Goal: Information Seeking & Learning: Find specific page/section

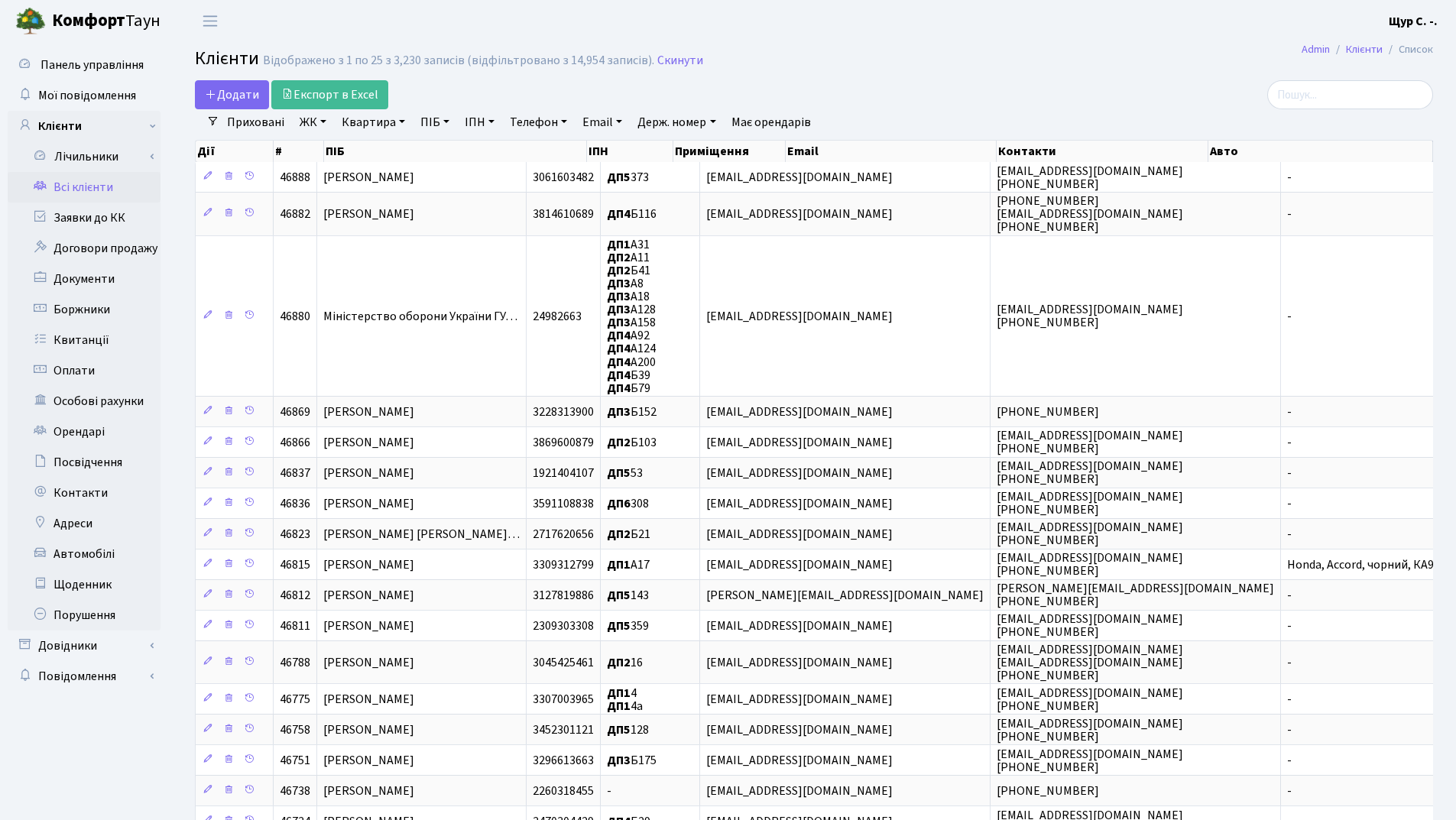
select select "25"
click at [112, 223] on link "Заявки до КК" at bounding box center [84, 218] width 153 height 30
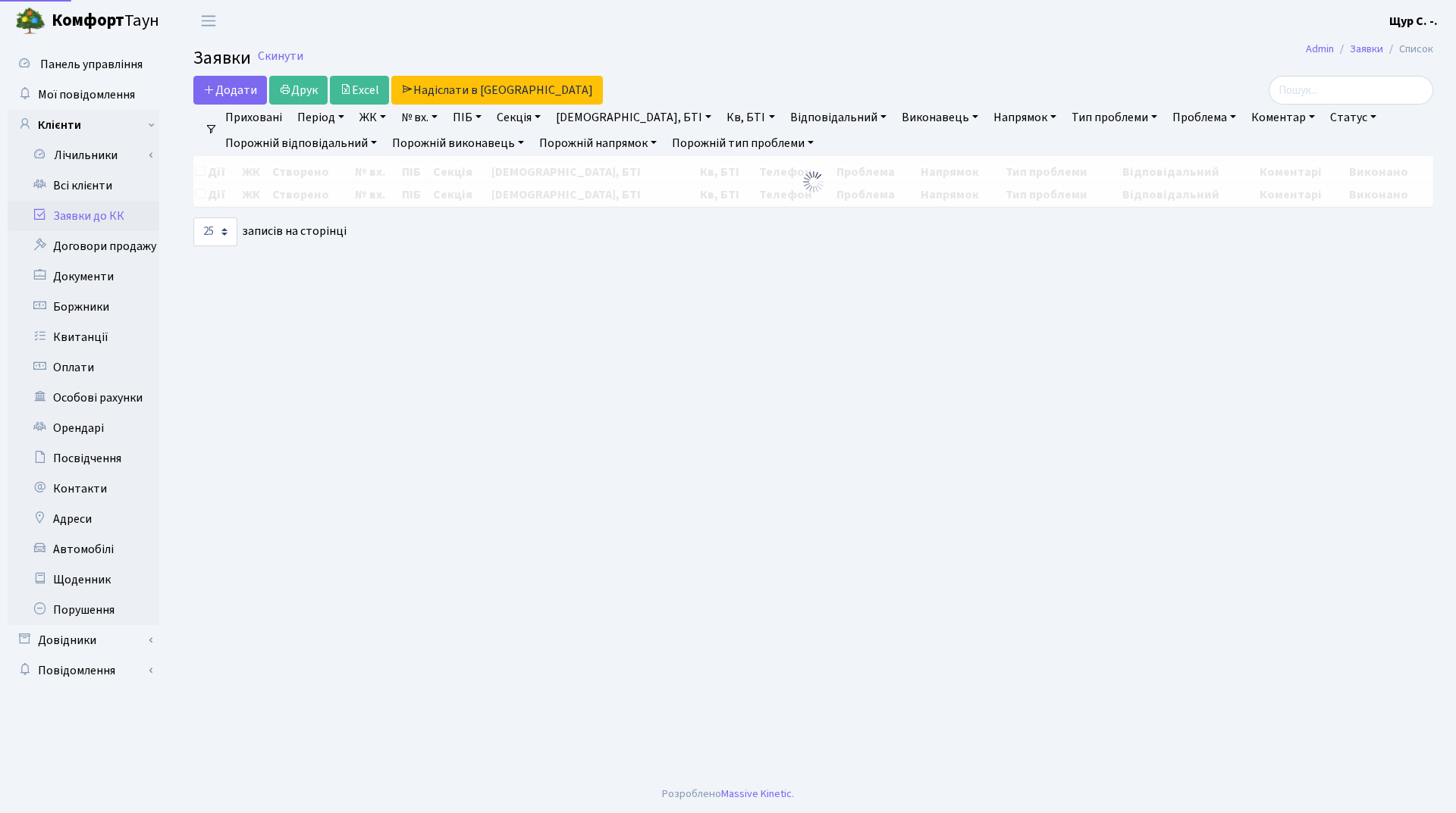
select select "25"
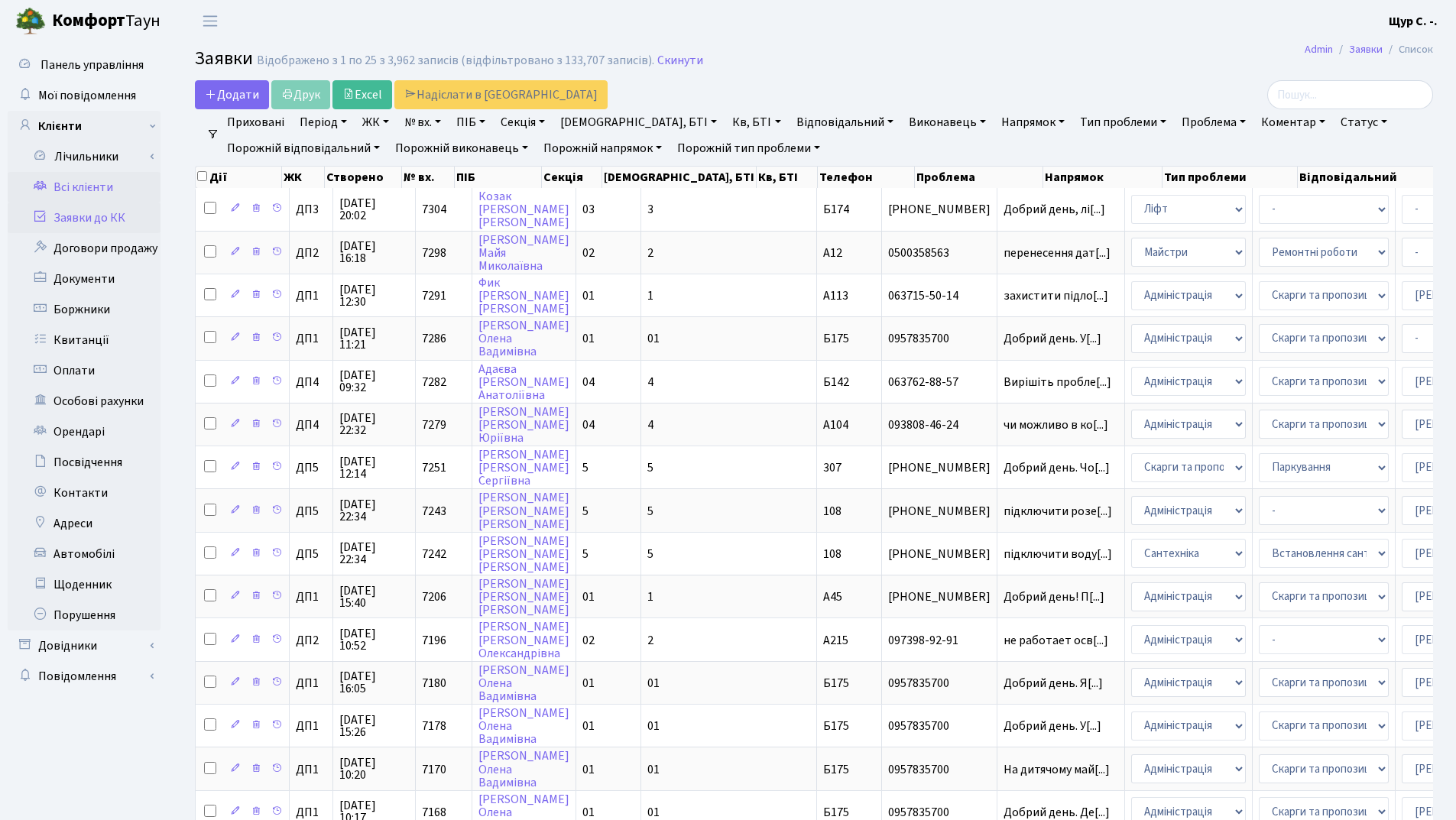
click at [90, 193] on link "Всі клієнти" at bounding box center [84, 187] width 153 height 30
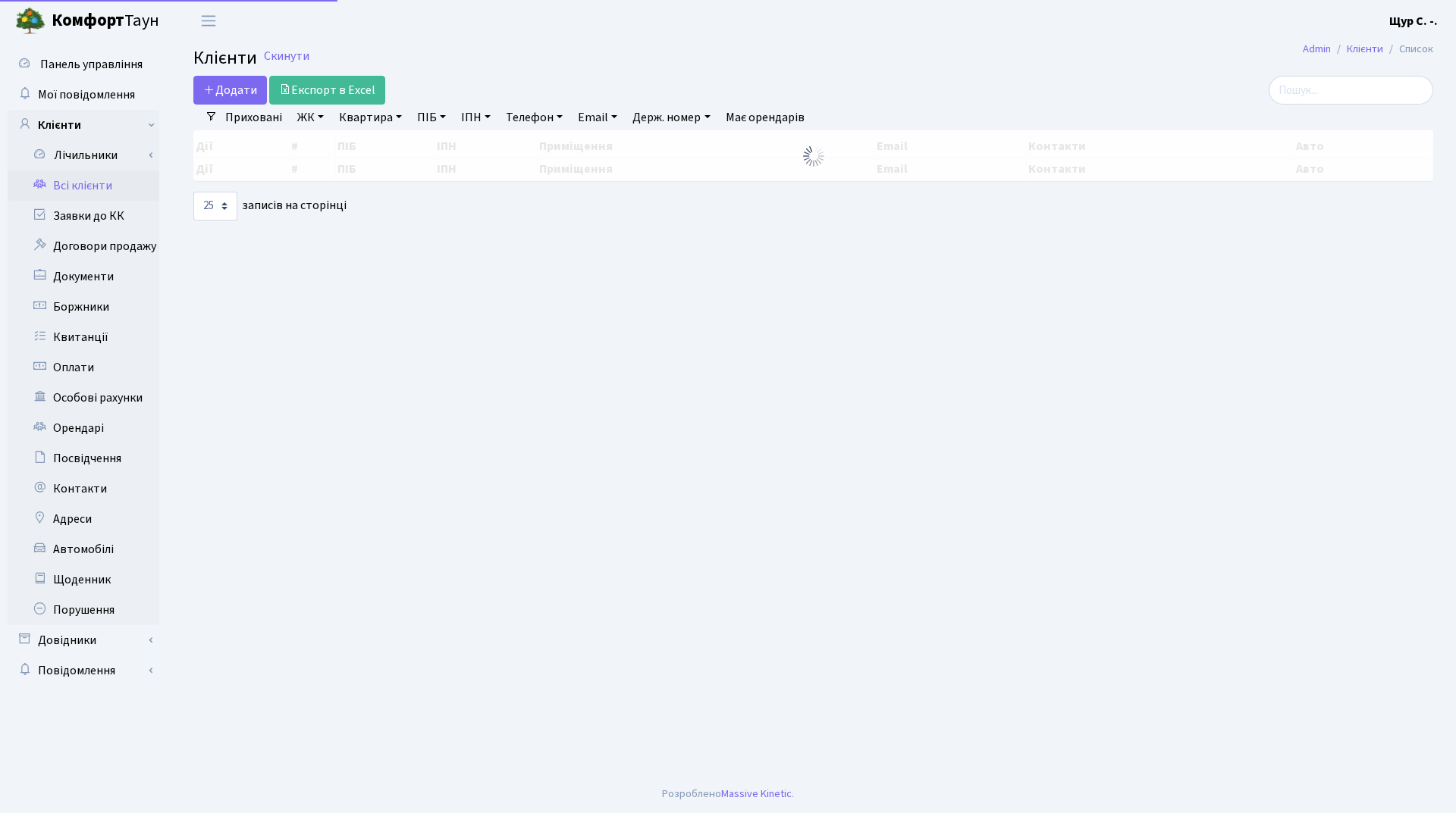
select select "25"
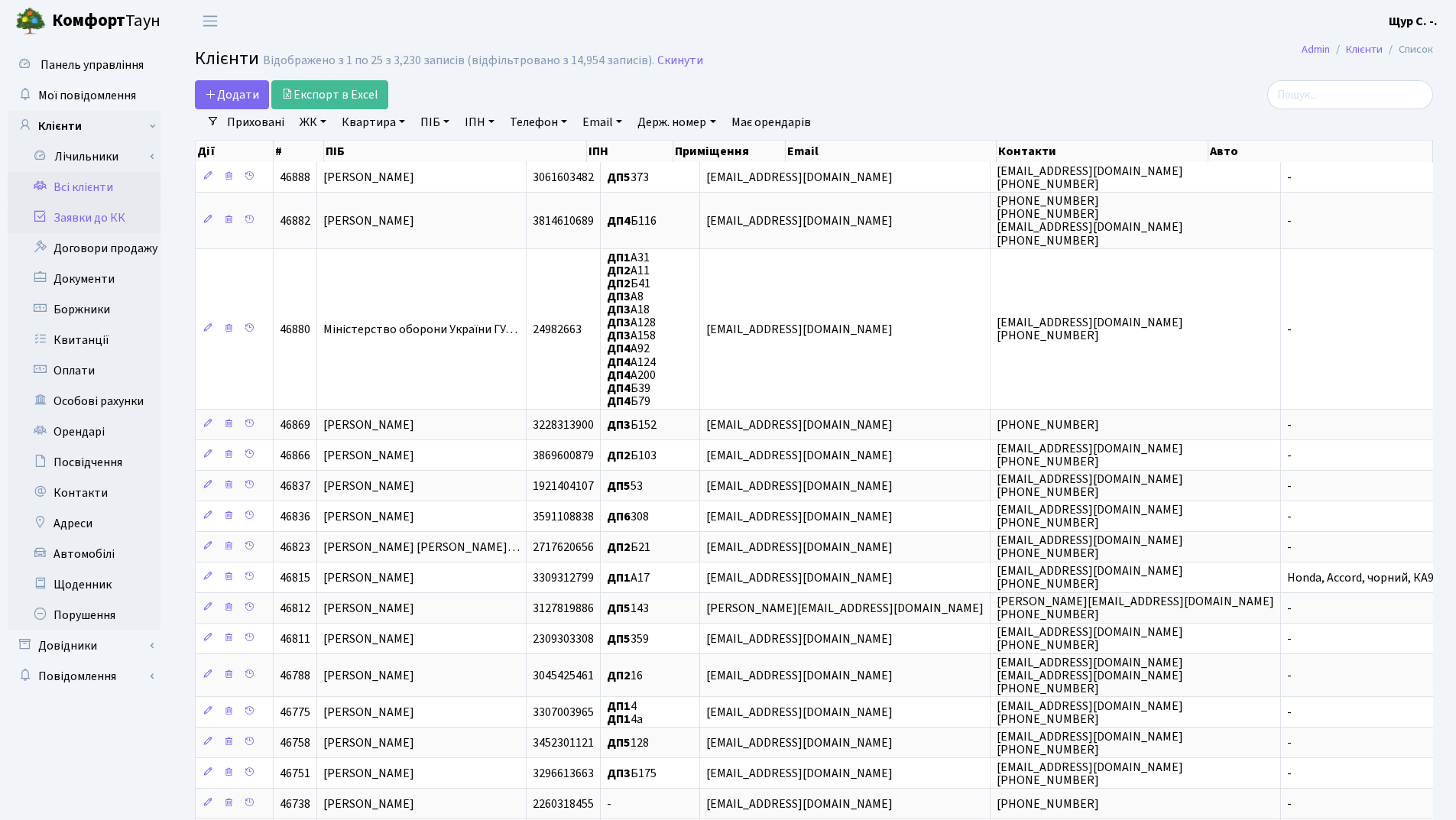
click at [54, 231] on link "Заявки до КК" at bounding box center [84, 218] width 153 height 30
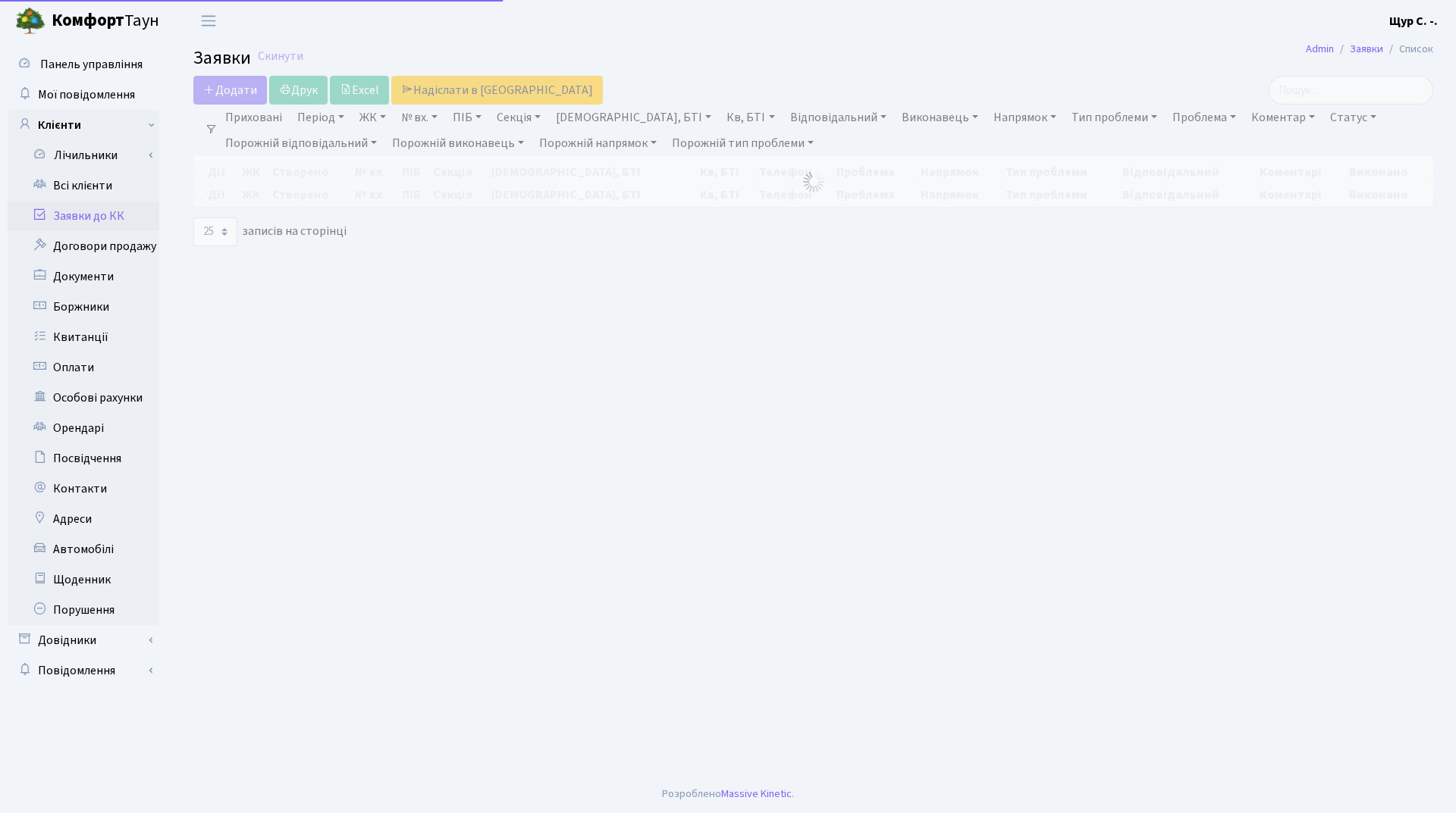
select select "25"
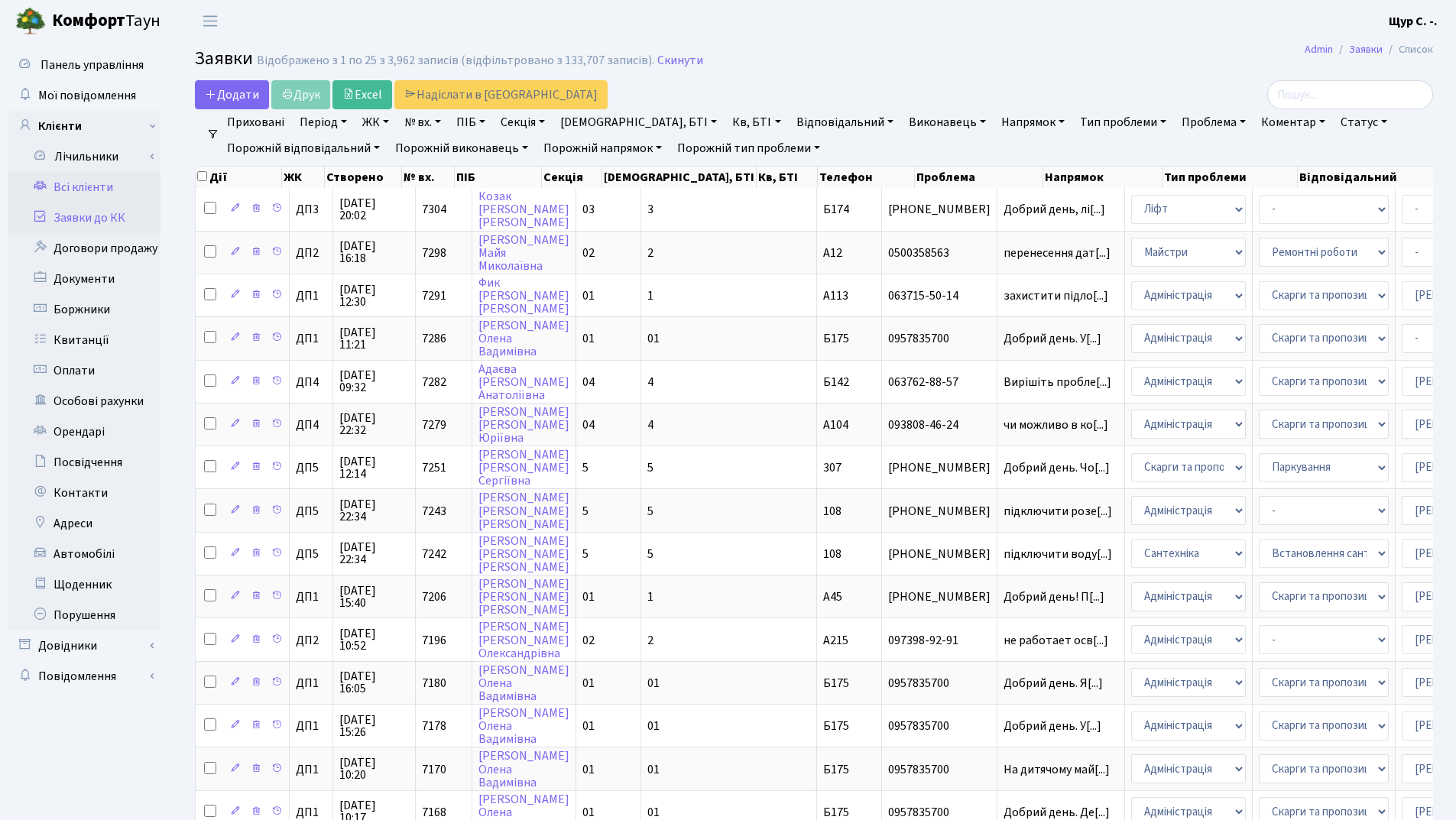
click at [99, 180] on link "Всі клієнти" at bounding box center [84, 187] width 153 height 30
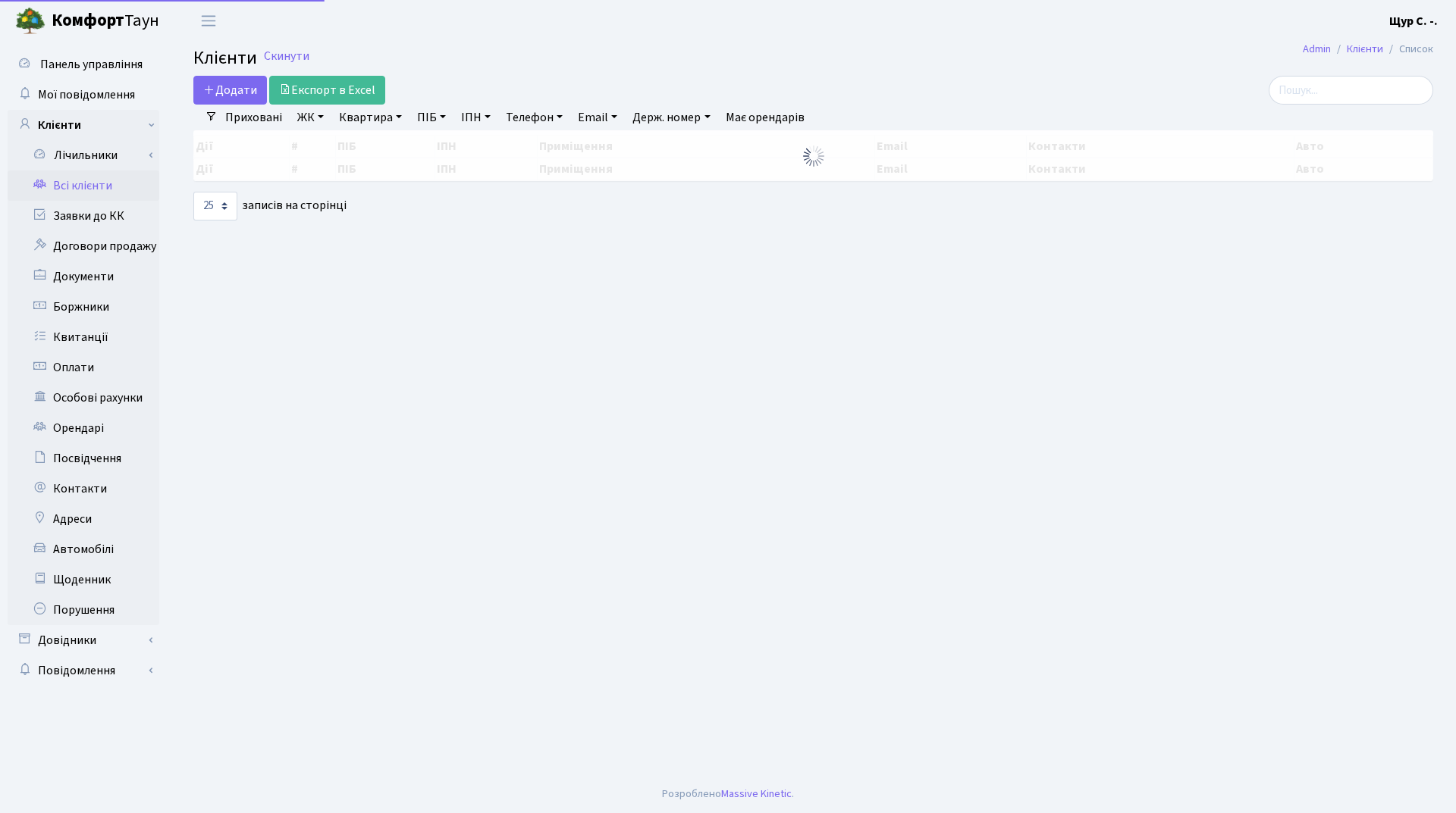
select select "25"
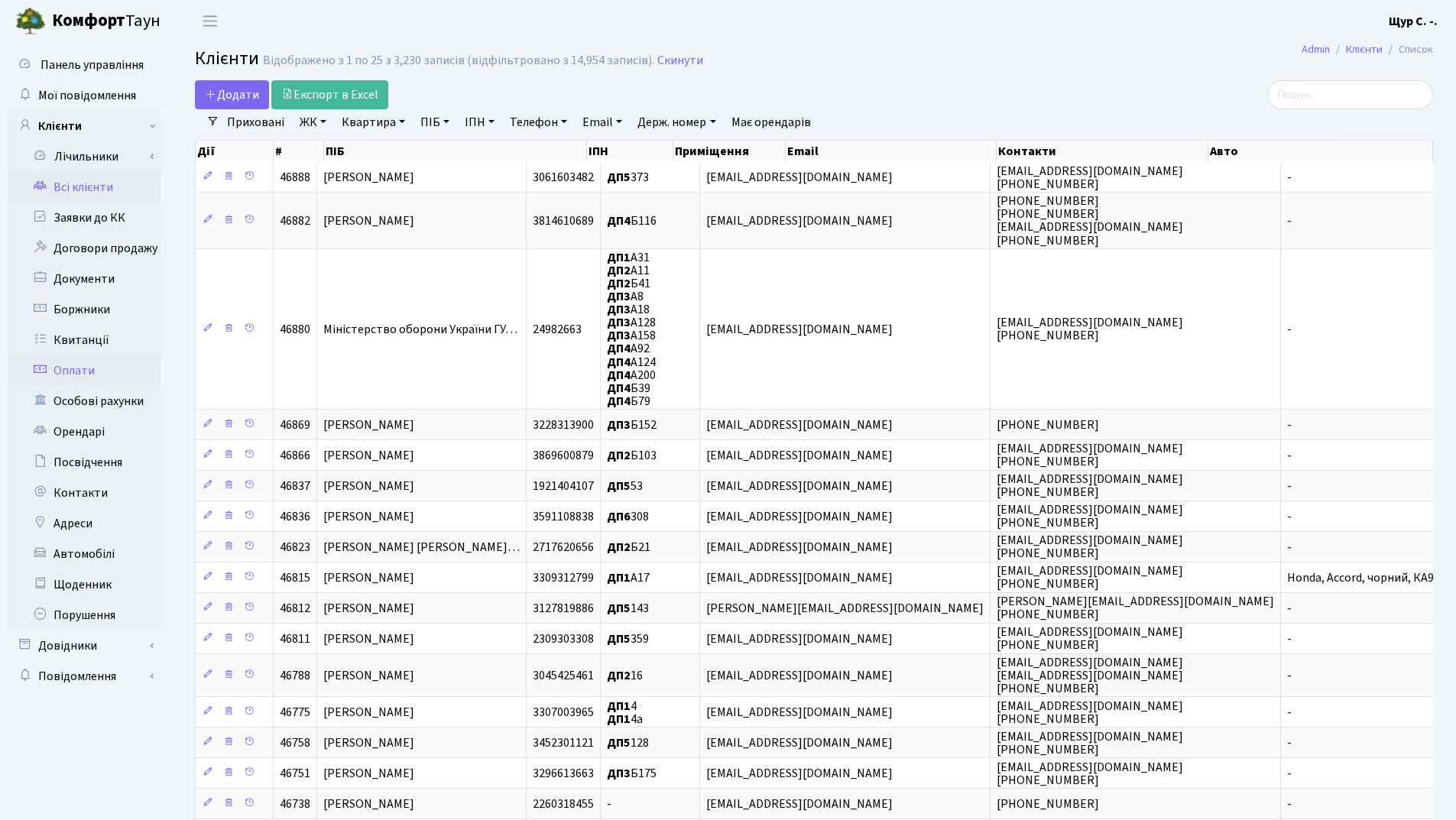
click at [66, 364] on link "Оплати" at bounding box center [84, 370] width 153 height 30
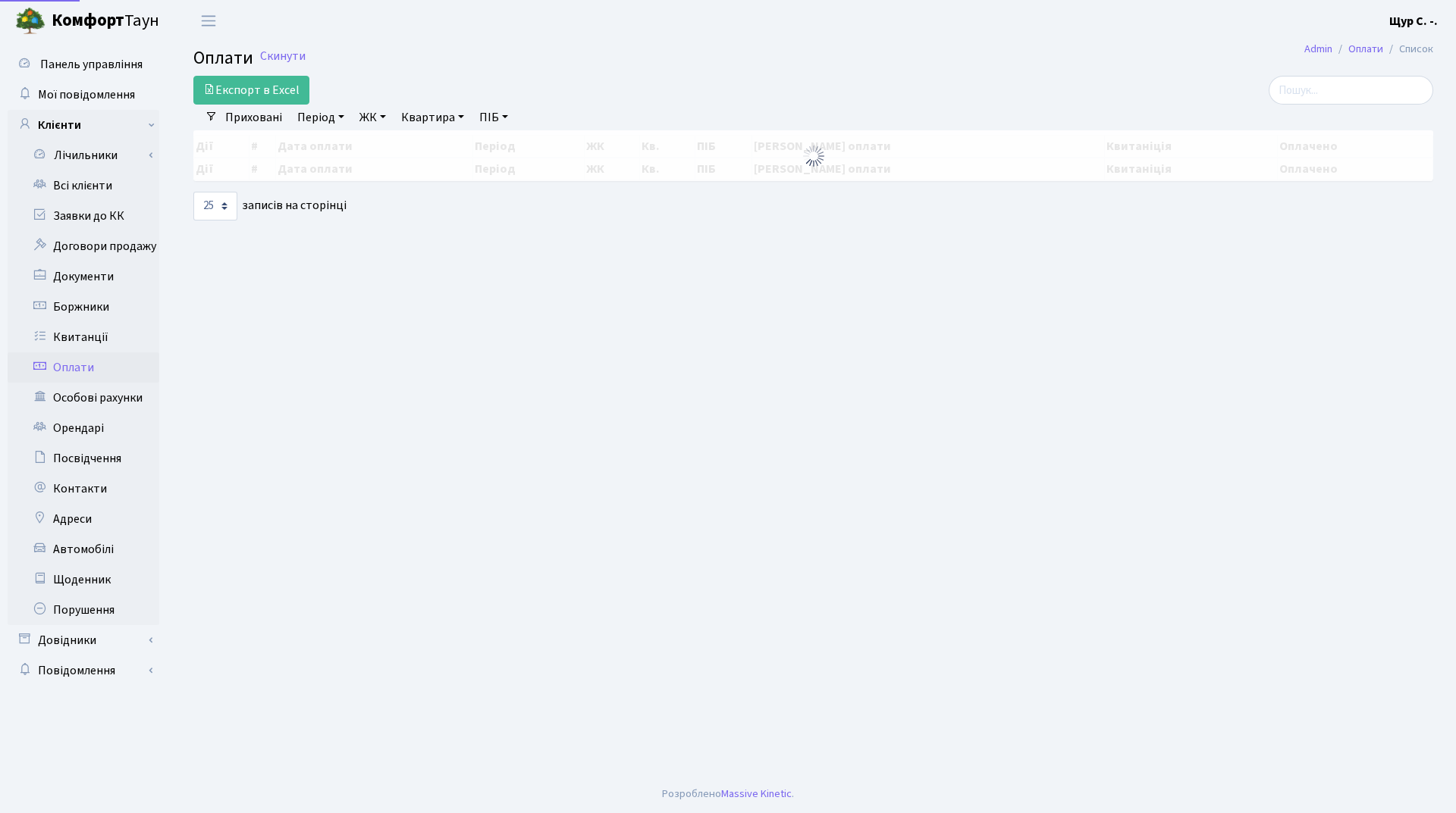
select select "25"
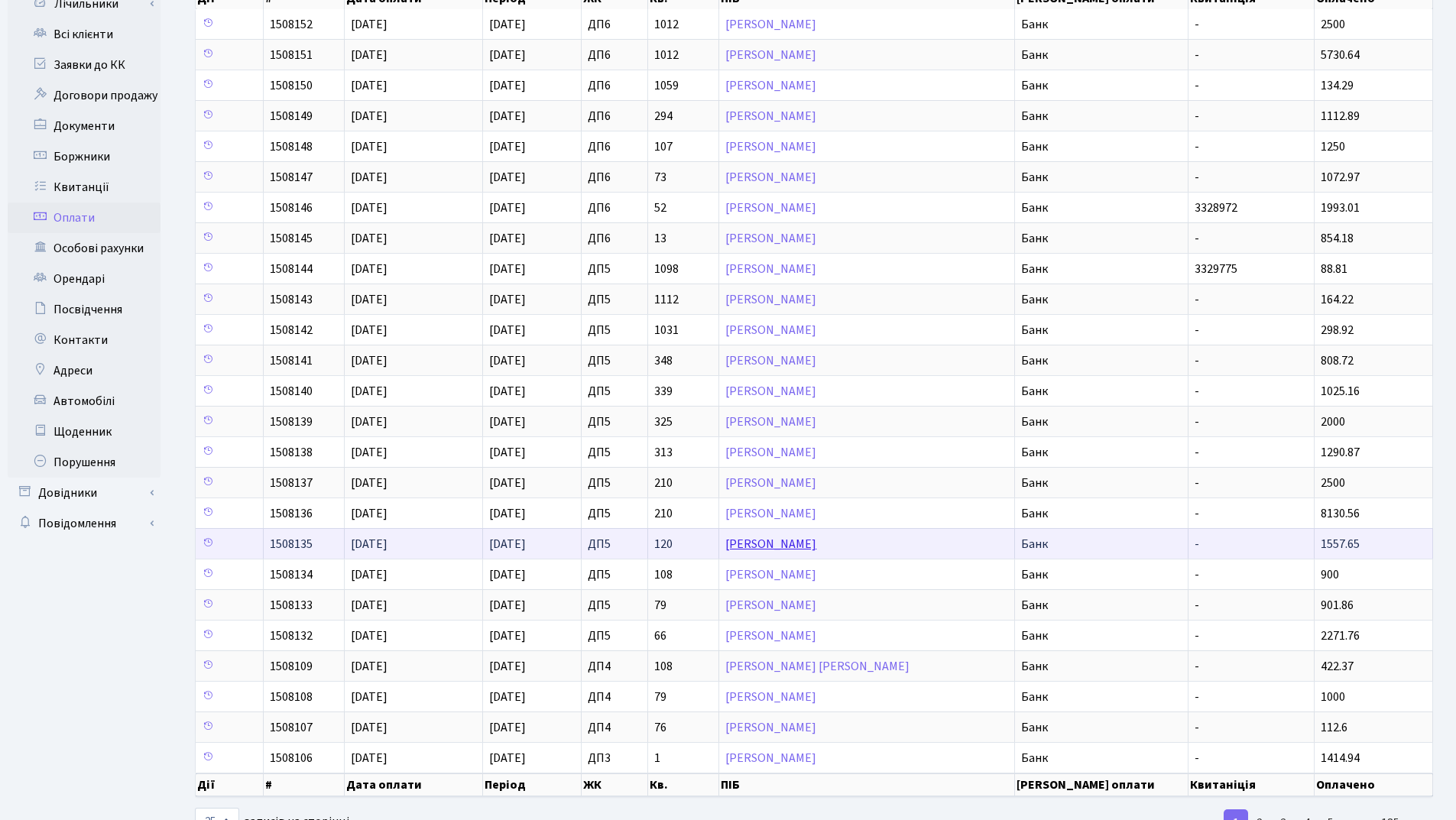
scroll to position [209, 0]
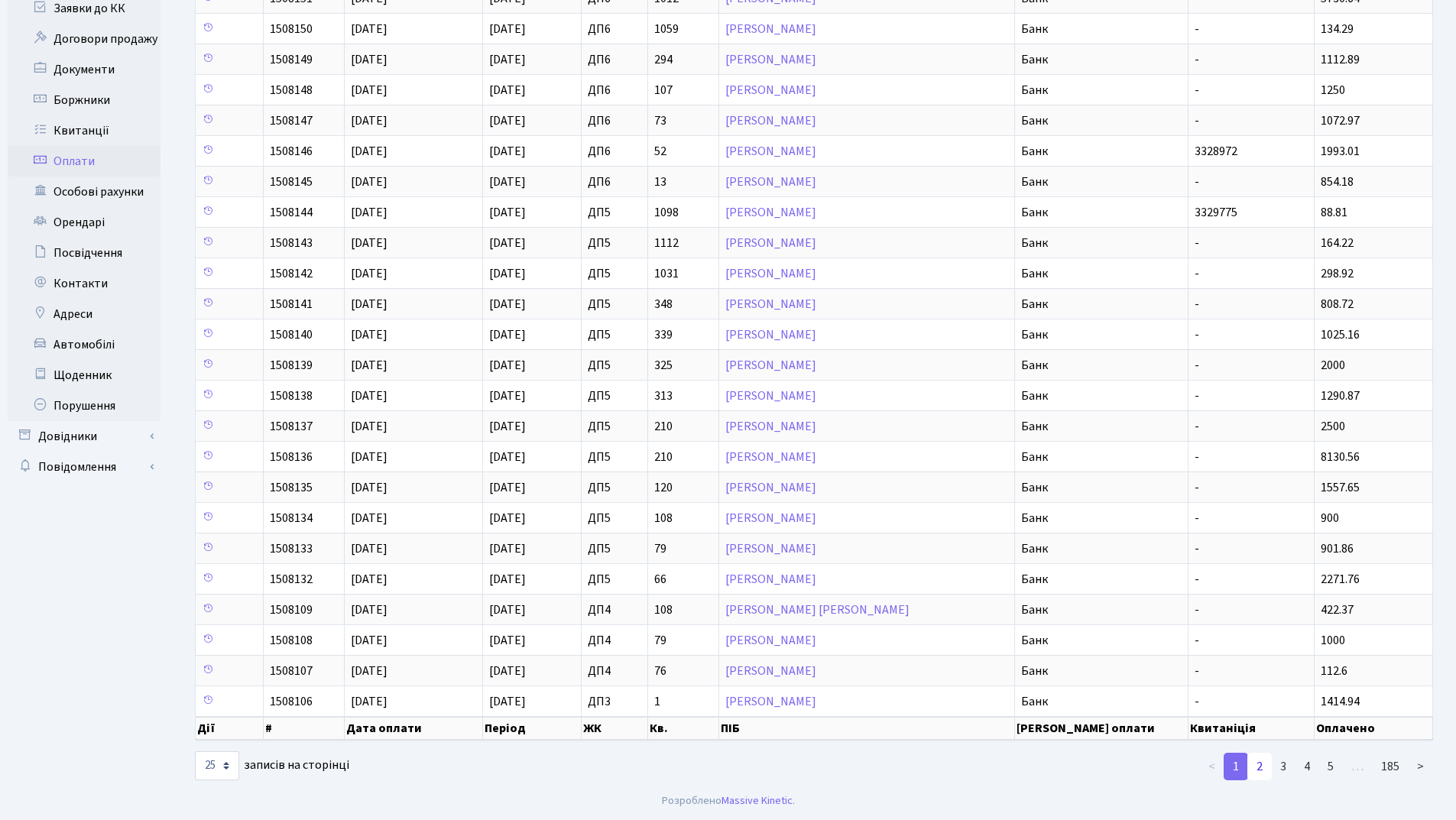
click at [1256, 771] on link "2" at bounding box center [1260, 767] width 25 height 28
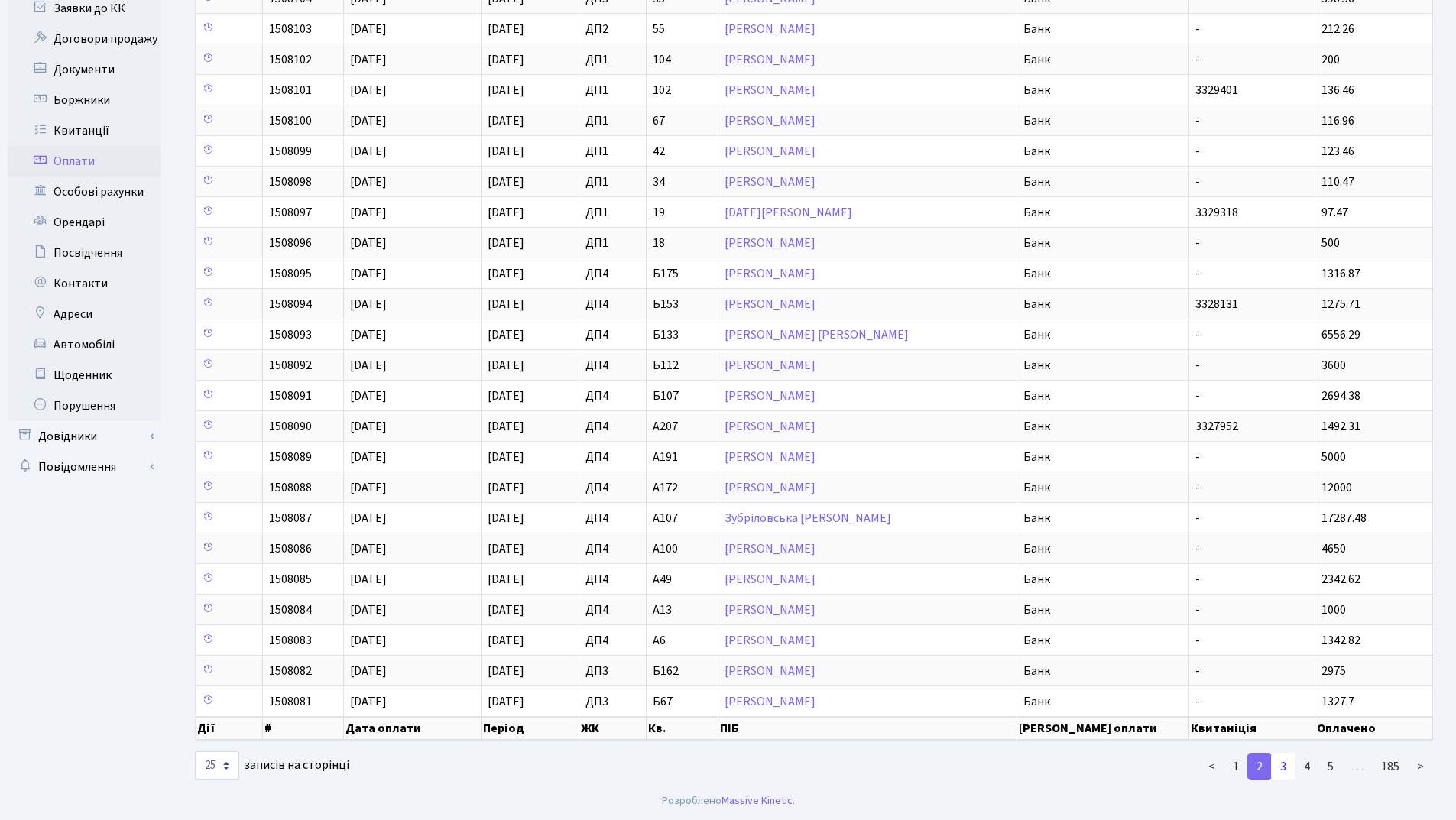
click at [1277, 767] on link "3" at bounding box center [1283, 767] width 25 height 28
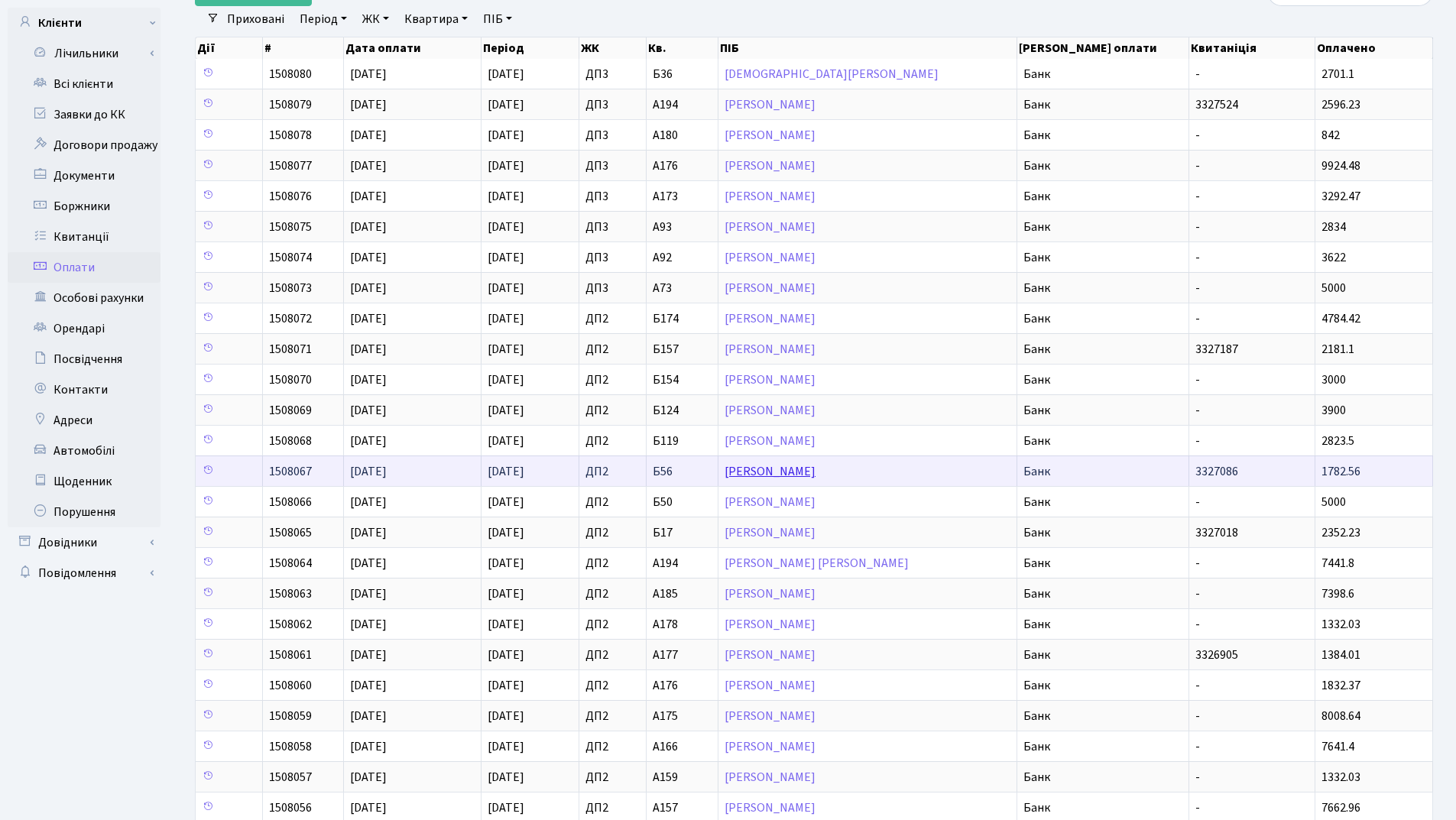
scroll to position [0, 0]
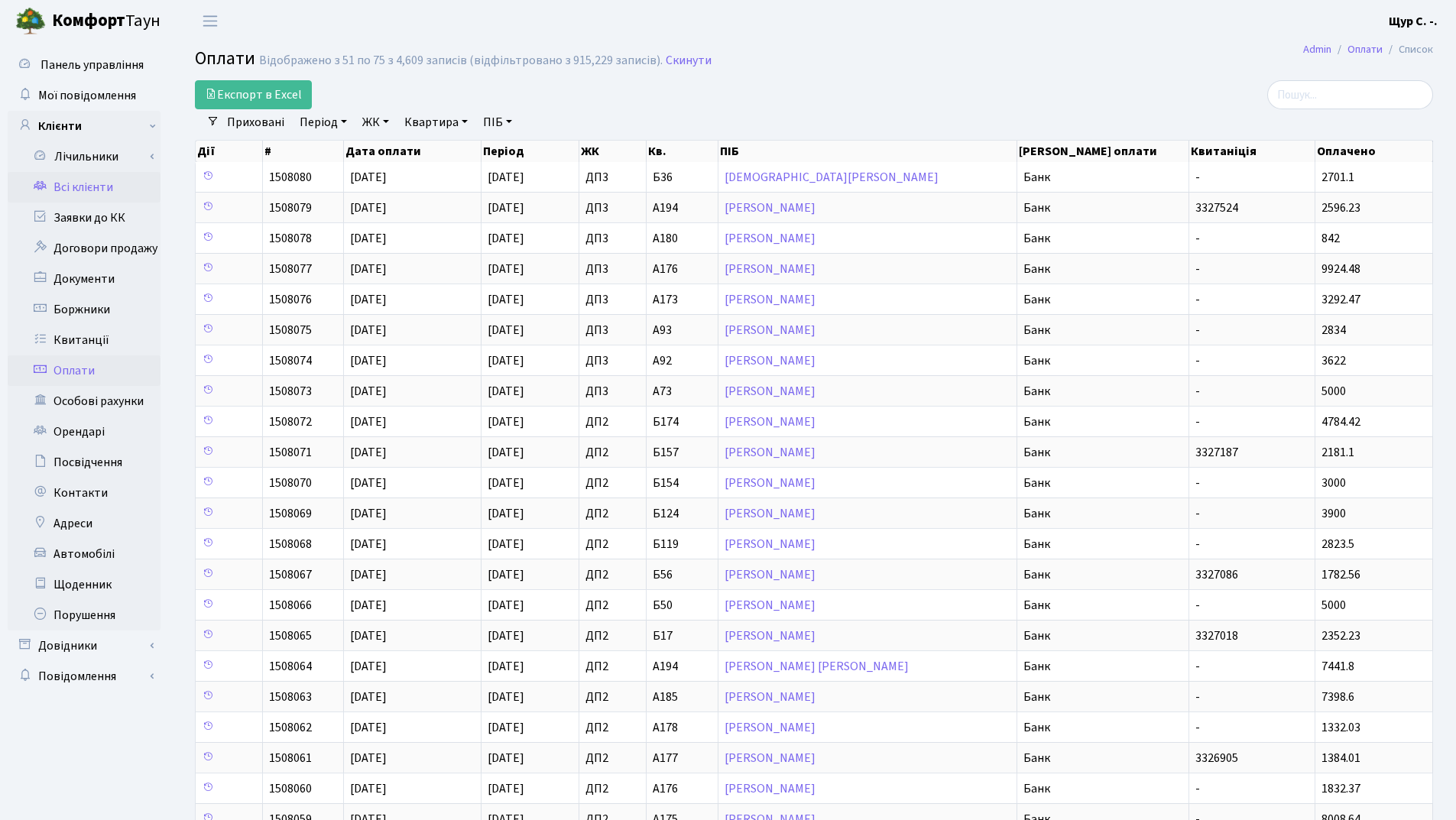
click at [123, 189] on link "Всі клієнти" at bounding box center [84, 187] width 153 height 30
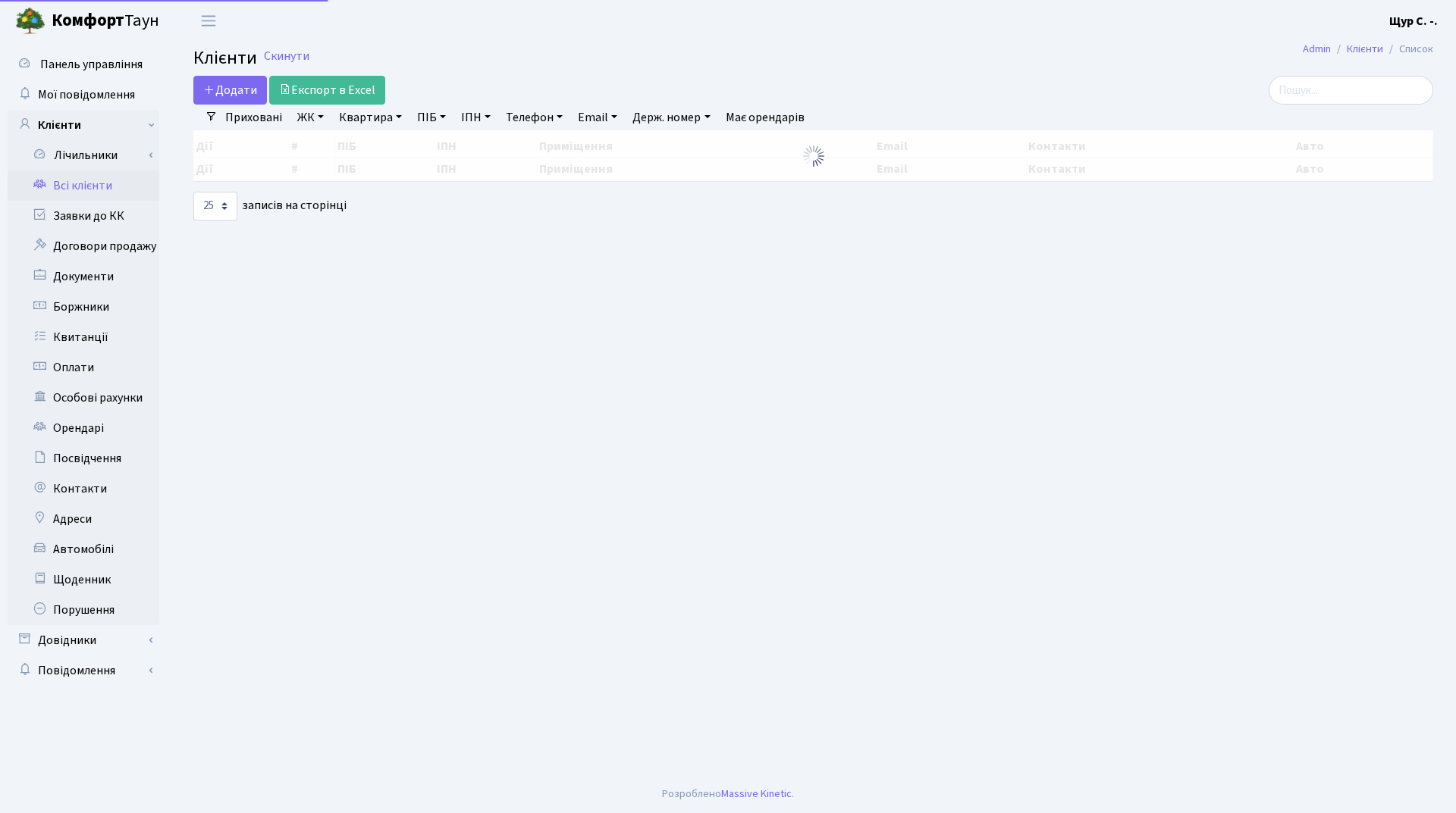
select select "25"
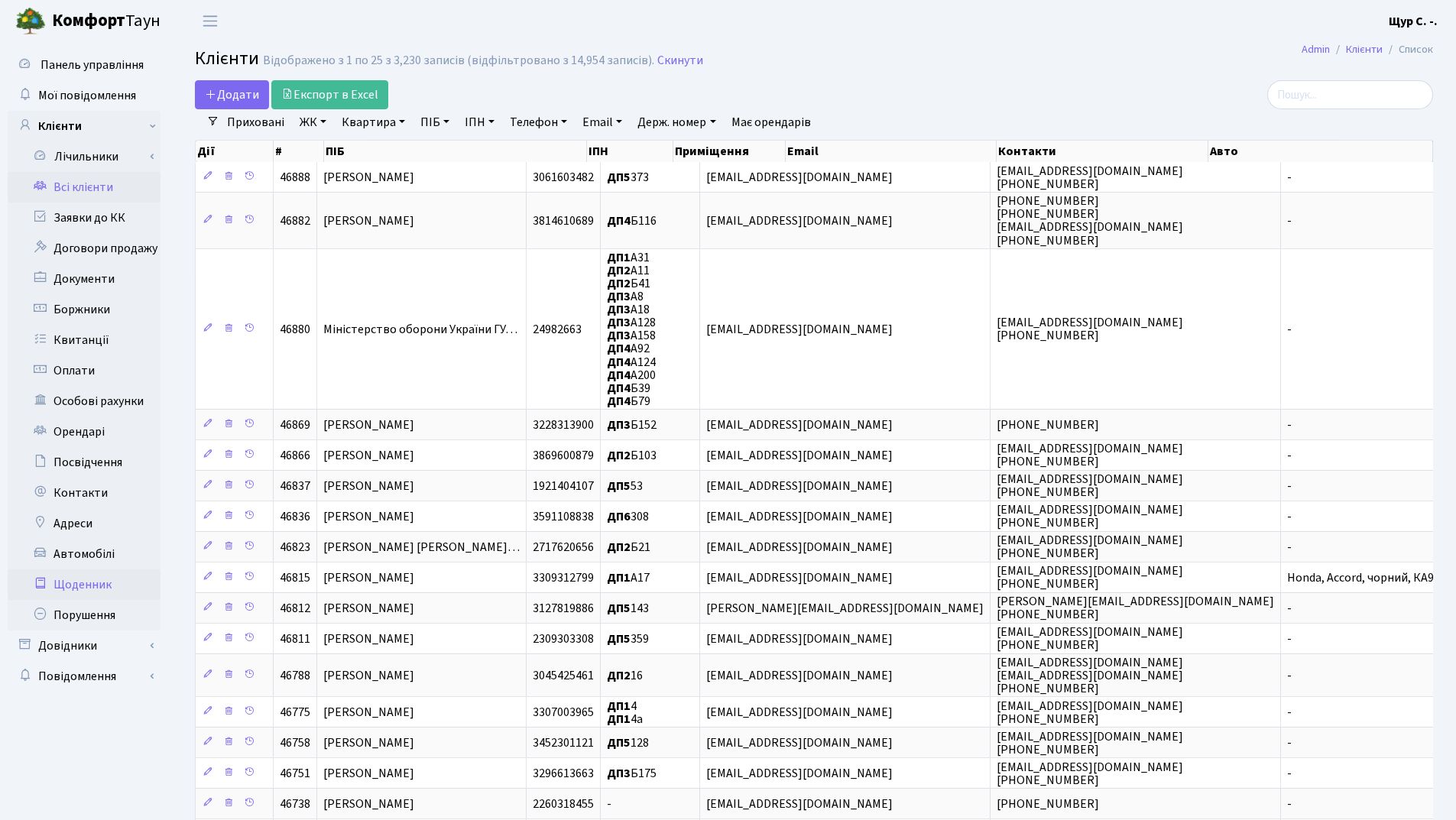
click at [105, 585] on link "Щоденник" at bounding box center [84, 585] width 153 height 30
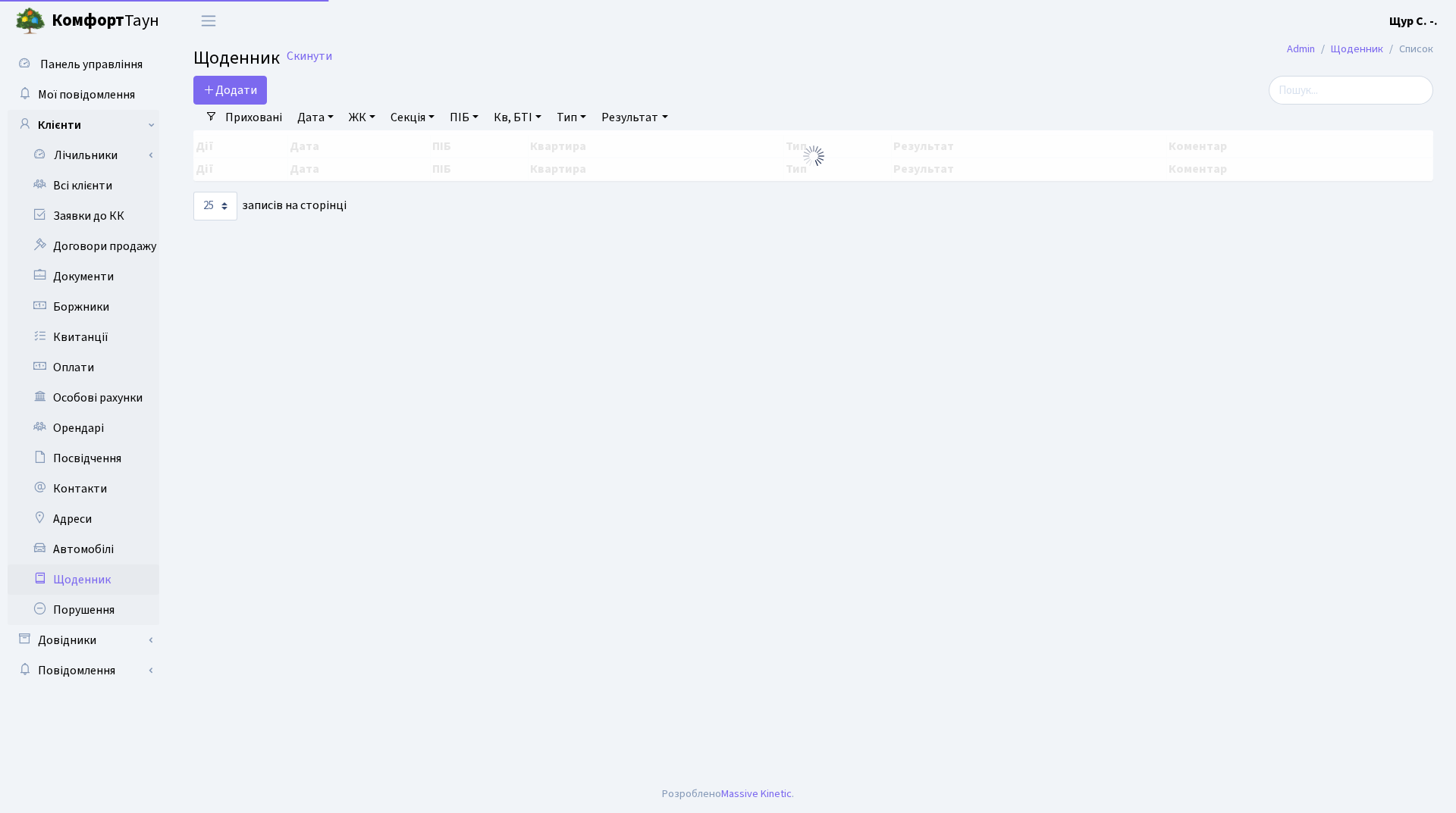
select select "25"
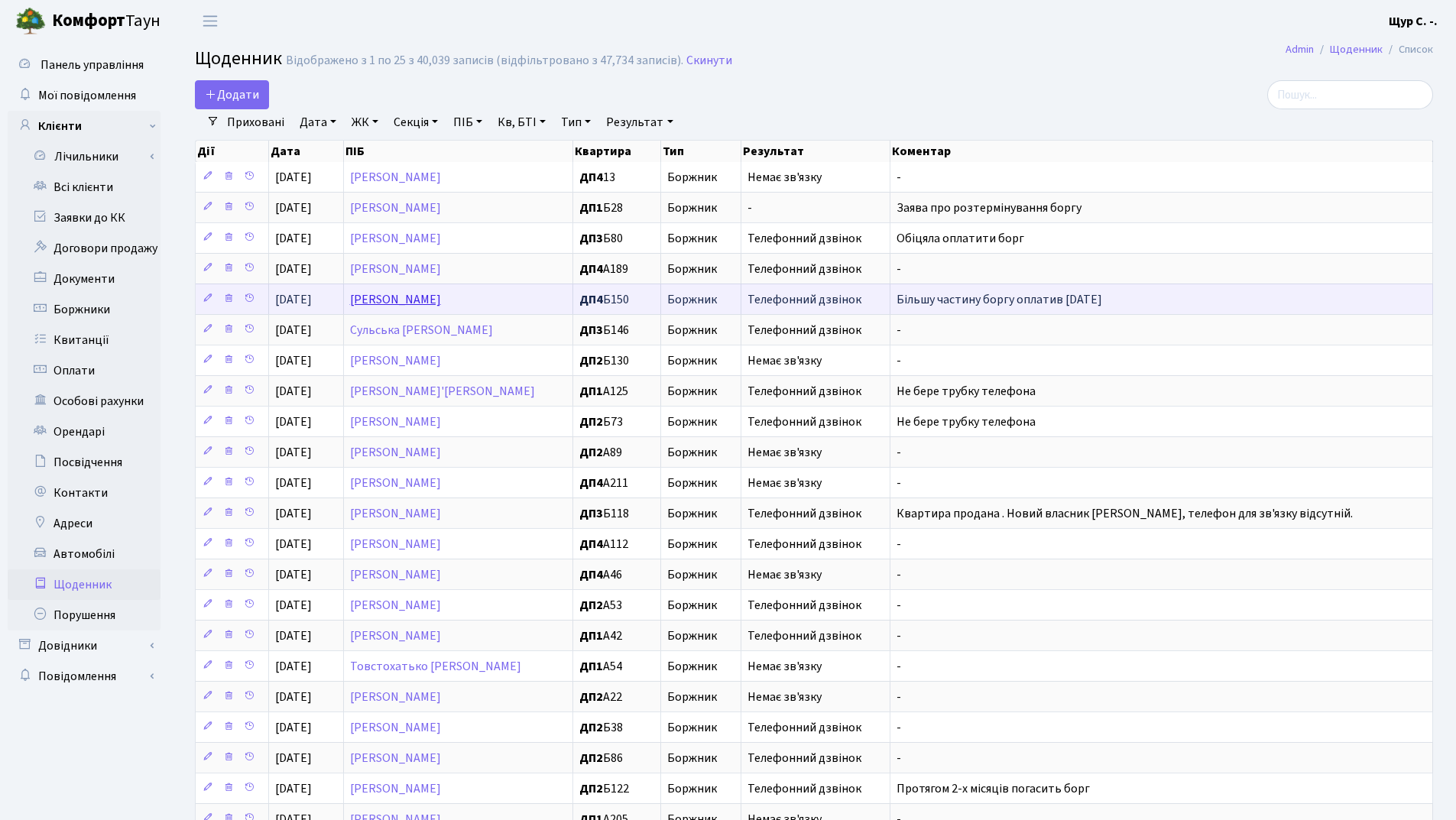
click at [419, 296] on link "[PERSON_NAME] [PERSON_NAME]" at bounding box center [396, 300] width 91 height 17
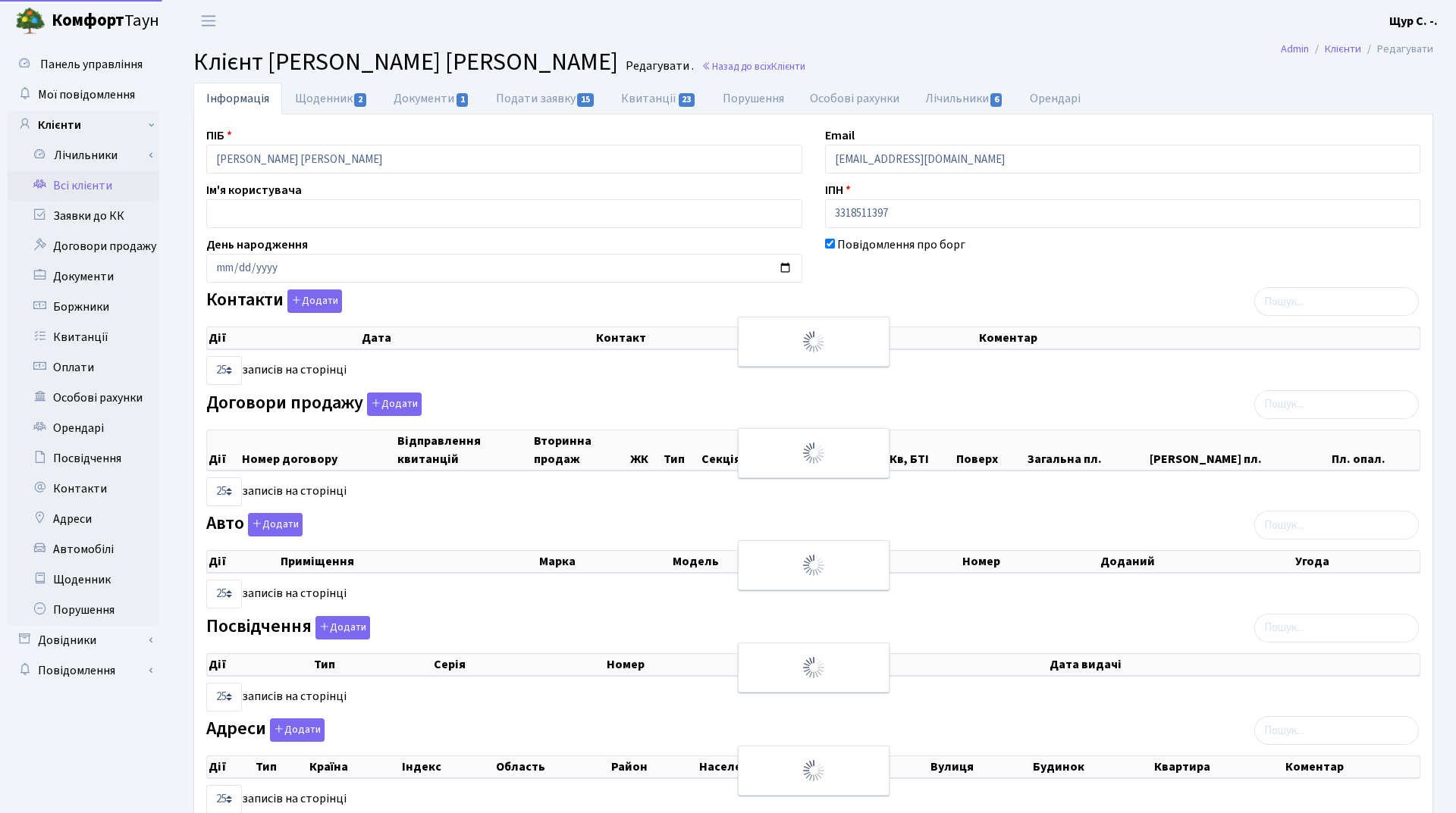
select select "25"
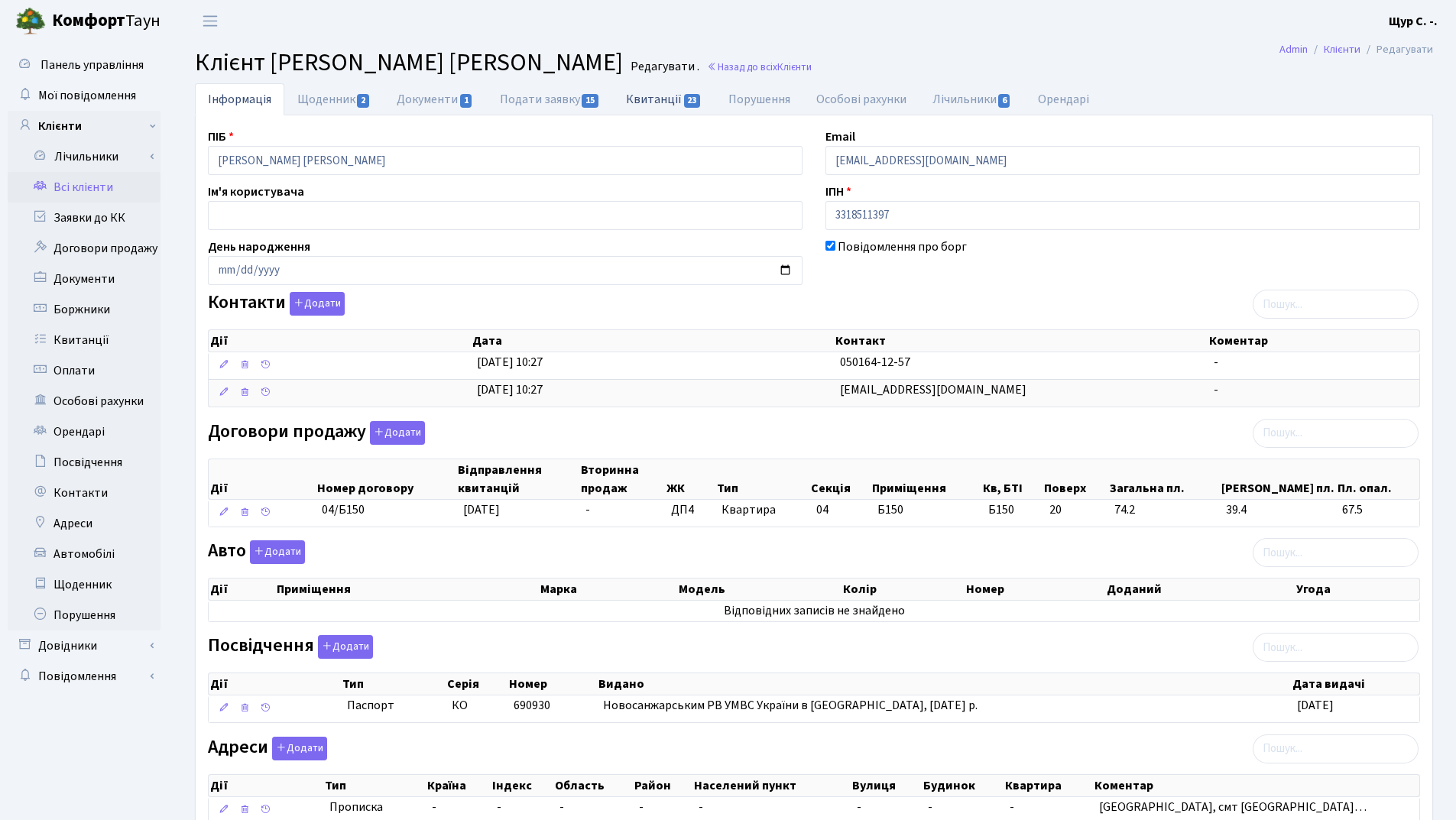
click at [650, 94] on link "Квитанції 23" at bounding box center [664, 99] width 101 height 31
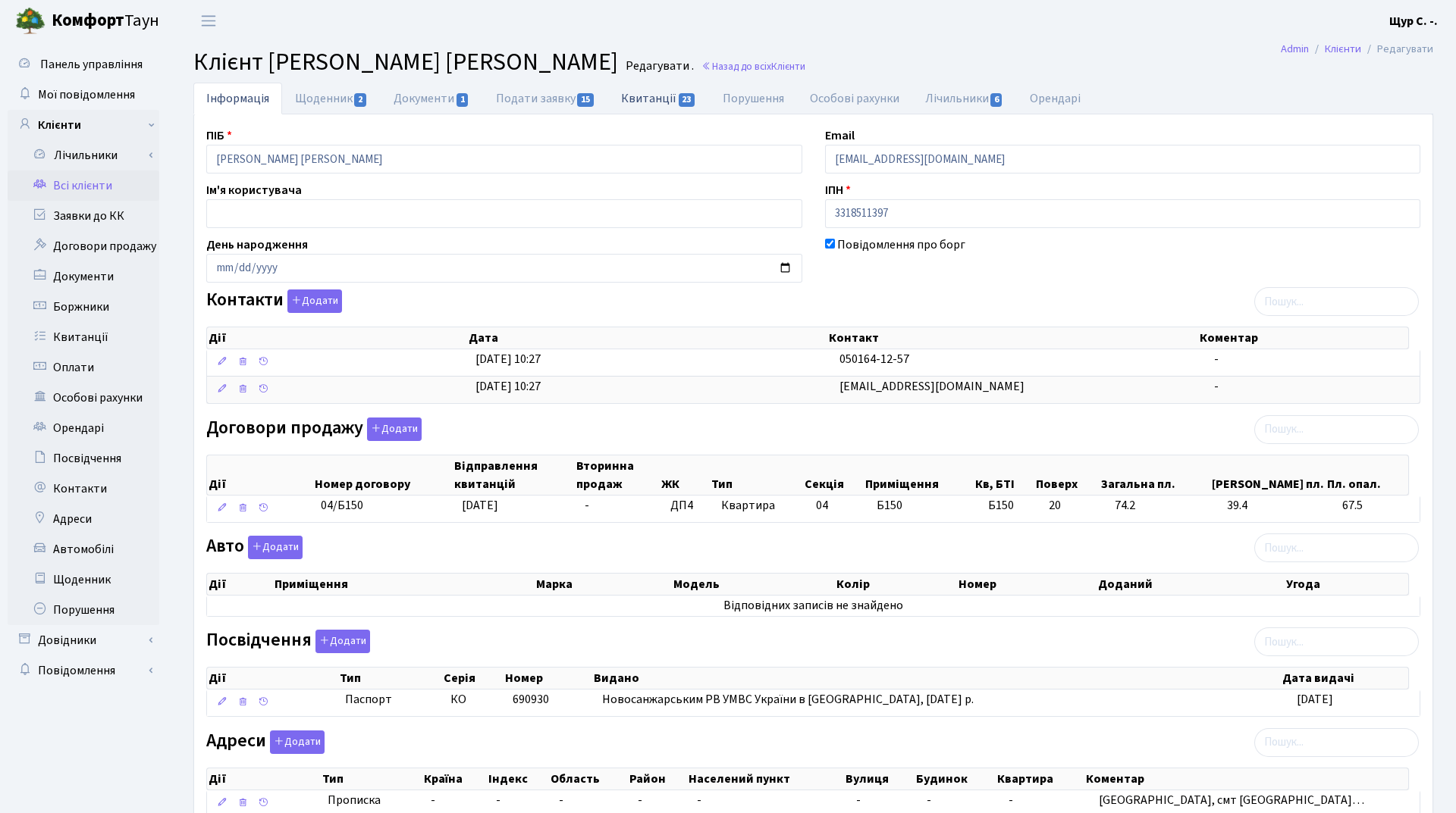
select select "25"
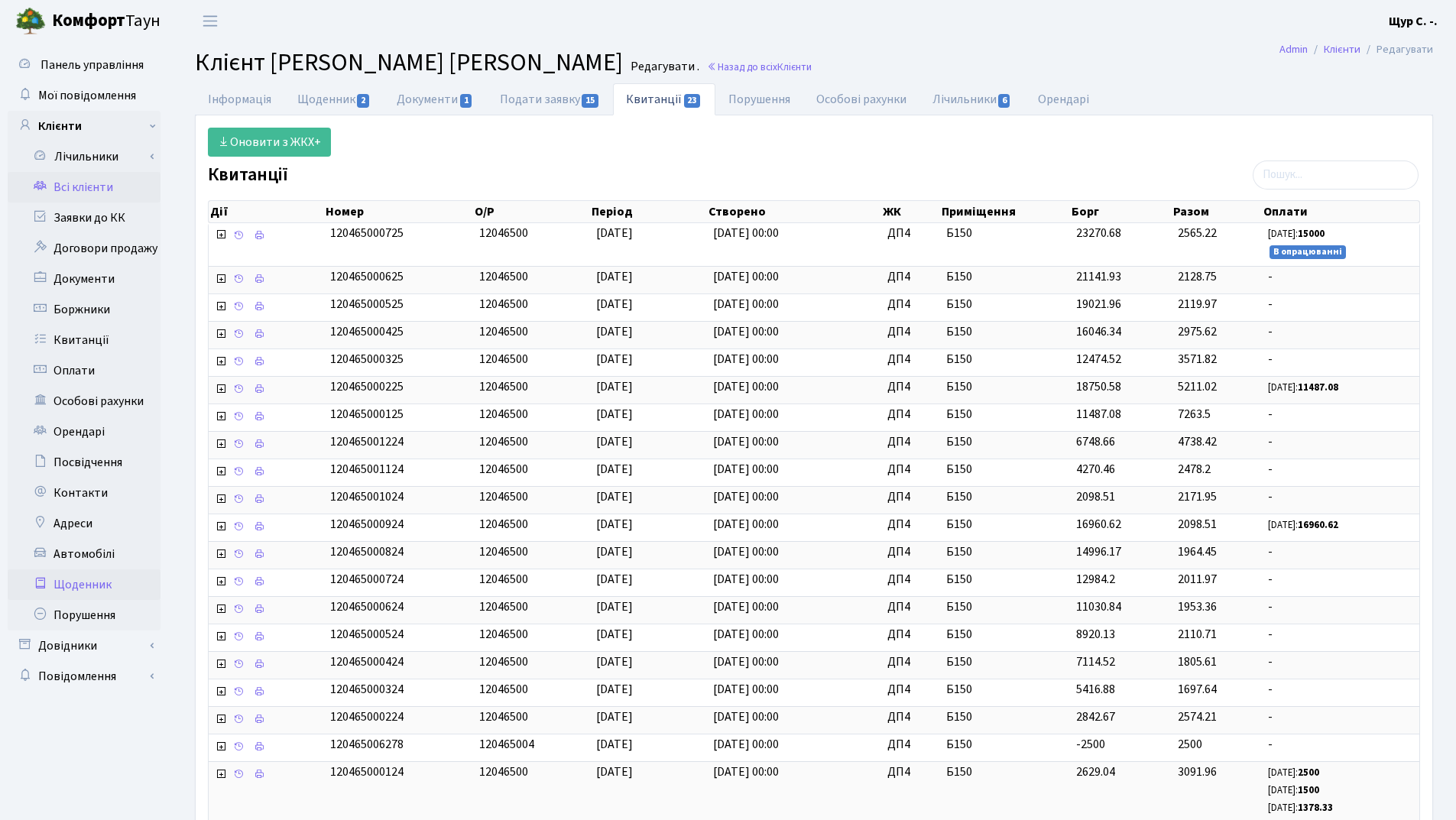
click at [109, 588] on link "Щоденник" at bounding box center [84, 585] width 153 height 30
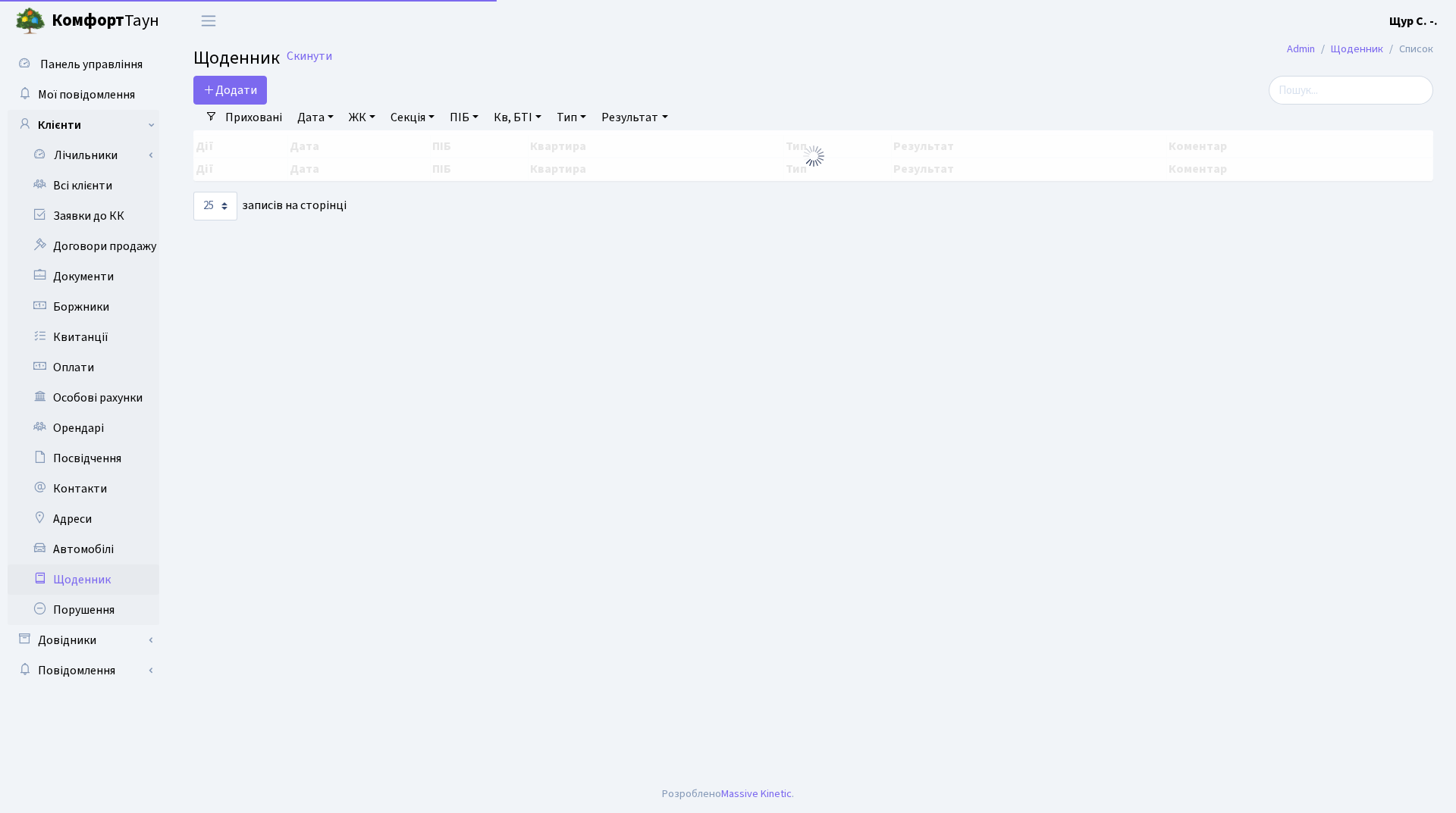
select select "25"
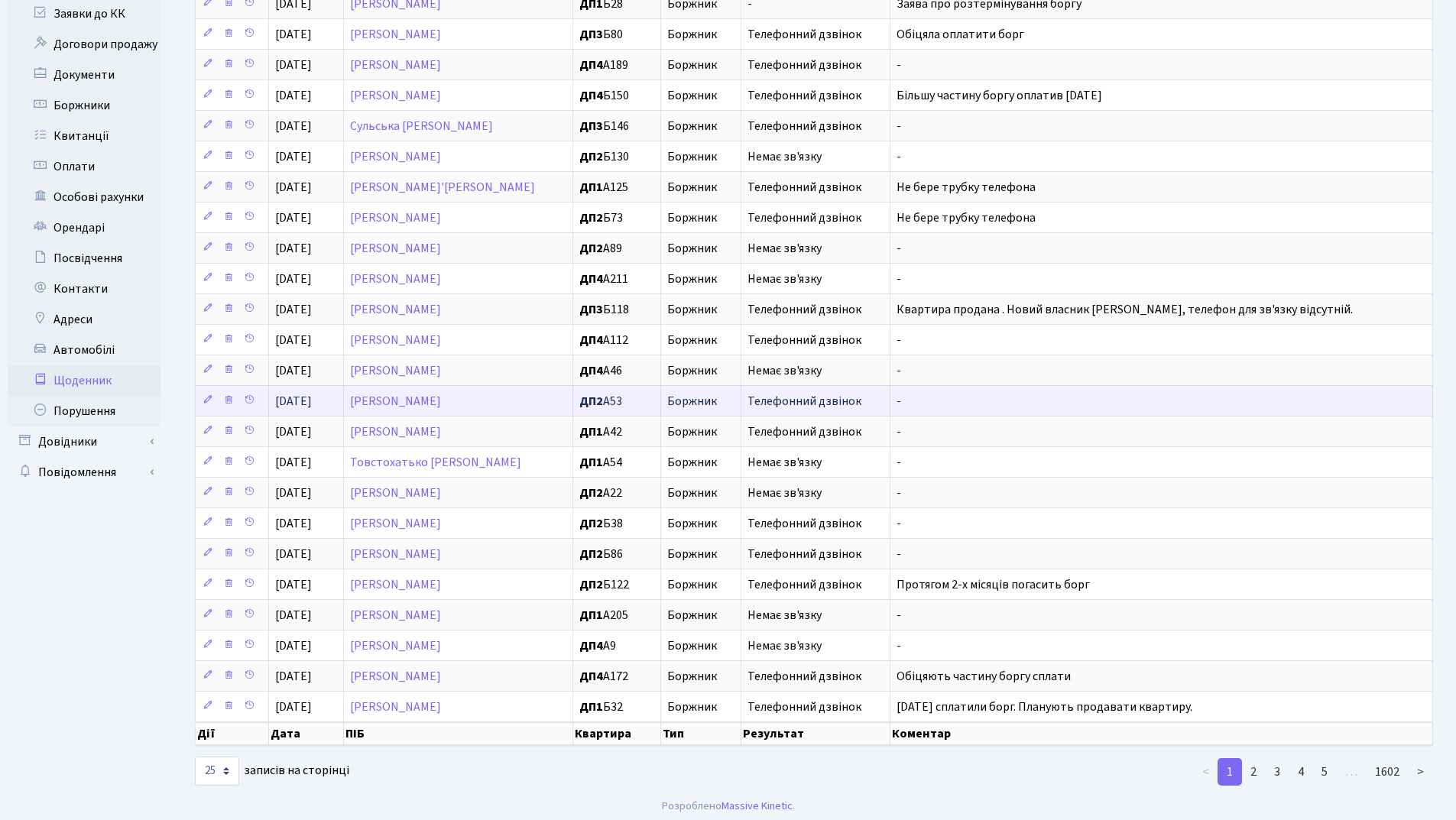
scroll to position [209, 0]
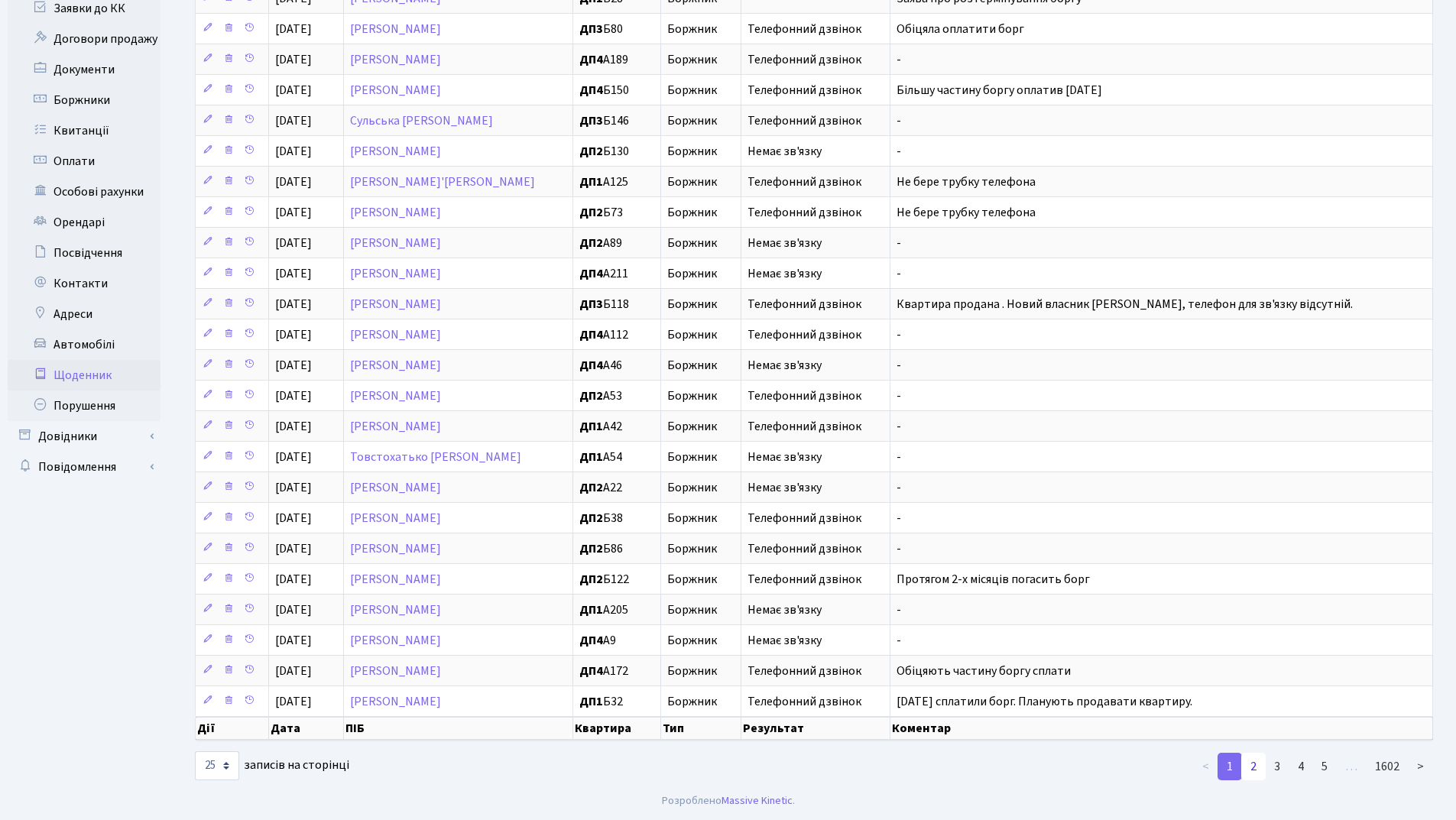
click at [1254, 762] on link "2" at bounding box center [1253, 767] width 25 height 28
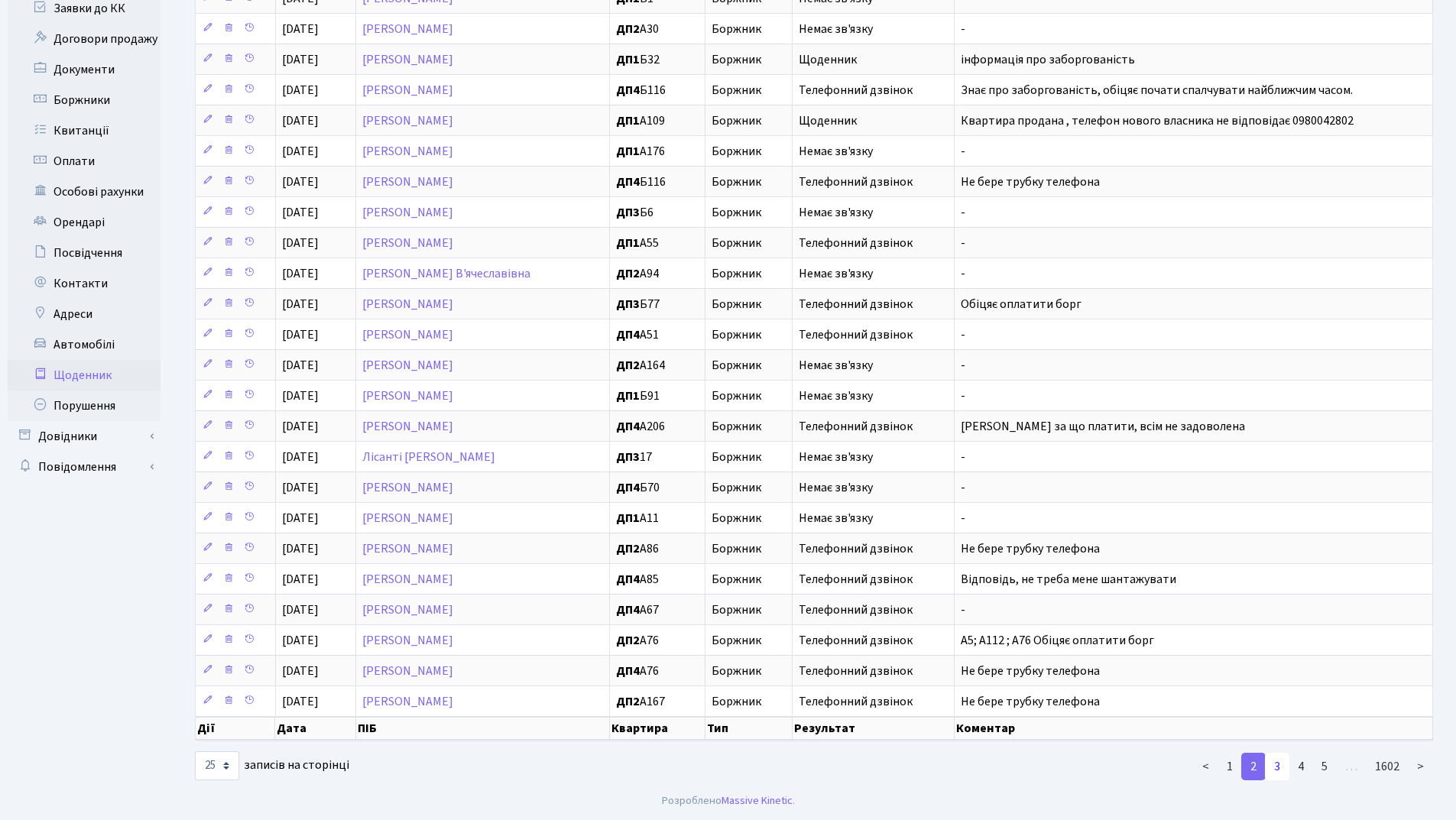
click at [1273, 768] on link "3" at bounding box center [1277, 767] width 25 height 28
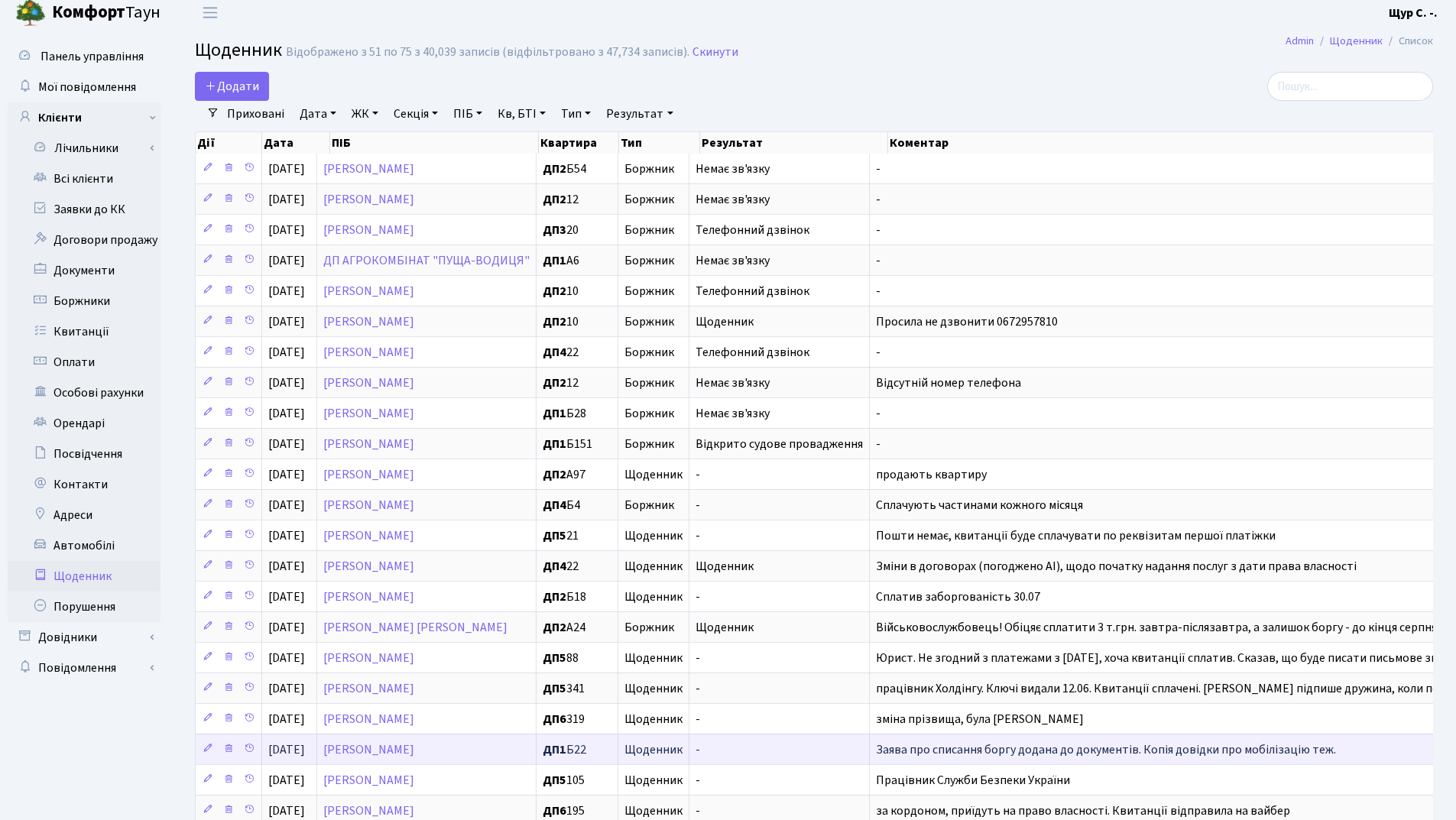
scroll to position [0, 0]
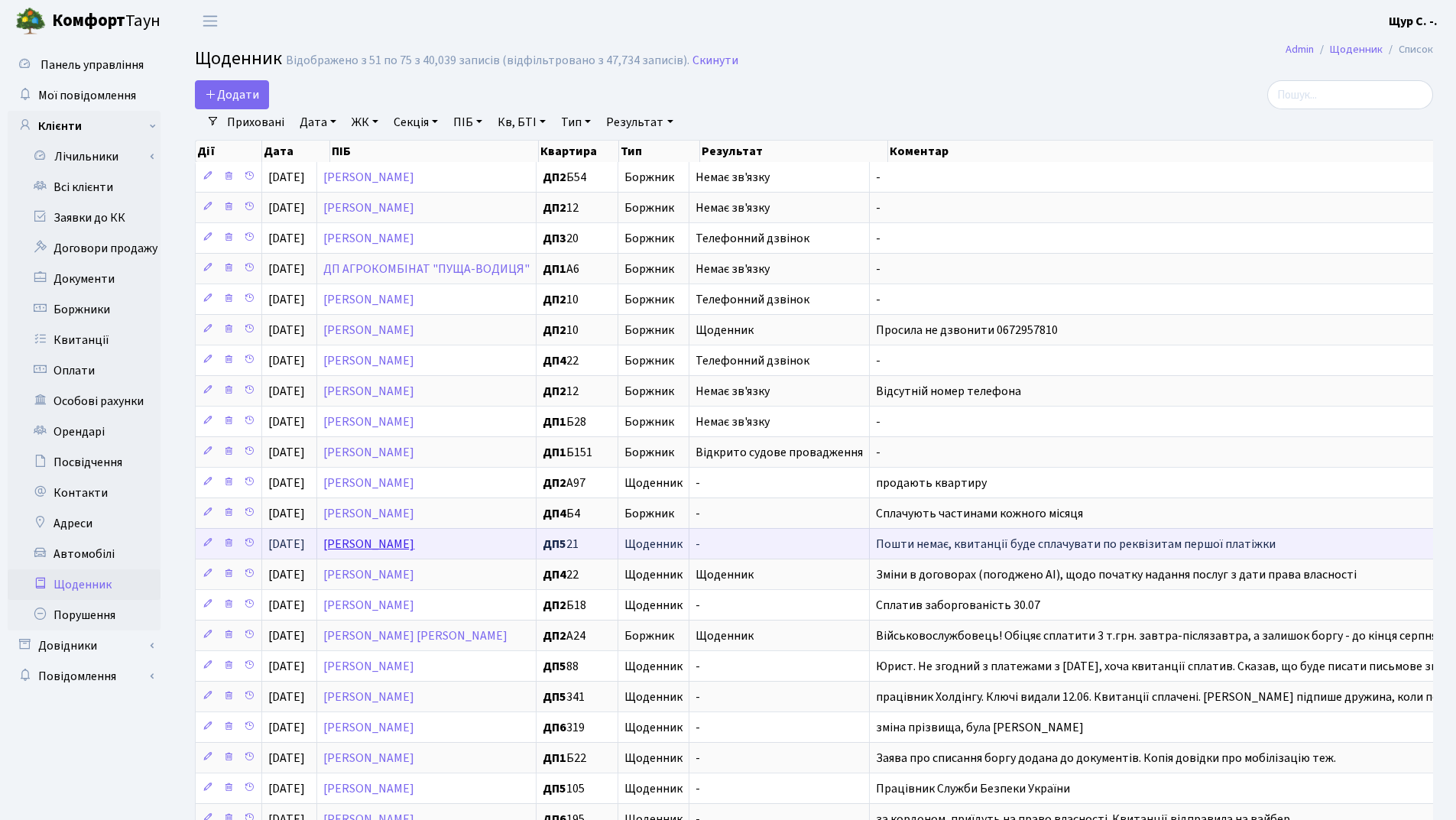
click at [414, 548] on link "[PERSON_NAME]" at bounding box center [369, 544] width 91 height 17
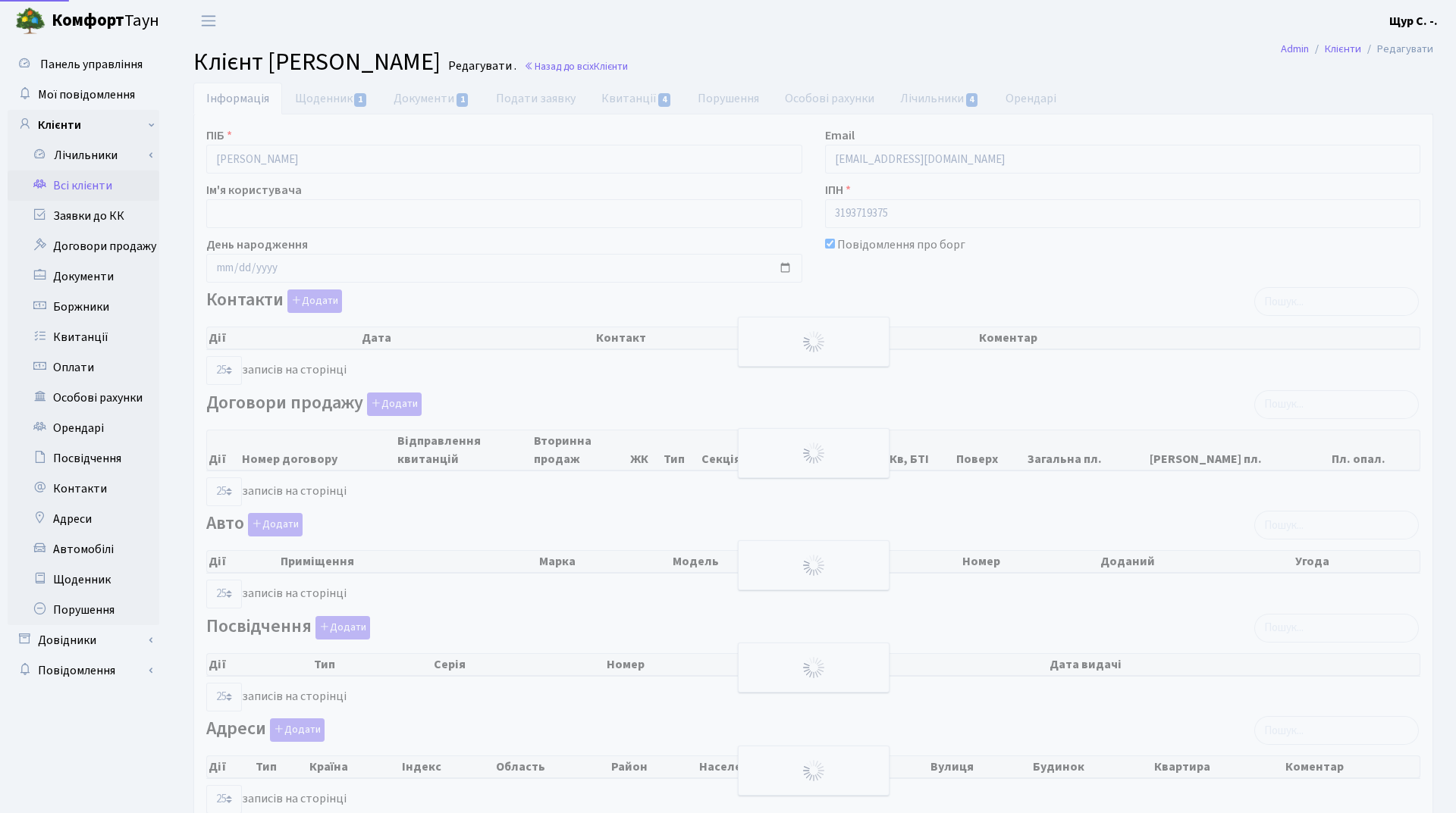
select select "25"
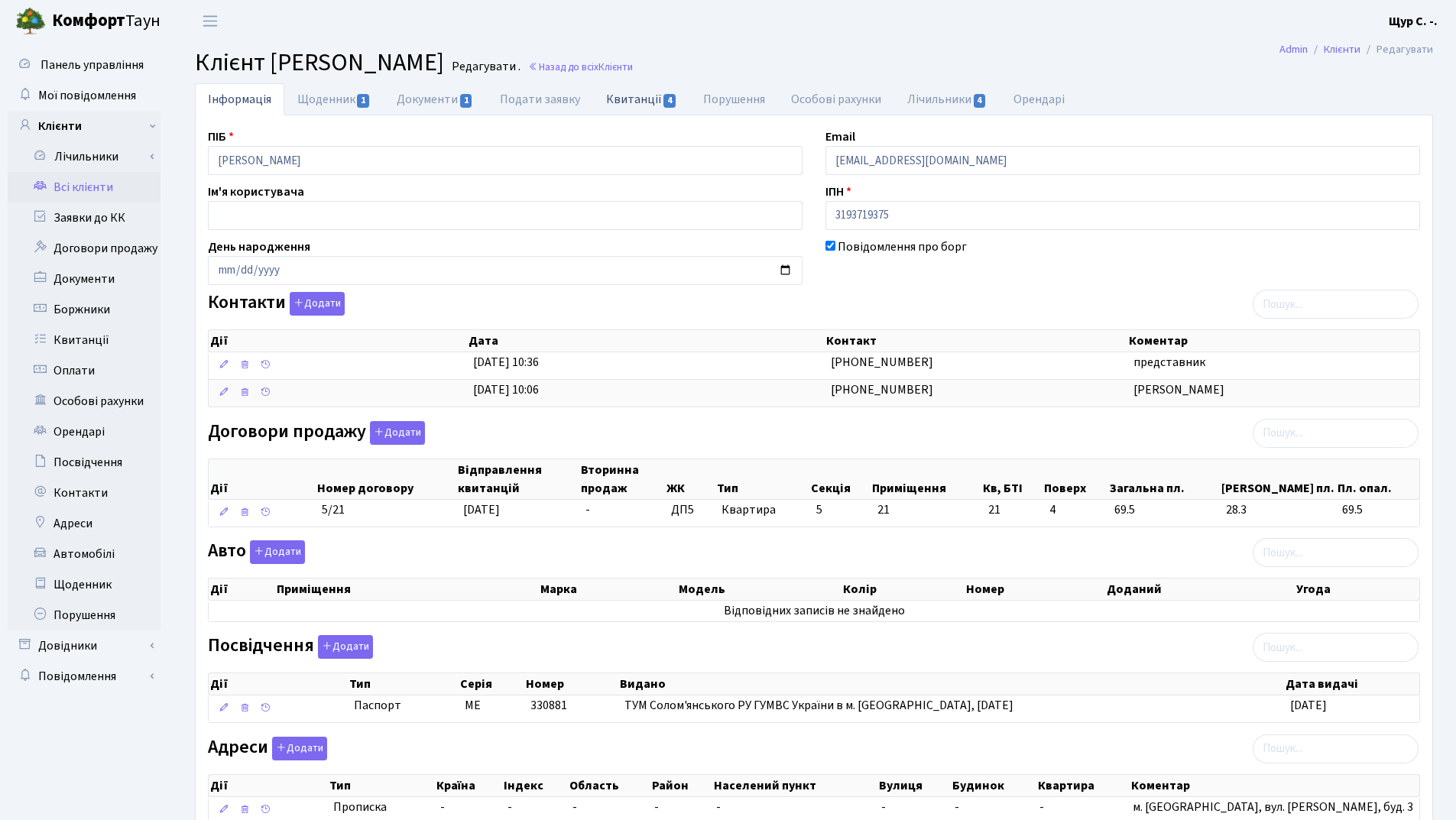
click at [625, 96] on link "Квитанції 4" at bounding box center [641, 99] width 97 height 31
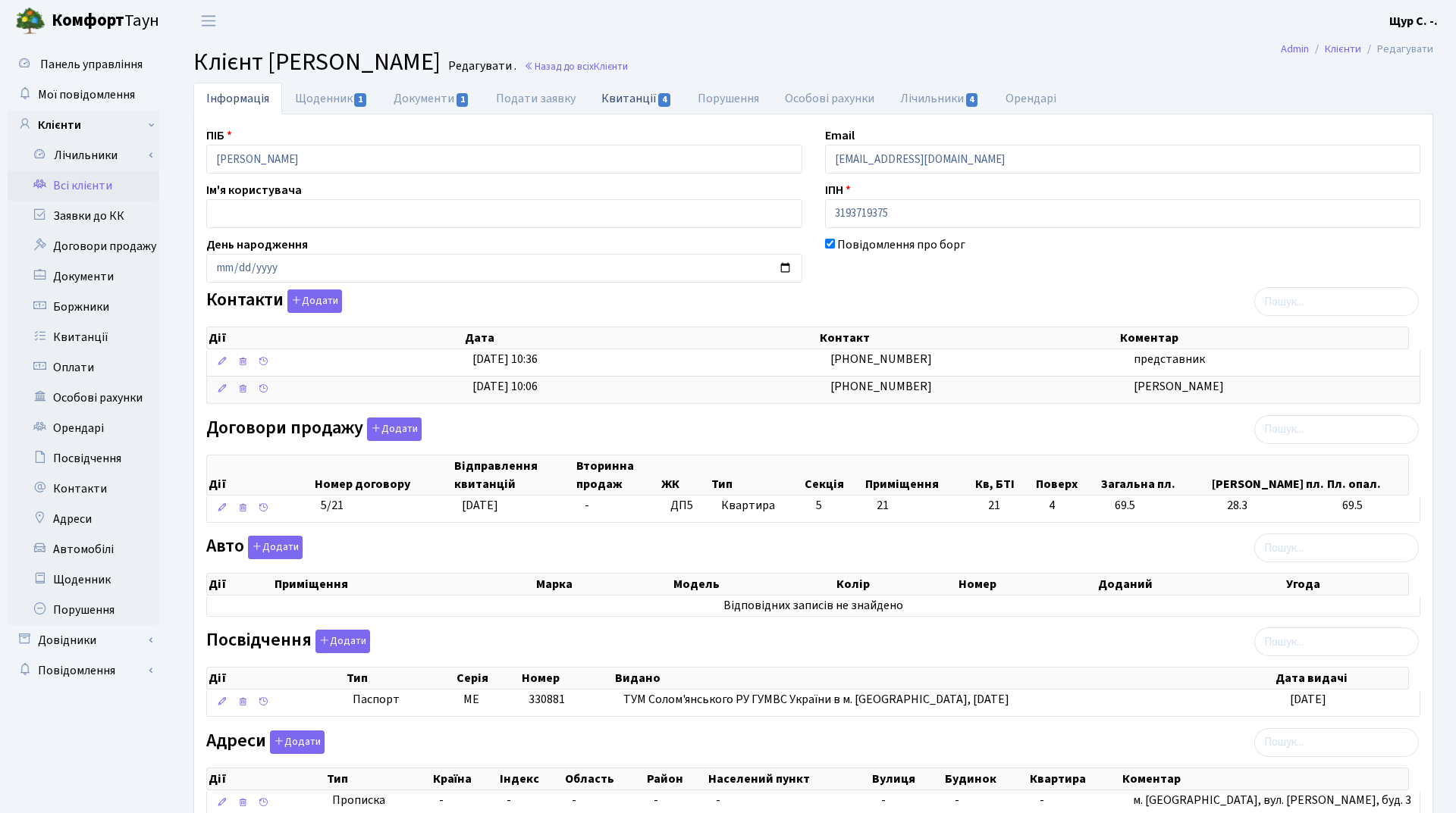
select select "25"
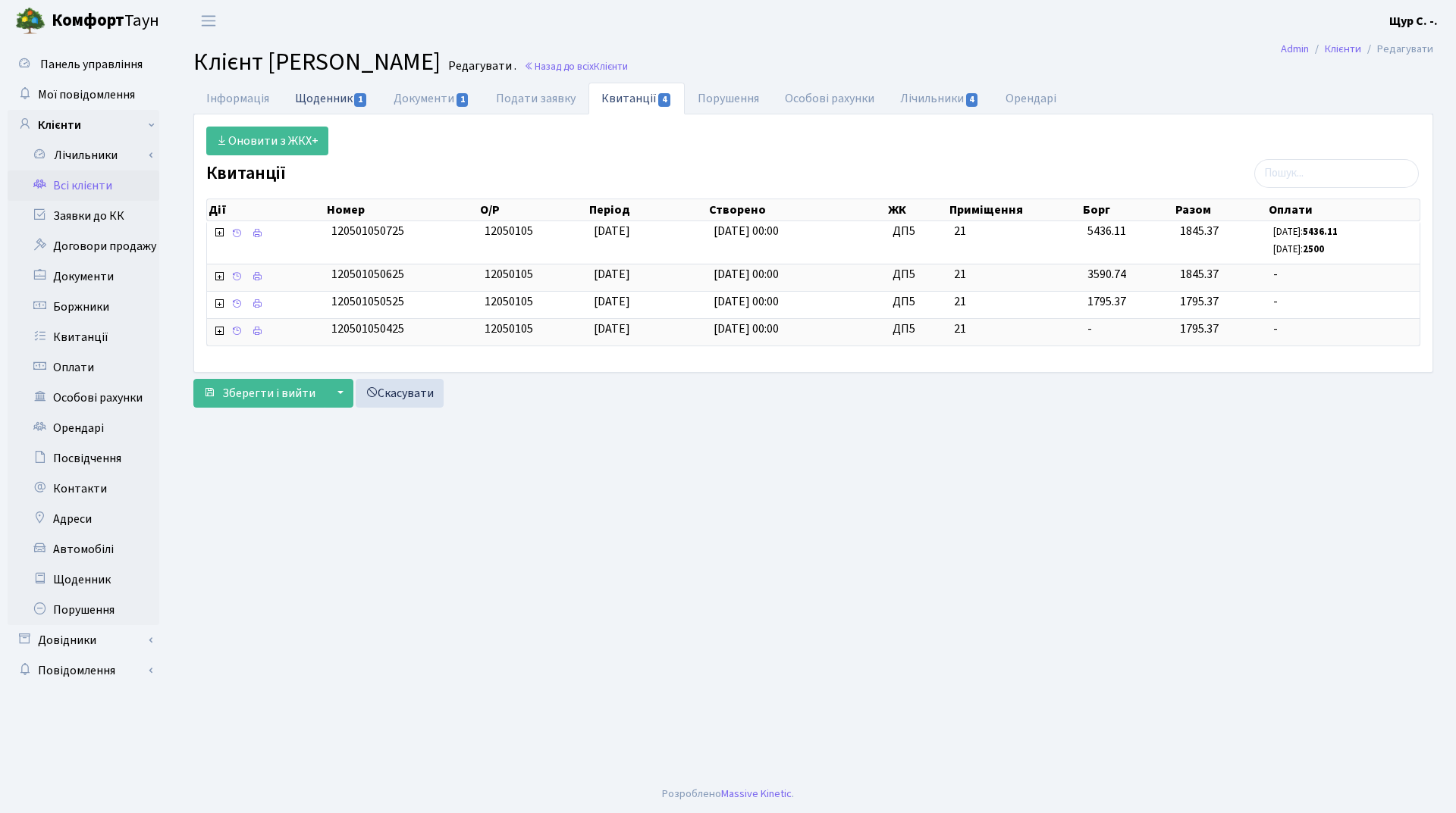
click at [322, 94] on link "Щоденник 1" at bounding box center [331, 98] width 99 height 31
select select "25"
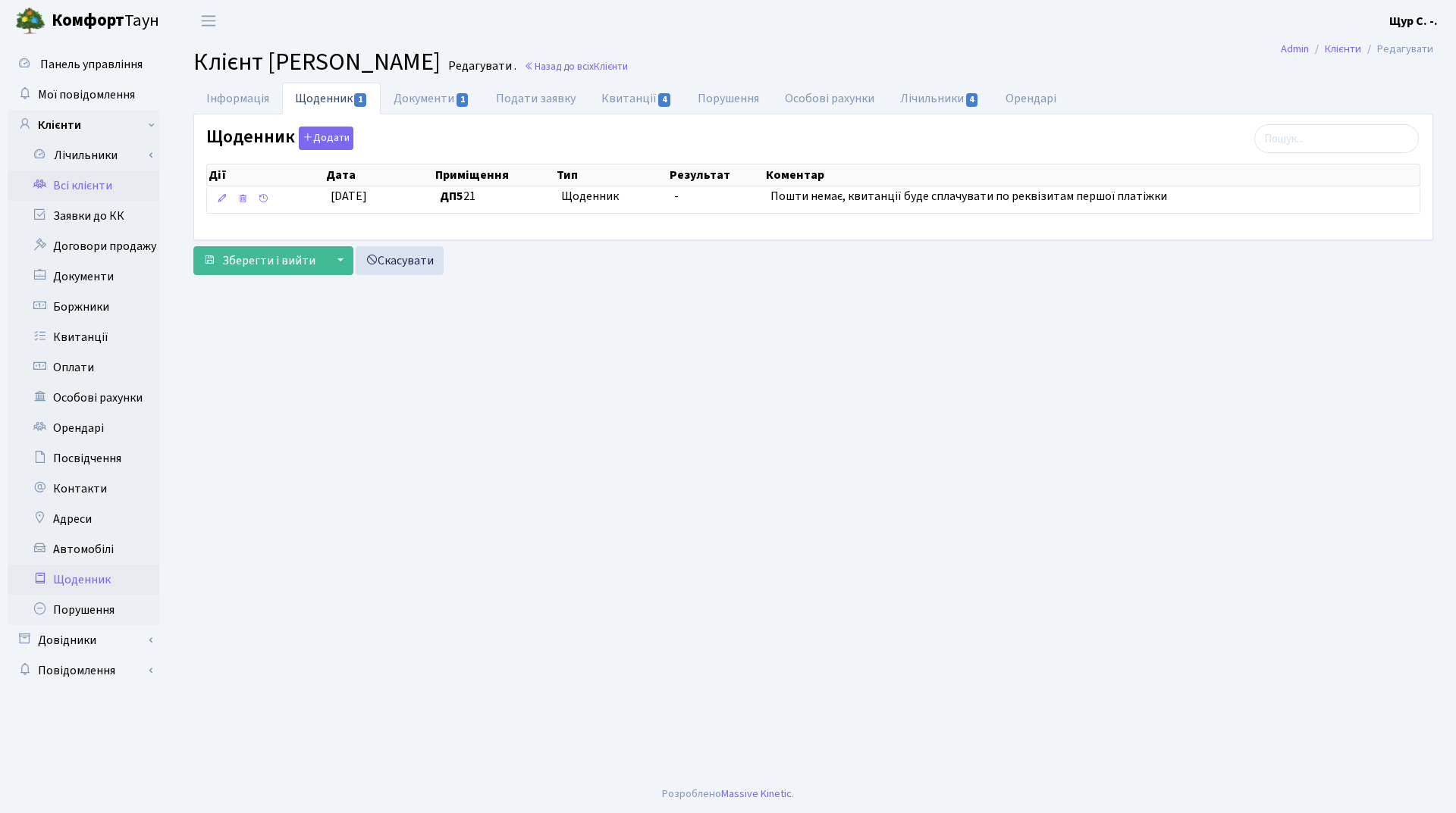
click at [84, 583] on link "Щоденник" at bounding box center [83, 580] width 152 height 30
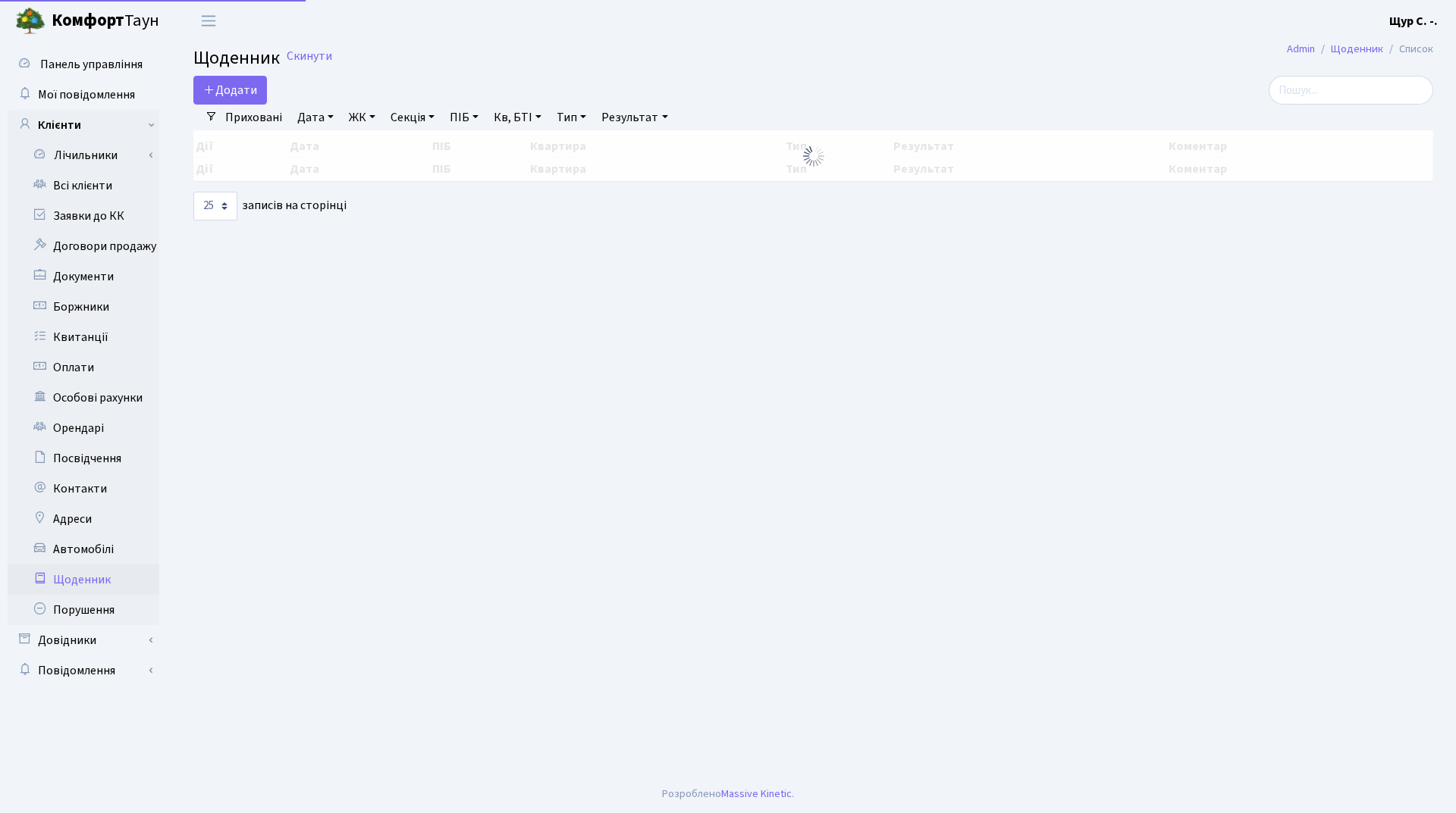
select select "25"
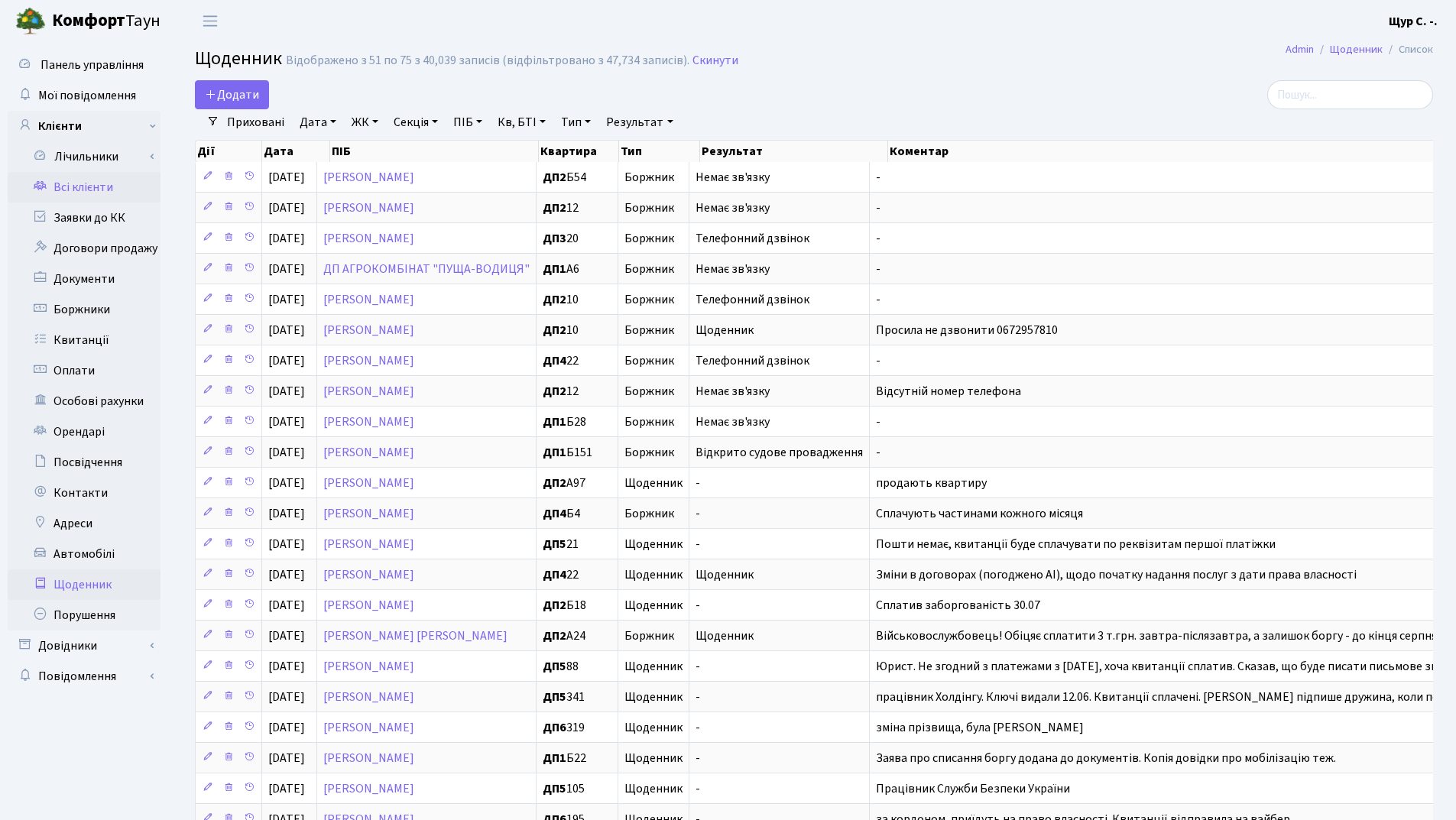
click at [121, 186] on link "Всі клієнти" at bounding box center [84, 187] width 153 height 30
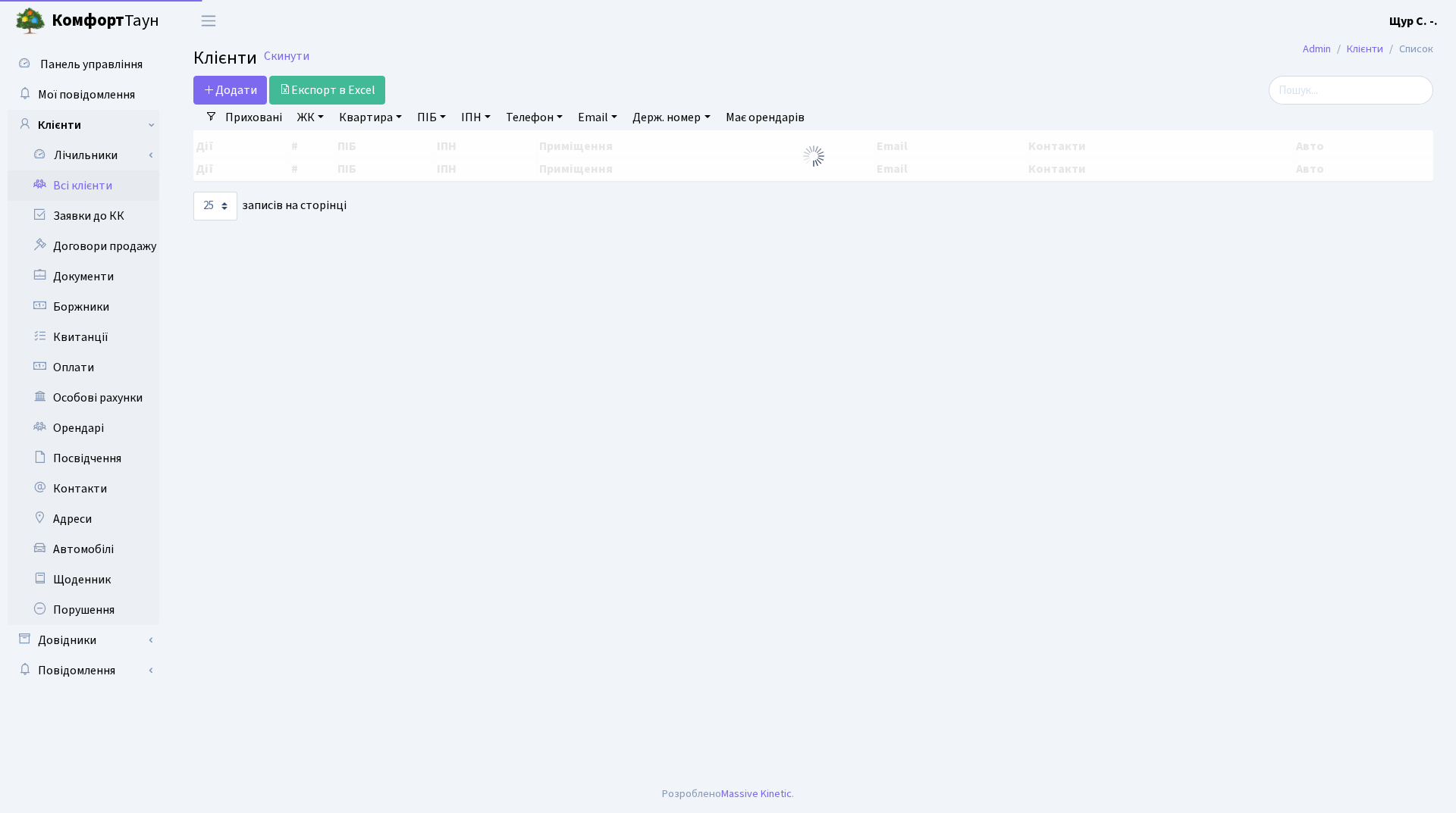
select select "25"
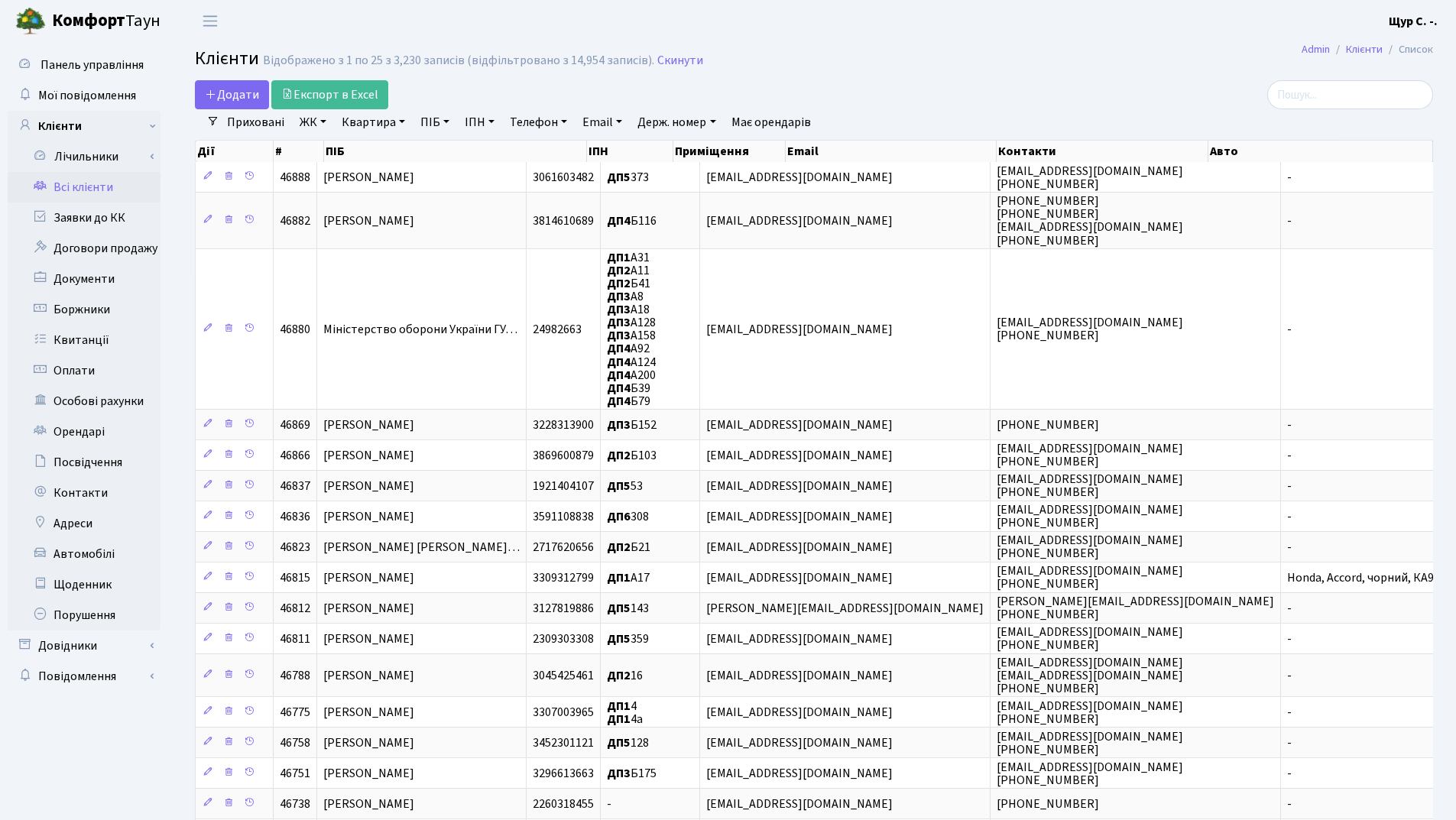
click at [360, 125] on link "Квартира" at bounding box center [373, 123] width 76 height 26
type input "241"
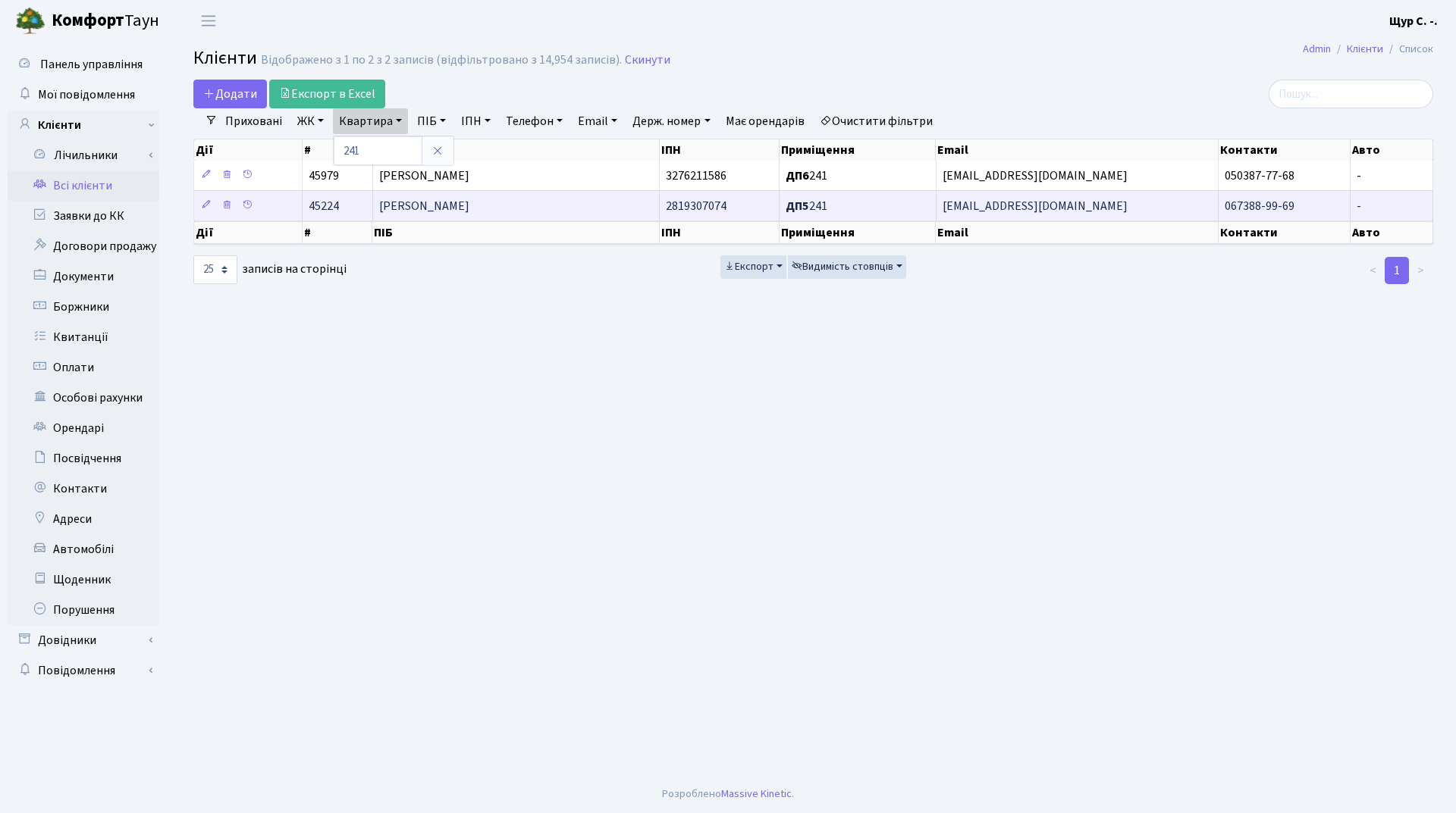
click at [469, 206] on span "[PERSON_NAME]" at bounding box center [423, 206] width 91 height 16
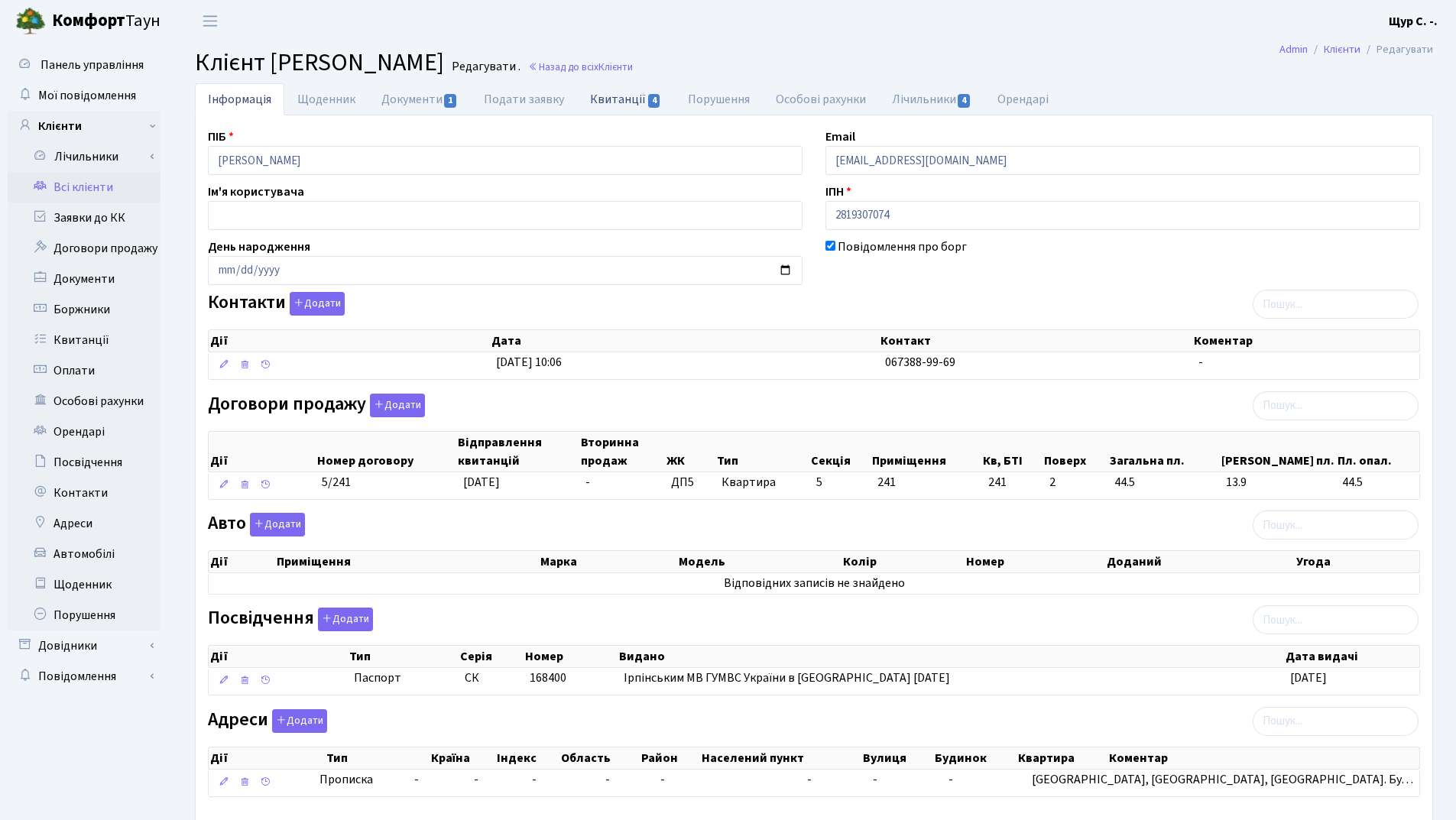
click at [624, 91] on link "Квитанції 4" at bounding box center [625, 99] width 97 height 31
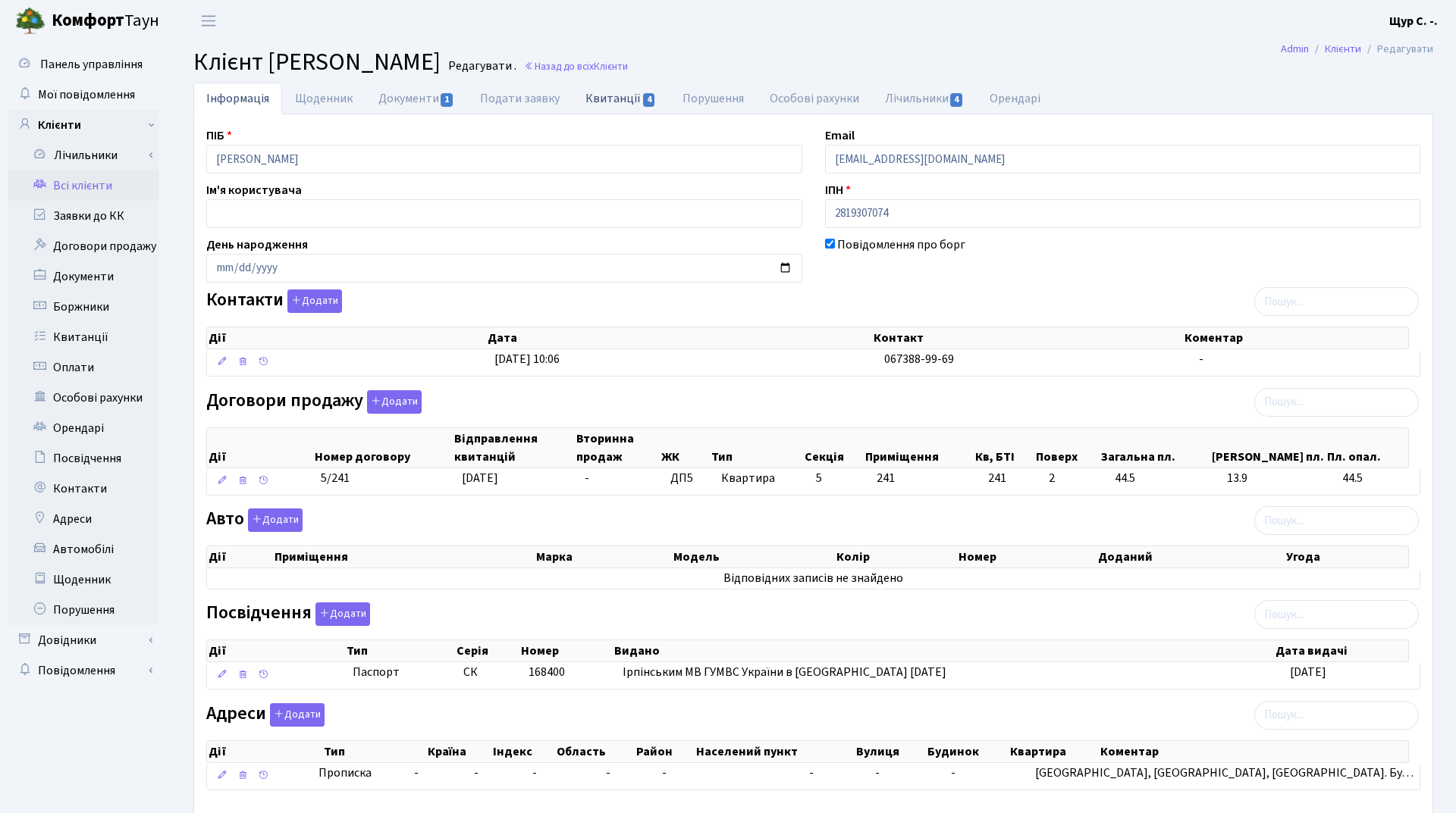
select select "25"
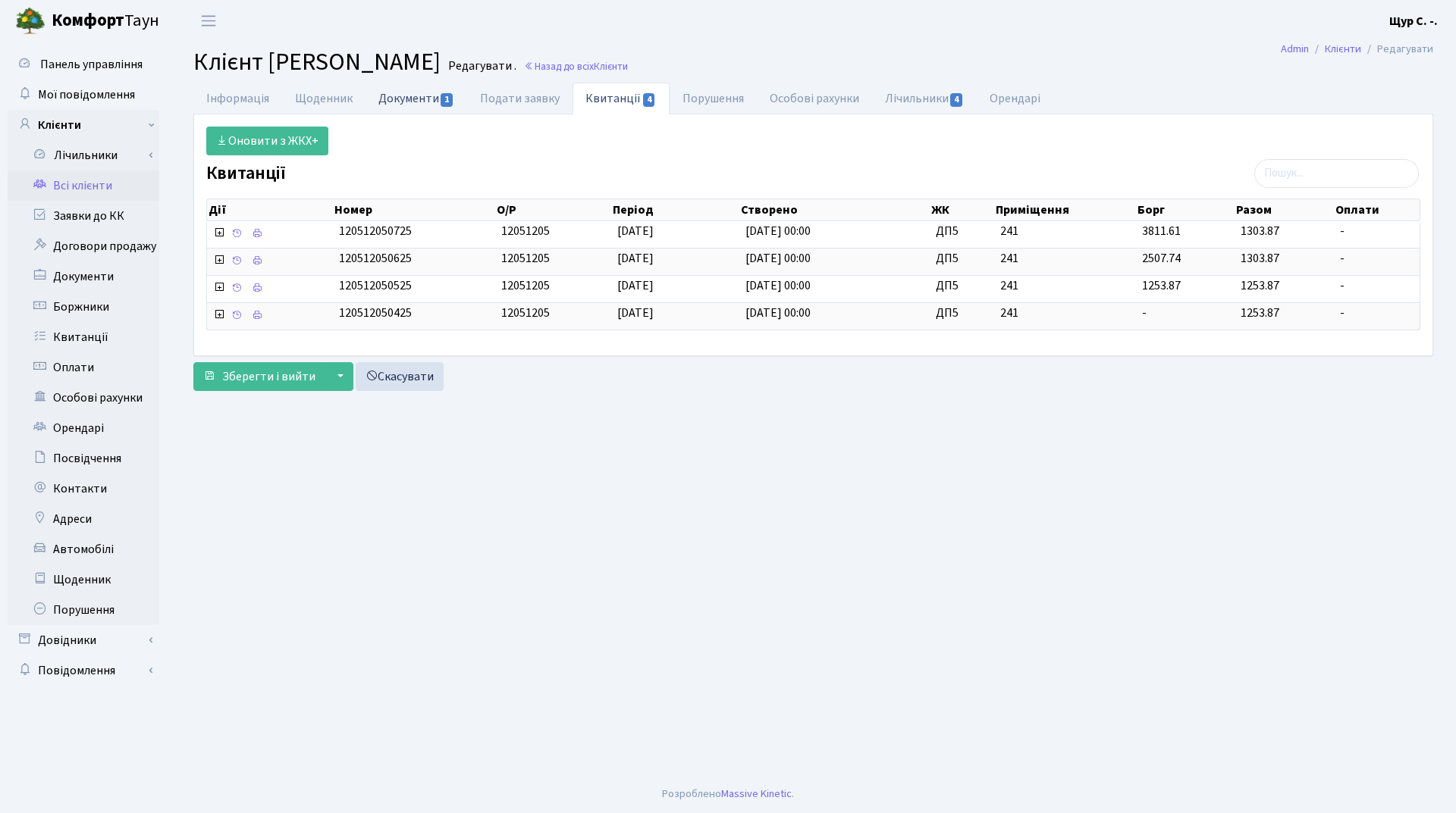
click at [416, 104] on link "Документи 1" at bounding box center [416, 98] width 102 height 31
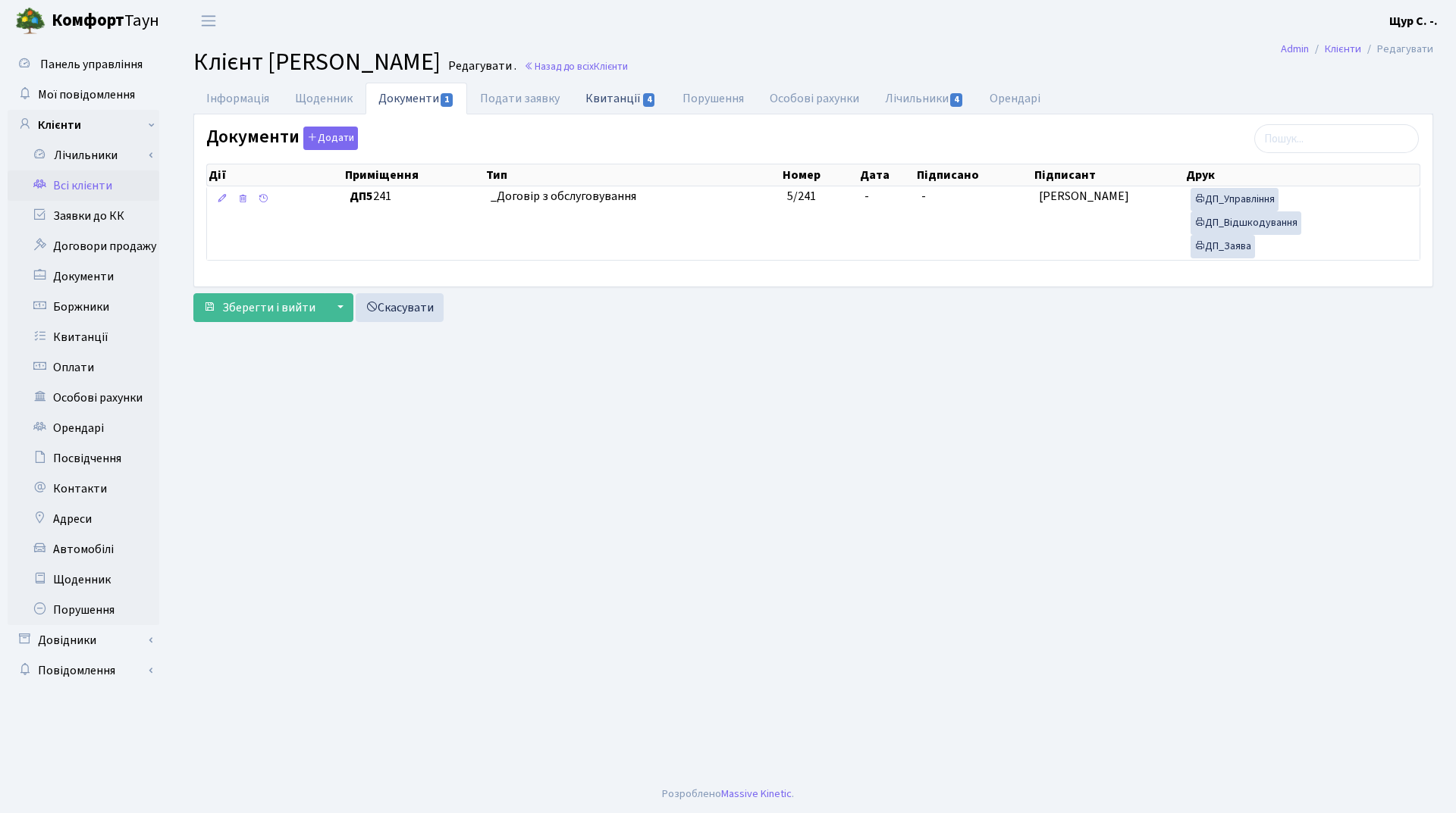
click at [599, 98] on link "Квитанції 4" at bounding box center [620, 98] width 96 height 31
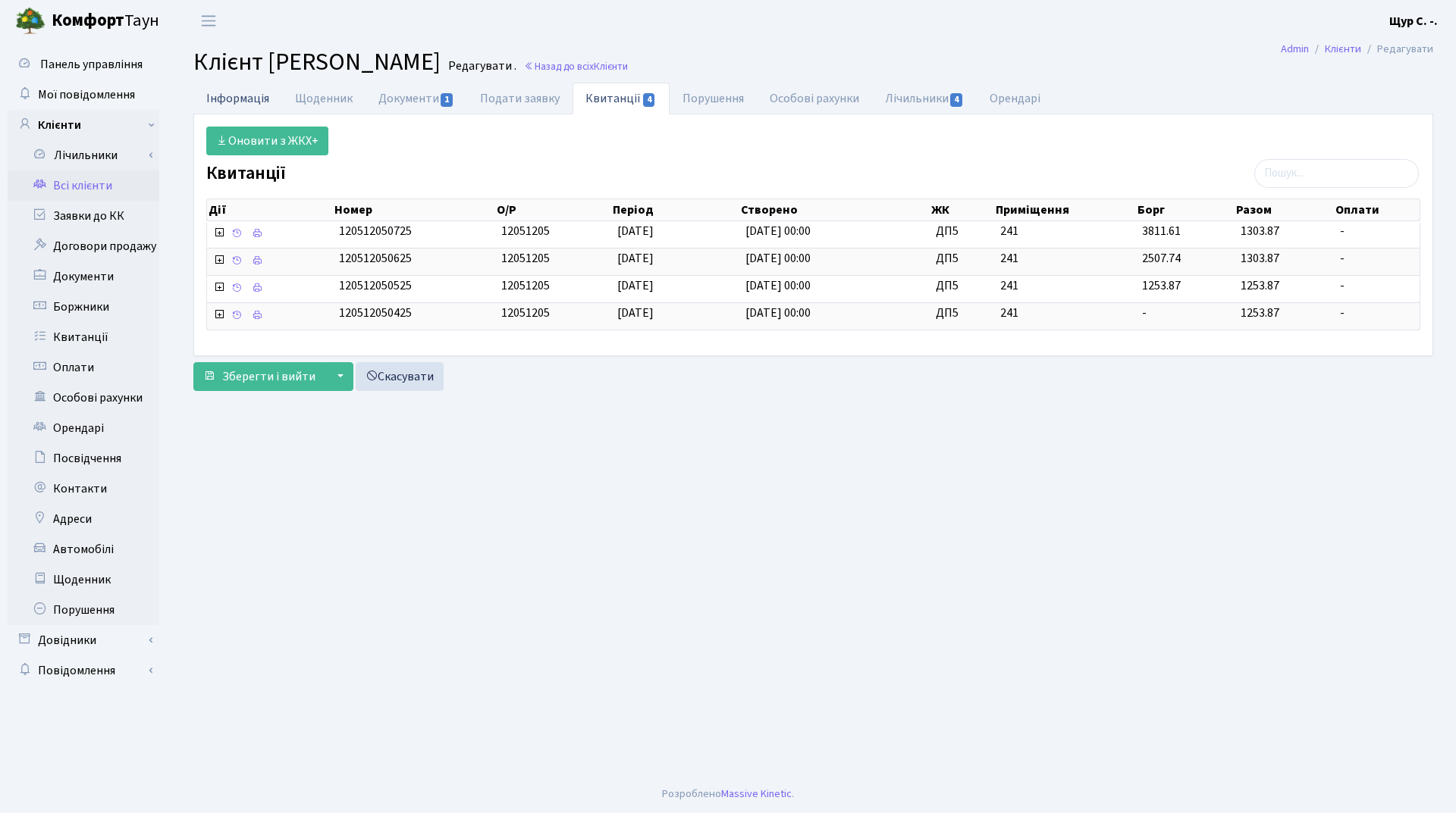
click at [230, 101] on link "Інформація" at bounding box center [237, 98] width 89 height 31
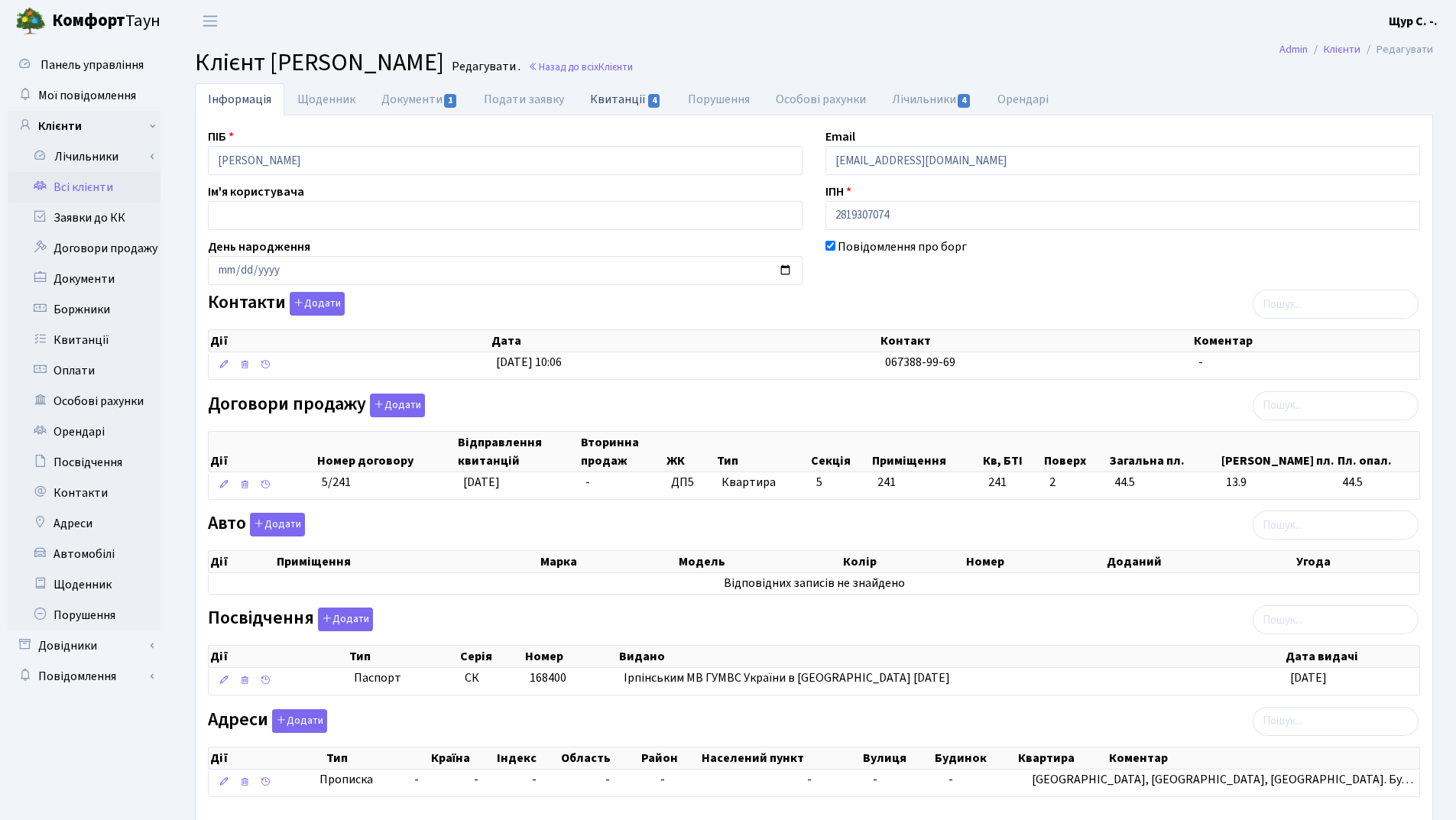
click at [610, 90] on link "Квитанції 4" at bounding box center [625, 99] width 97 height 31
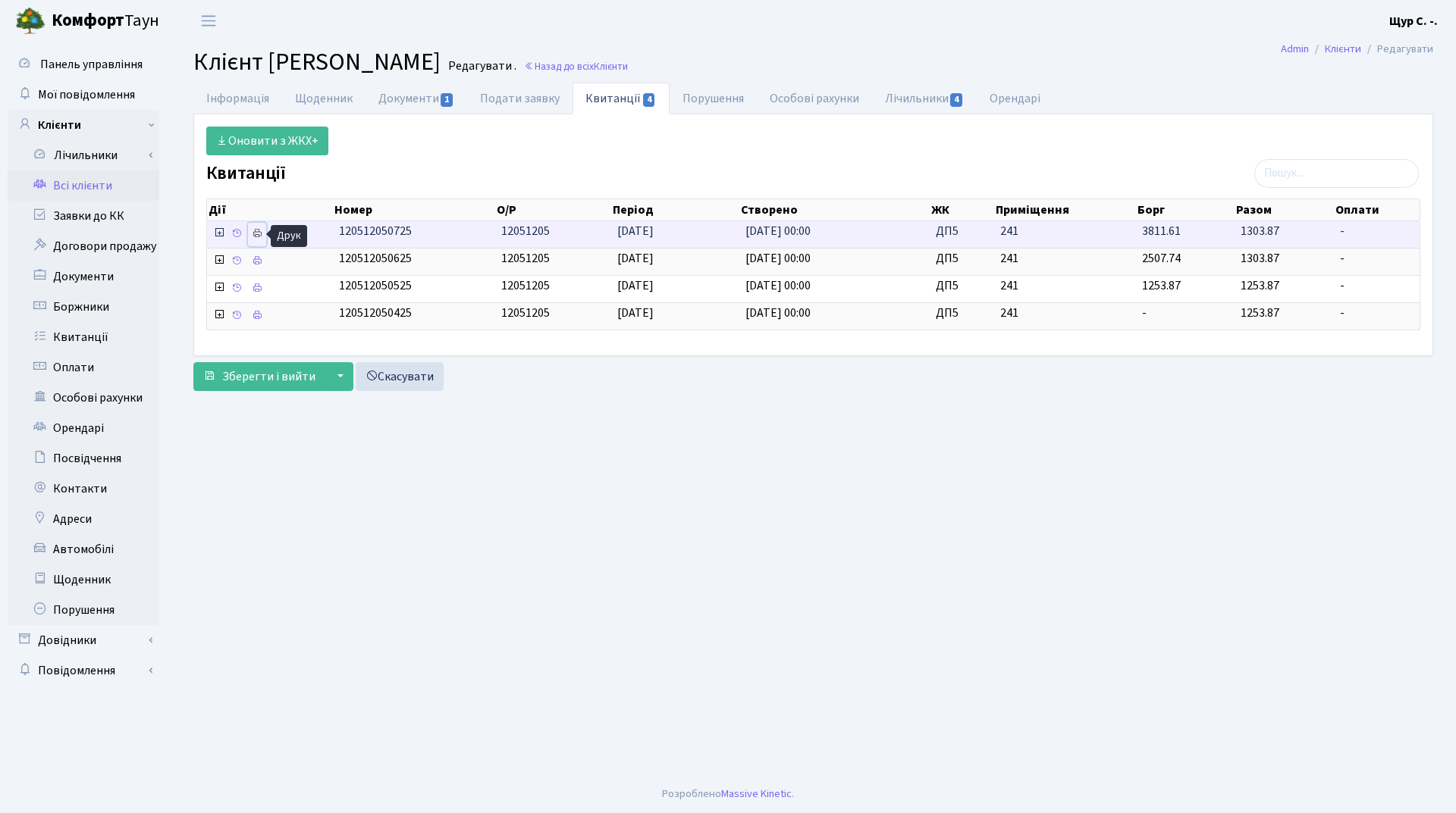
click at [260, 234] on icon at bounding box center [257, 234] width 11 height 11
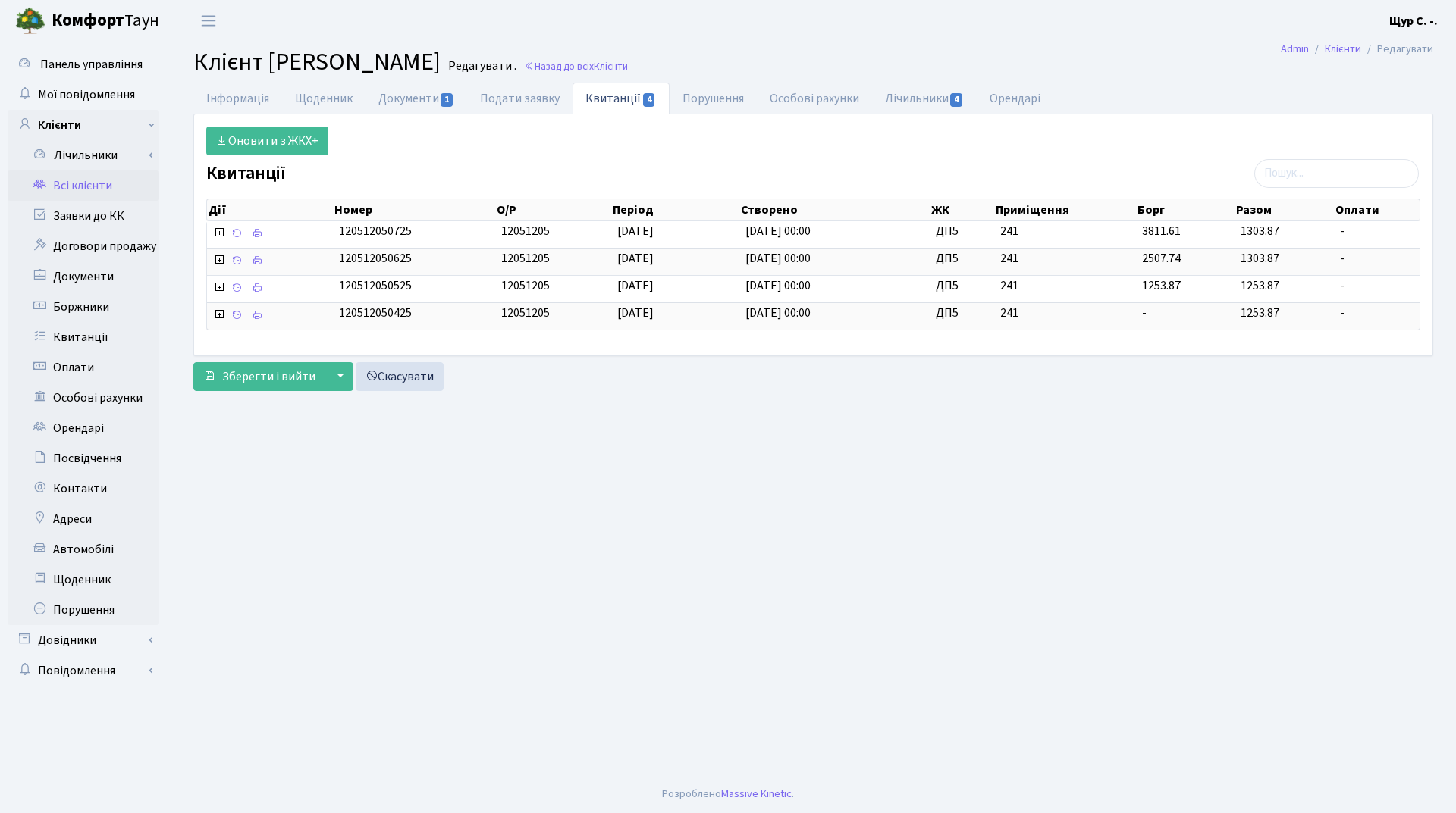
click at [80, 188] on link "Всі клієнти" at bounding box center [83, 186] width 152 height 30
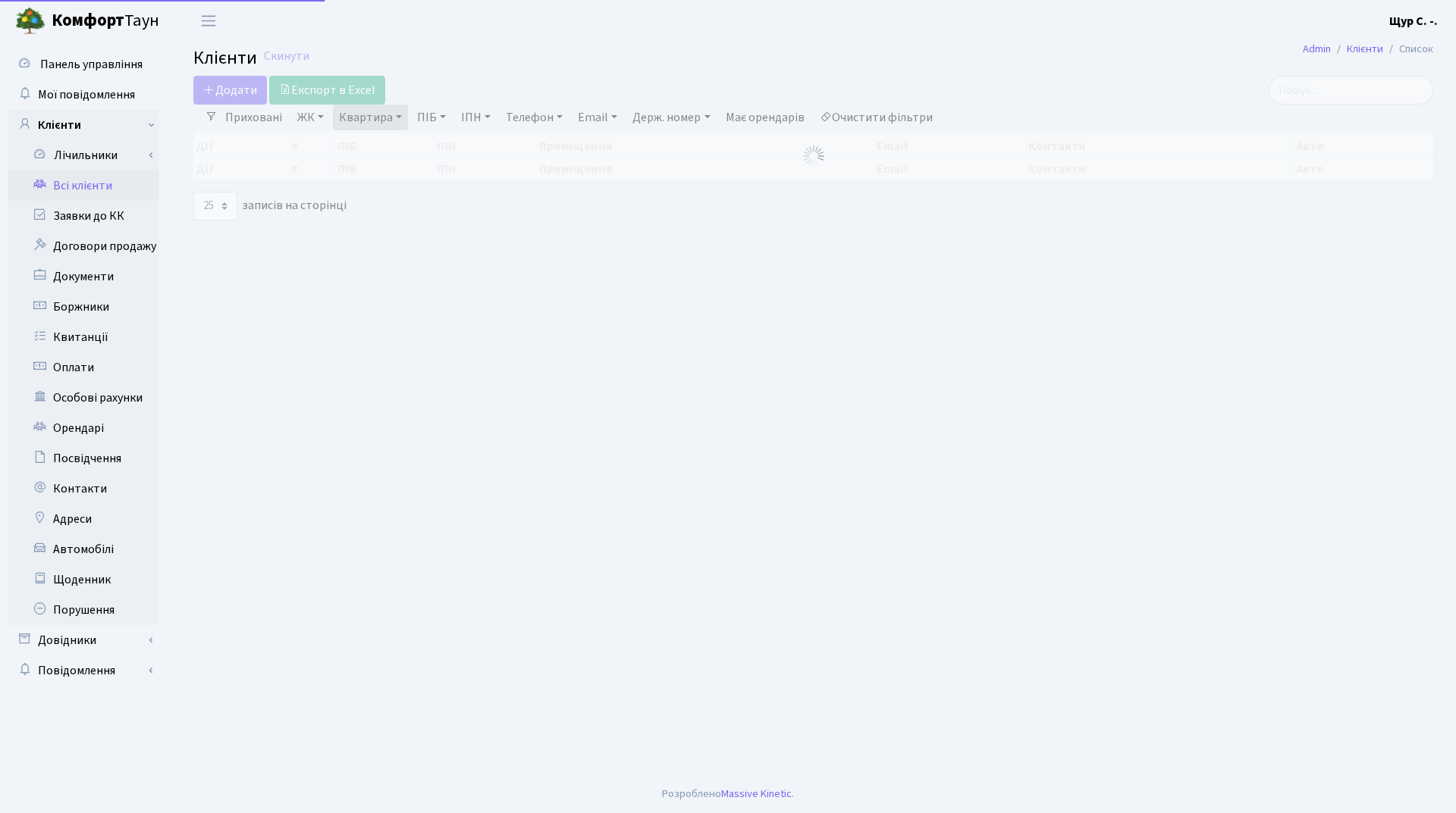
select select "25"
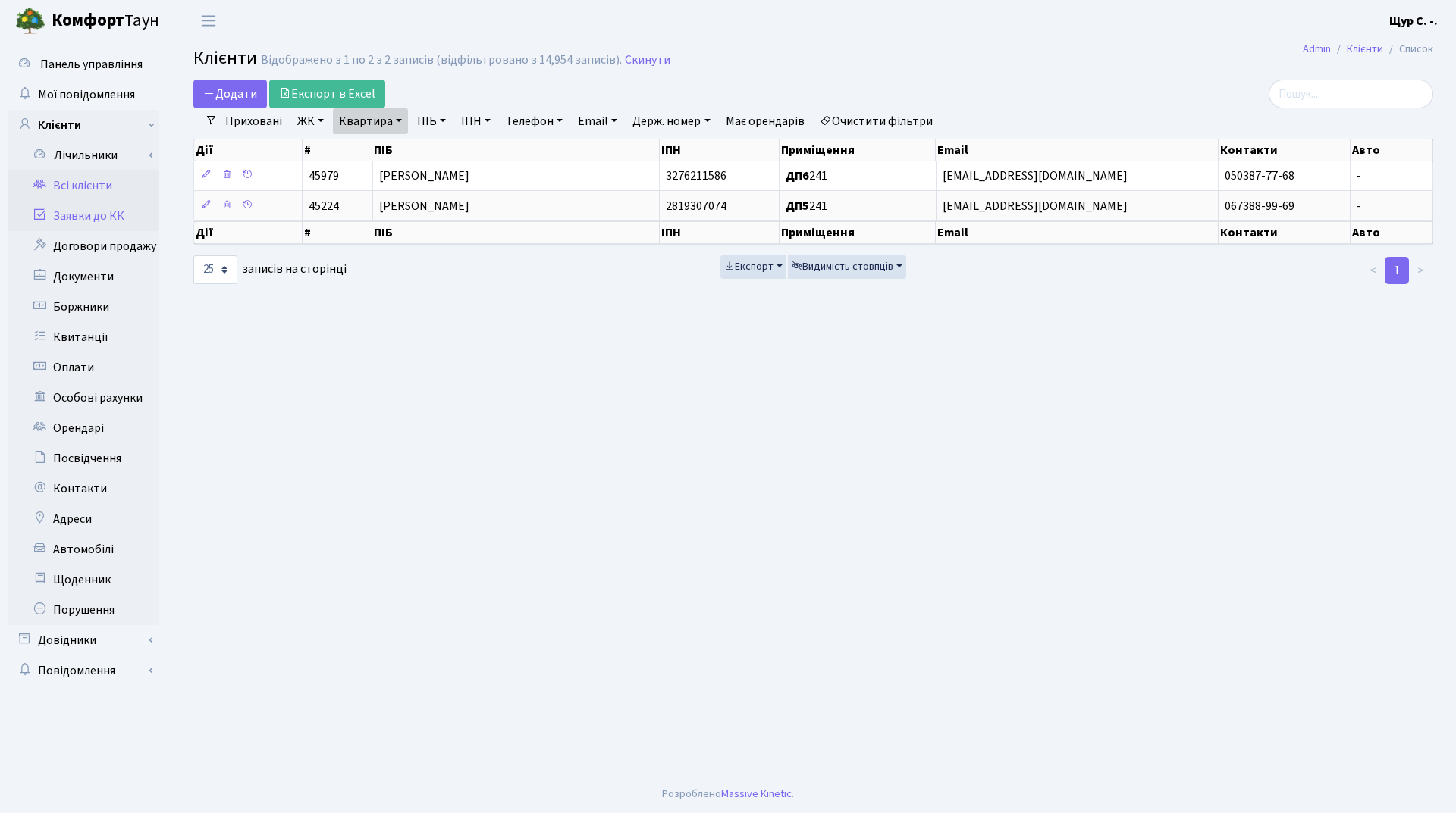
click at [85, 219] on link "Заявки до КК" at bounding box center [83, 216] width 152 height 30
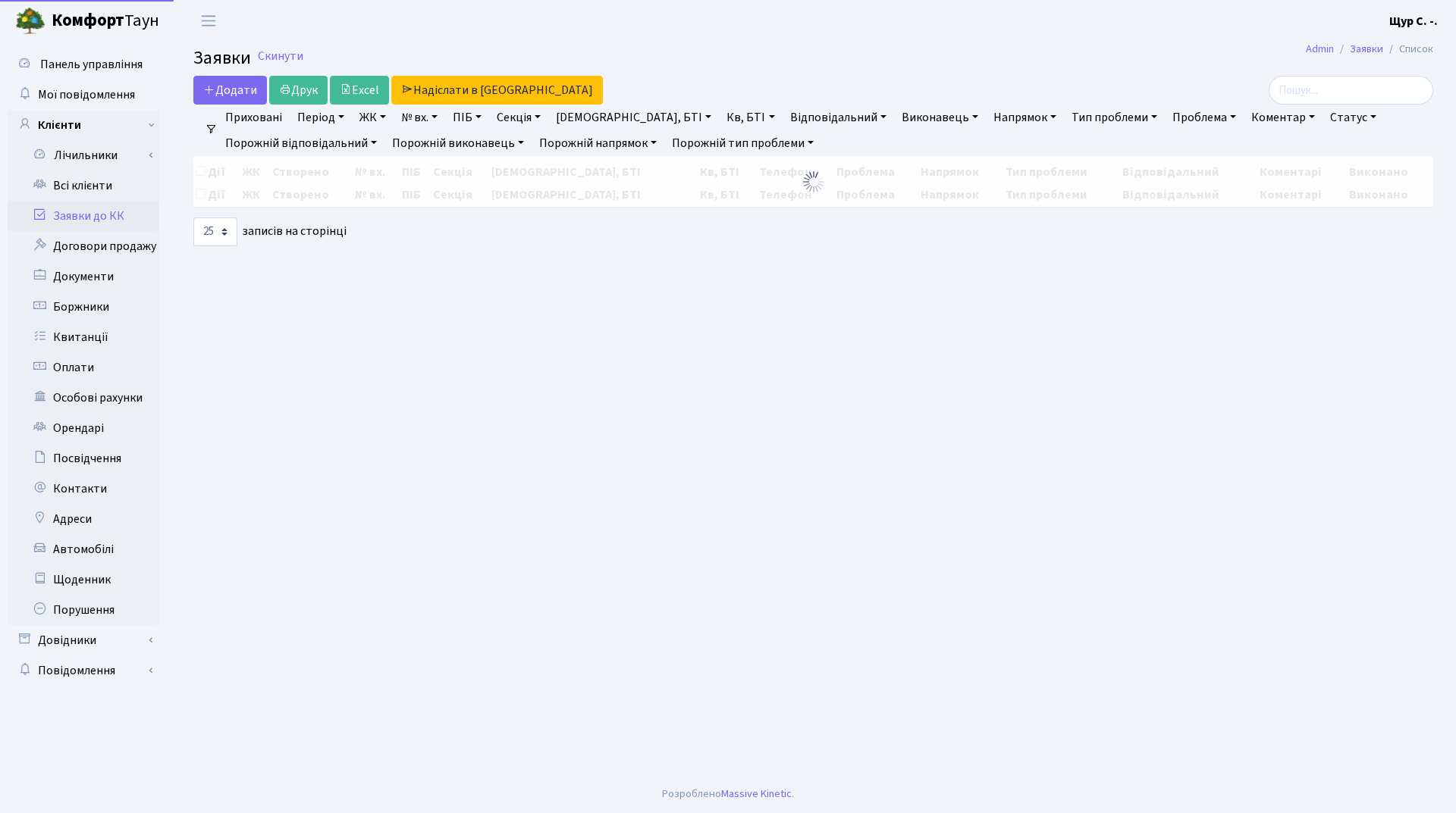
select select "25"
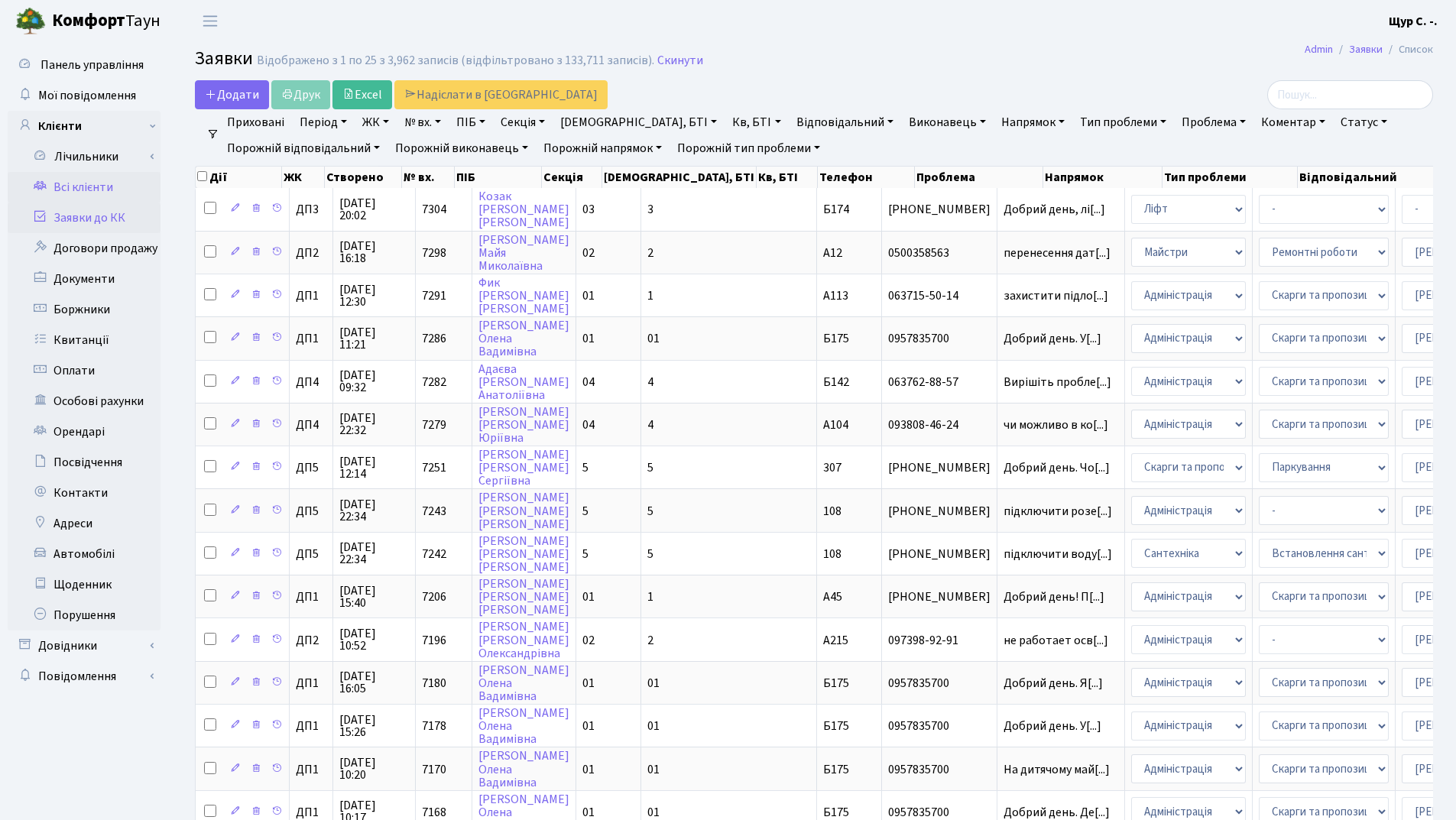
click at [90, 190] on link "Всі клієнти" at bounding box center [84, 187] width 153 height 30
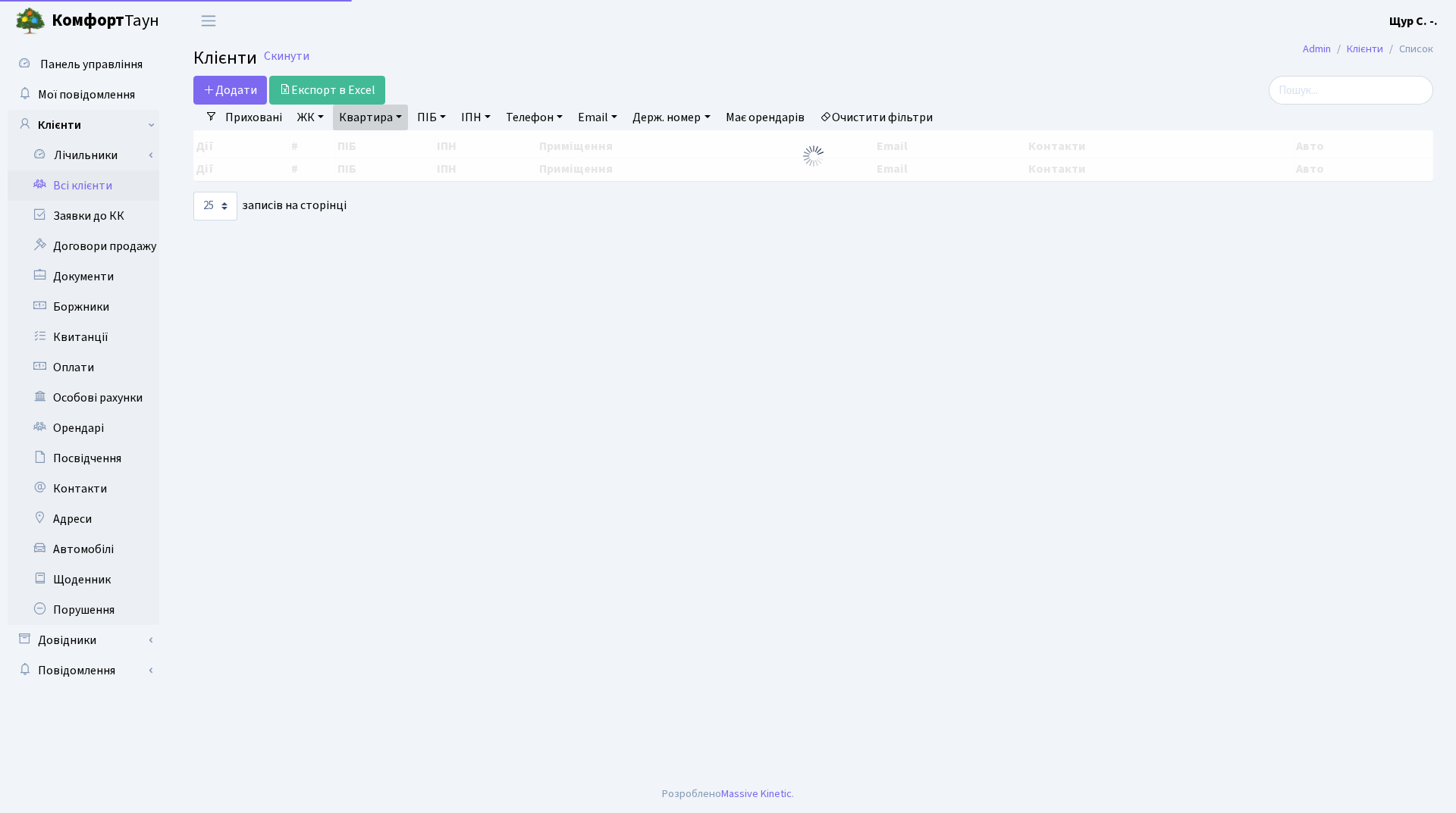
select select "25"
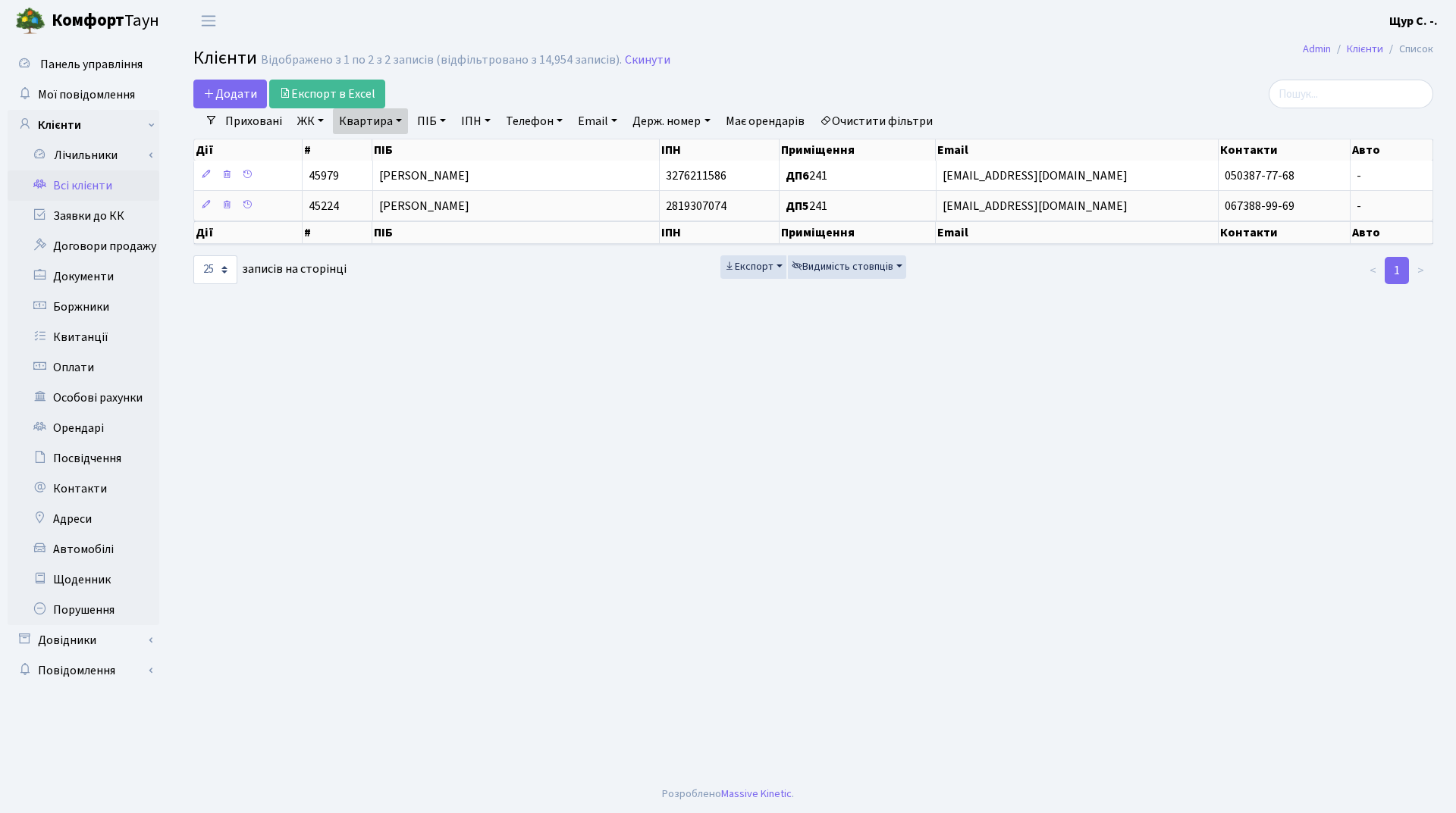
click at [399, 119] on link "Квартира" at bounding box center [370, 122] width 75 height 26
click at [391, 143] on input "241" at bounding box center [378, 150] width 89 height 28
type input "2"
type input "б9"
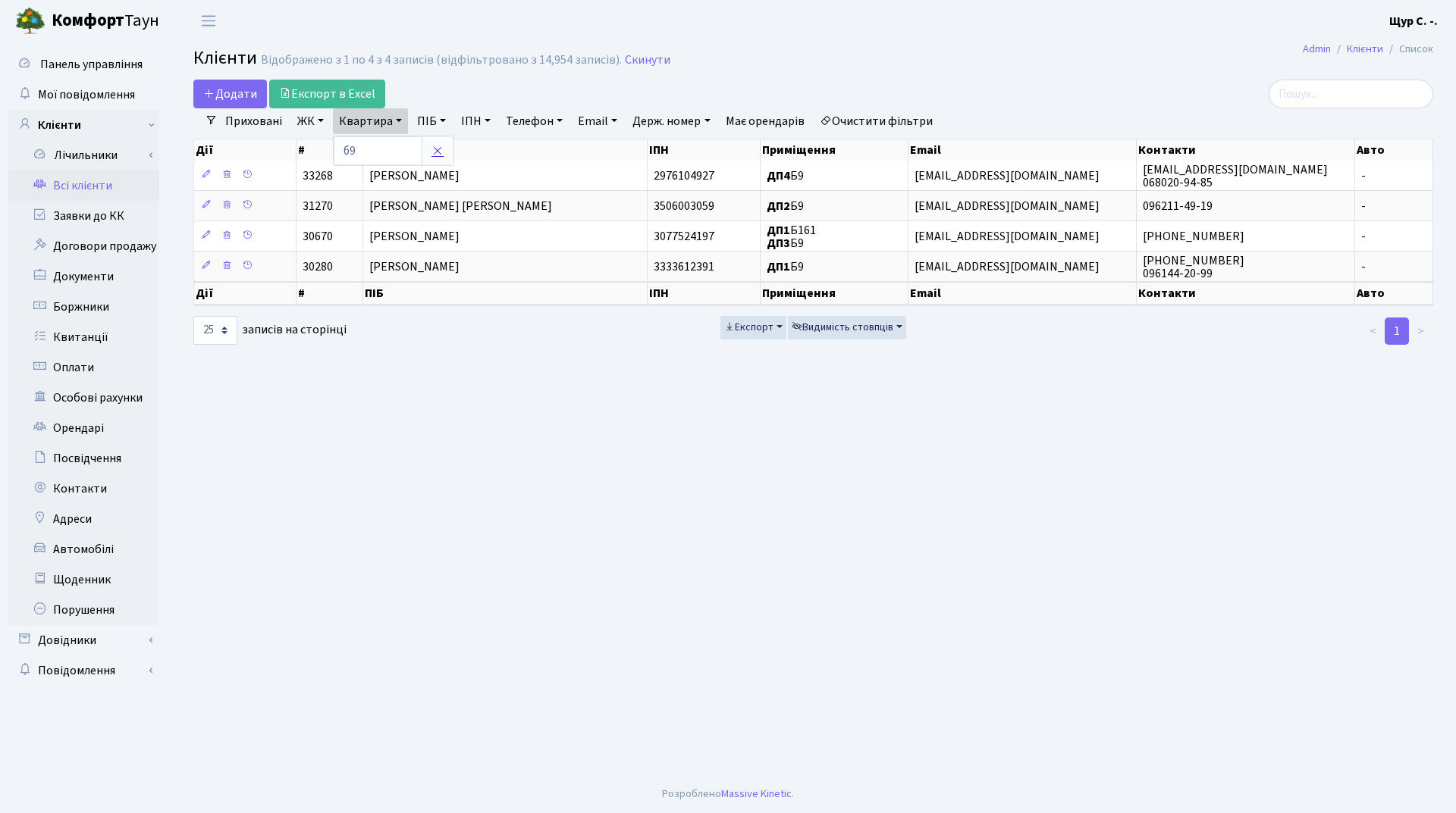
click at [439, 152] on icon at bounding box center [437, 150] width 12 height 12
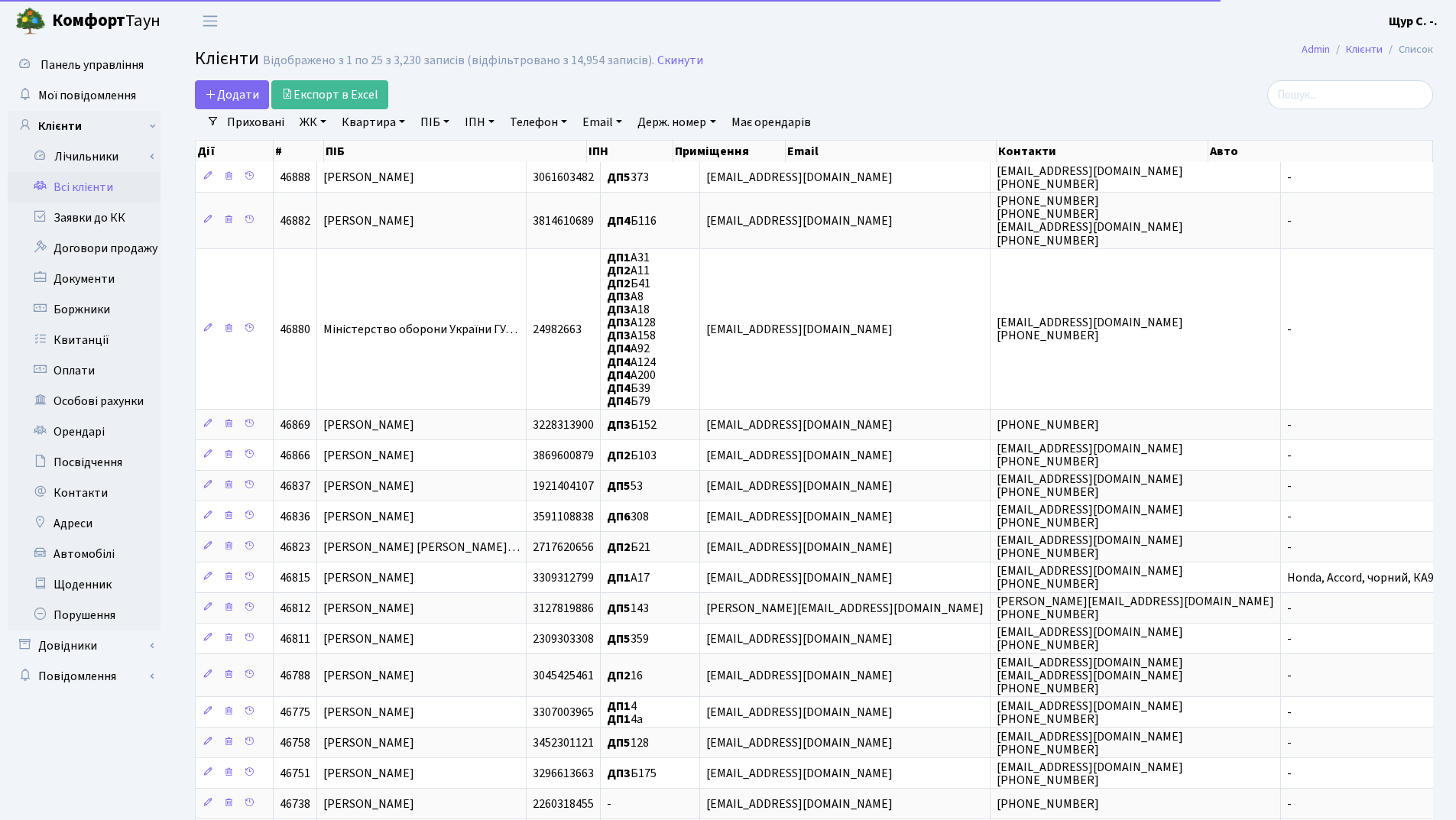
click at [373, 119] on link "Квартира" at bounding box center [373, 123] width 76 height 26
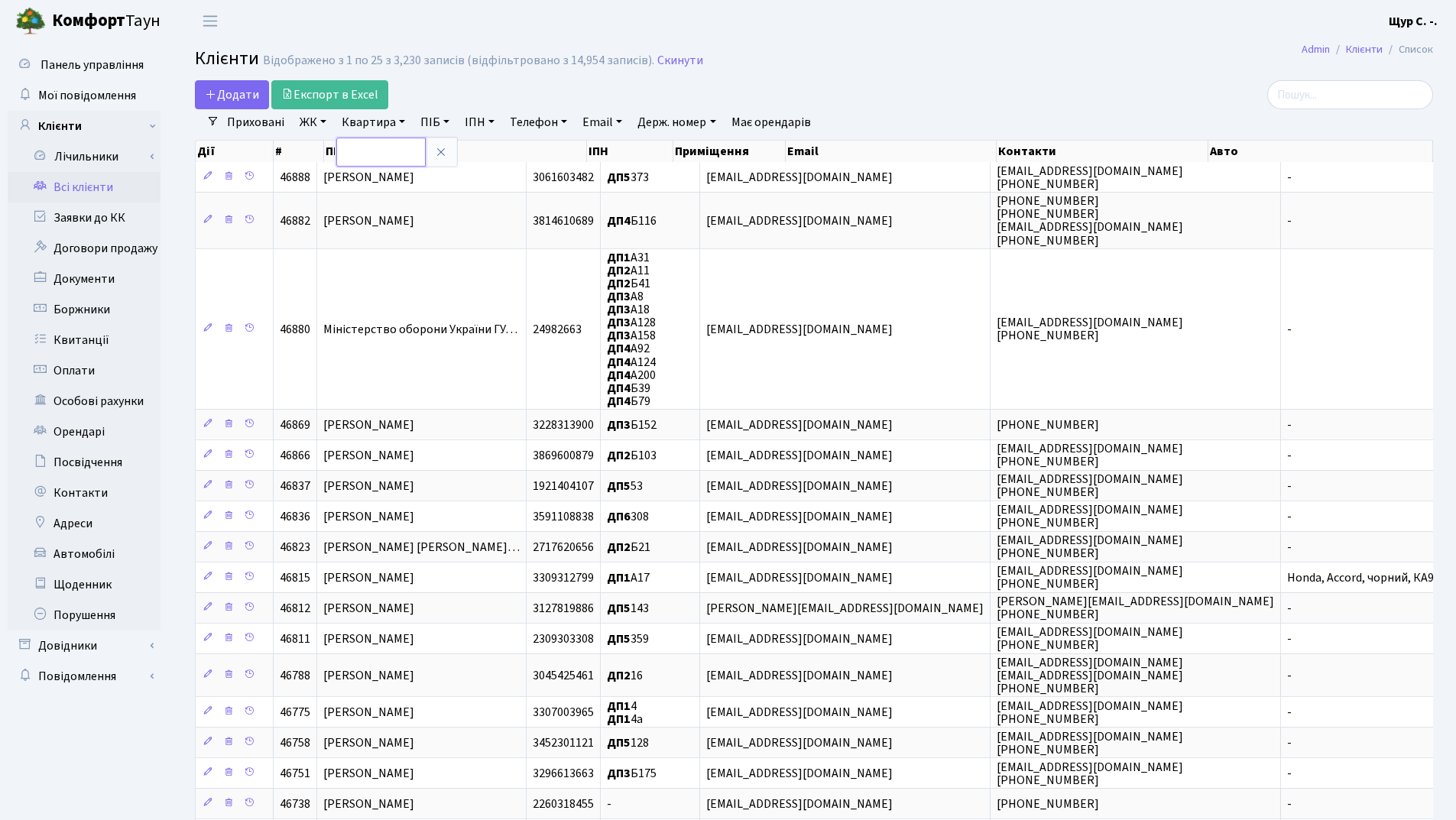
click at [385, 153] on input "text" at bounding box center [381, 151] width 89 height 29
type input "40"
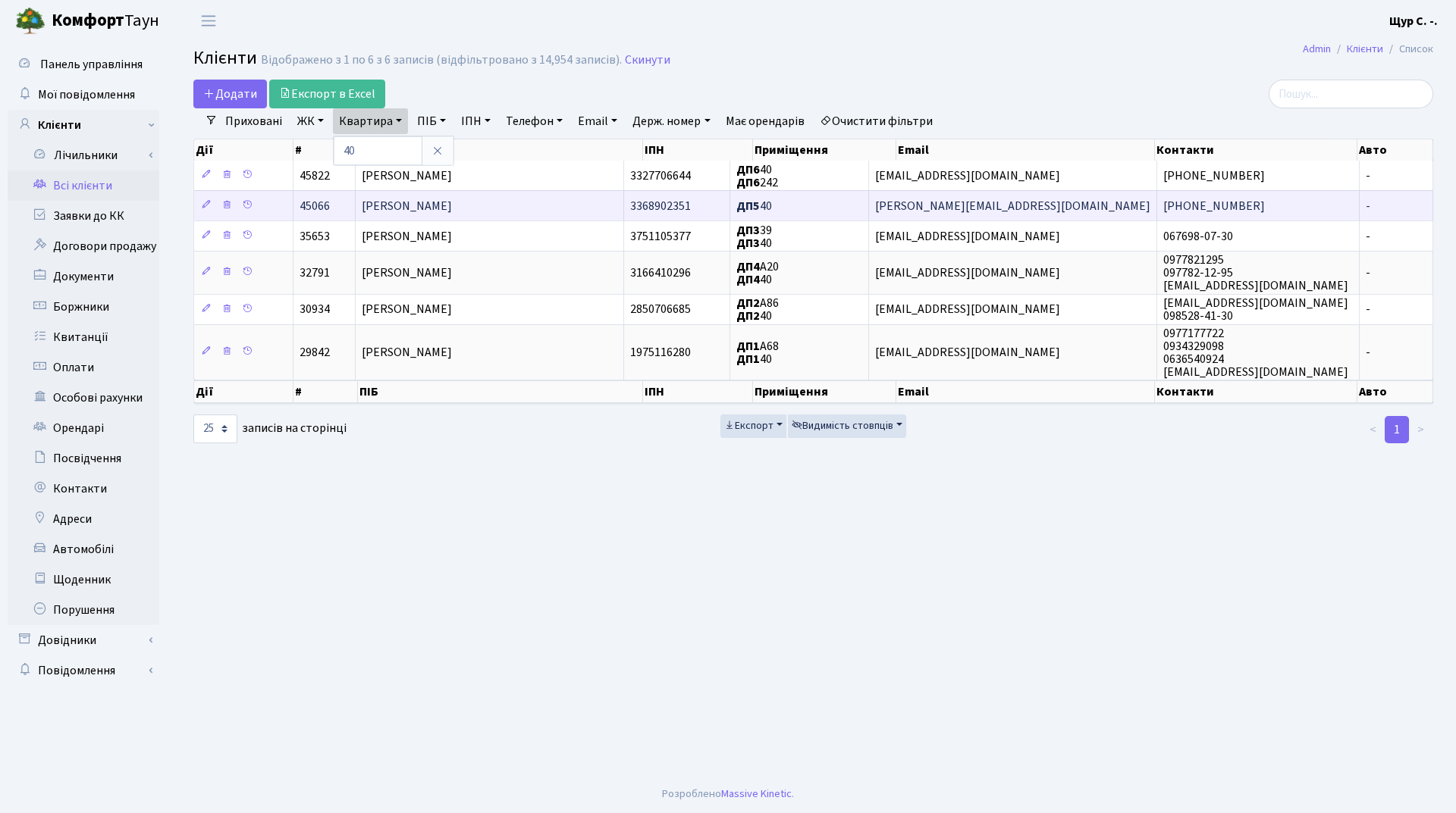
click at [452, 209] on span "Щербина Андрій Миколайович" at bounding box center [406, 206] width 91 height 16
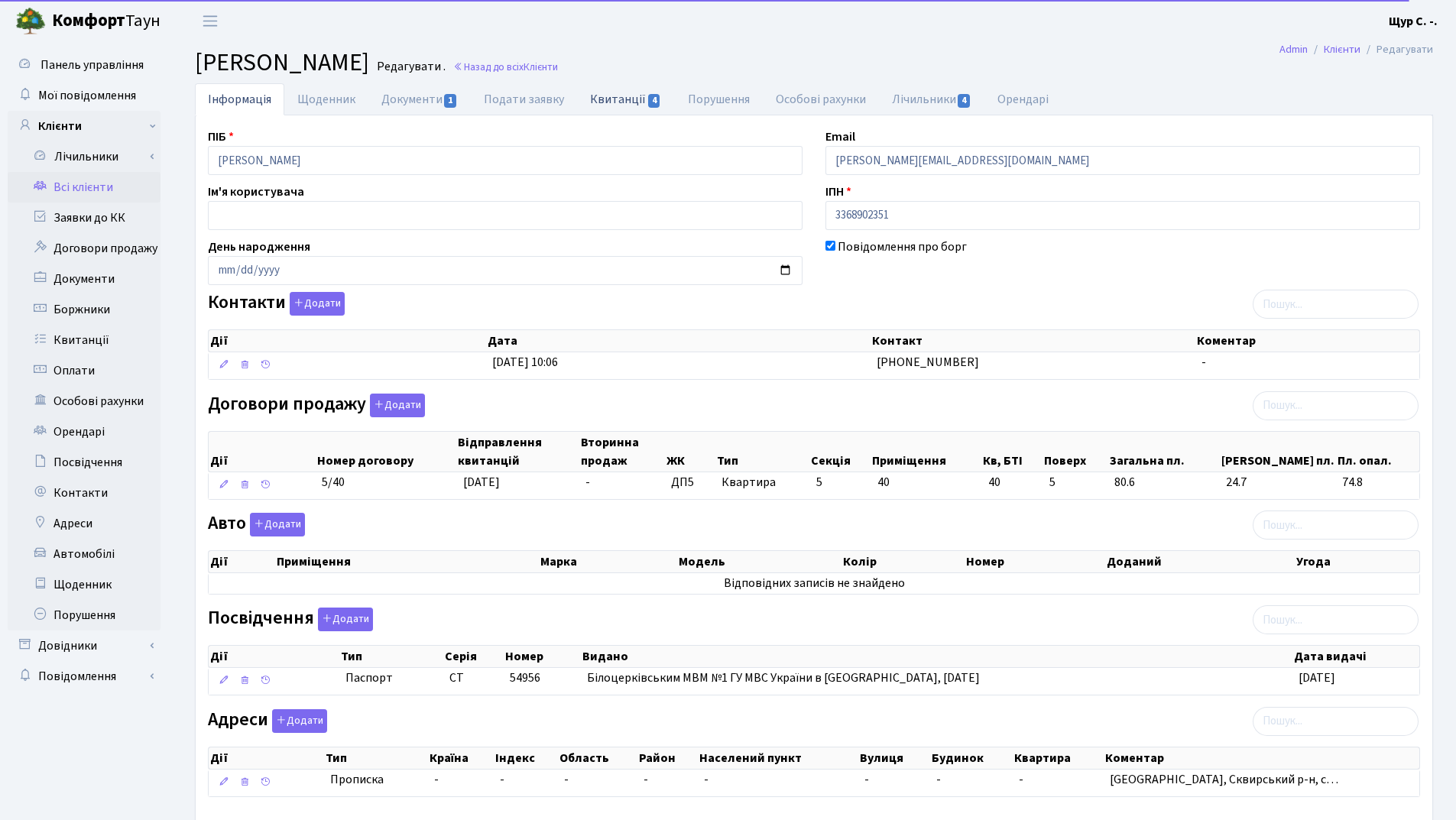
click at [610, 96] on link "Квитанції 4" at bounding box center [625, 99] width 97 height 31
select select "25"
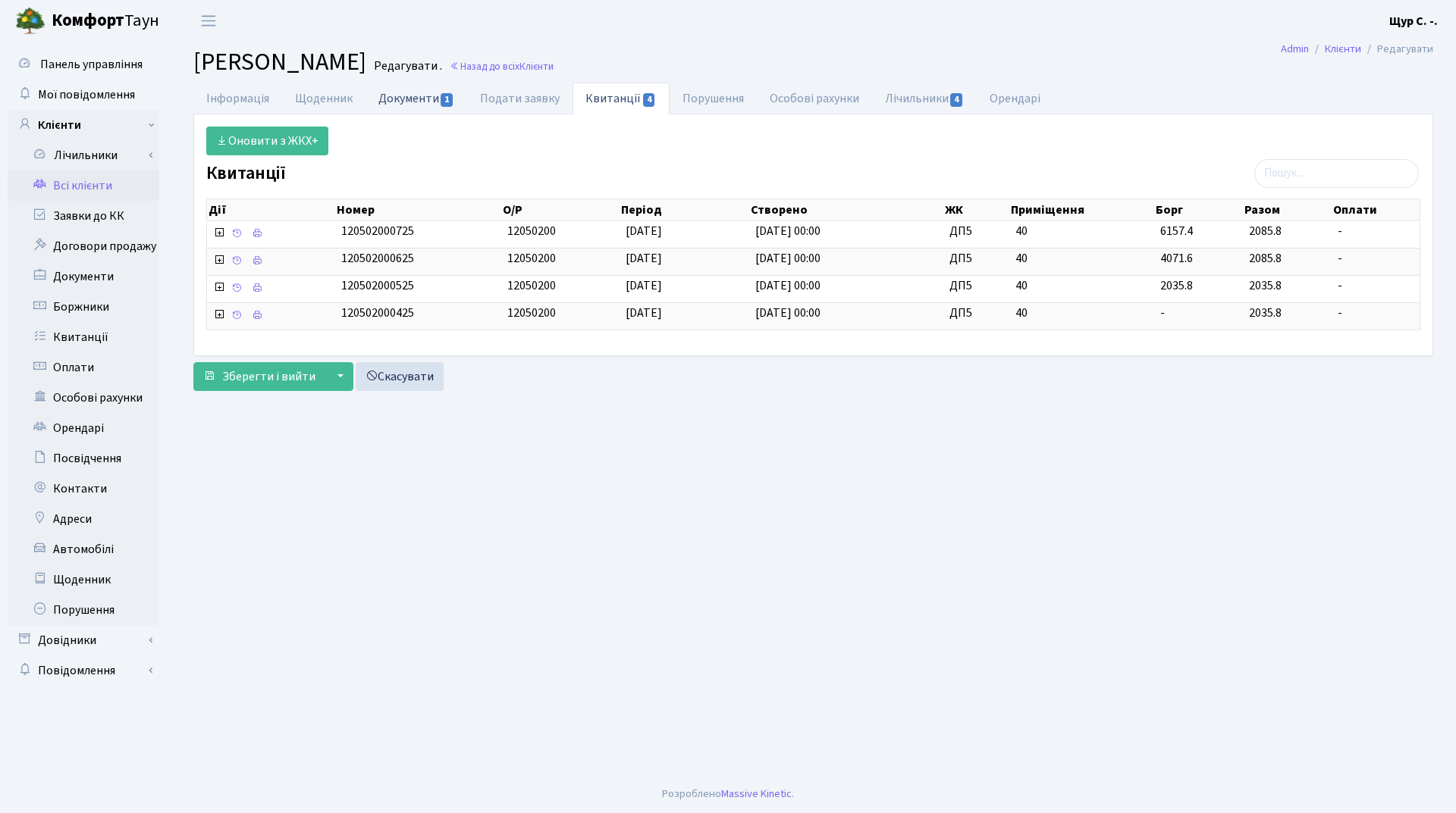
click at [414, 101] on link "Документи 1" at bounding box center [416, 98] width 102 height 31
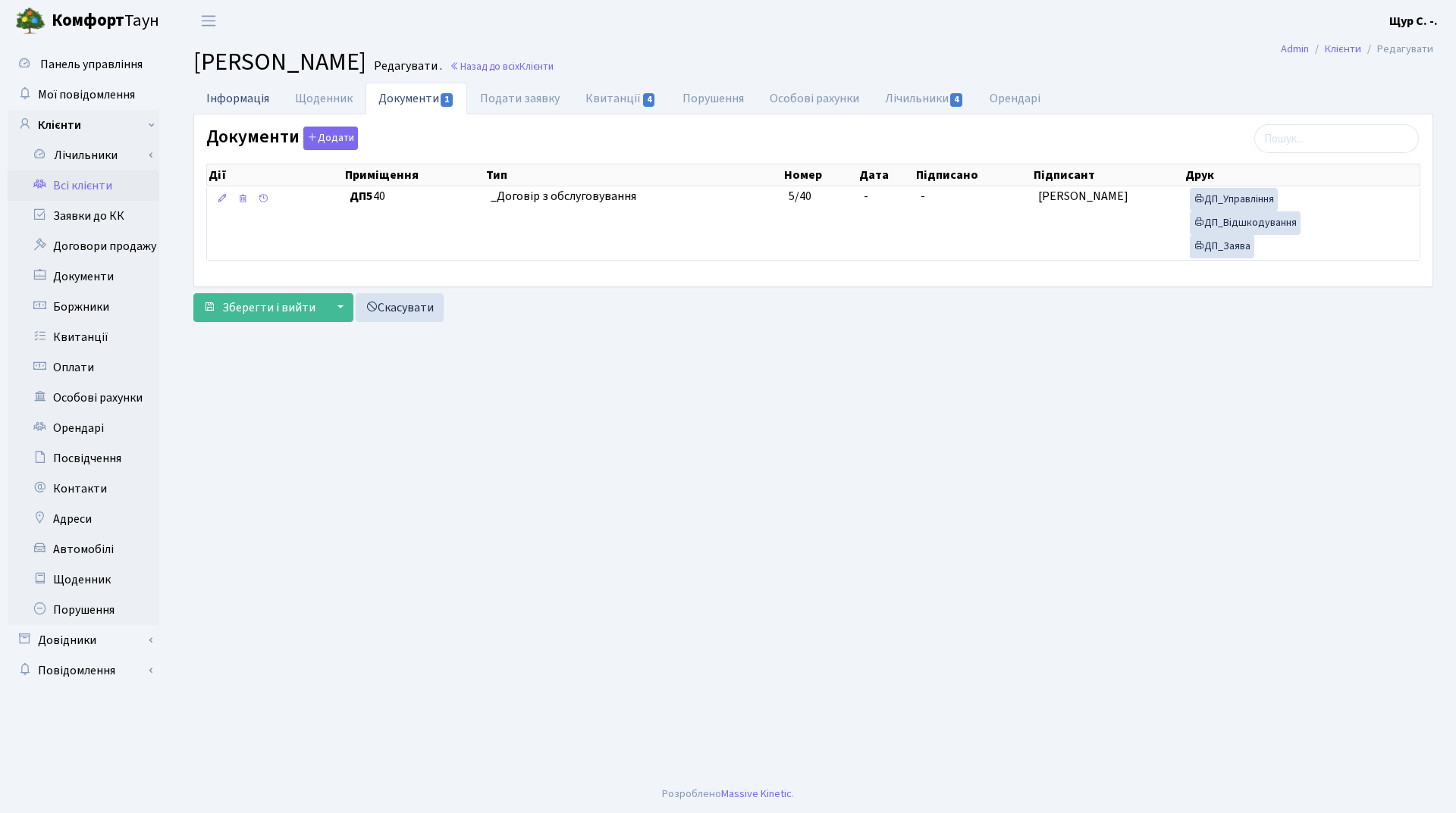
click at [224, 91] on link "Інформація" at bounding box center [237, 98] width 89 height 31
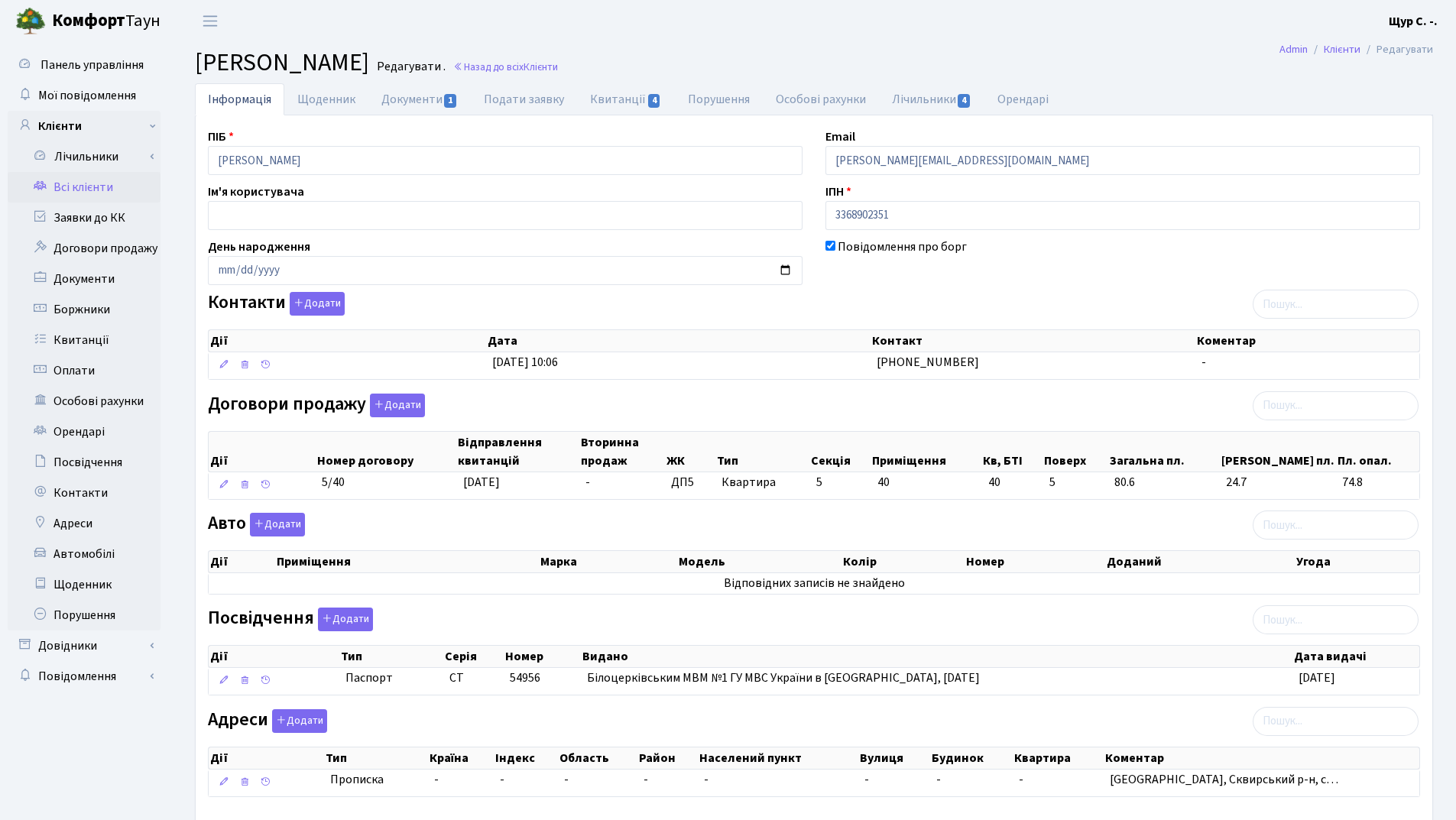
click at [96, 184] on link "Всі клієнти" at bounding box center [84, 187] width 153 height 30
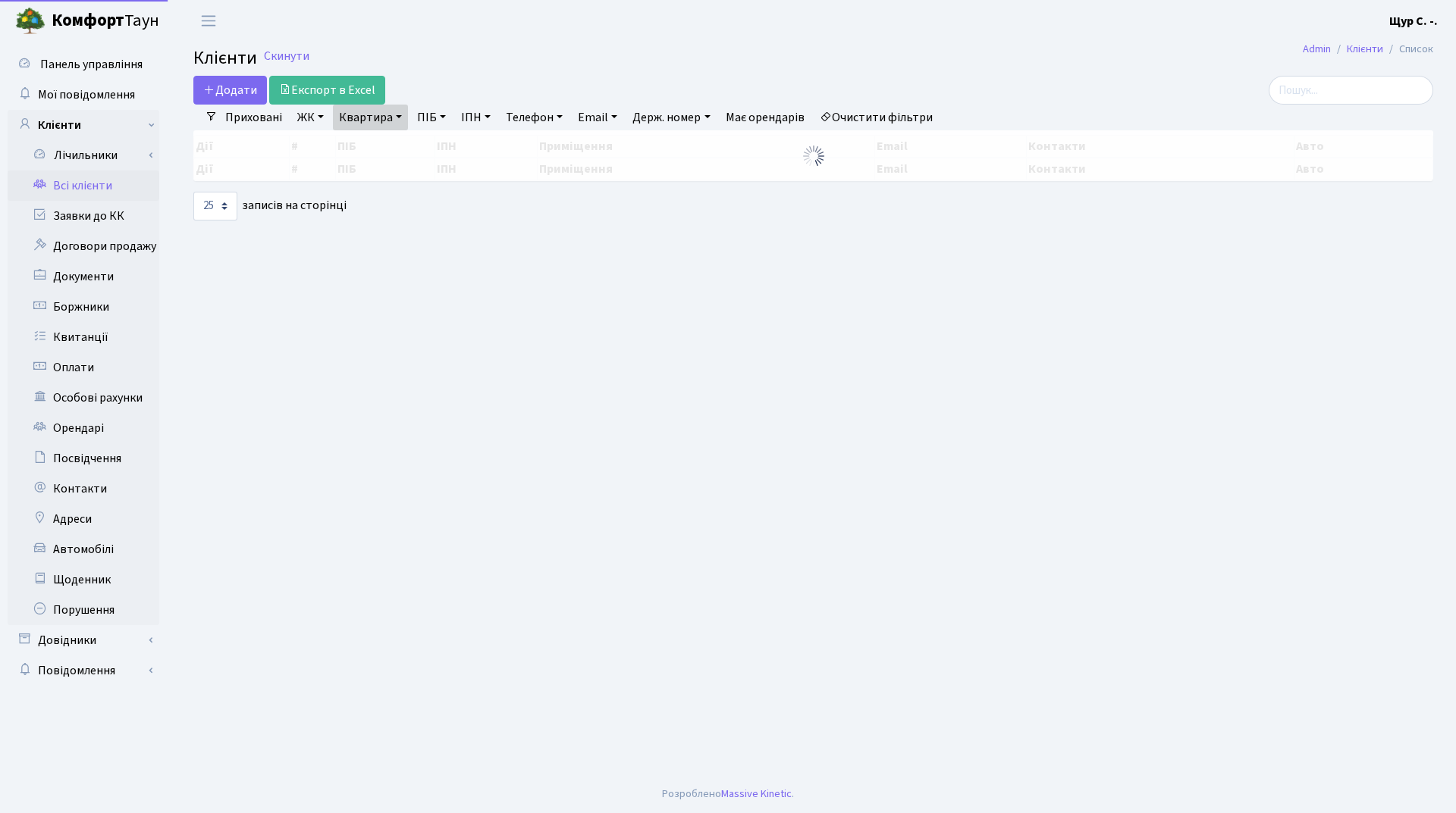
select select "25"
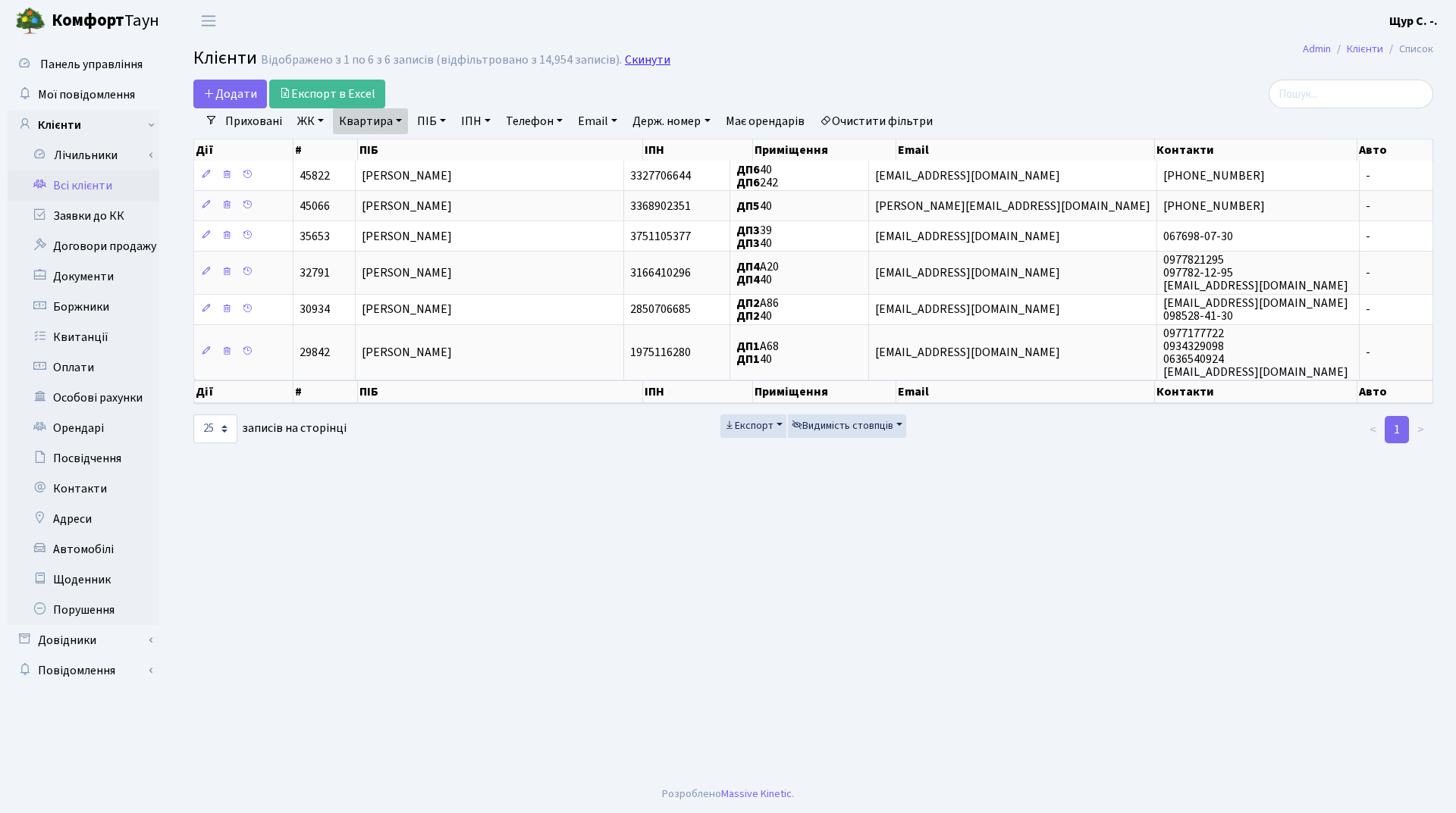
click at [632, 64] on link "Скинути" at bounding box center [648, 60] width 46 height 15
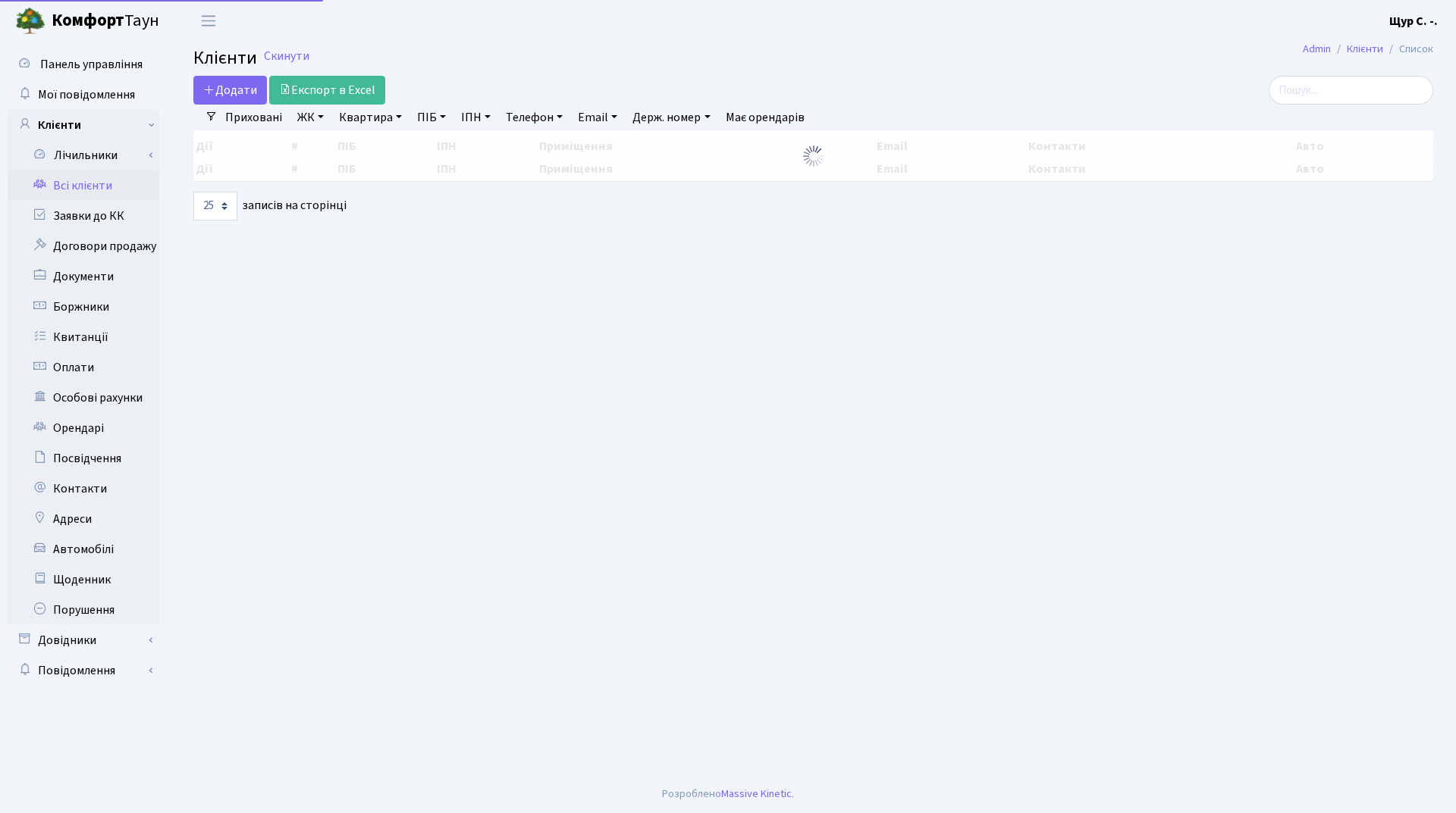
select select "25"
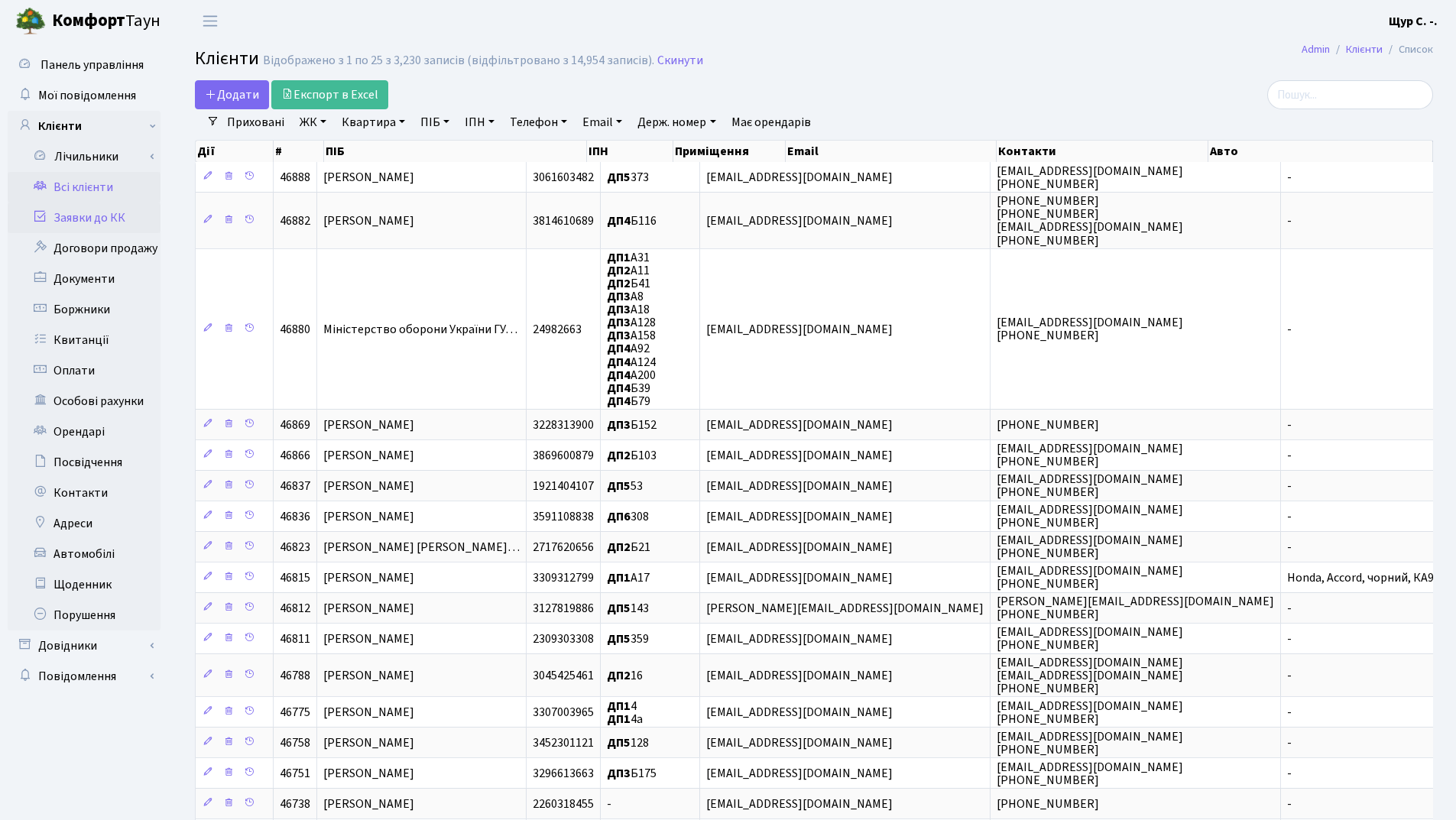
click at [124, 220] on link "Заявки до КК" at bounding box center [84, 218] width 153 height 30
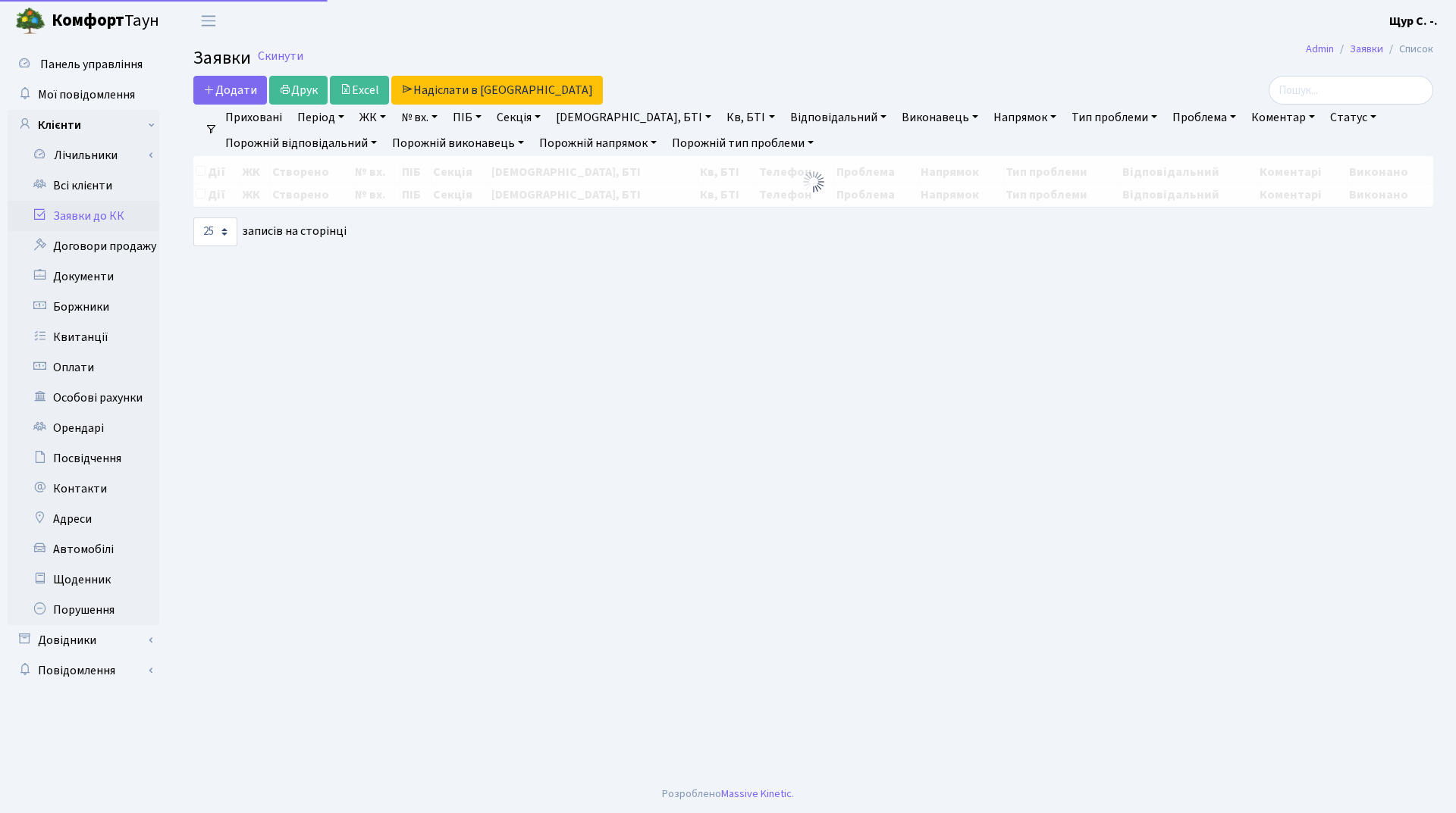
select select "25"
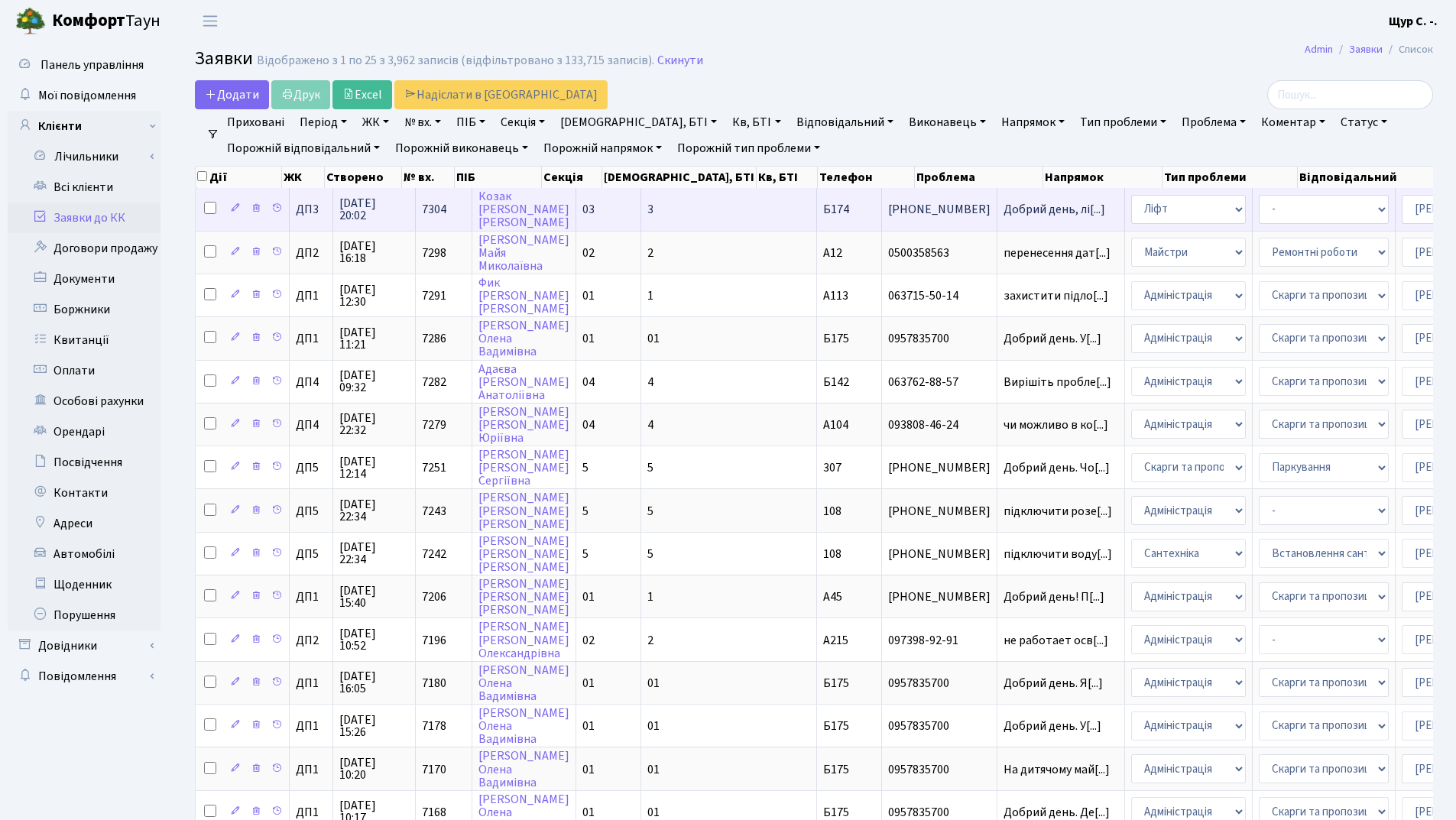
click at [998, 199] on td "Добрий день, лі[...]" at bounding box center [1061, 209] width 127 height 42
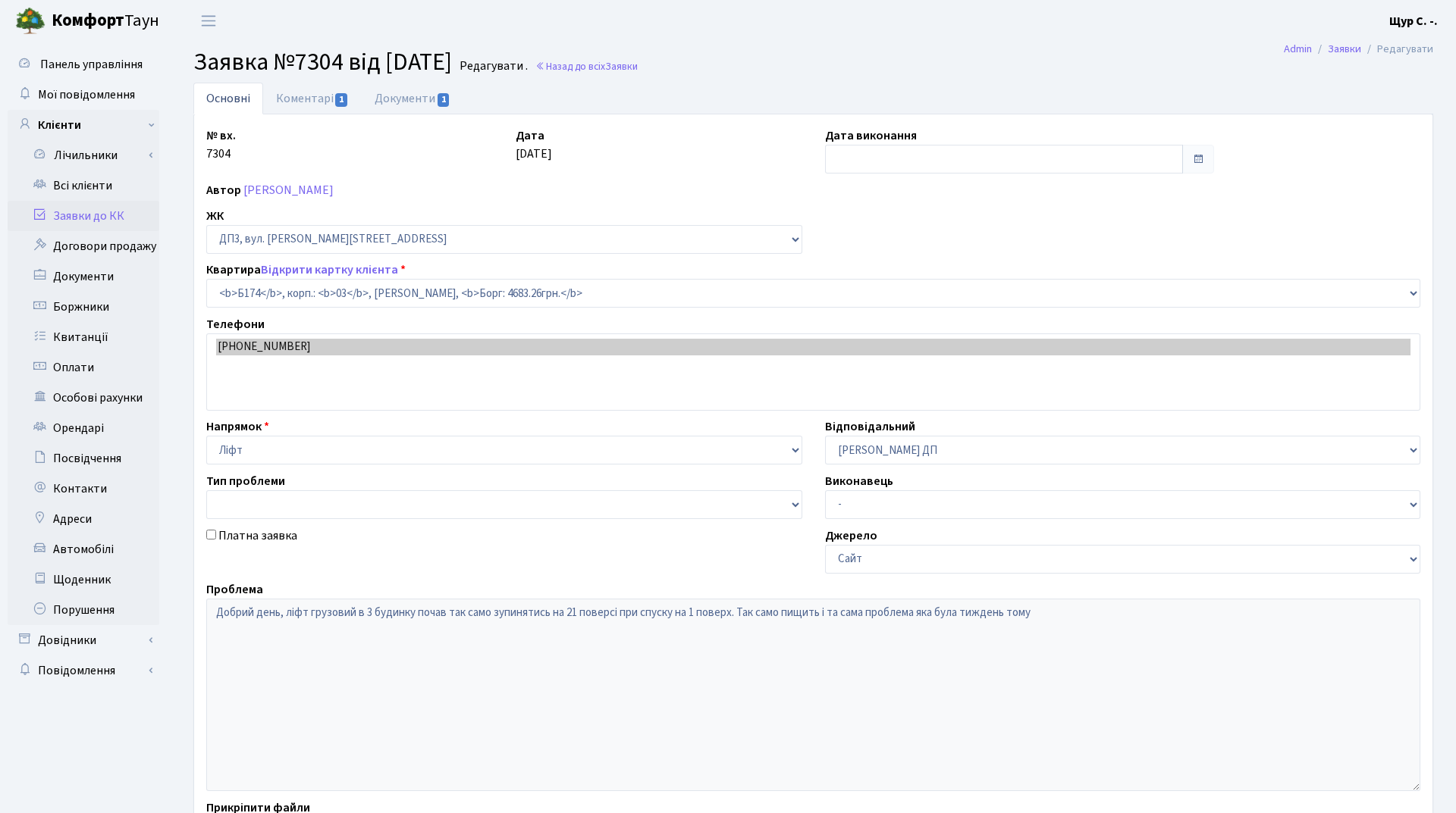
select select "32887"
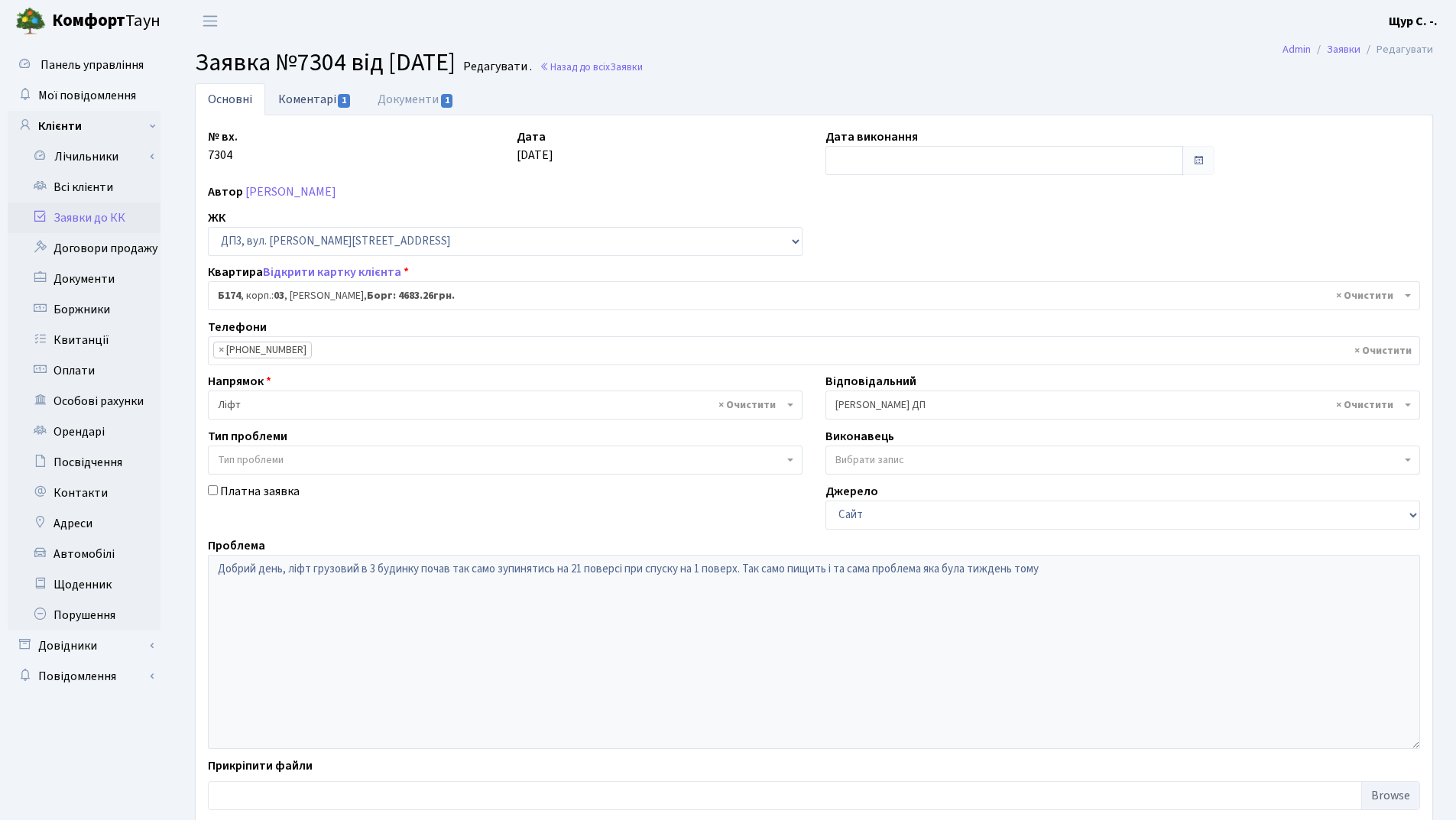
click at [323, 101] on link "Коментарі 1" at bounding box center [315, 99] width 100 height 31
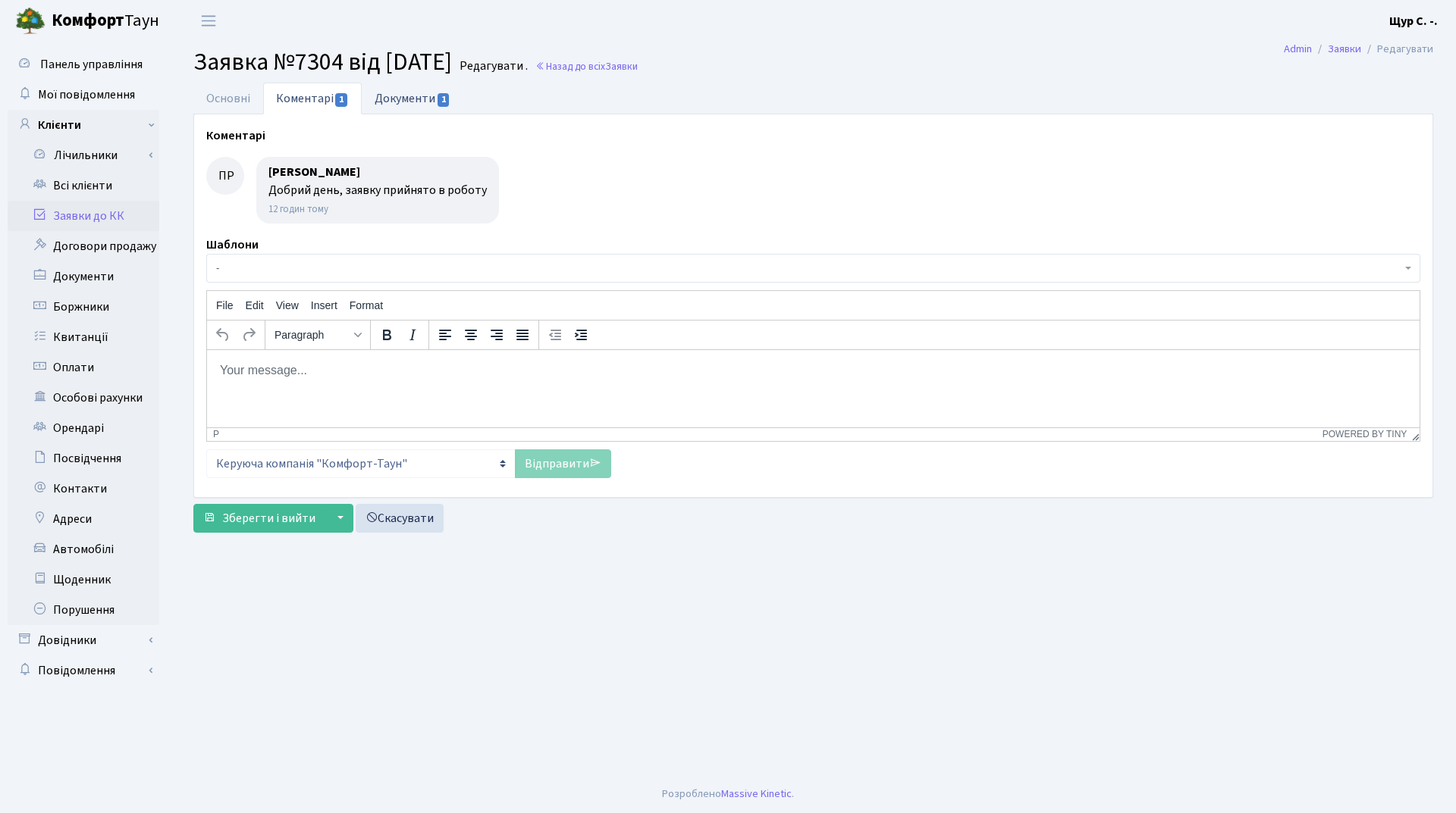
click at [417, 104] on link "Документи 1" at bounding box center [412, 98] width 102 height 31
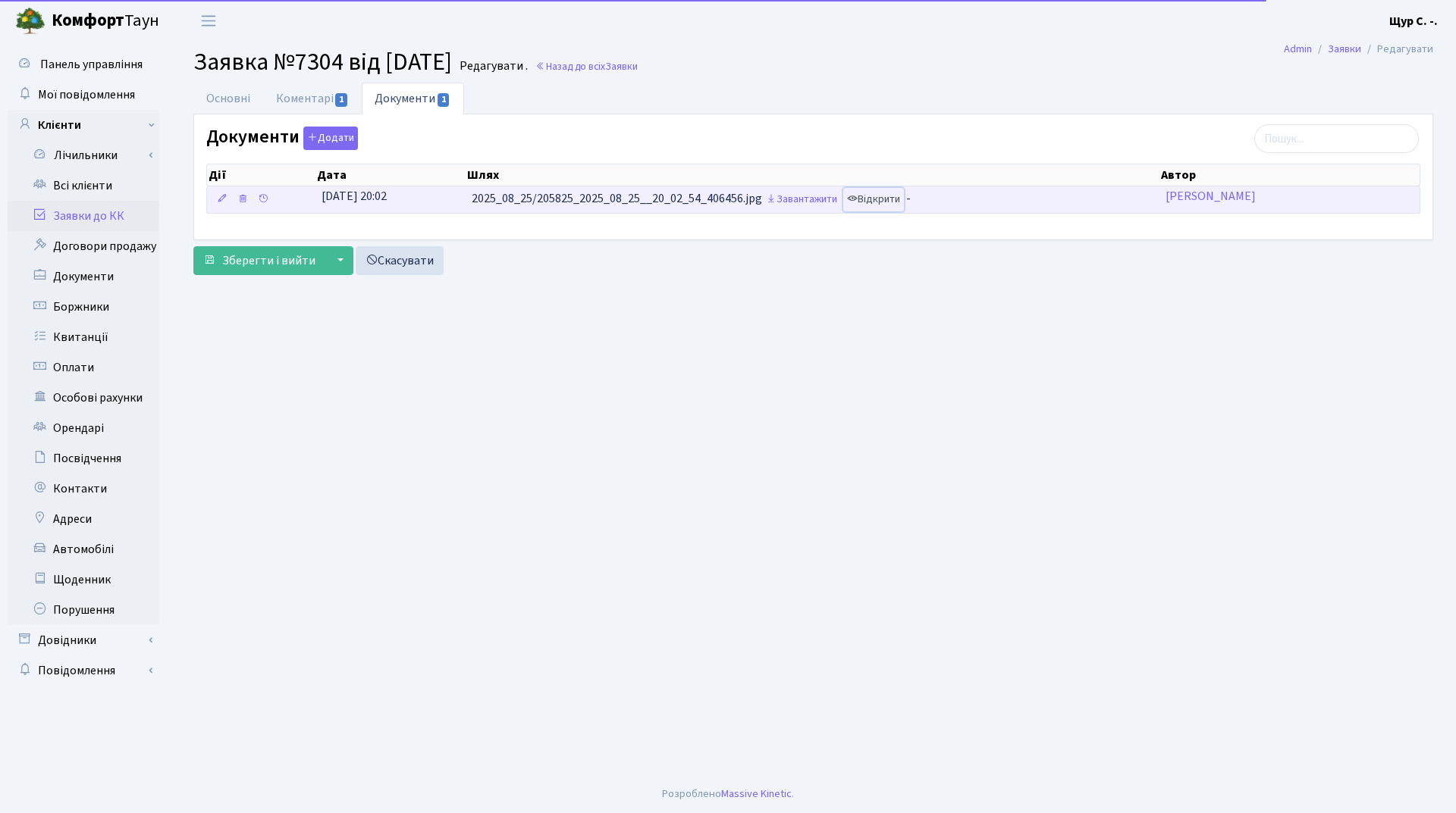
click at [887, 196] on link "Відкрити" at bounding box center [873, 200] width 60 height 24
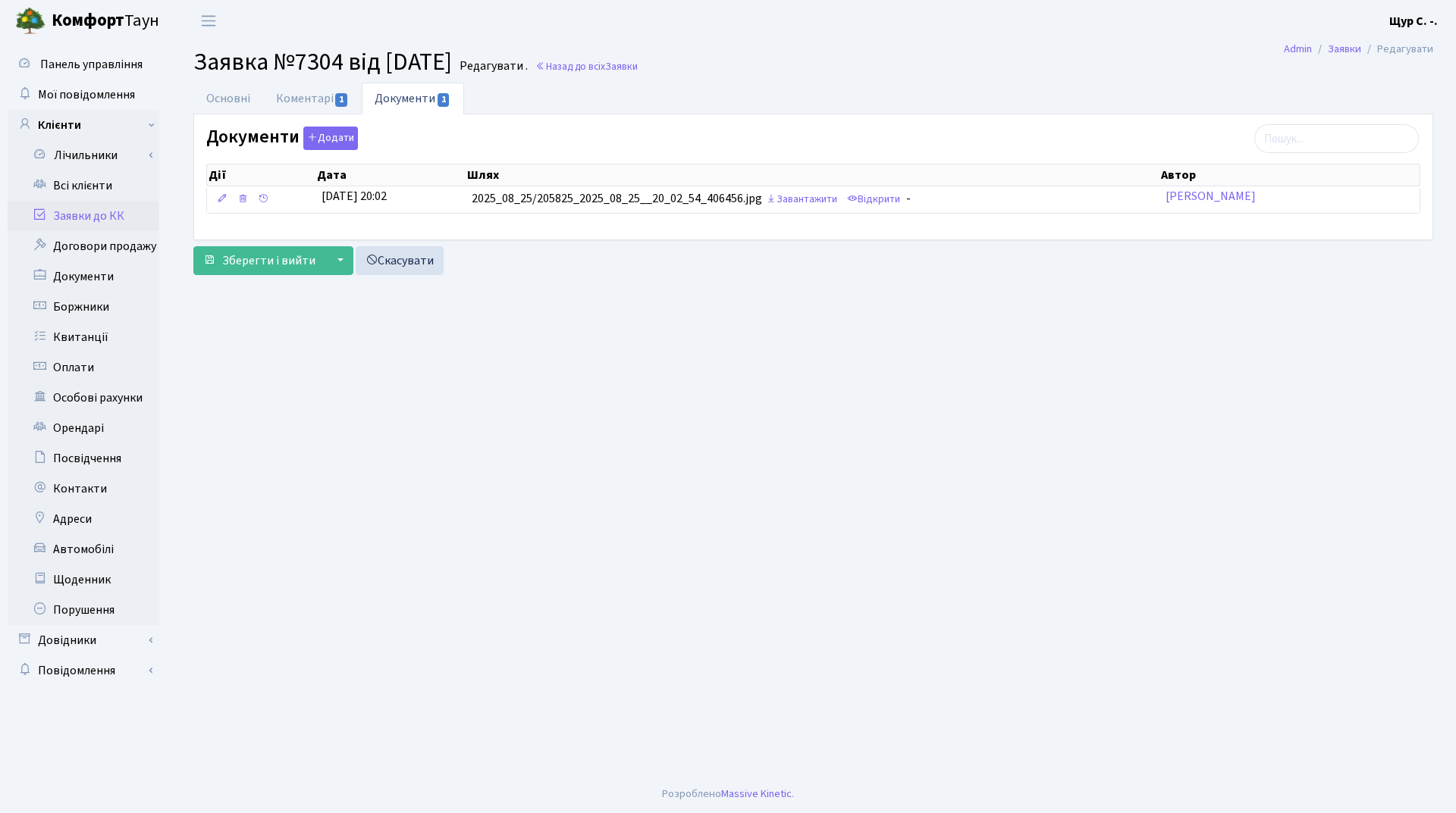
click at [95, 217] on link "Заявки до КК" at bounding box center [83, 216] width 152 height 30
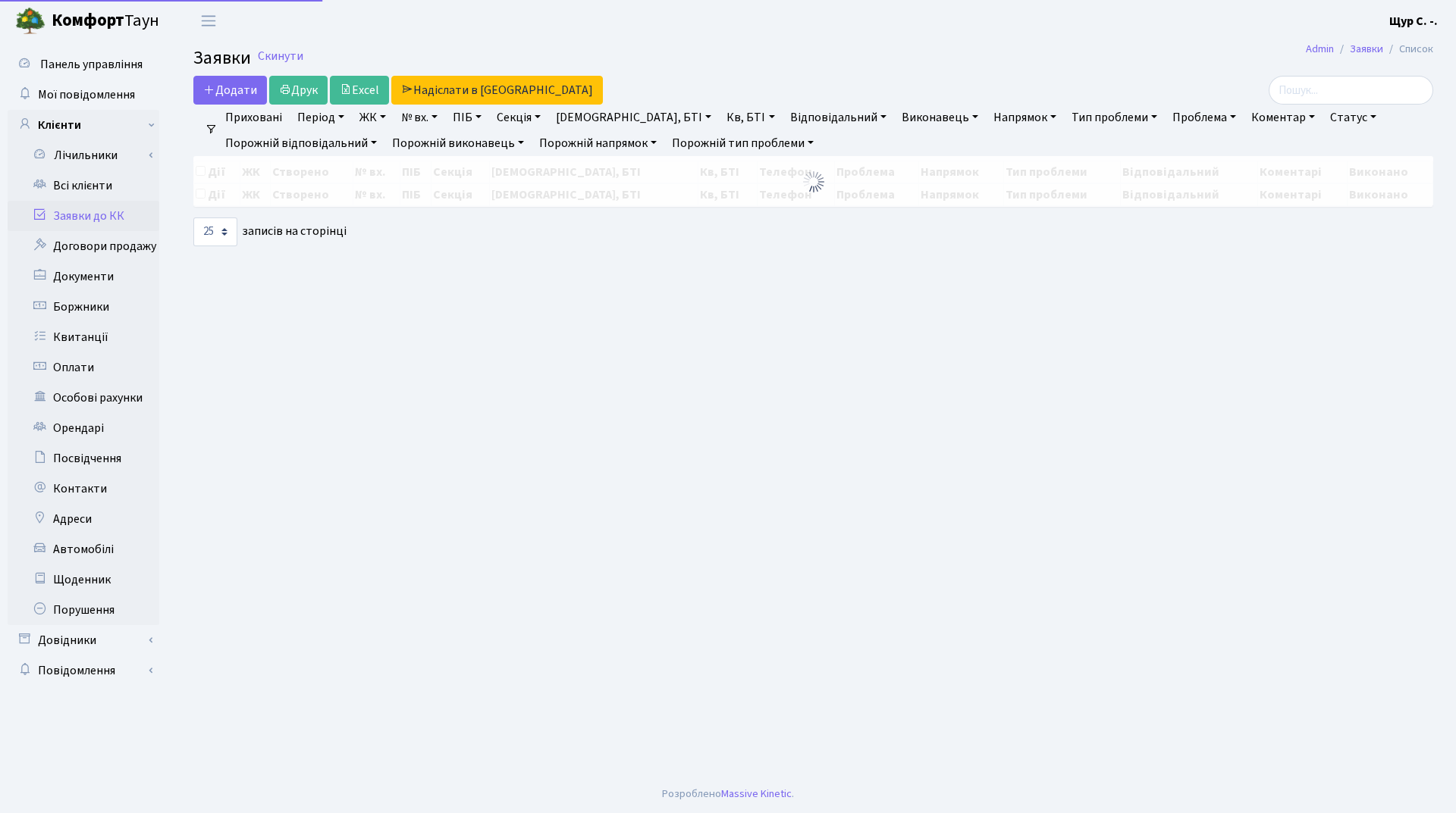
select select "25"
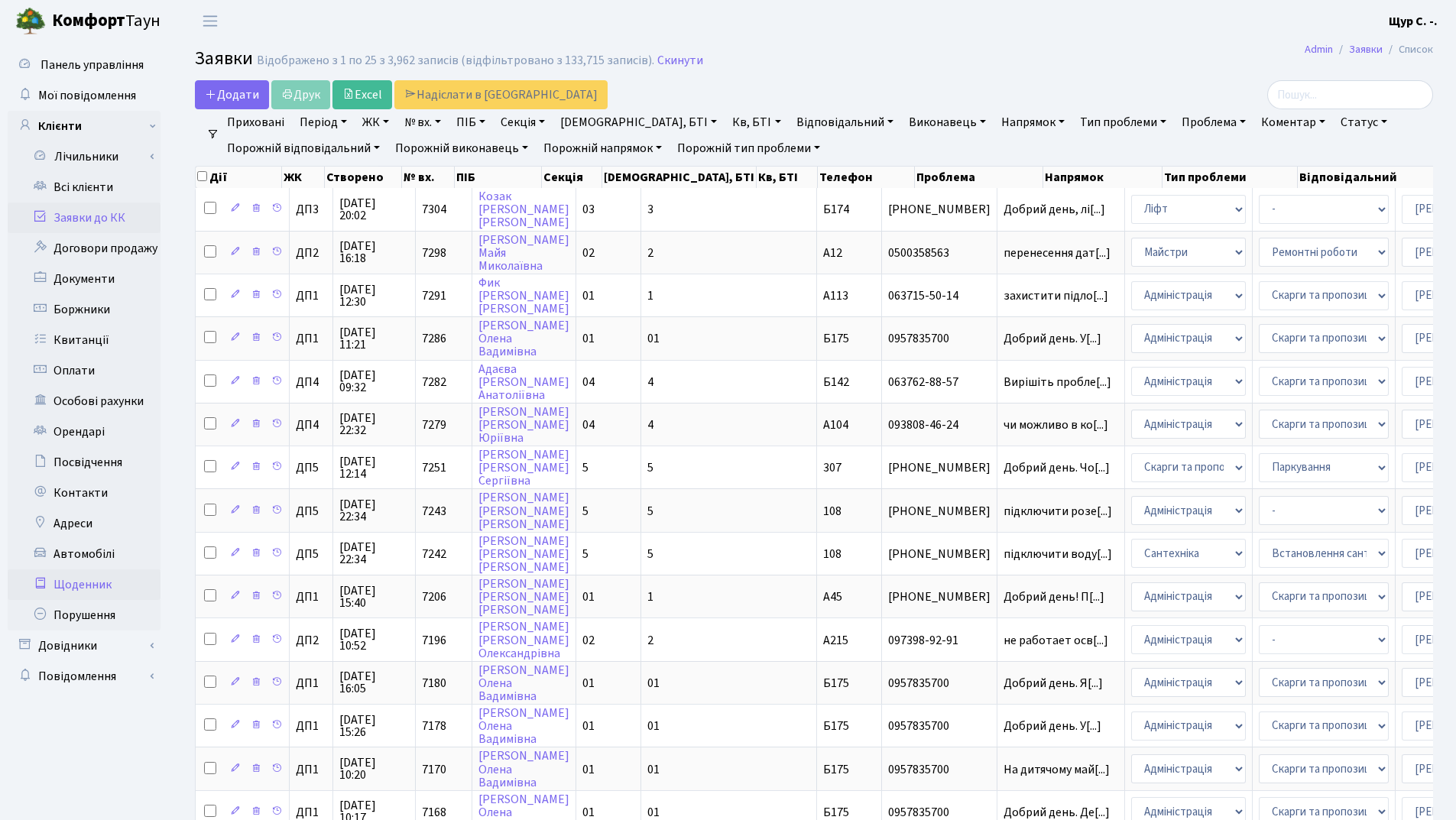
click at [108, 593] on link "Щоденник" at bounding box center [84, 585] width 153 height 30
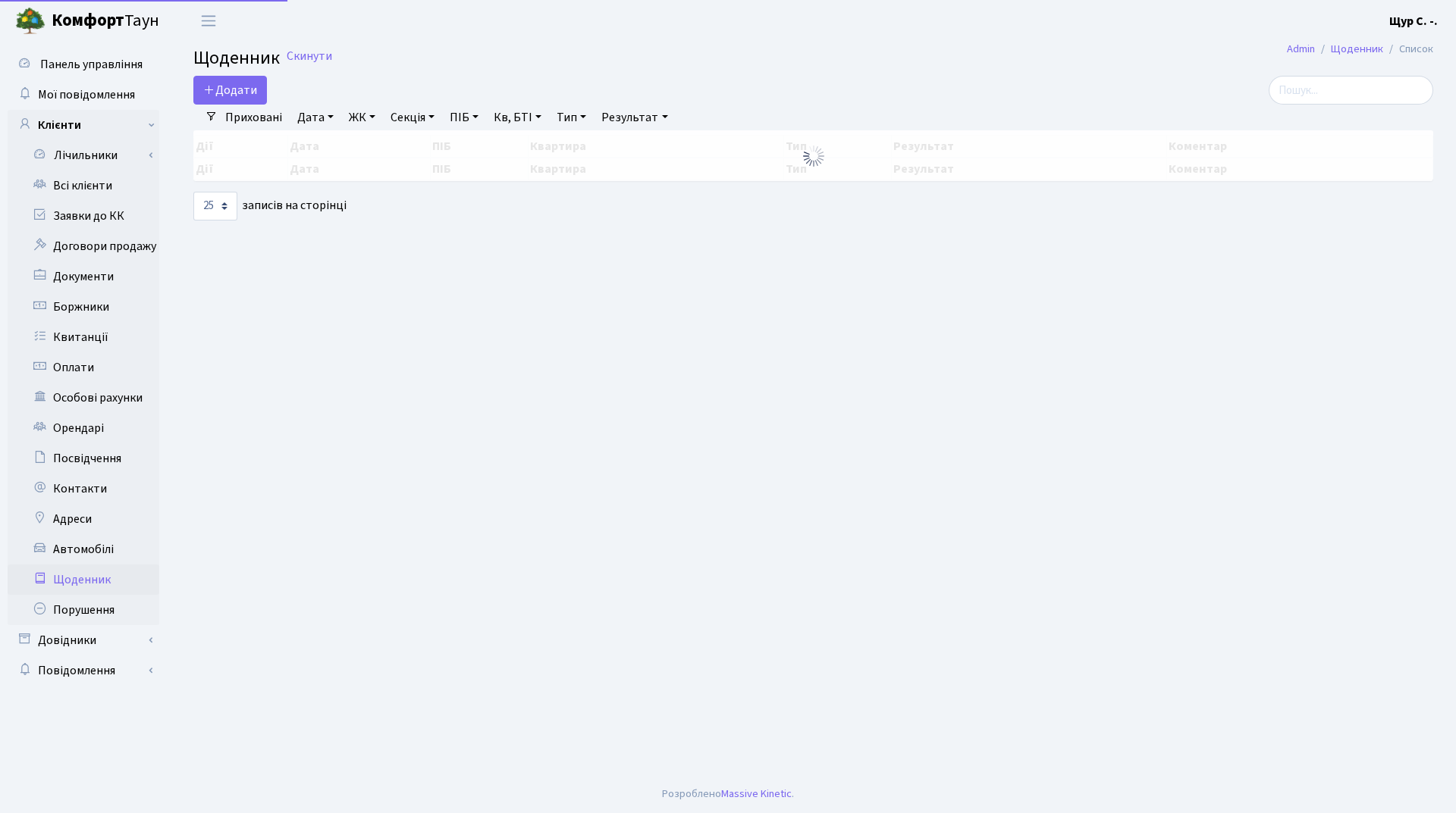
select select "25"
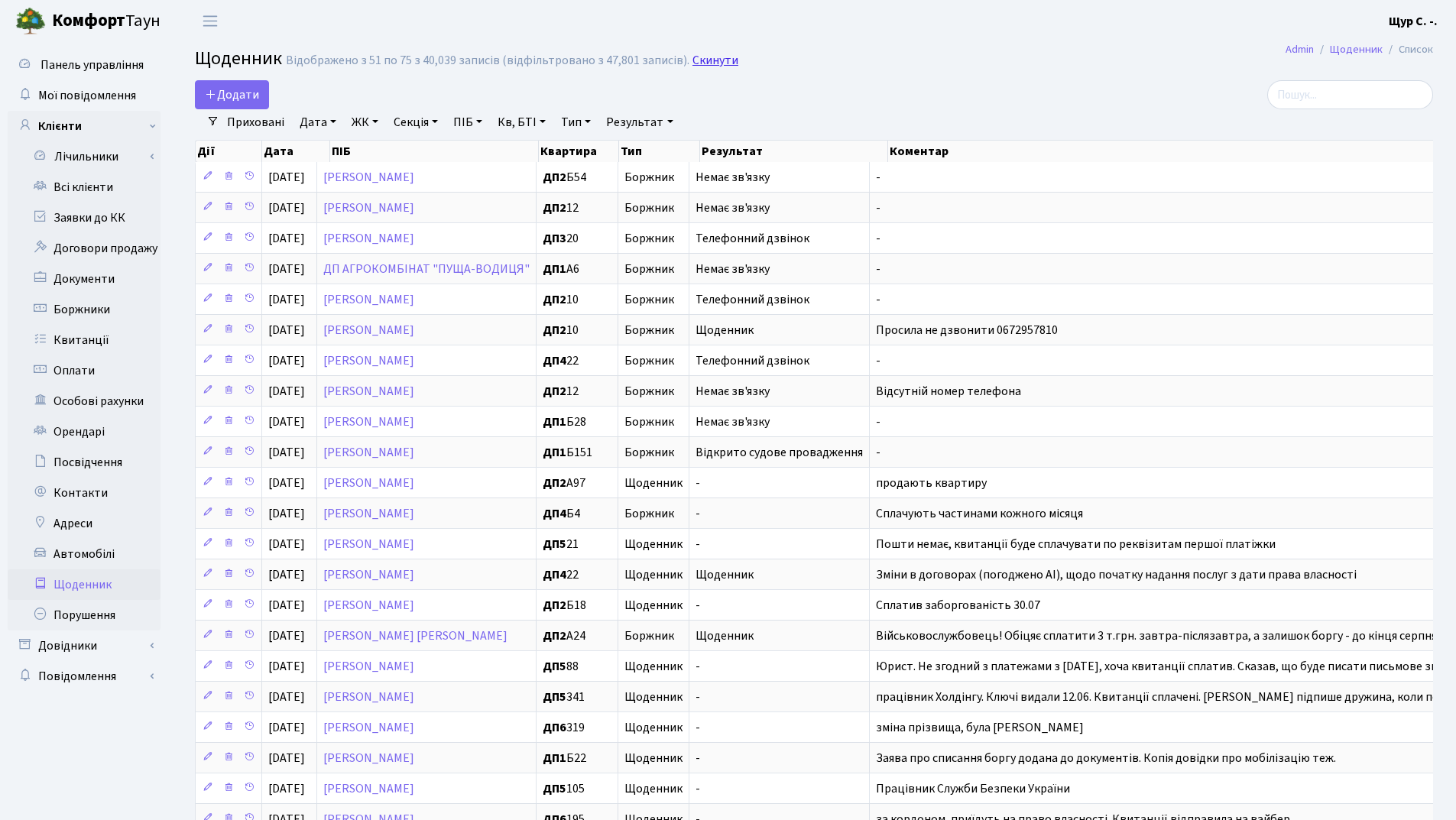
click at [711, 60] on link "Скинути" at bounding box center [716, 61] width 46 height 15
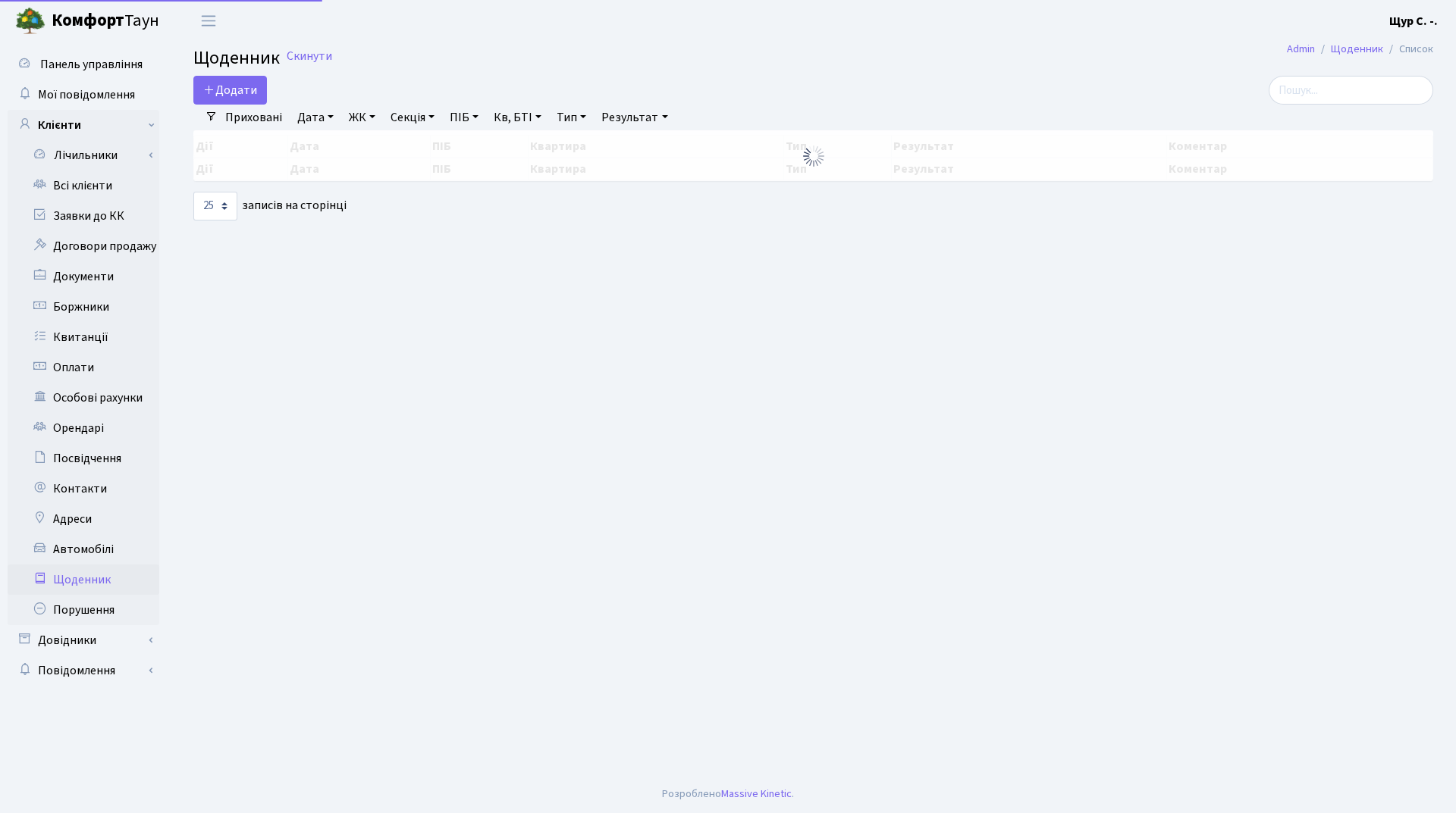
select select "25"
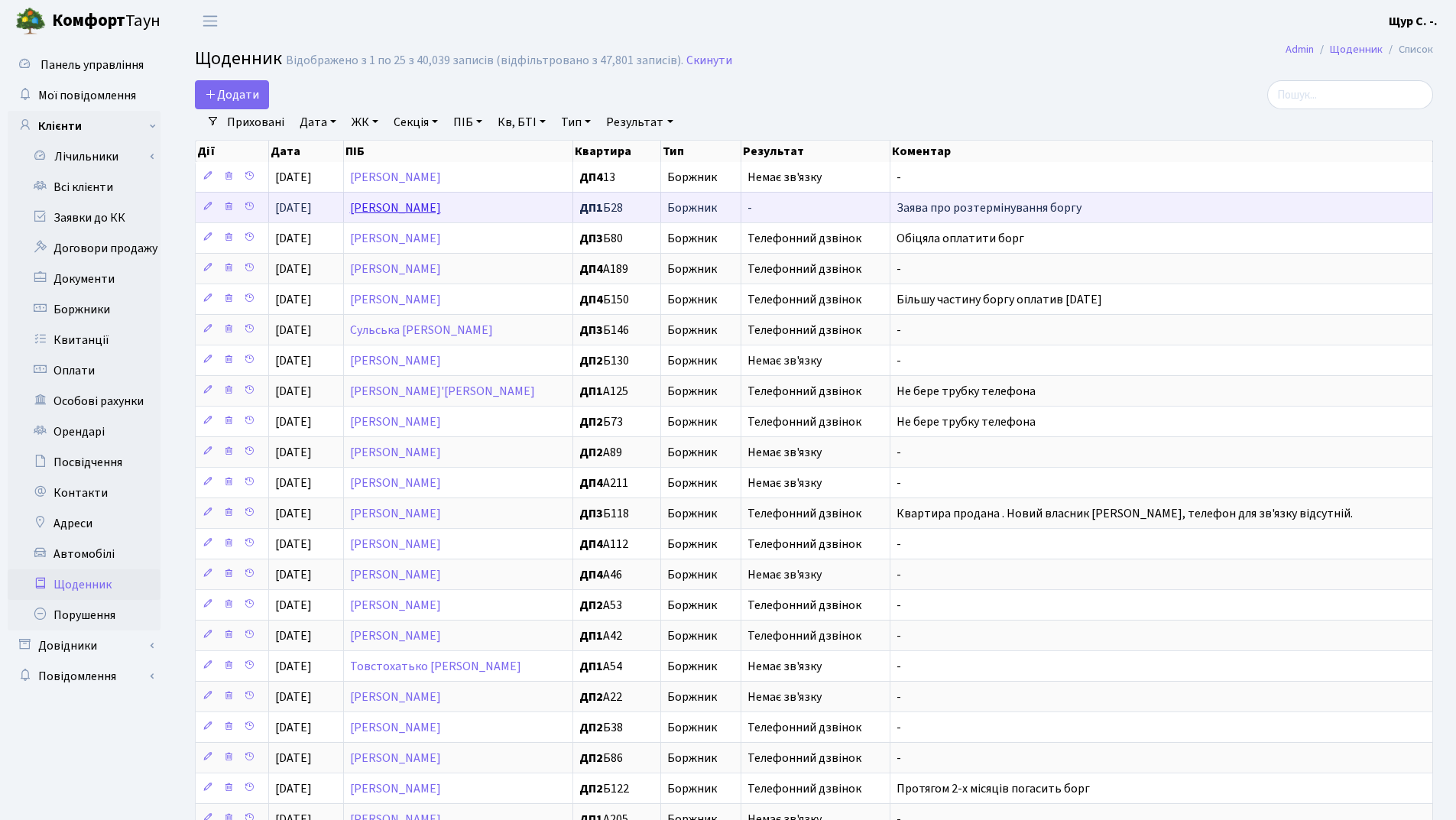
click at [428, 212] on link "[PERSON_NAME]" at bounding box center [396, 208] width 91 height 17
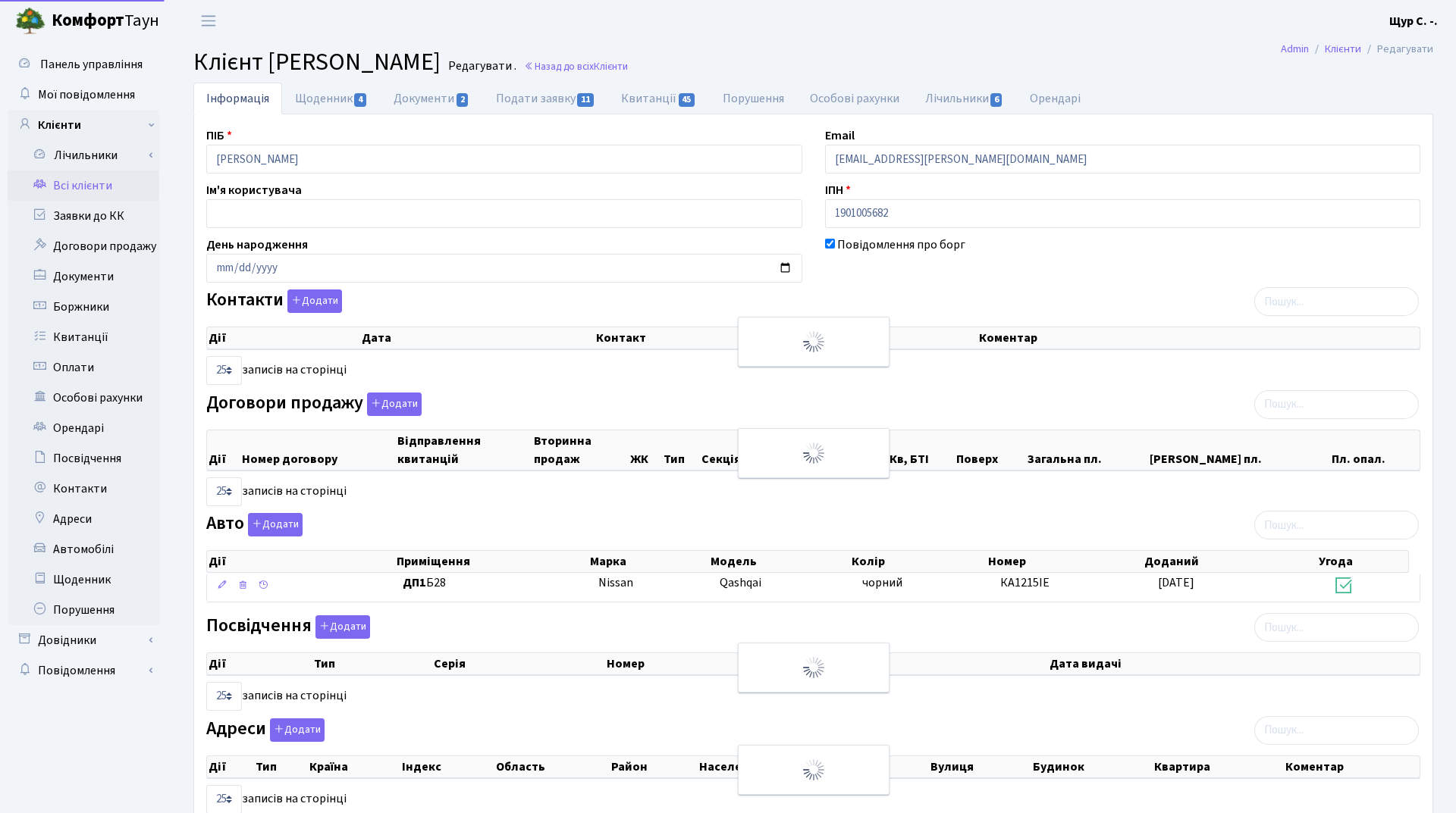
select select "25"
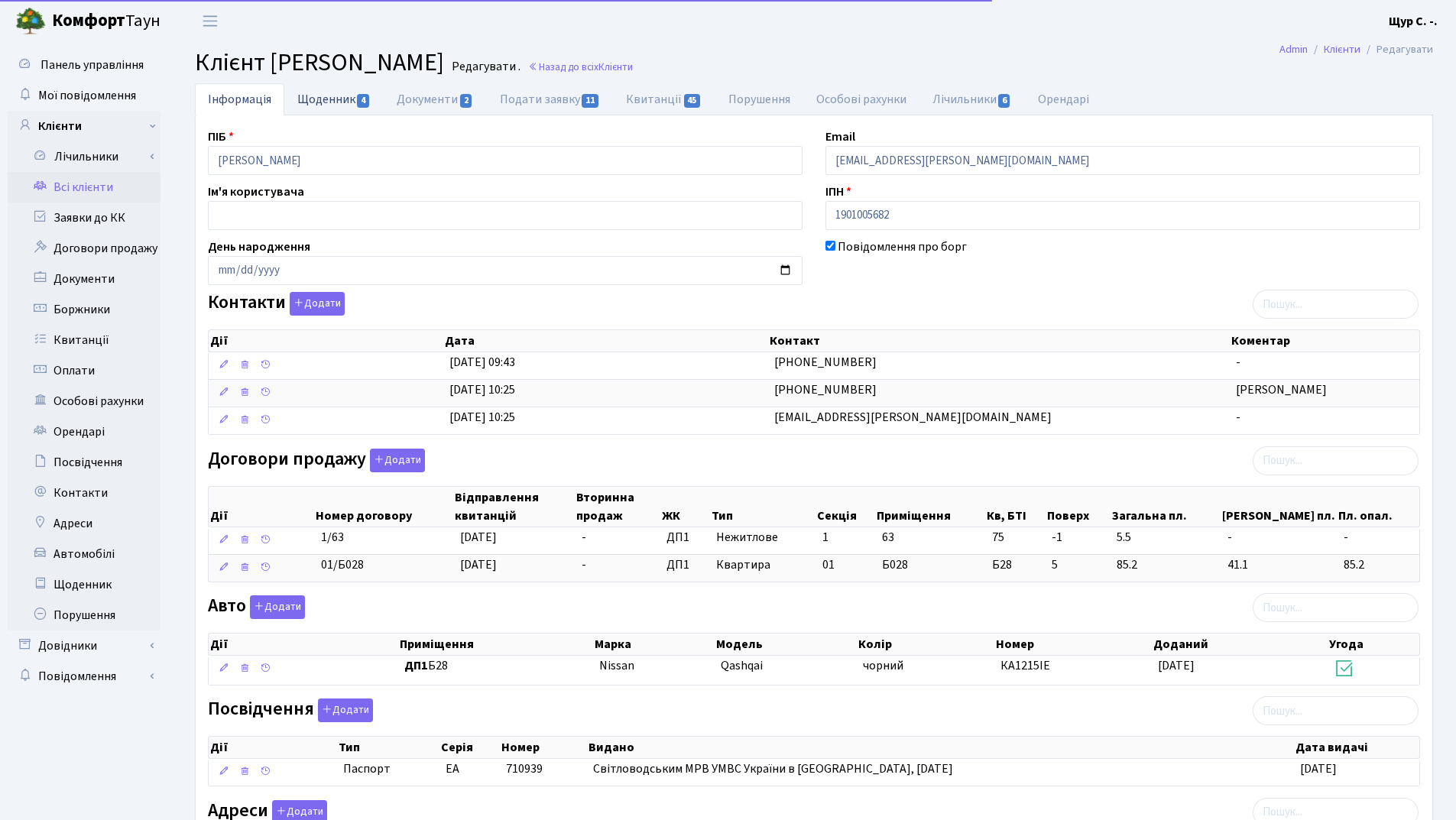
click at [339, 101] on link "Щоденник 4" at bounding box center [334, 99] width 100 height 31
select select "25"
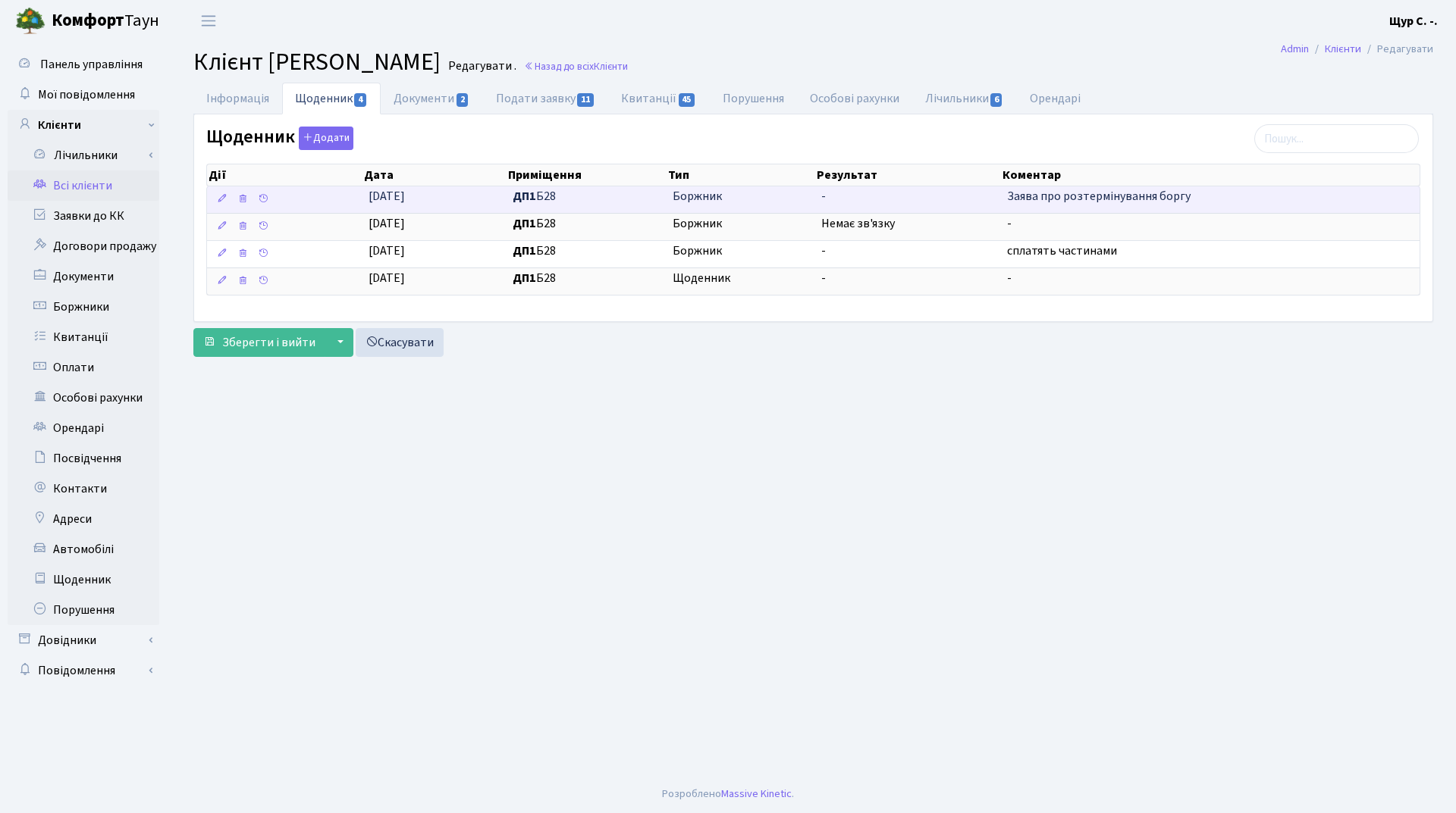
click at [721, 201] on span "Боржник" at bounding box center [740, 197] width 136 height 17
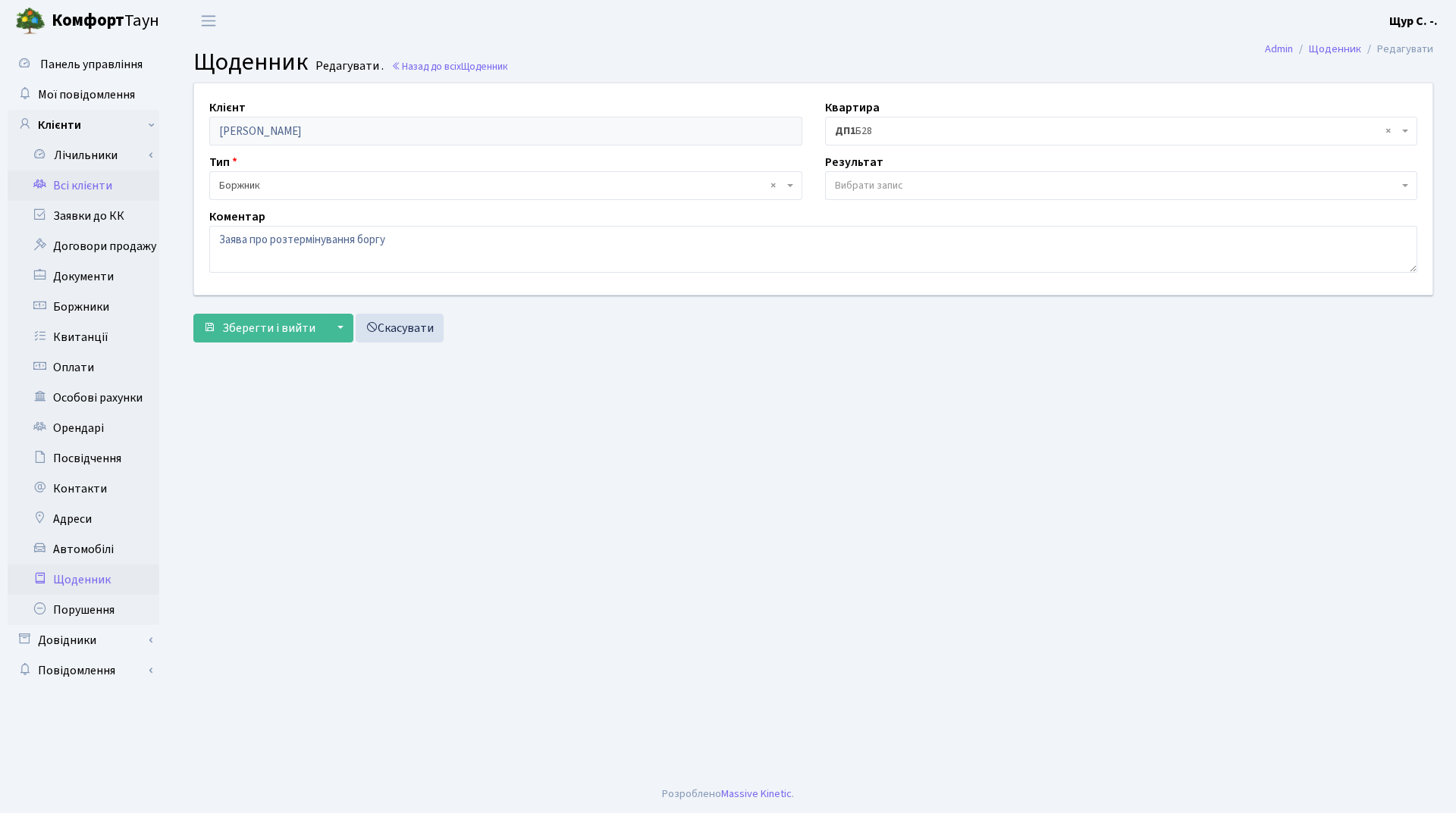
click at [87, 184] on link "Всі клієнти" at bounding box center [83, 186] width 152 height 30
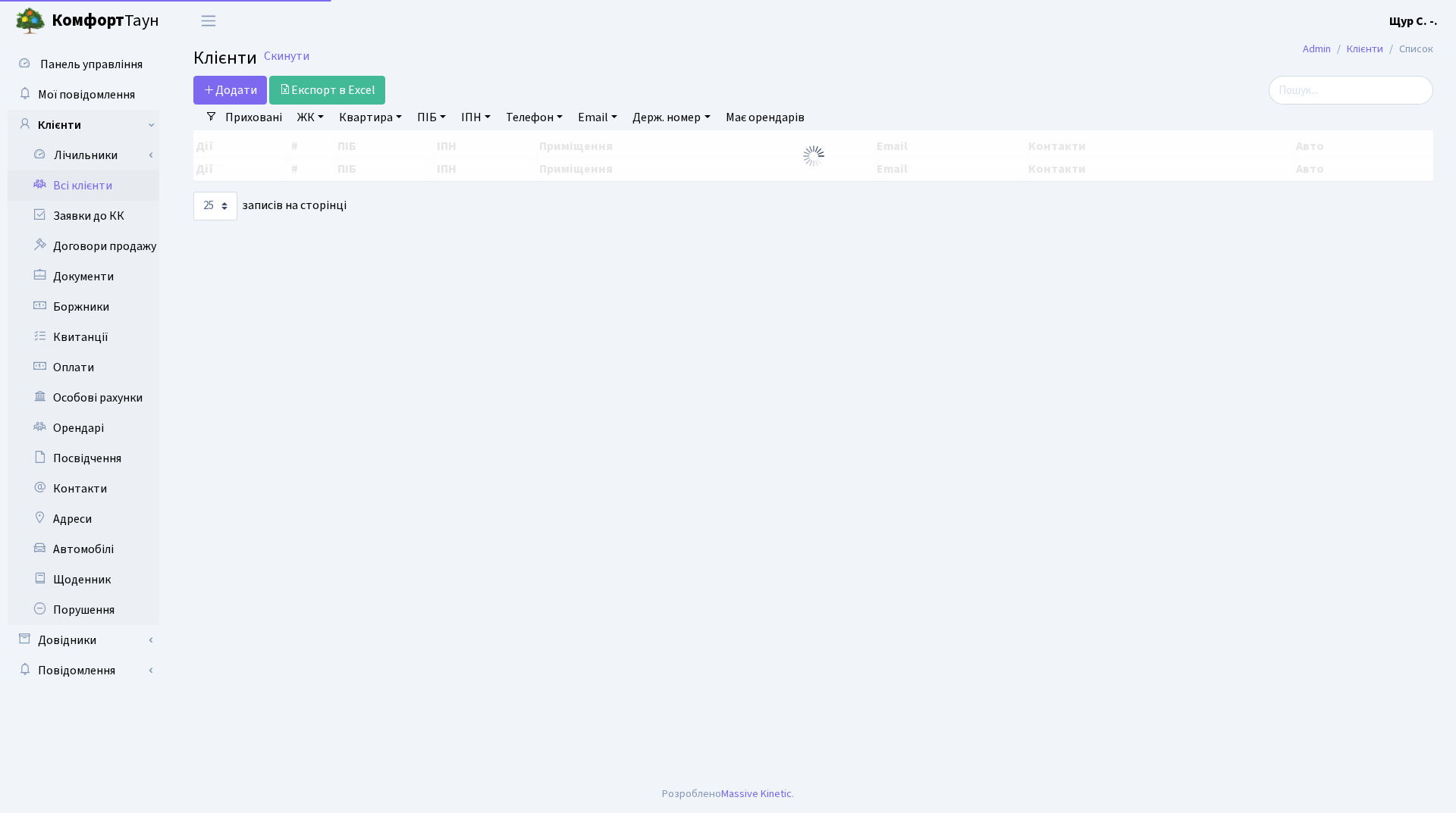
select select "25"
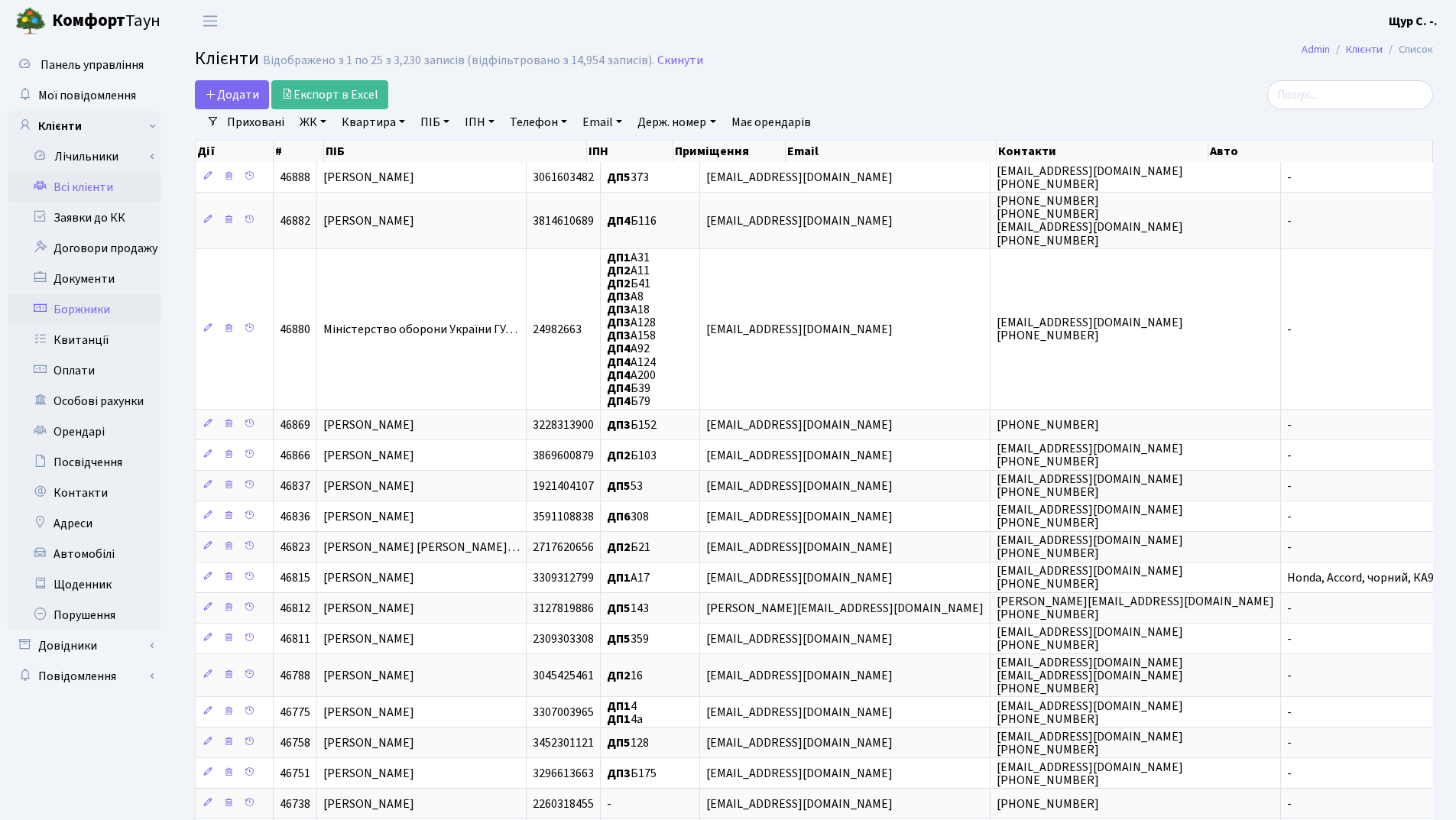
click at [113, 311] on link "Боржники" at bounding box center [84, 309] width 153 height 30
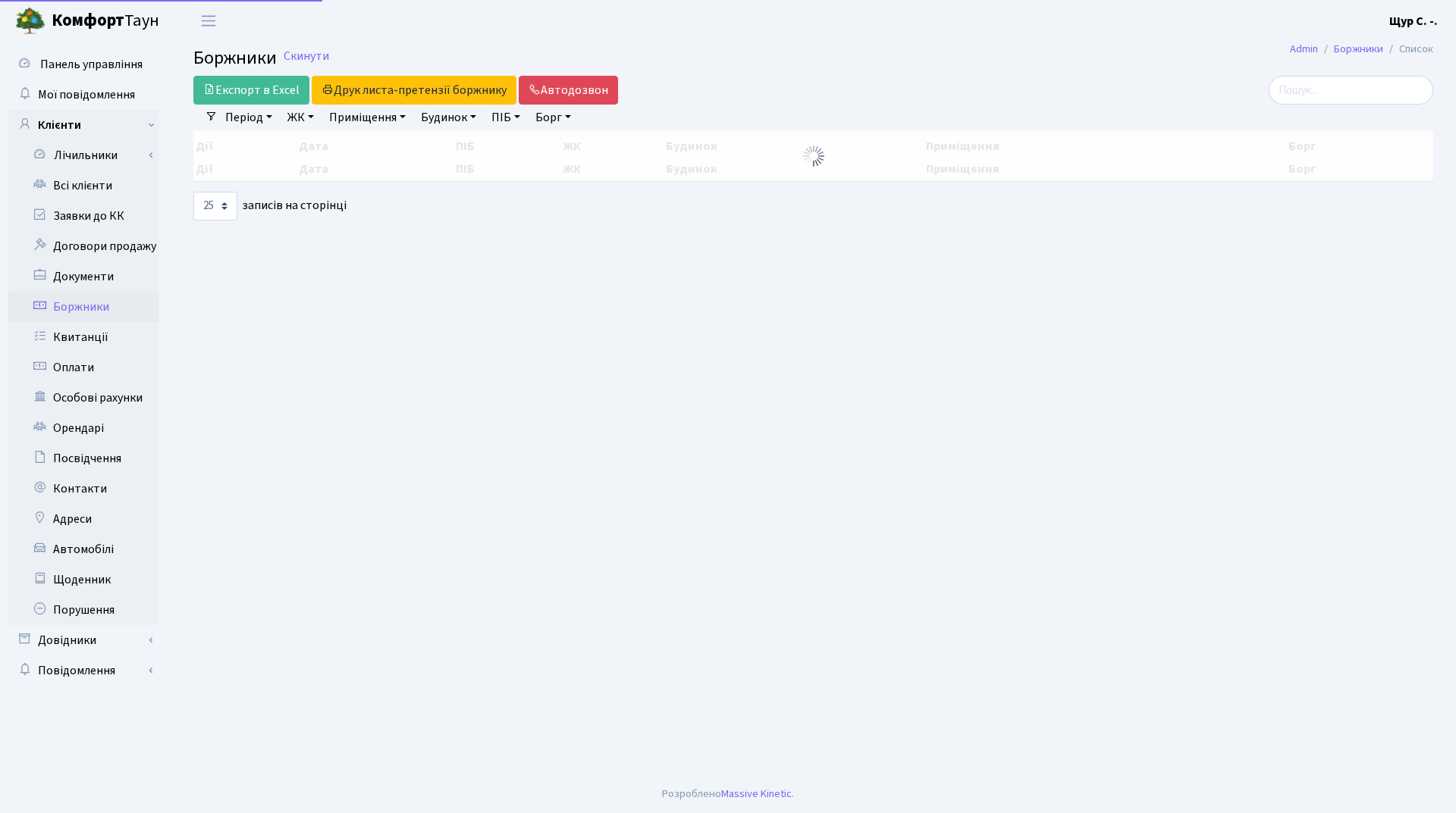
select select "25"
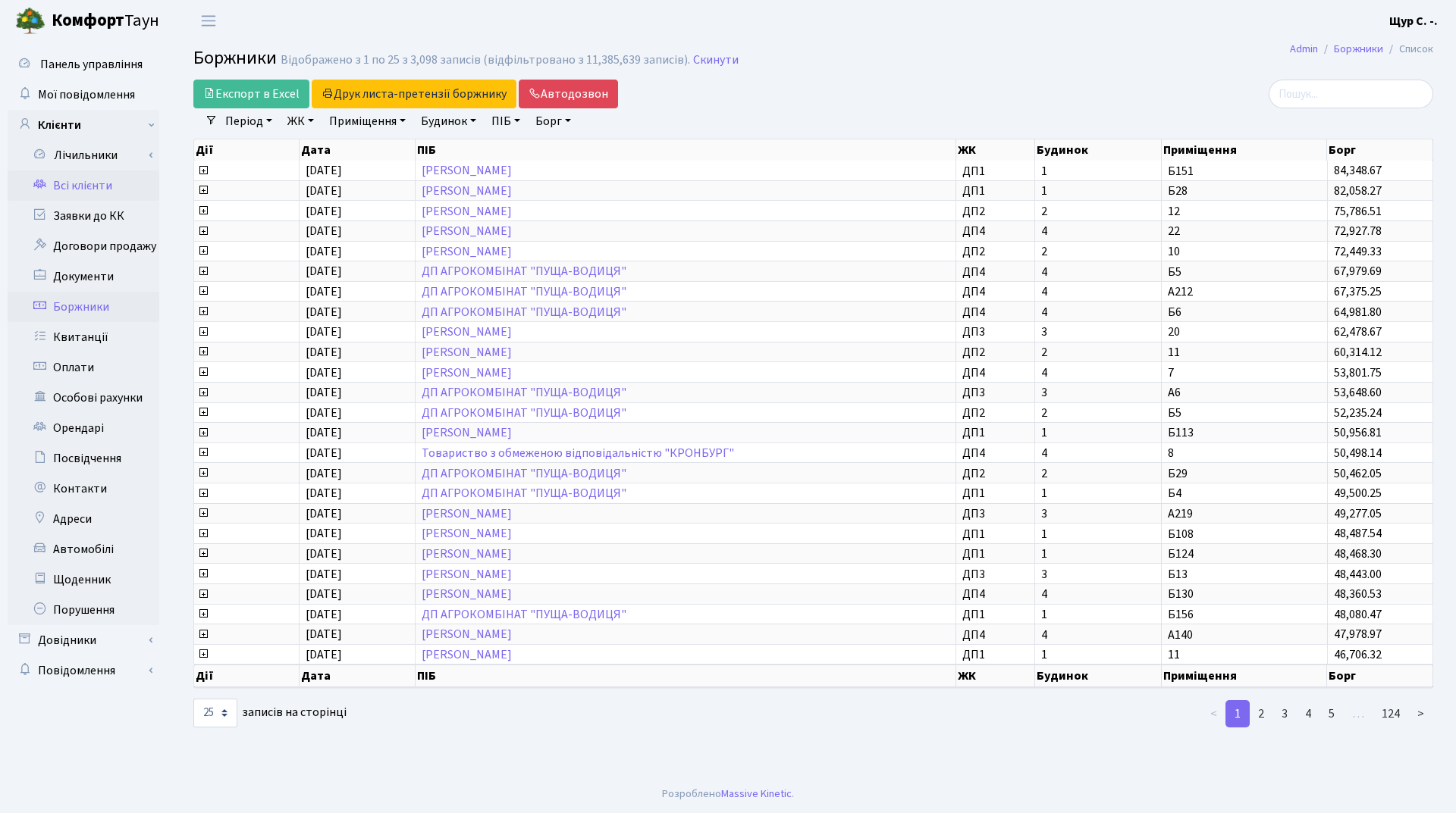
click at [105, 188] on link "Всі клієнти" at bounding box center [83, 186] width 152 height 30
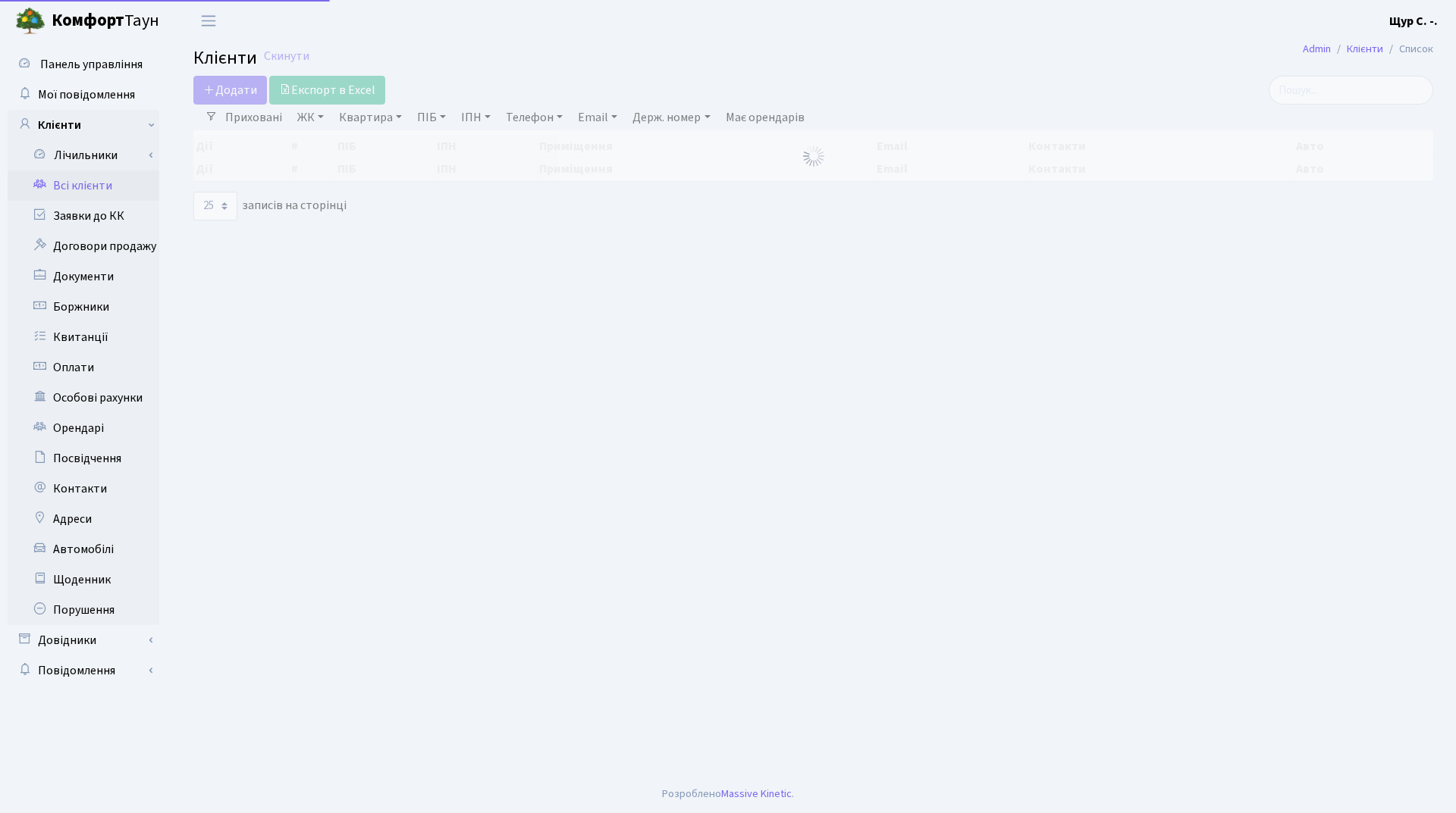
select select "25"
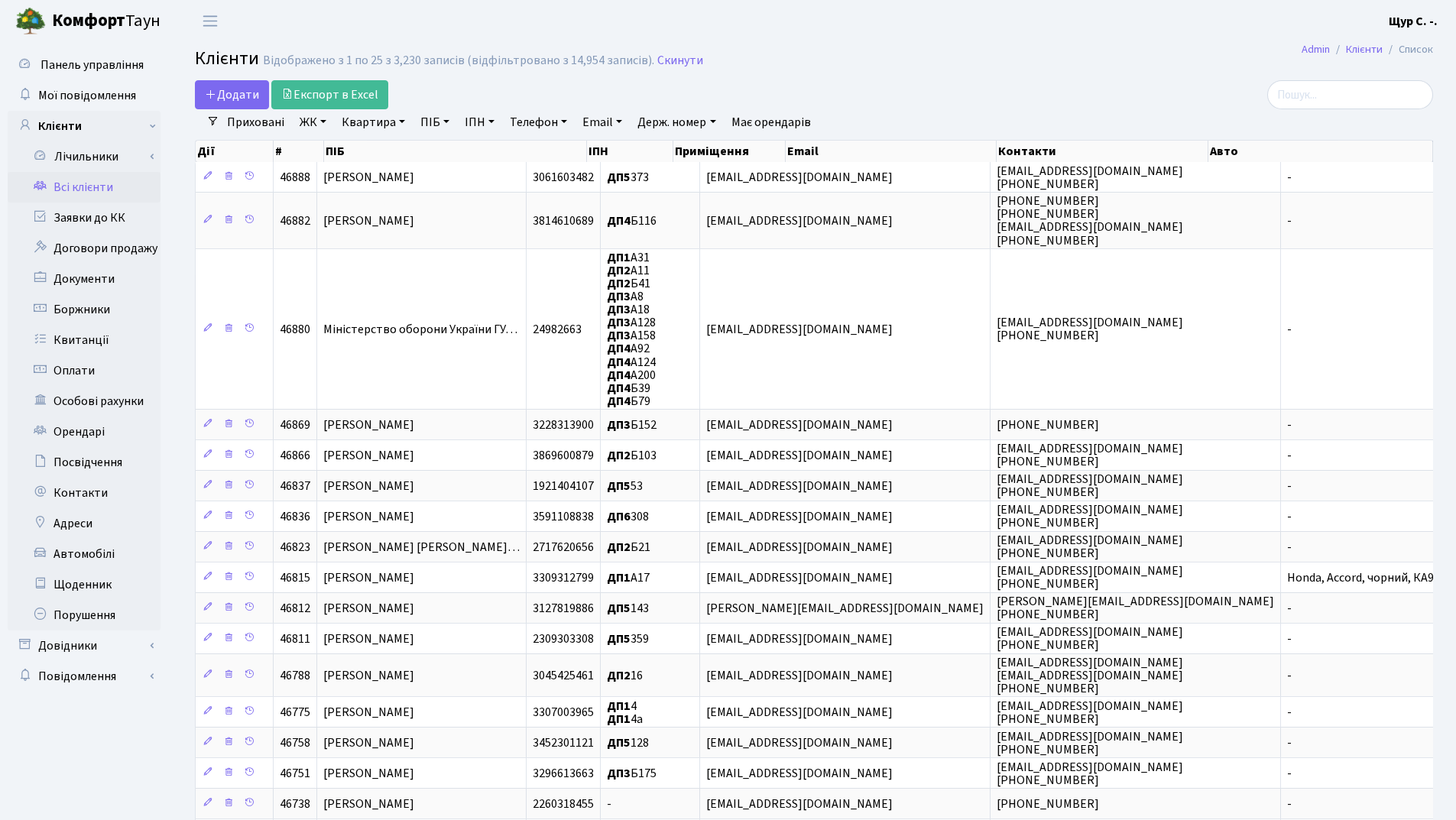
click at [379, 123] on link "Квартира" at bounding box center [373, 123] width 76 height 26
type input "241"
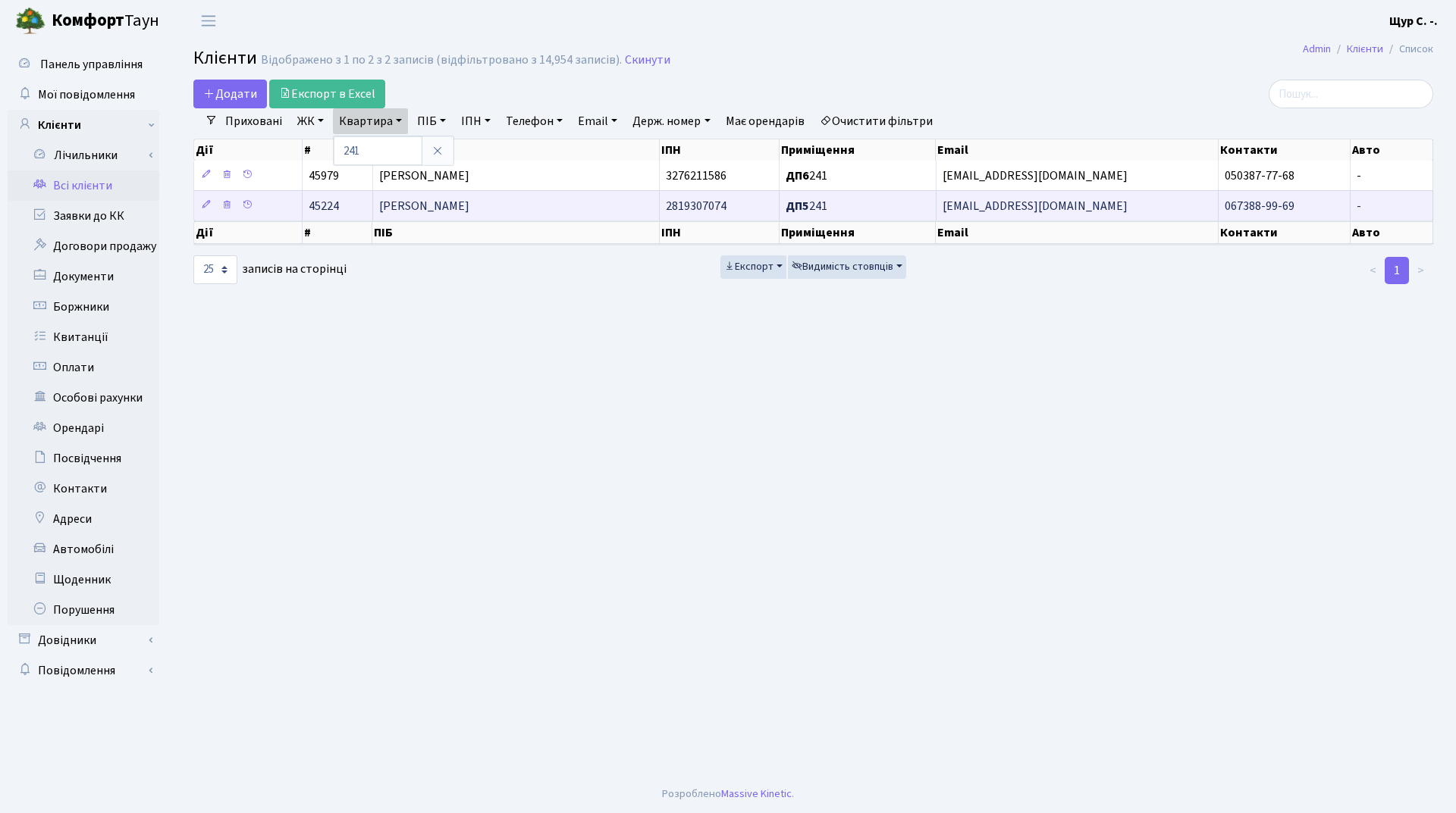
click at [427, 215] on td "[PERSON_NAME]" at bounding box center [517, 205] width 287 height 30
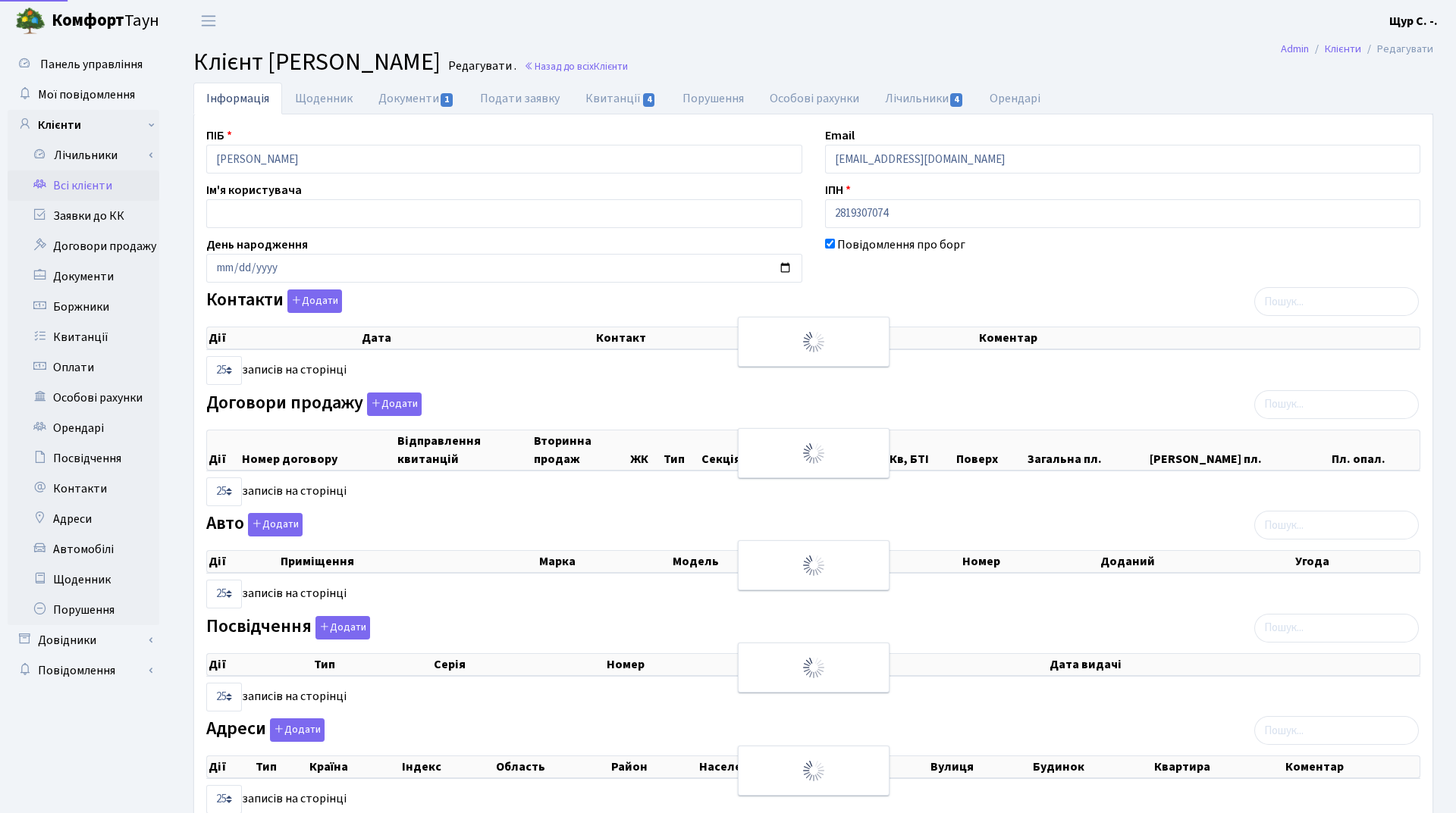
select select "25"
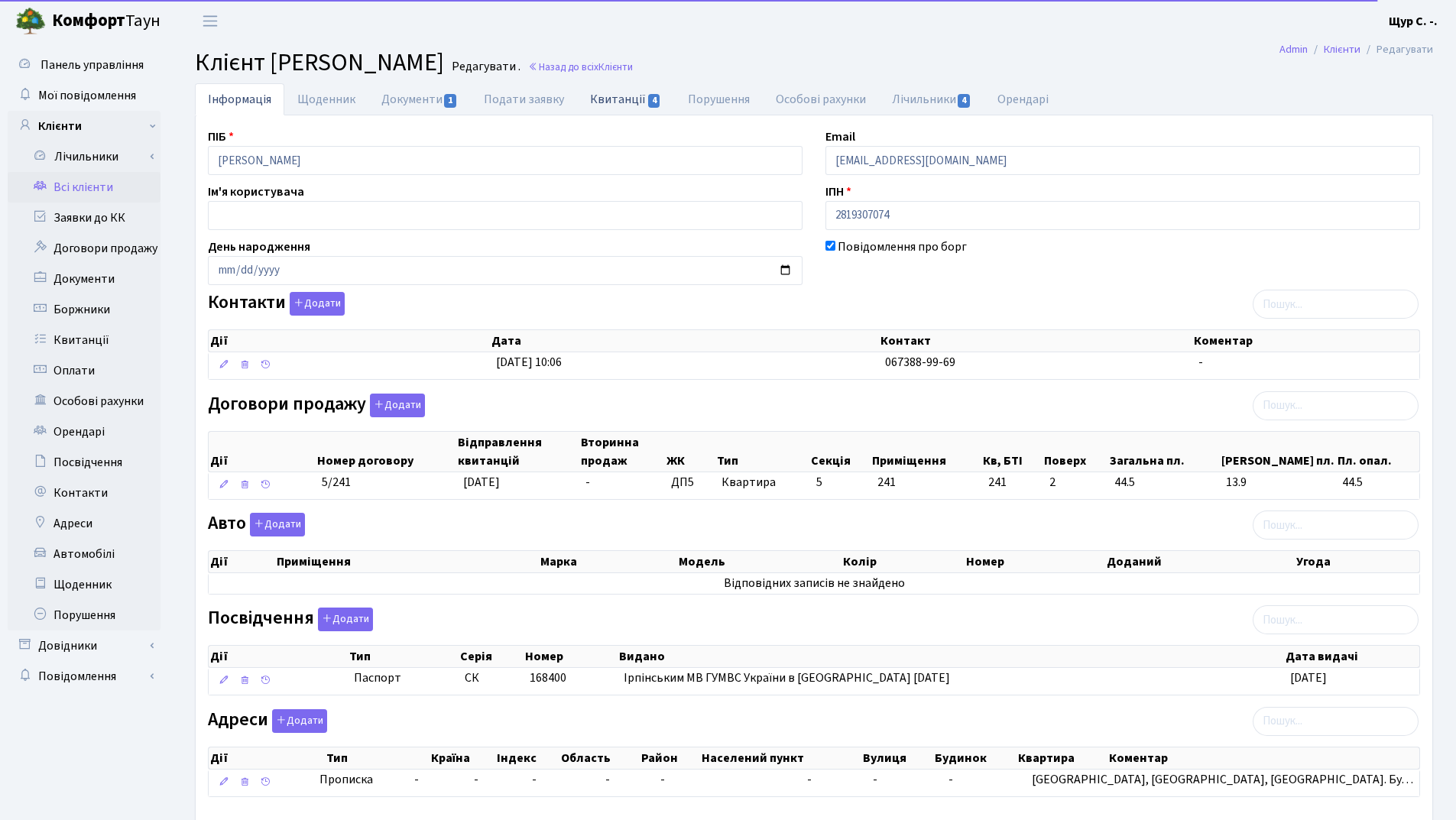
click at [627, 96] on link "Квитанції 4" at bounding box center [625, 99] width 97 height 31
select select "25"
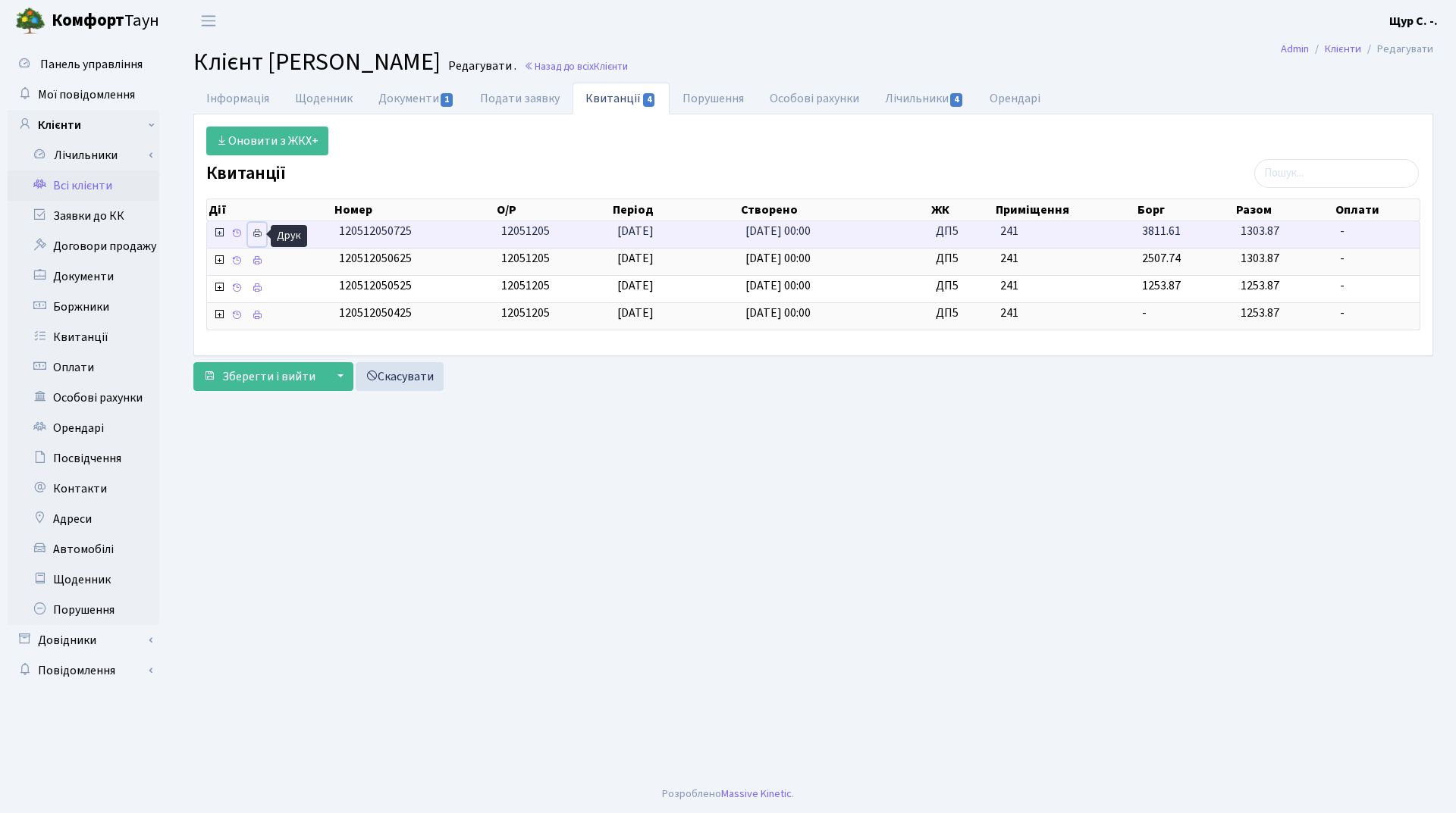
click at [254, 233] on icon at bounding box center [257, 234] width 11 height 11
click at [100, 194] on link "Всі клієнти" at bounding box center [83, 186] width 152 height 30
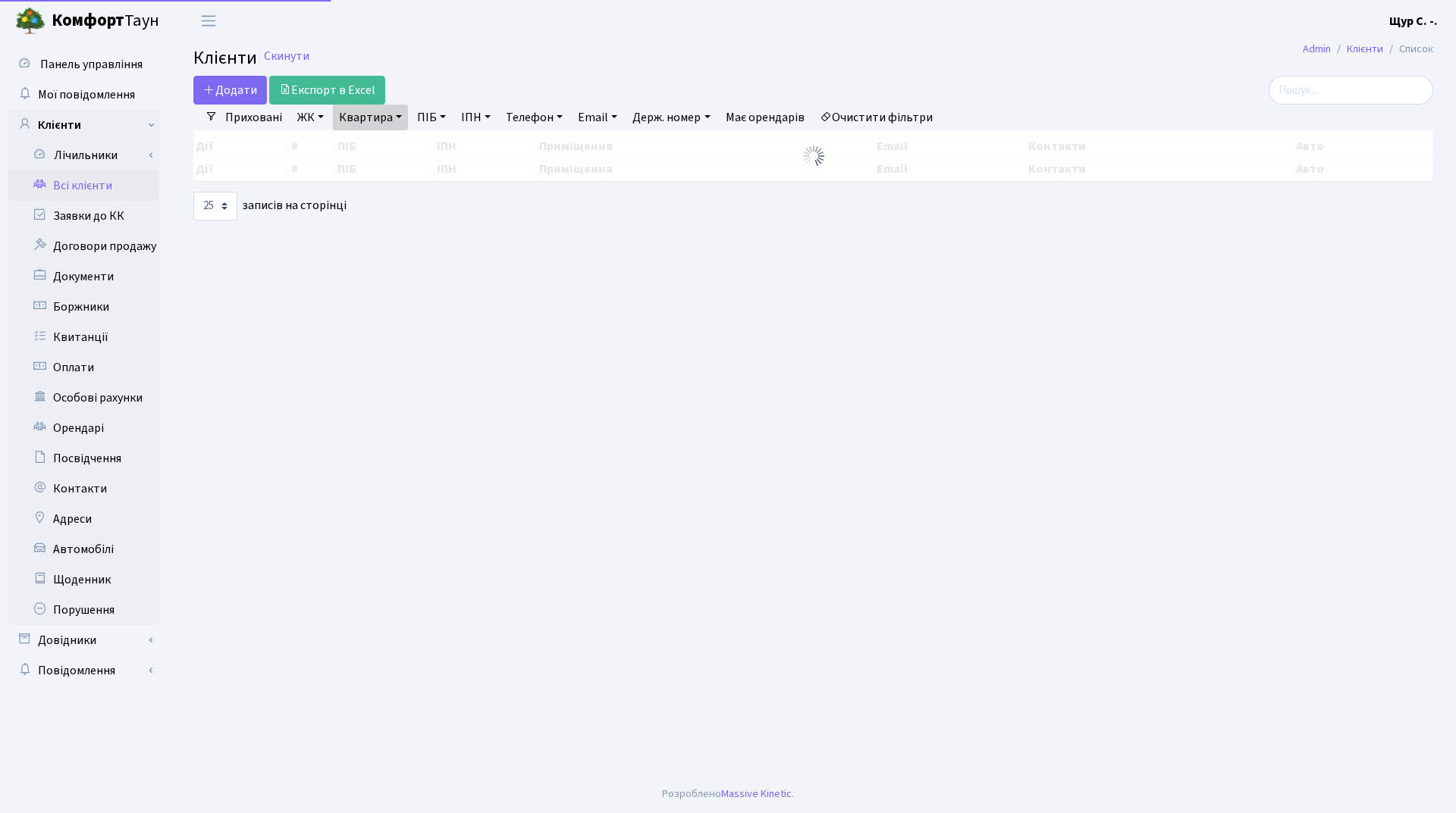
select select "25"
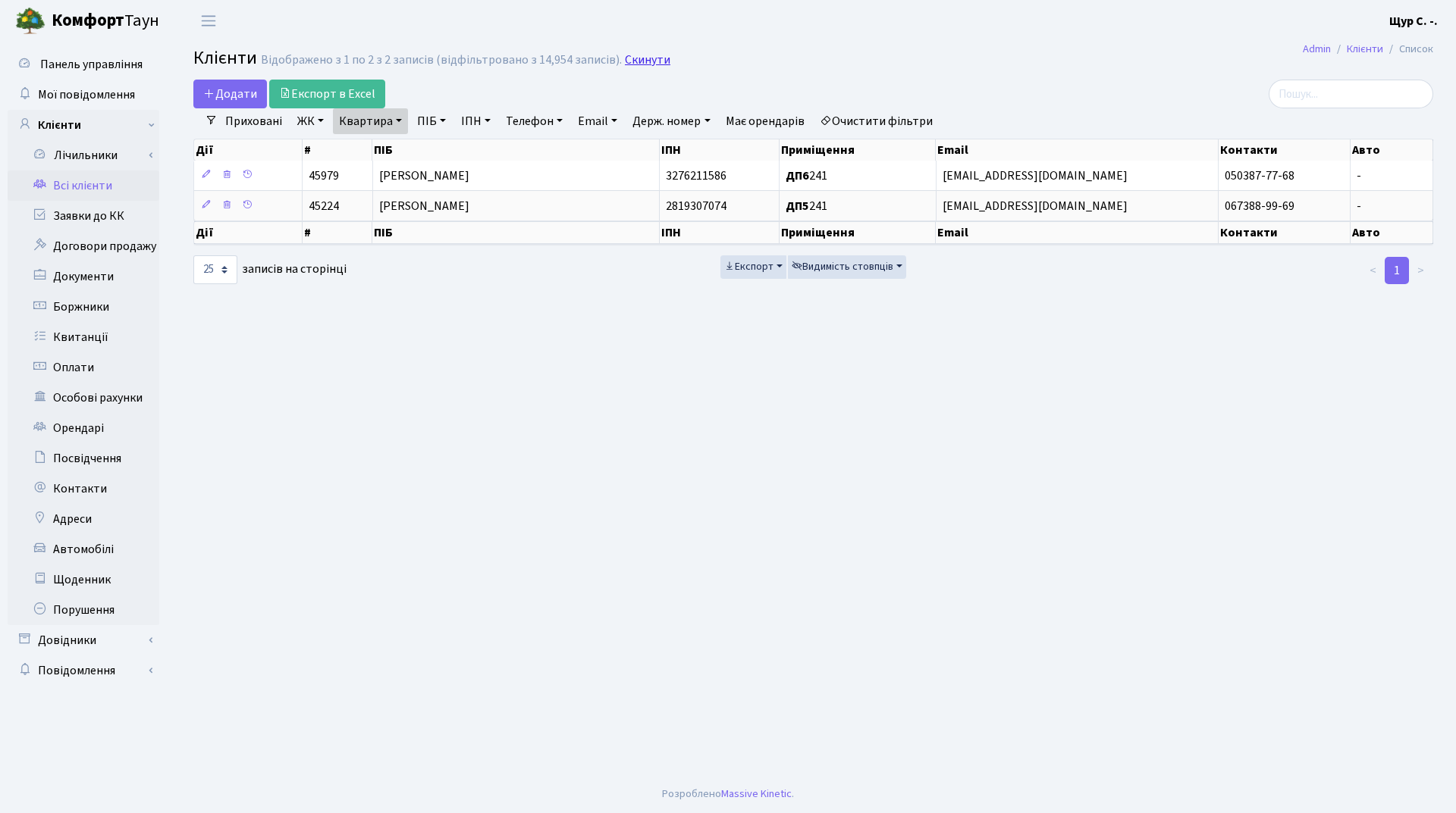
click at [640, 56] on link "Скинути" at bounding box center [648, 60] width 46 height 15
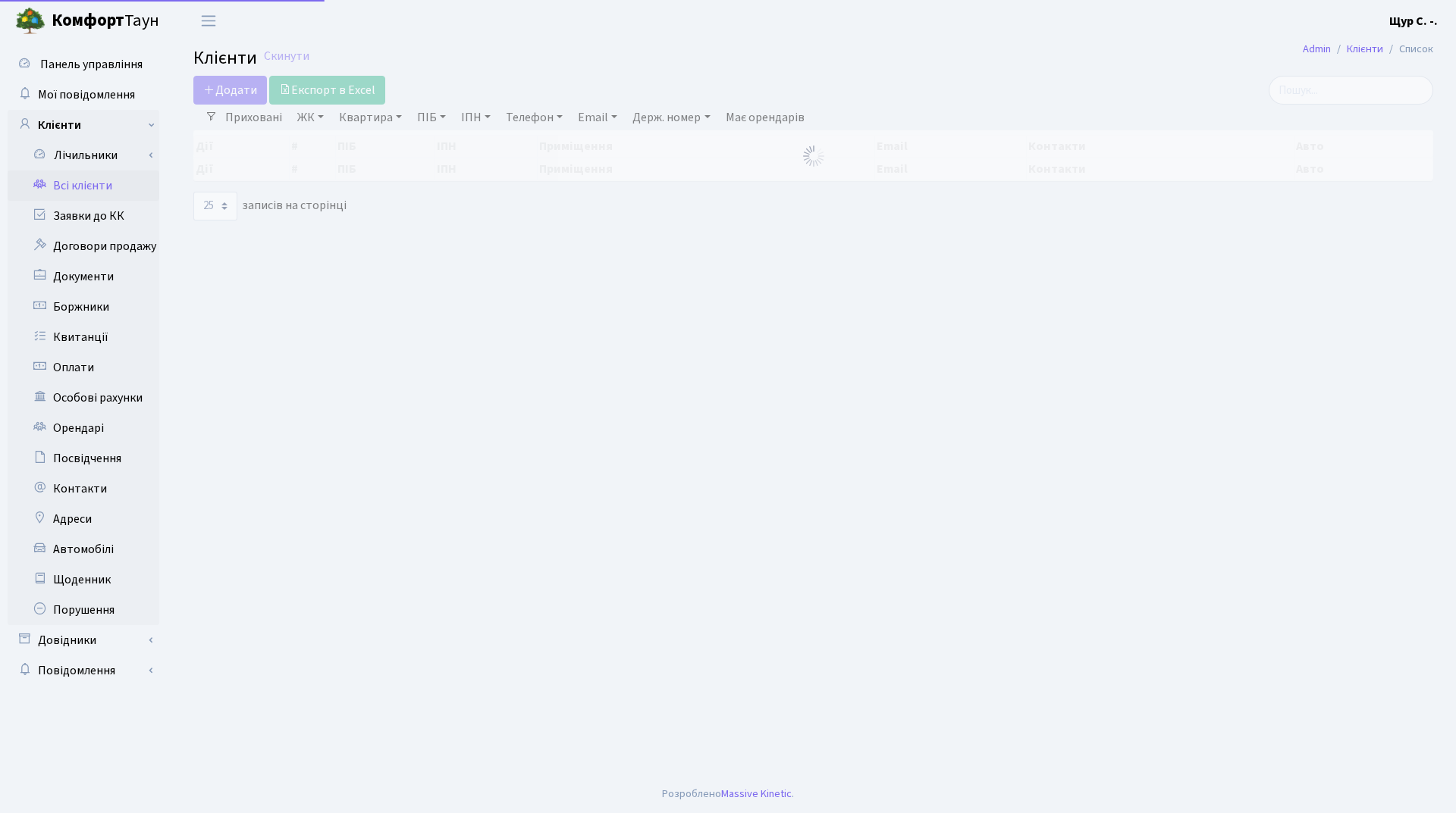
select select "25"
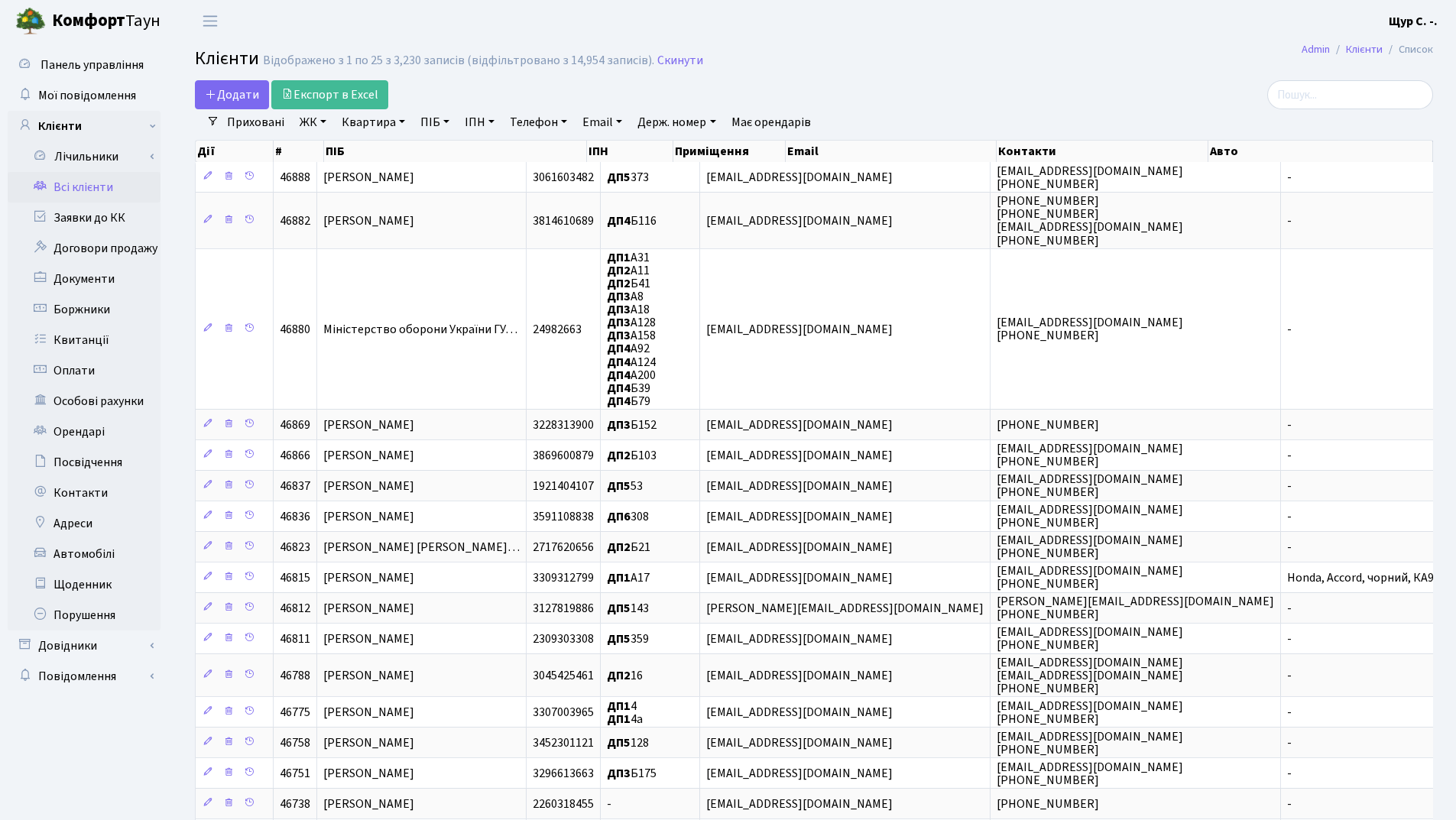
click at [369, 113] on link "Квартира" at bounding box center [373, 123] width 76 height 26
type input "241"
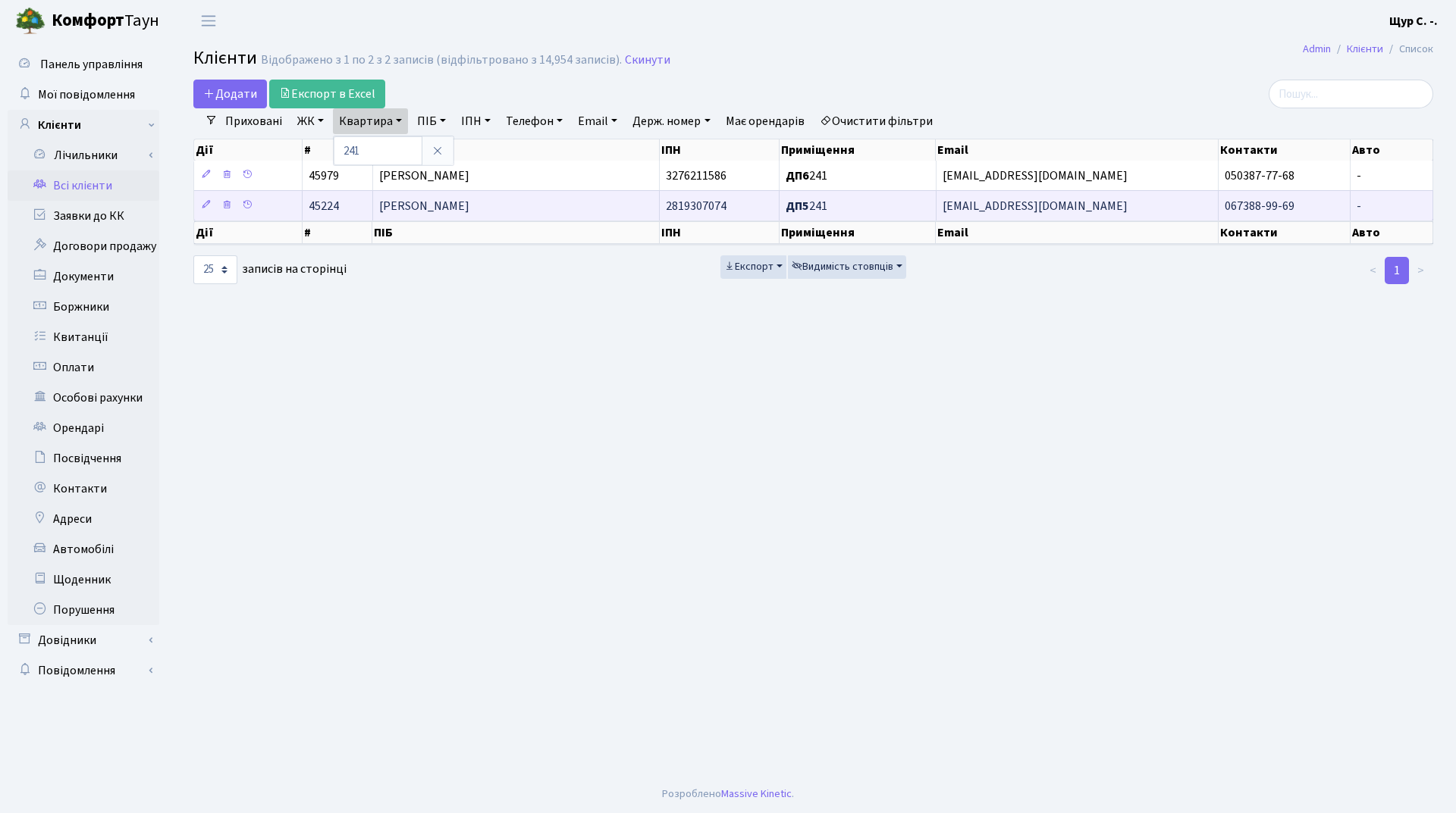
click at [437, 213] on span "[PERSON_NAME]" at bounding box center [423, 206] width 91 height 16
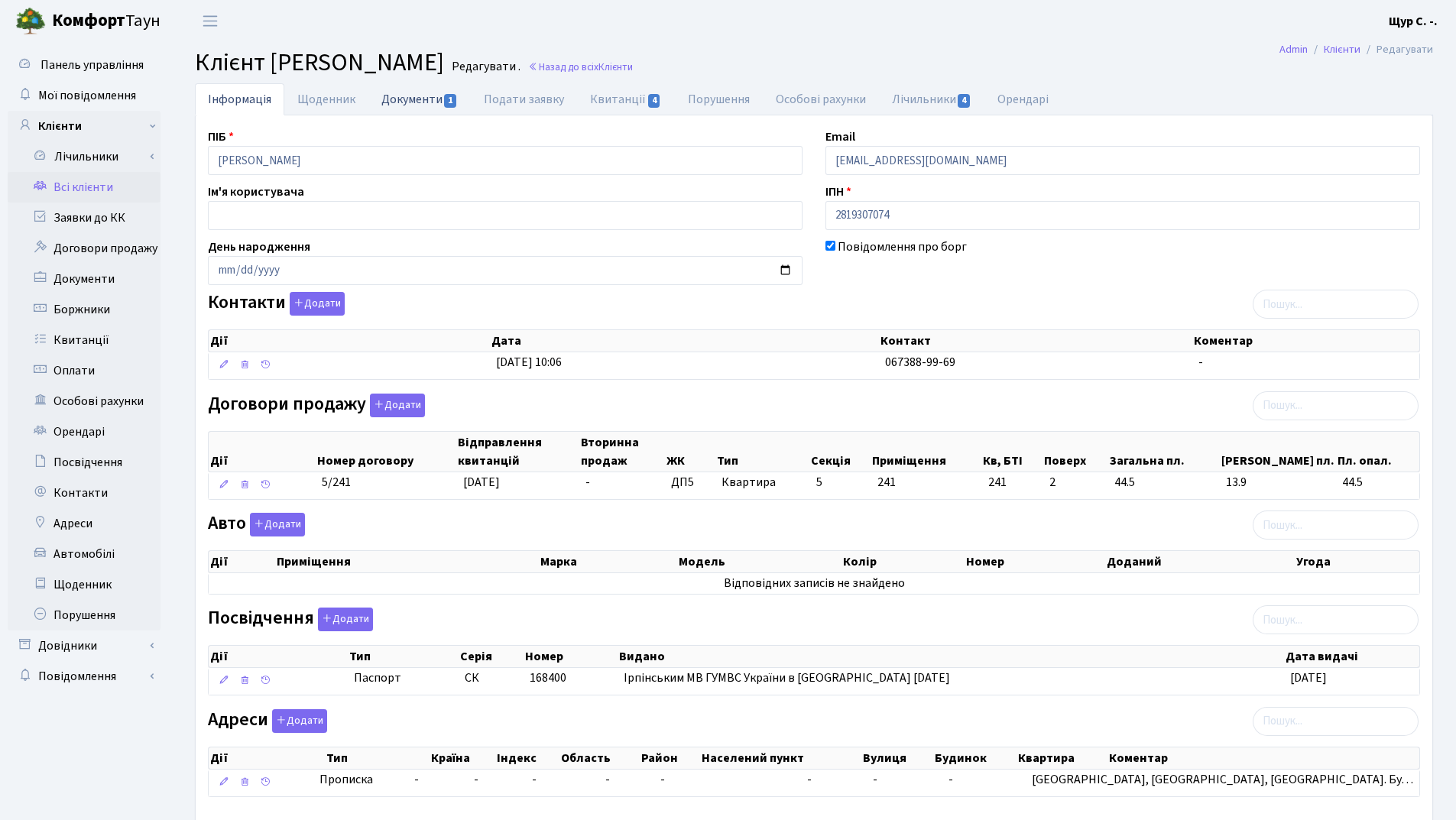
click at [427, 99] on link "Документи 1" at bounding box center [420, 99] width 102 height 31
select select "25"
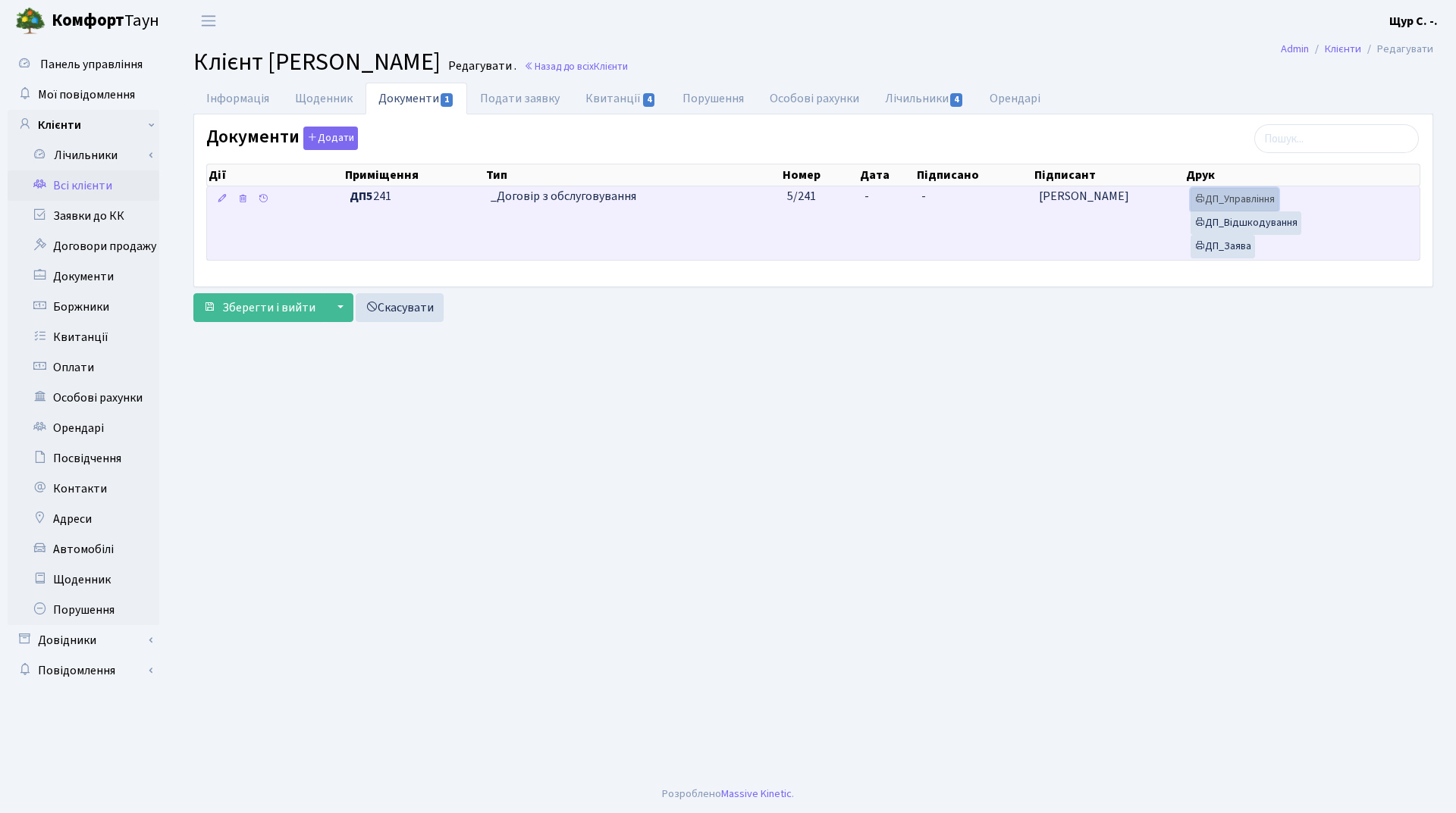
click at [1227, 194] on link "ДП_Управління" at bounding box center [1234, 200] width 88 height 24
click at [1236, 221] on link "ДП_Відшкодування" at bounding box center [1245, 223] width 111 height 24
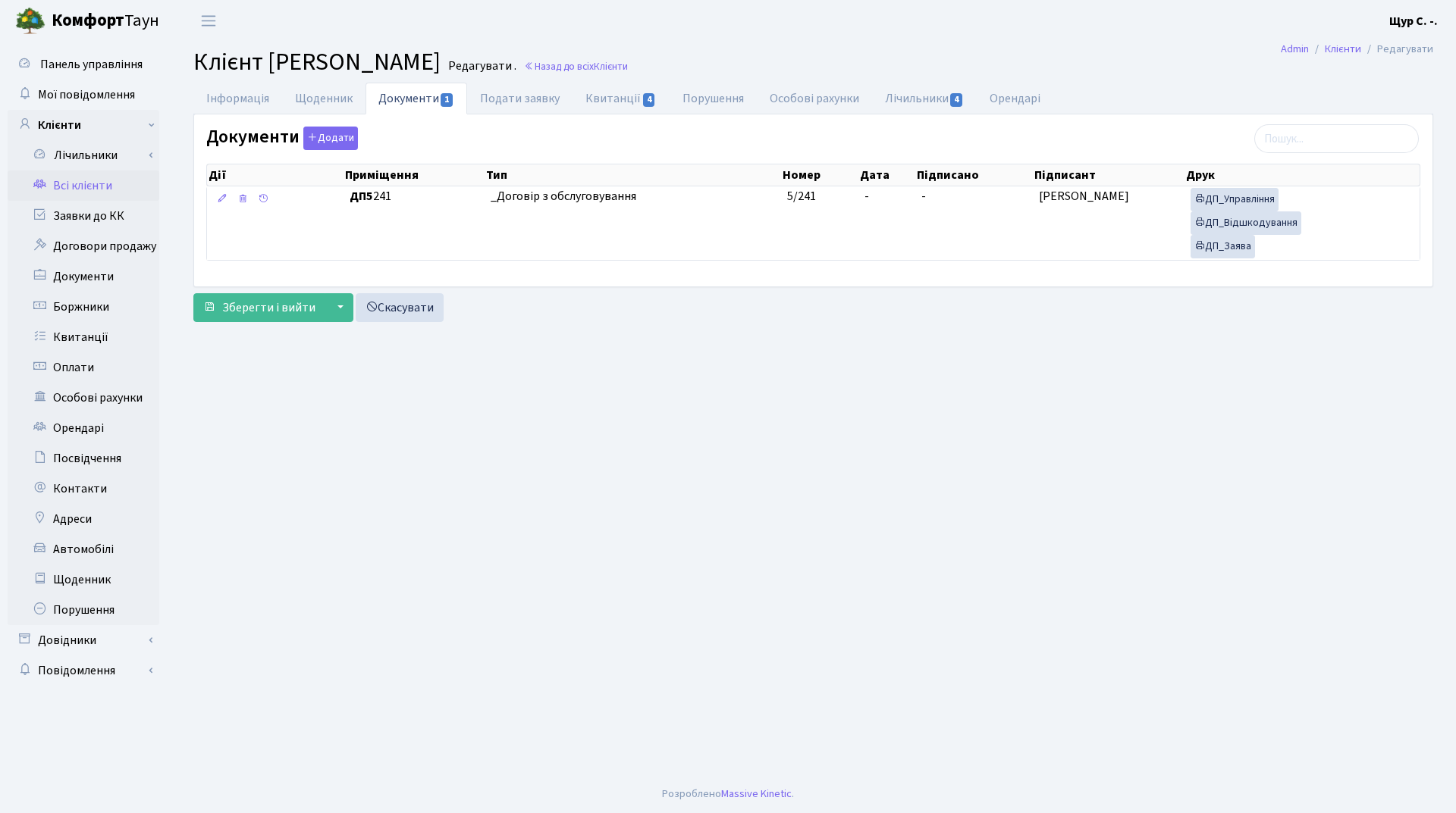
click at [60, 187] on link "Всі клієнти" at bounding box center [83, 186] width 152 height 30
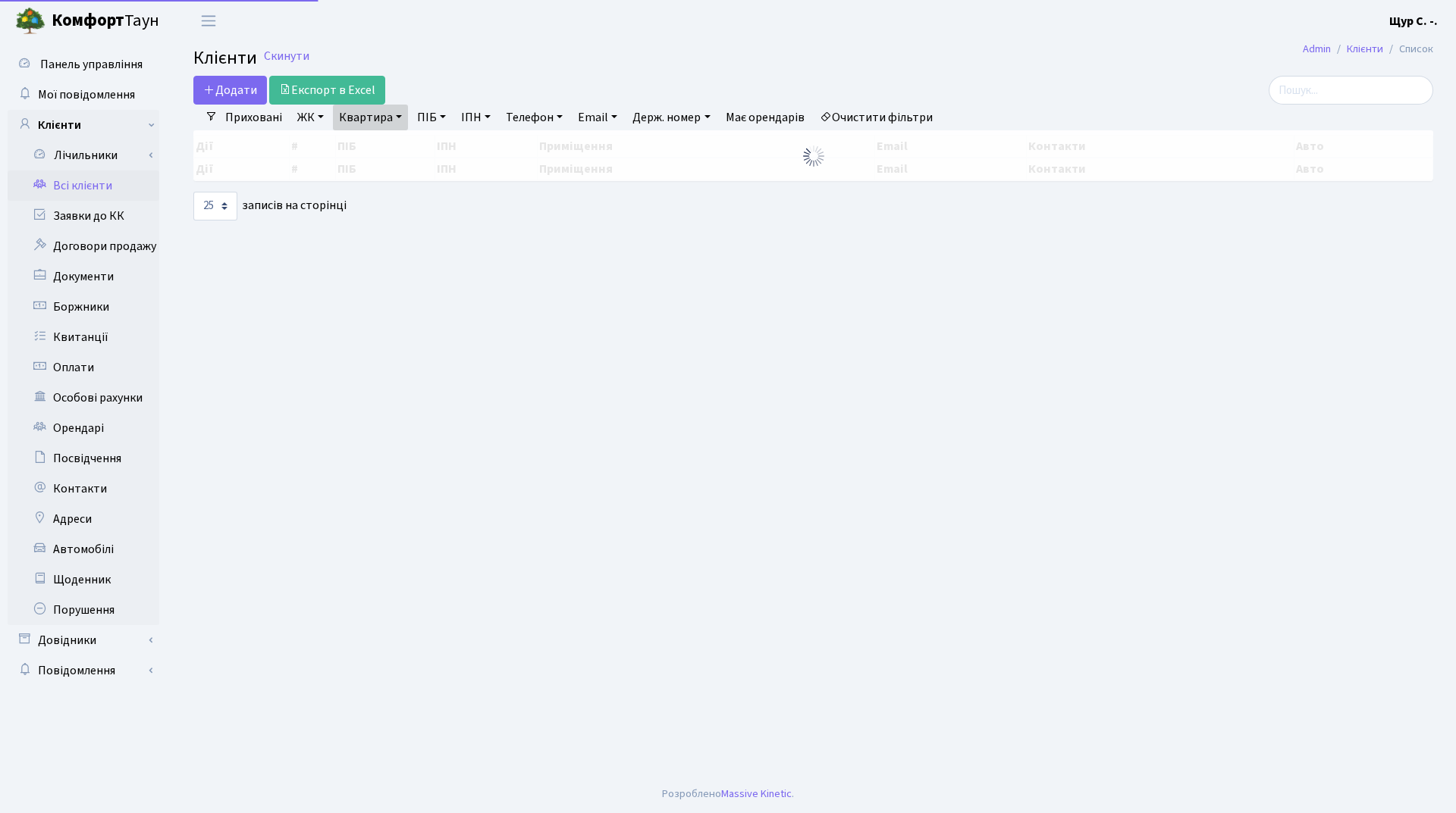
select select "25"
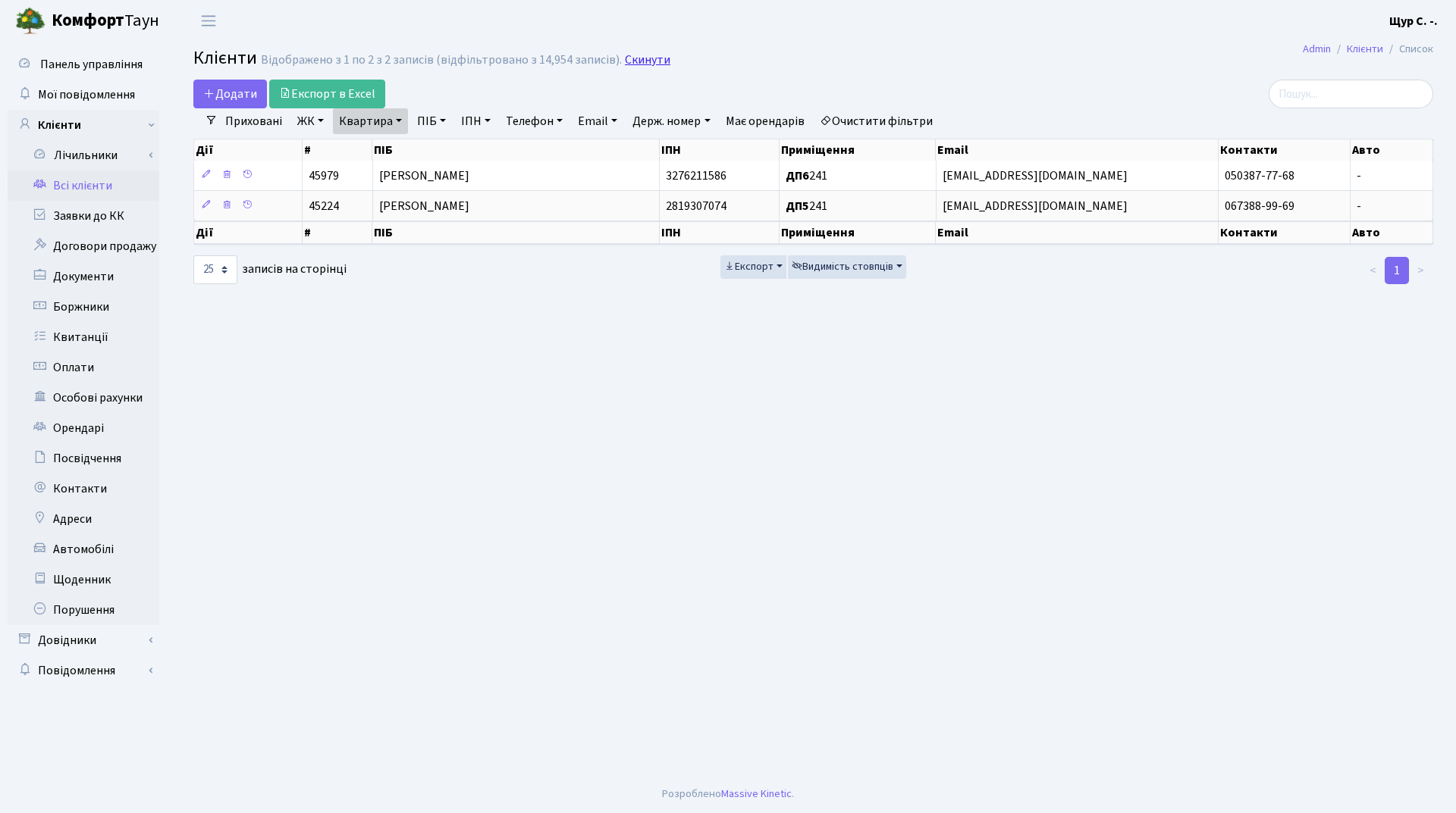
click at [644, 59] on link "Скинути" at bounding box center [648, 60] width 46 height 15
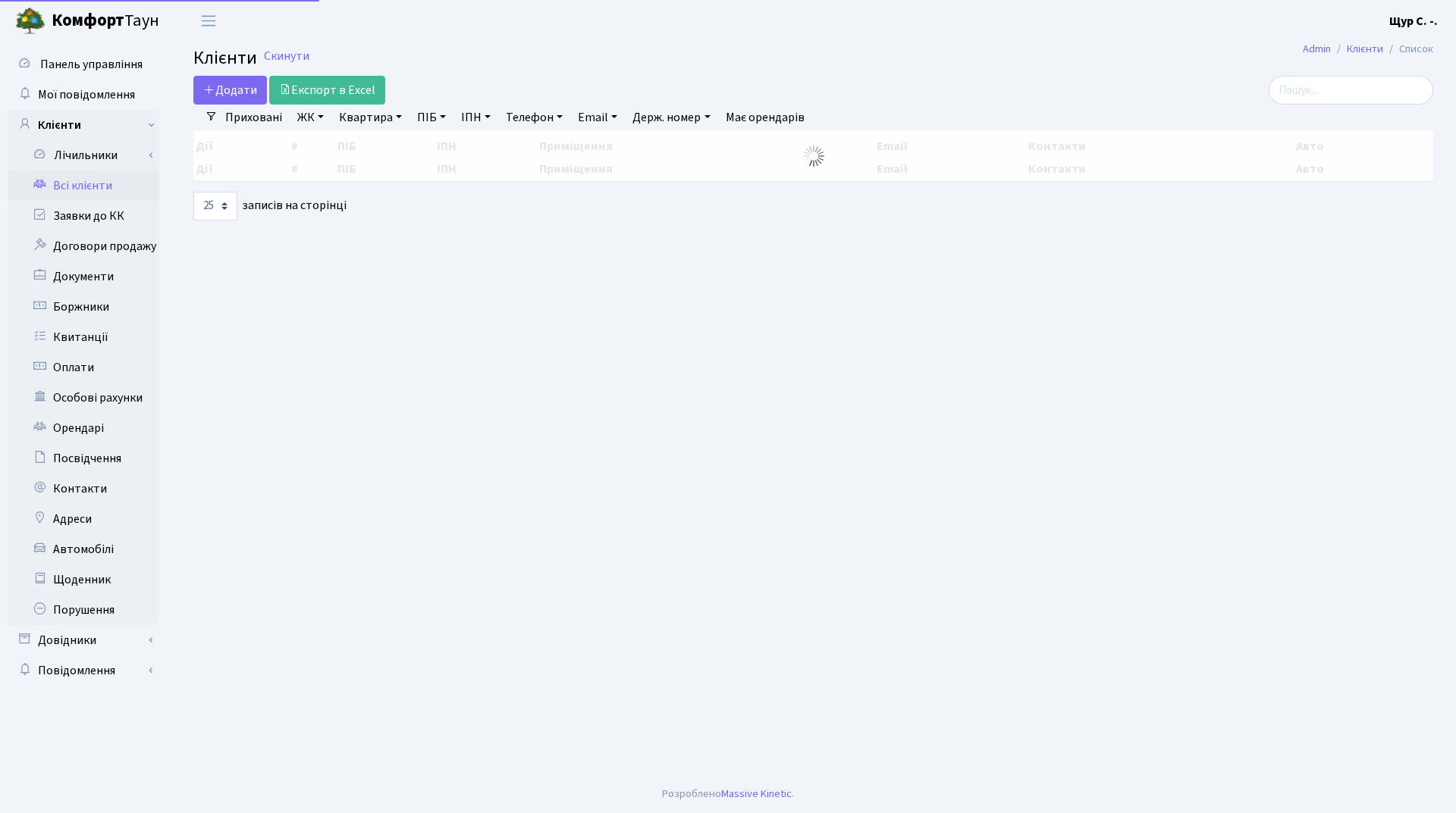
select select "25"
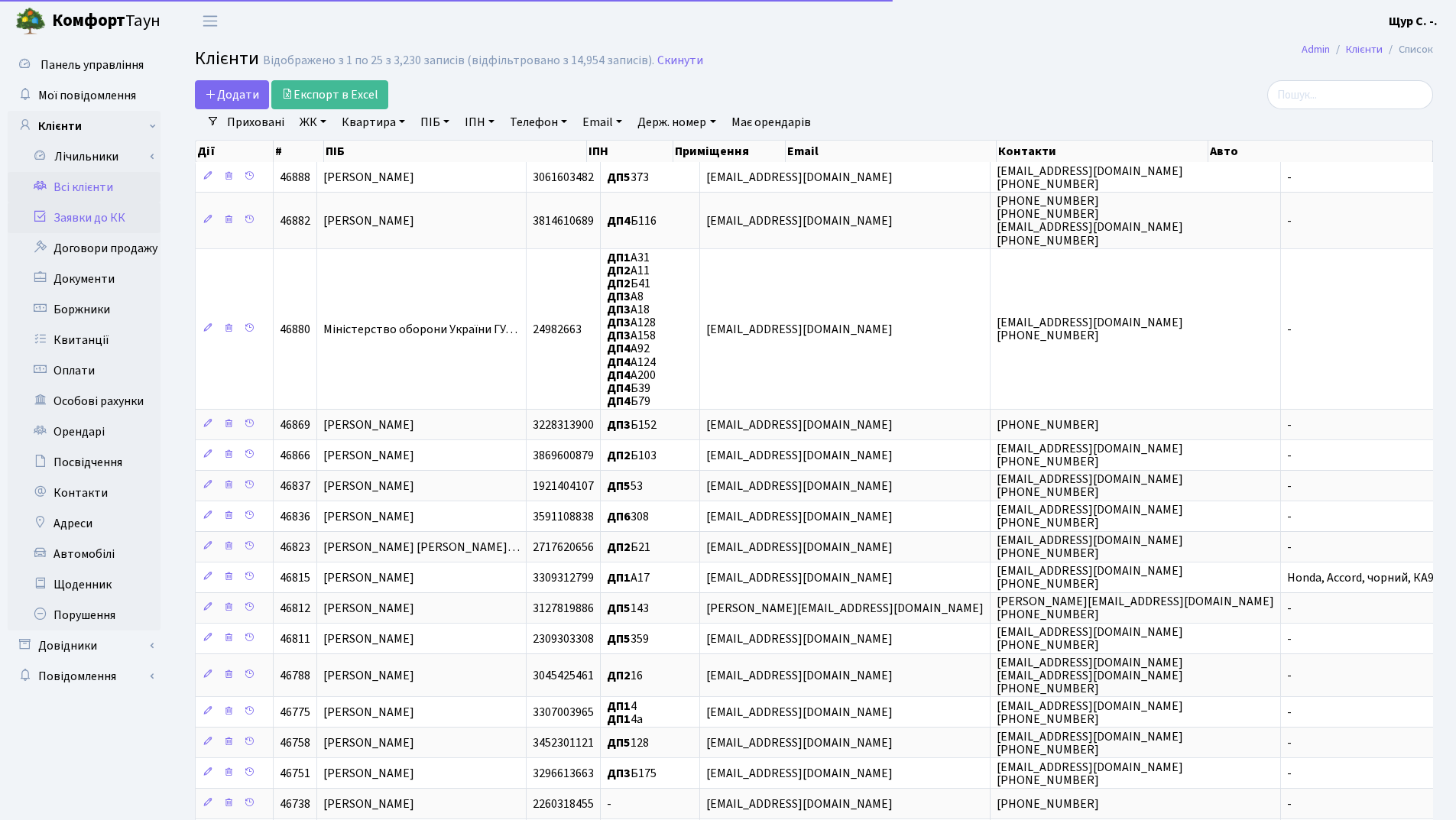
click at [112, 216] on link "Заявки до КК" at bounding box center [84, 218] width 153 height 30
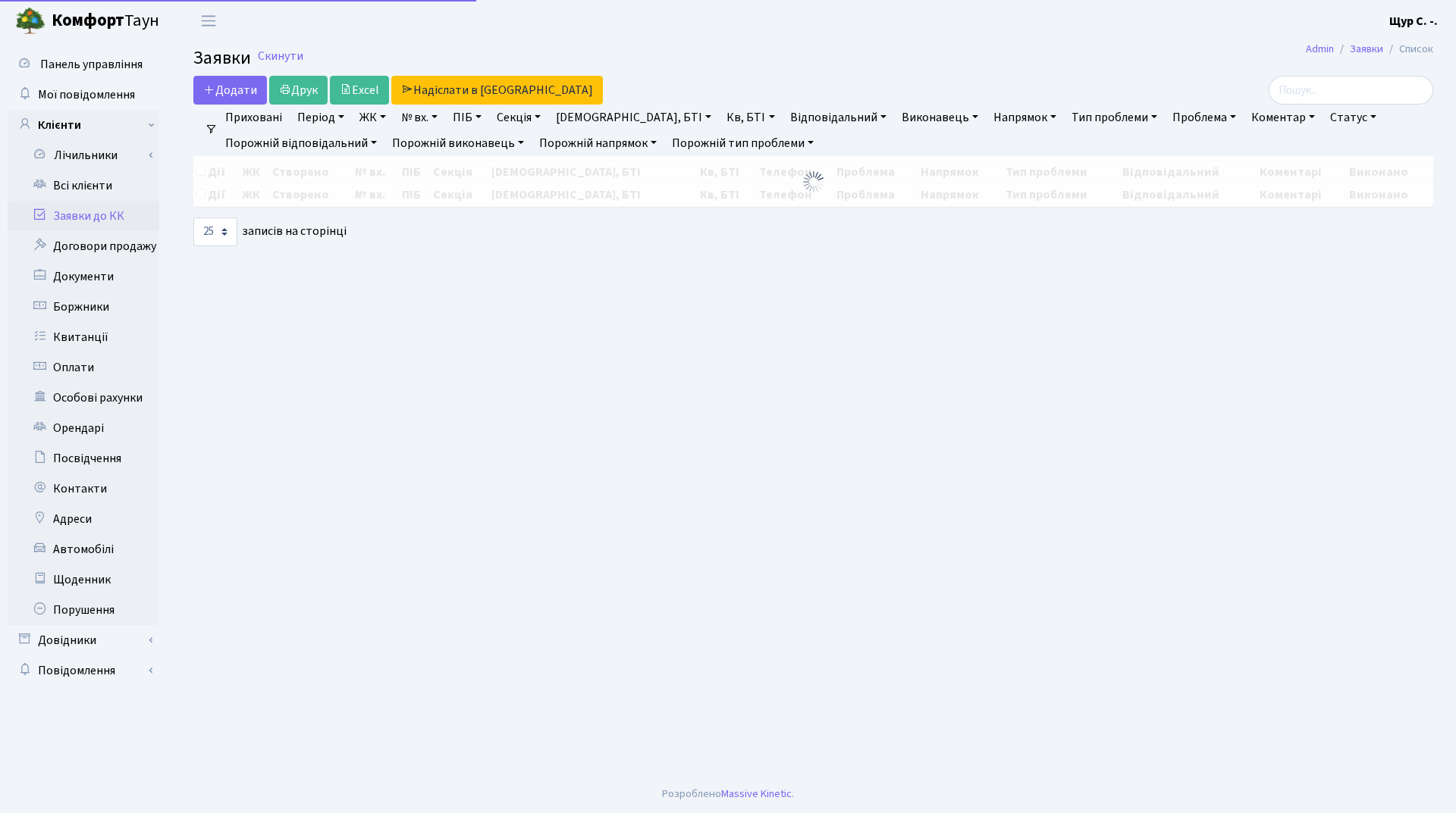
select select "25"
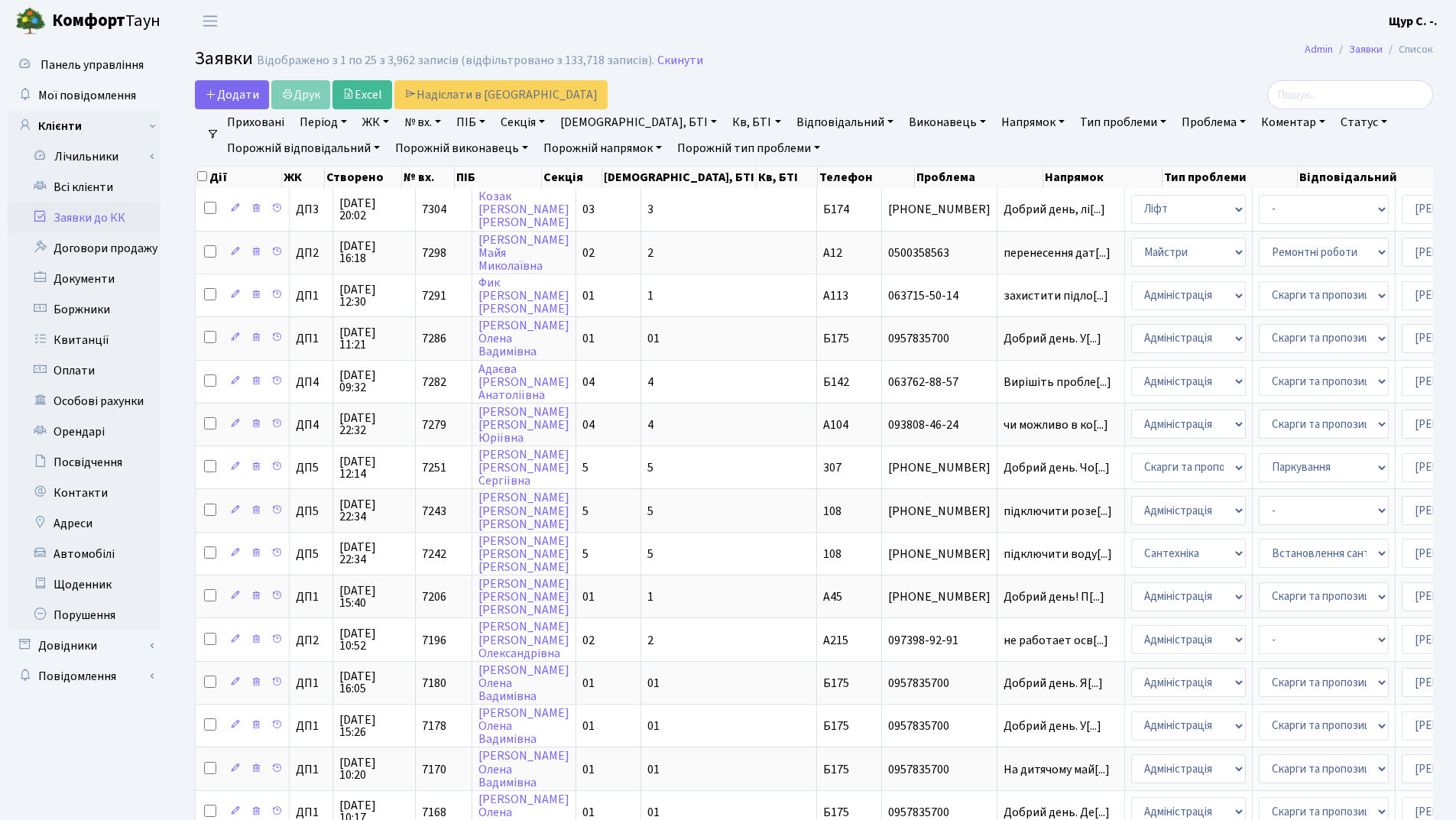
click at [418, 127] on link "№ вх." at bounding box center [422, 123] width 49 height 26
type input "7011"
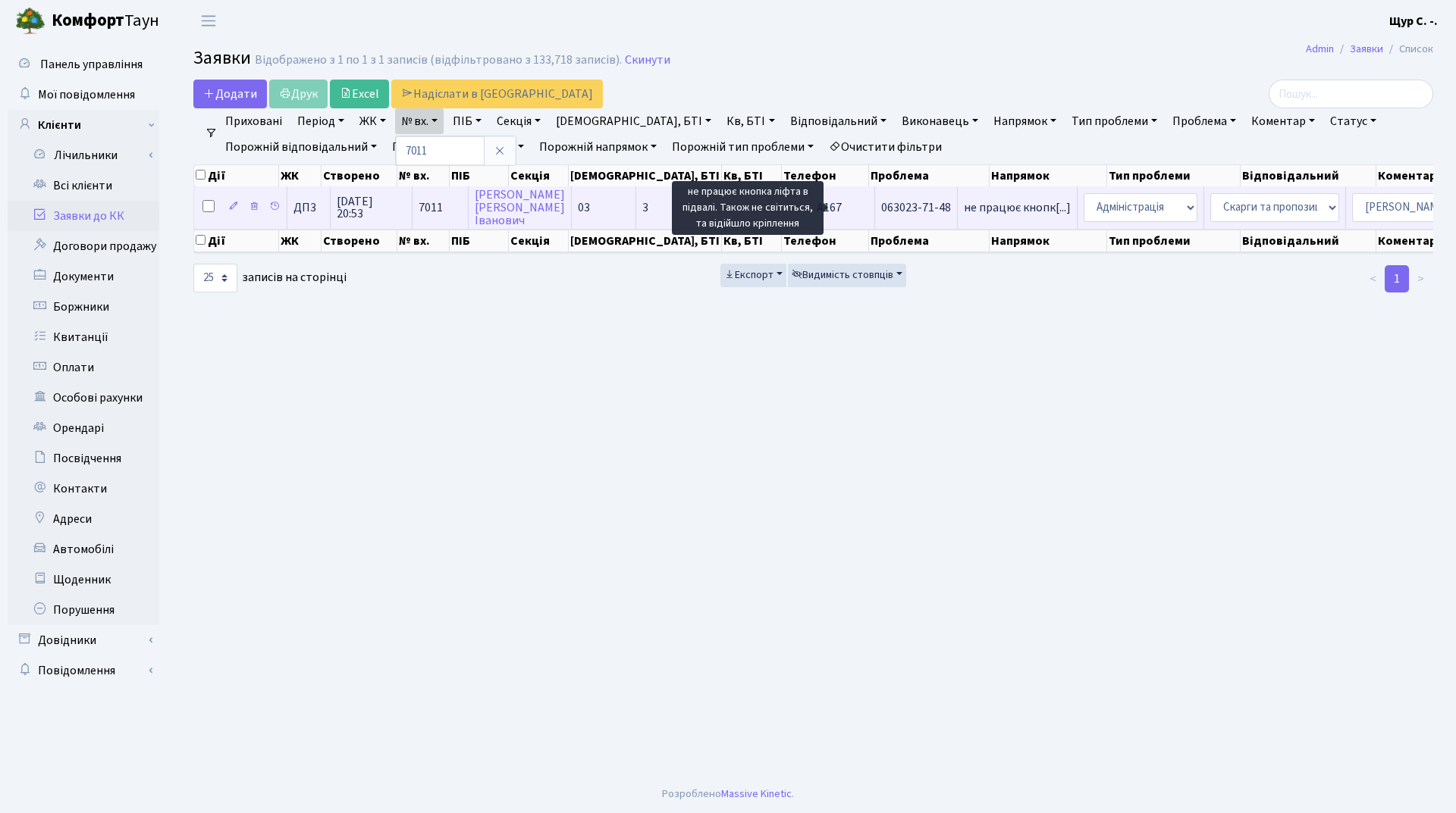
click at [964, 210] on span "не працює кнопк[...]" at bounding box center [1017, 208] width 107 height 16
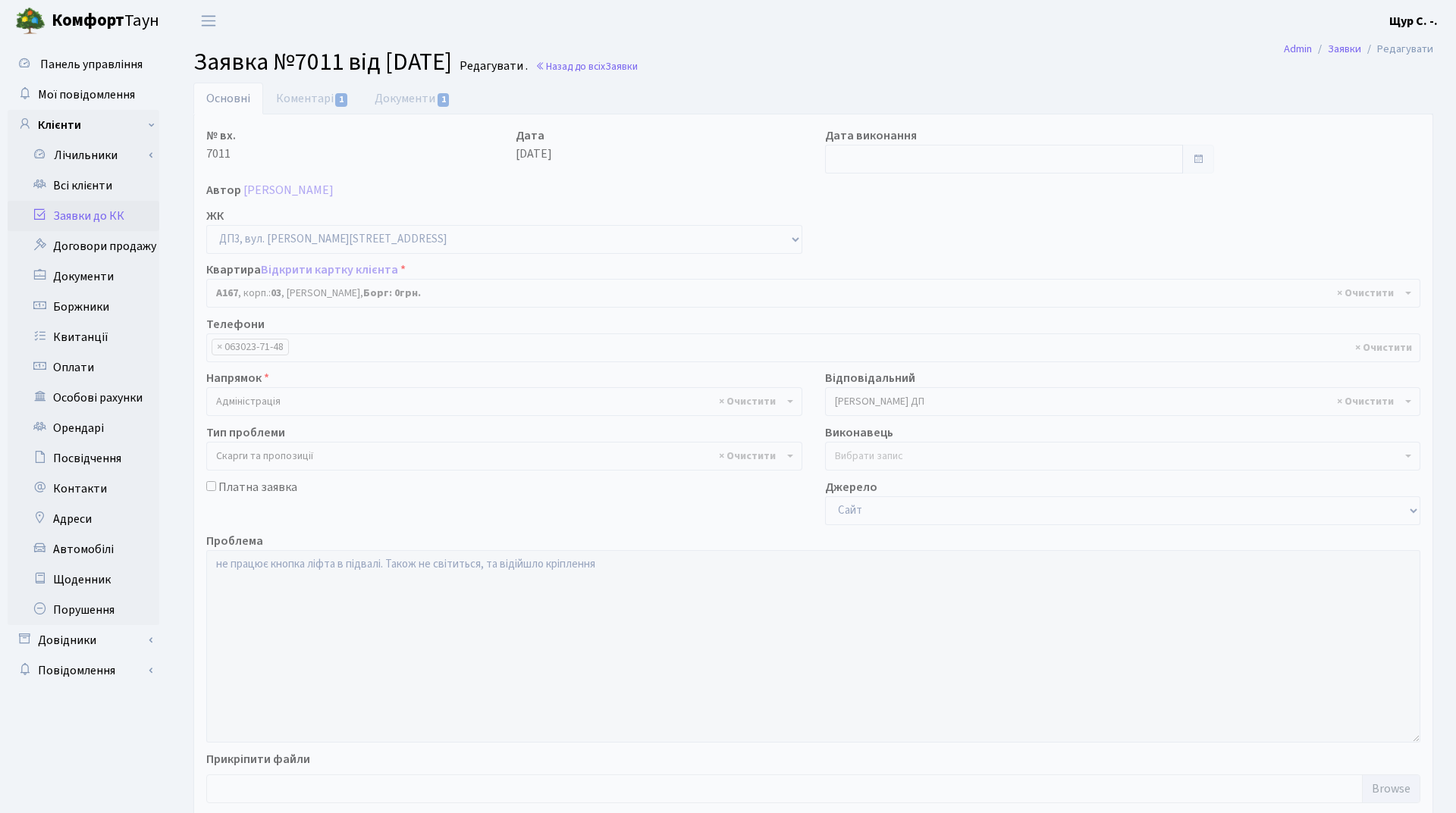
select select "32179"
select select "55"
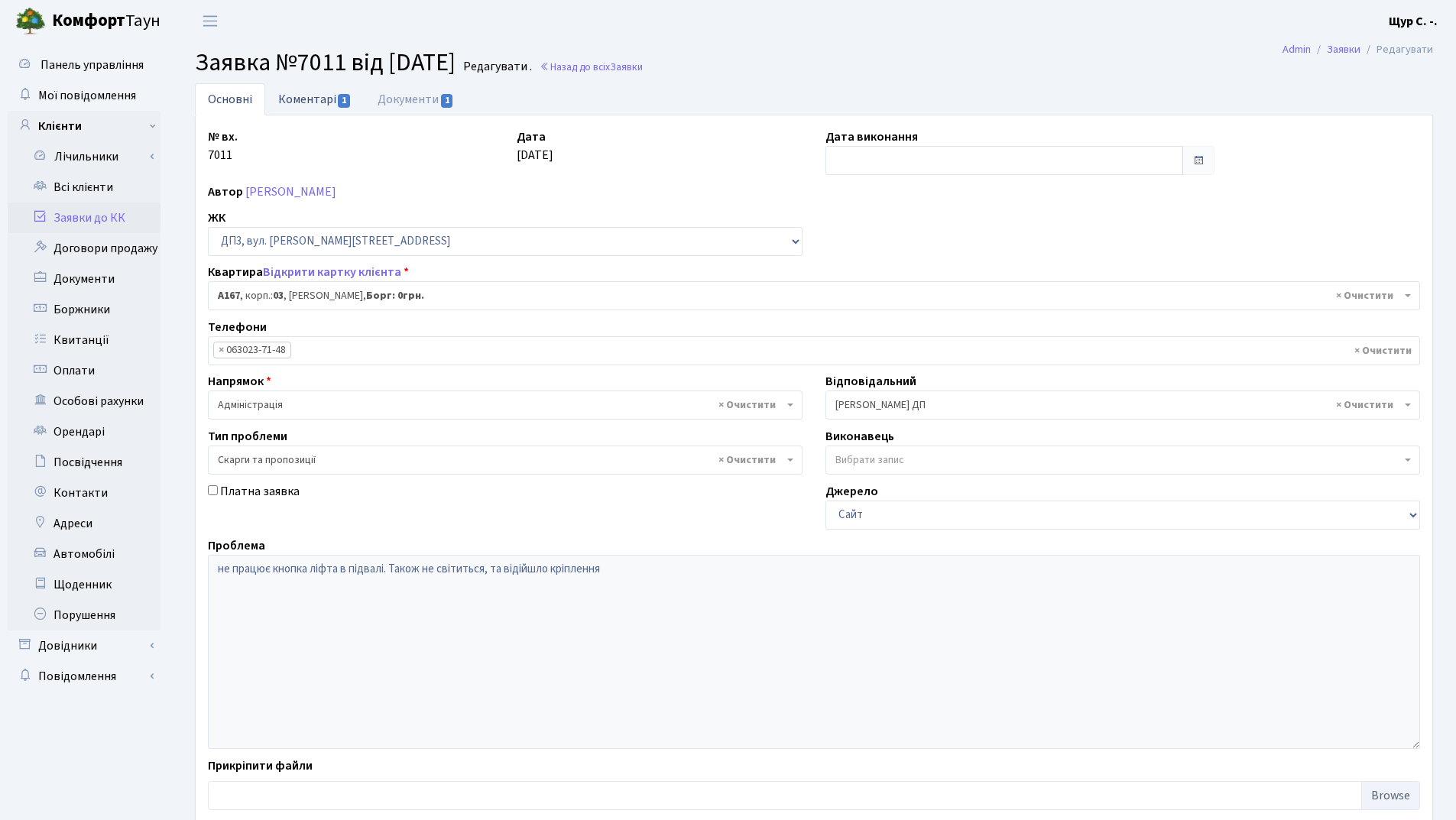
click at [298, 101] on link "Коментарі 1" at bounding box center [315, 99] width 100 height 31
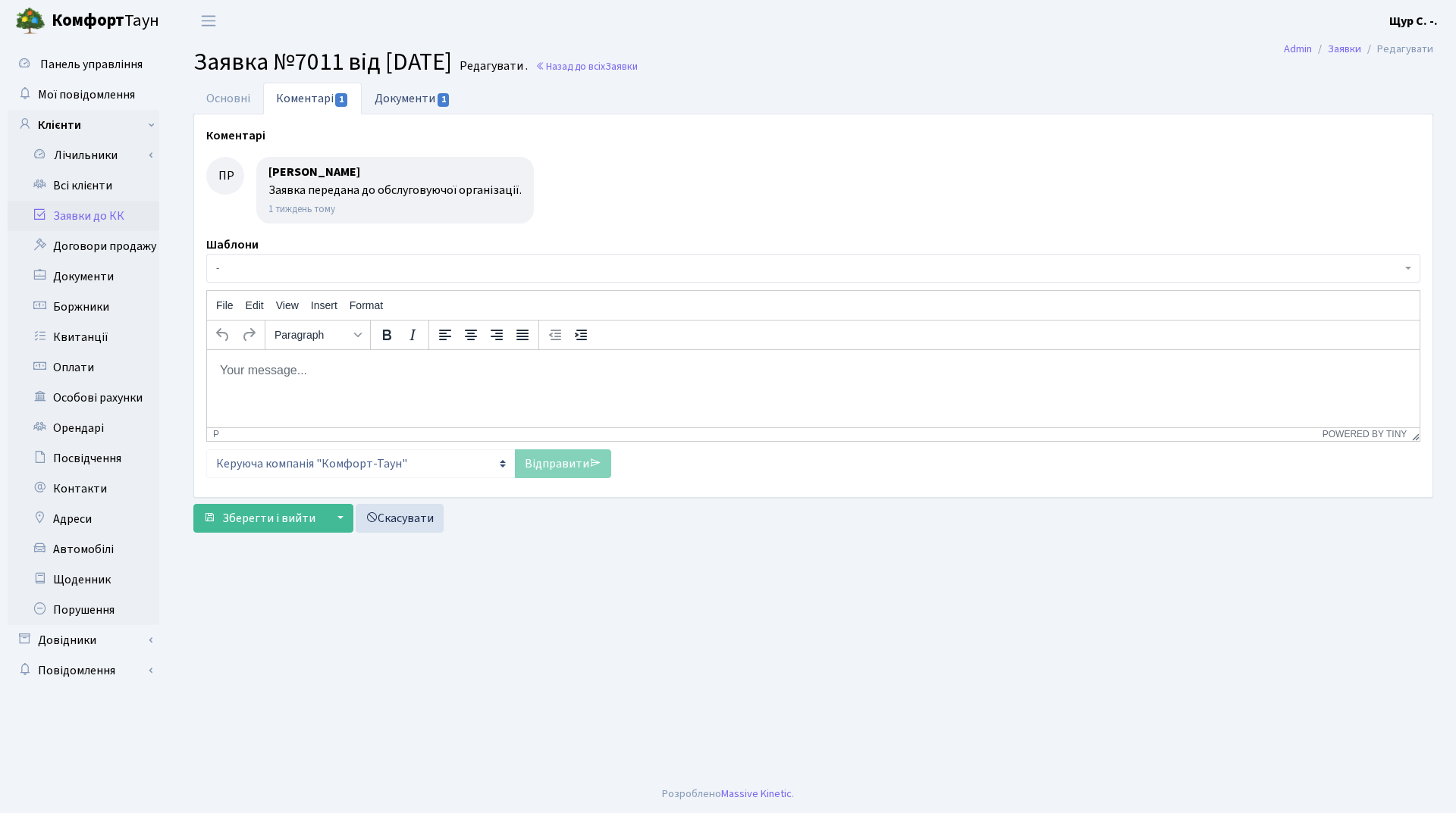
click at [412, 94] on link "Документи 1" at bounding box center [412, 98] width 102 height 31
select select "25"
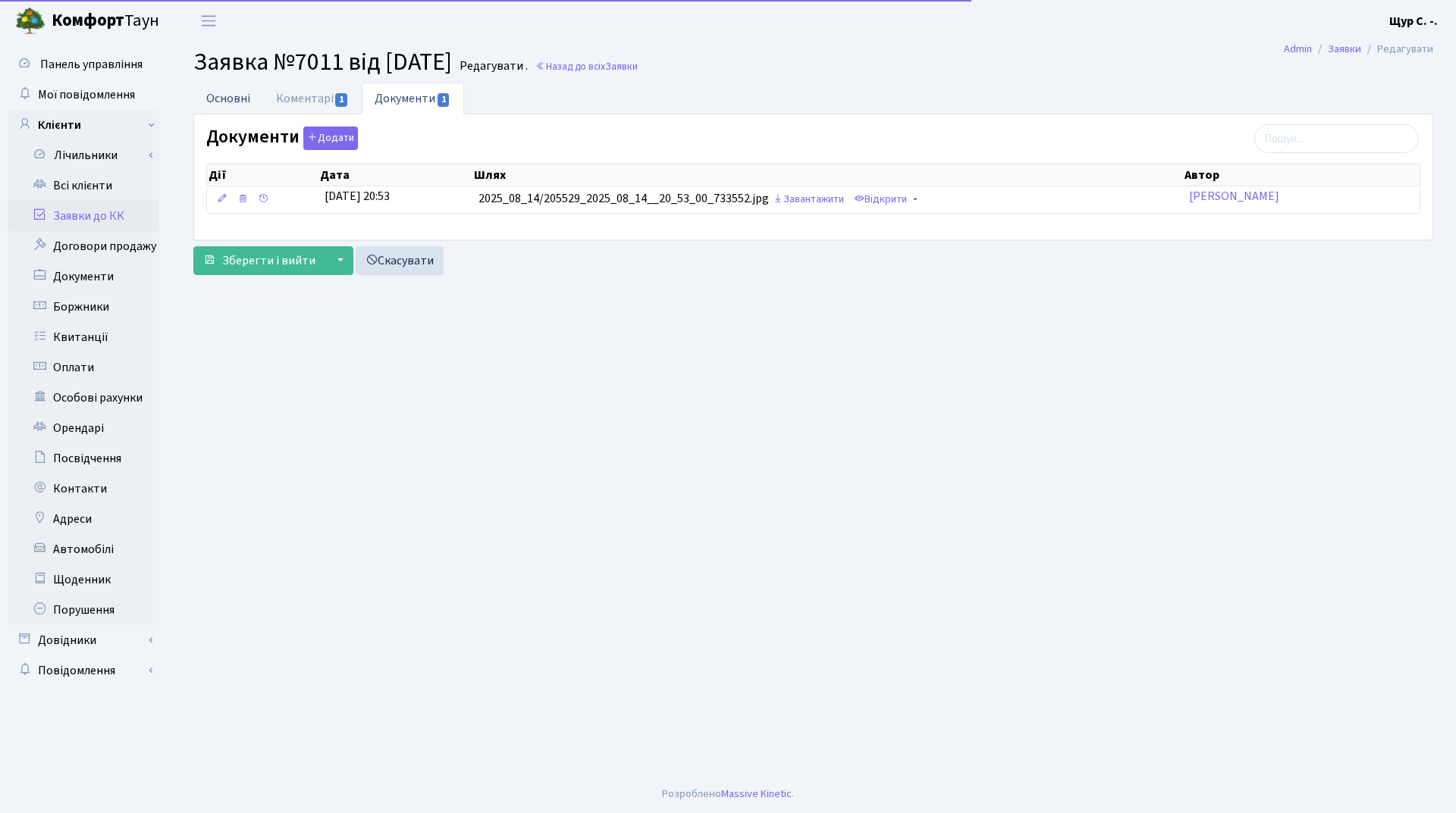
click at [229, 95] on link "Основні" at bounding box center [228, 98] width 70 height 31
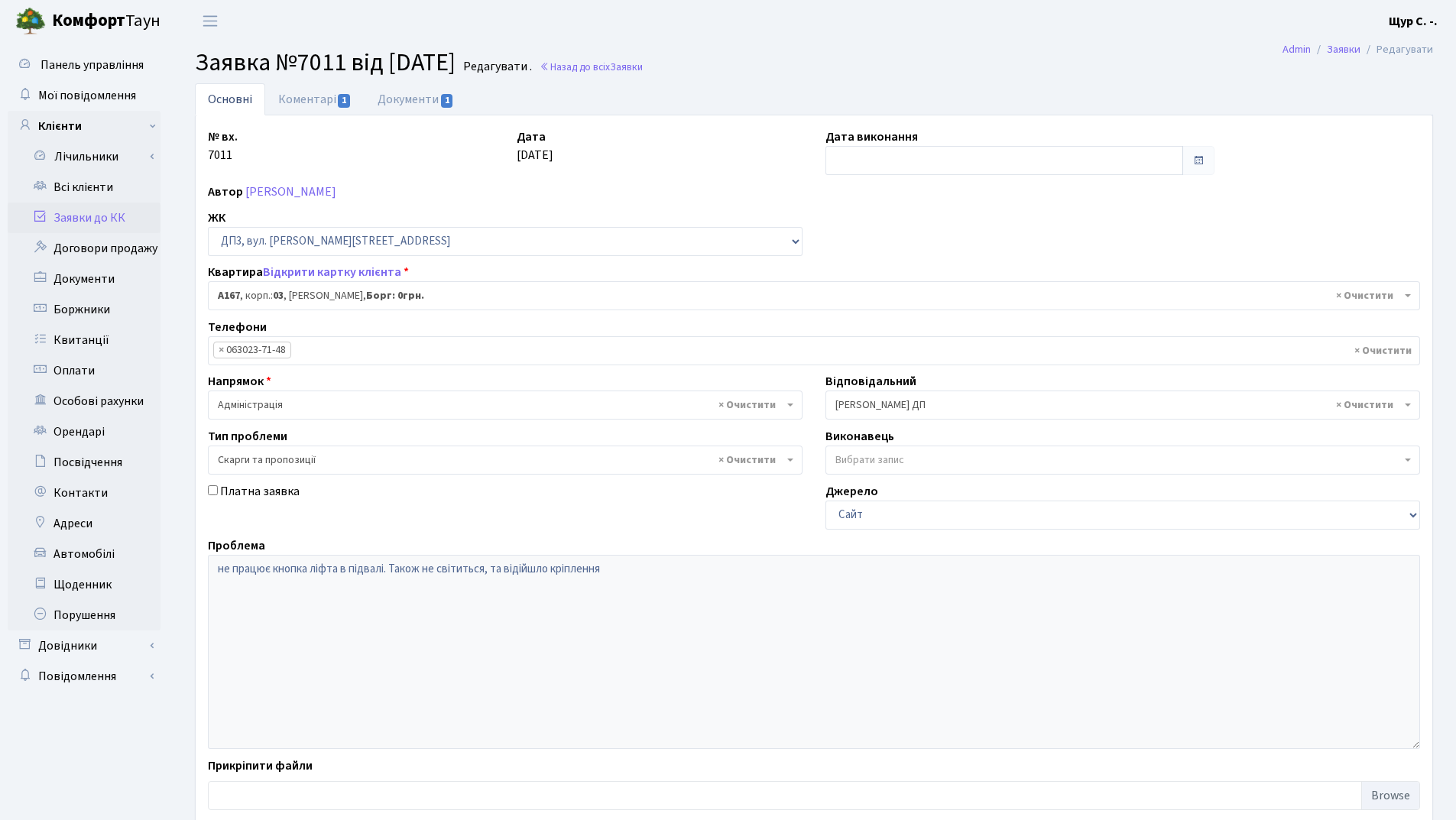
click at [83, 215] on link "Заявки до КК" at bounding box center [84, 218] width 153 height 30
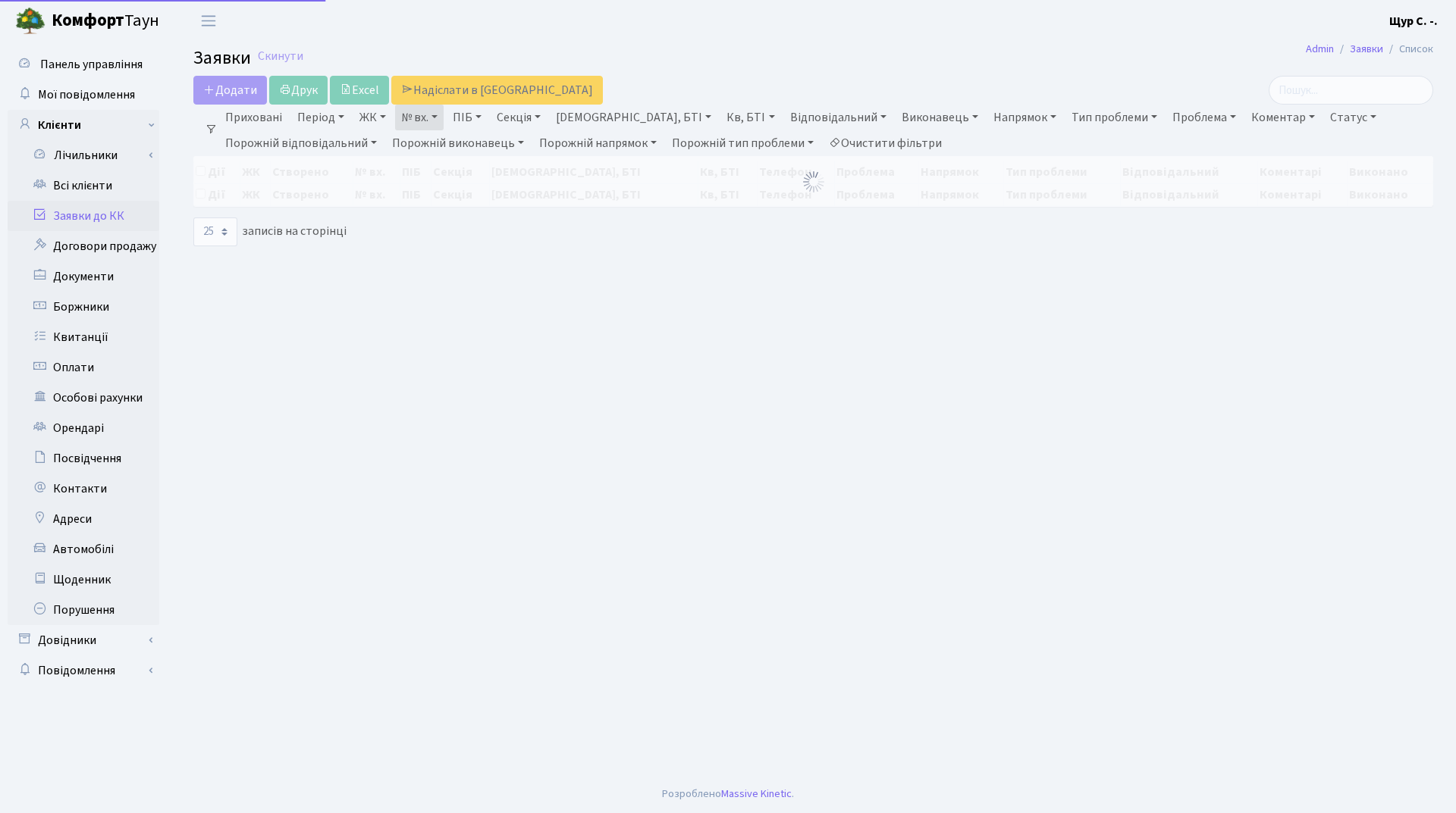
select select "25"
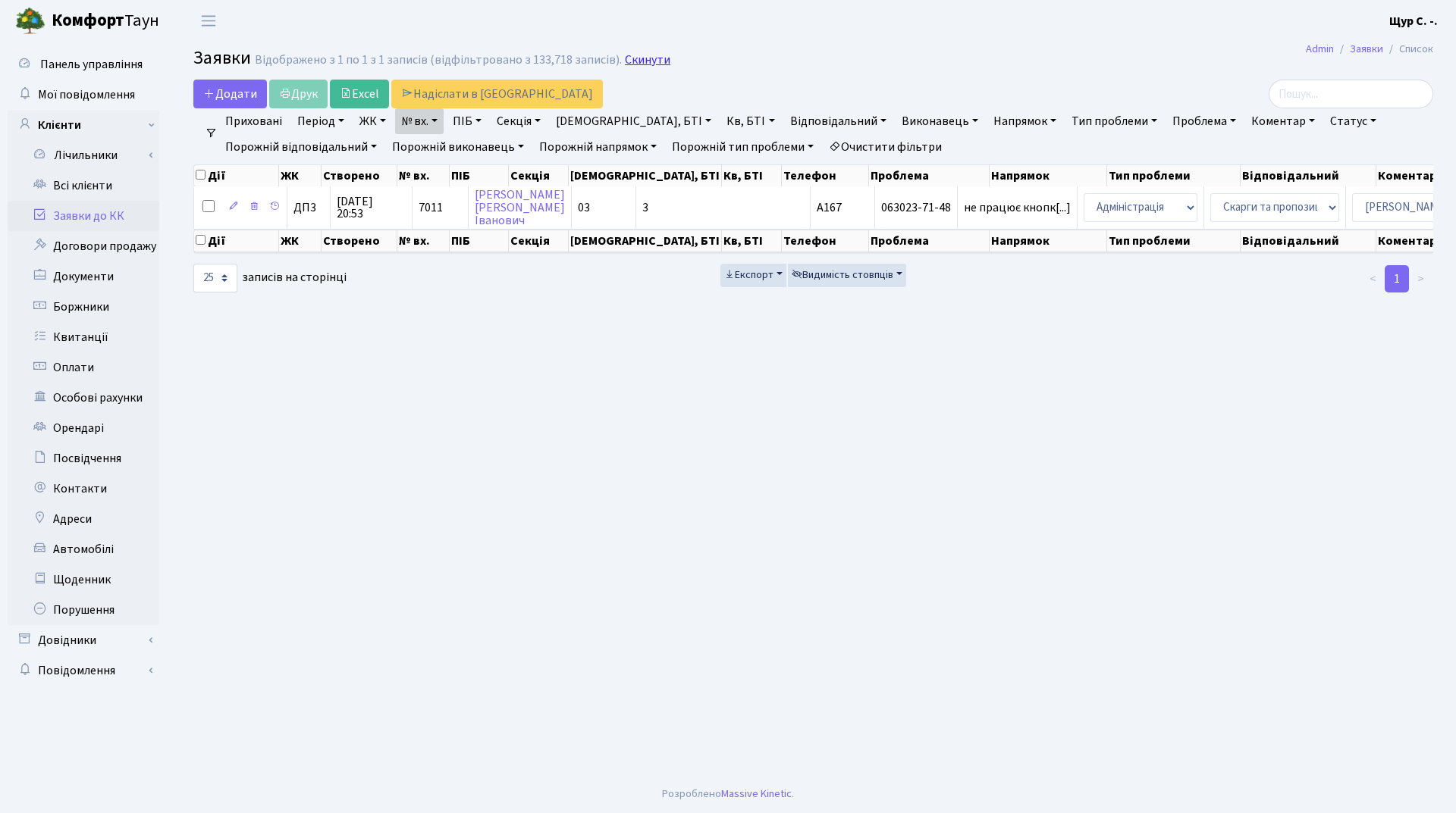
click at [637, 55] on link "Скинути" at bounding box center [648, 60] width 46 height 15
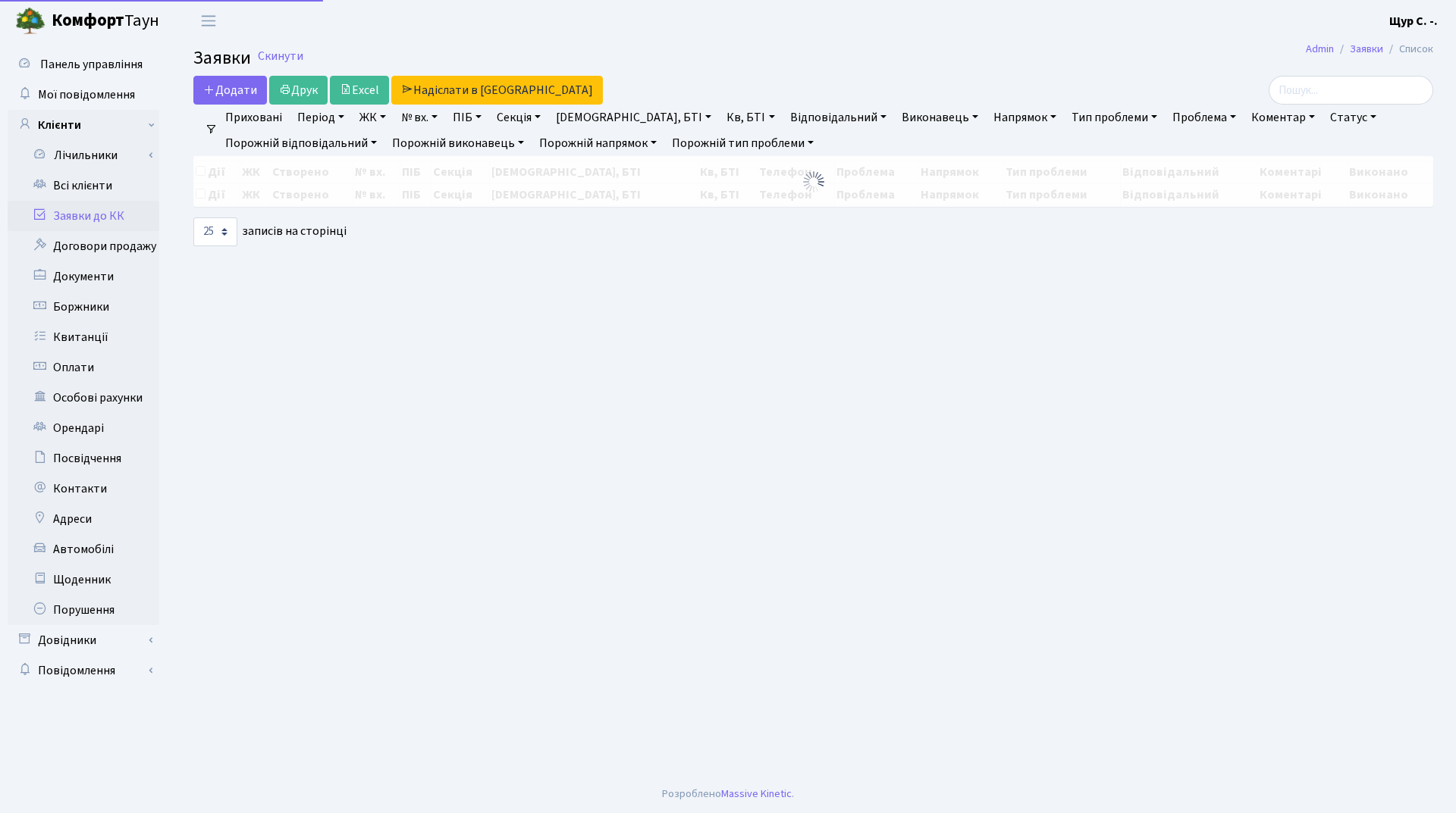
select select "25"
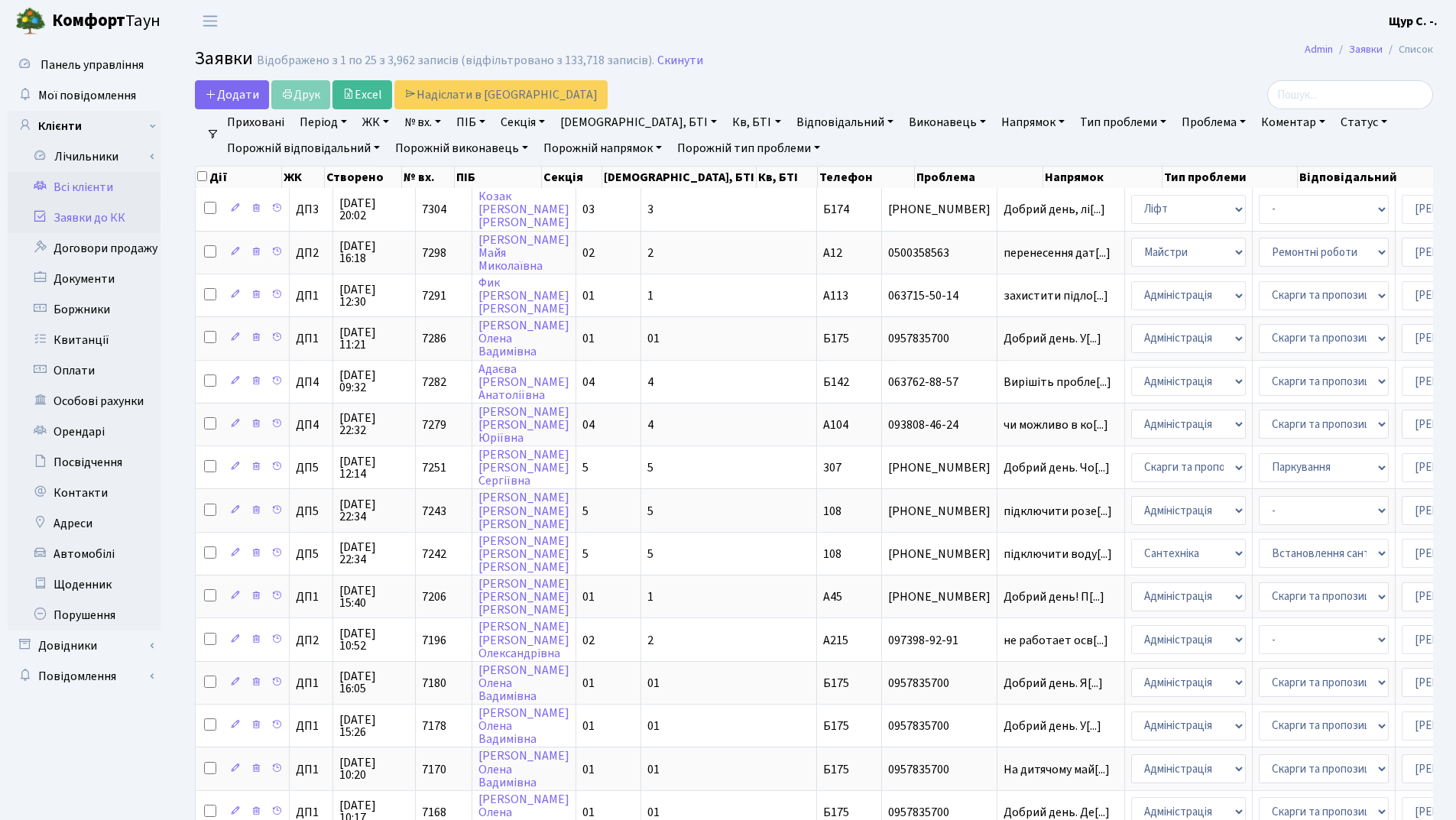
click at [46, 196] on link "Всі клієнти" at bounding box center [84, 187] width 153 height 30
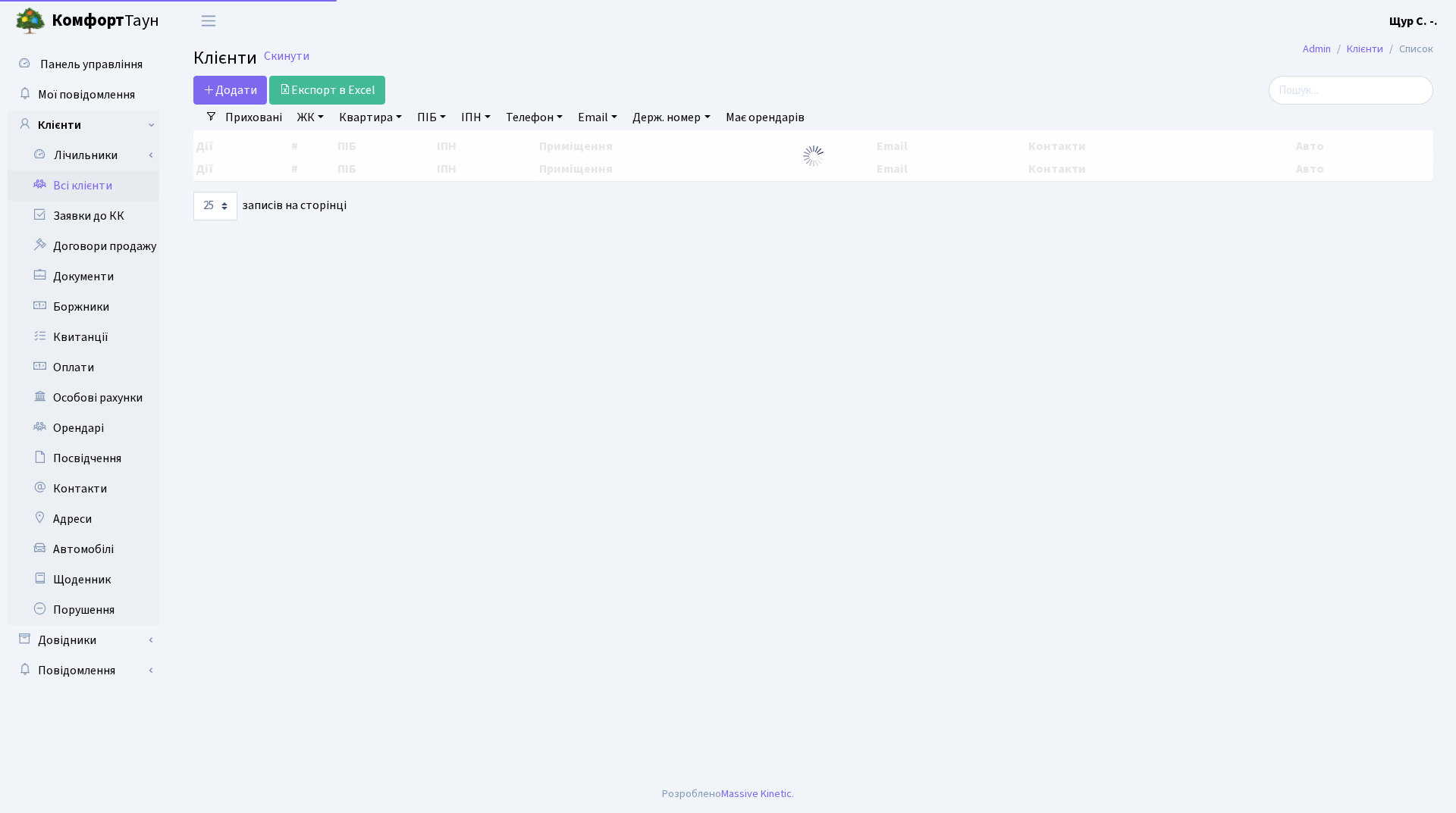
select select "25"
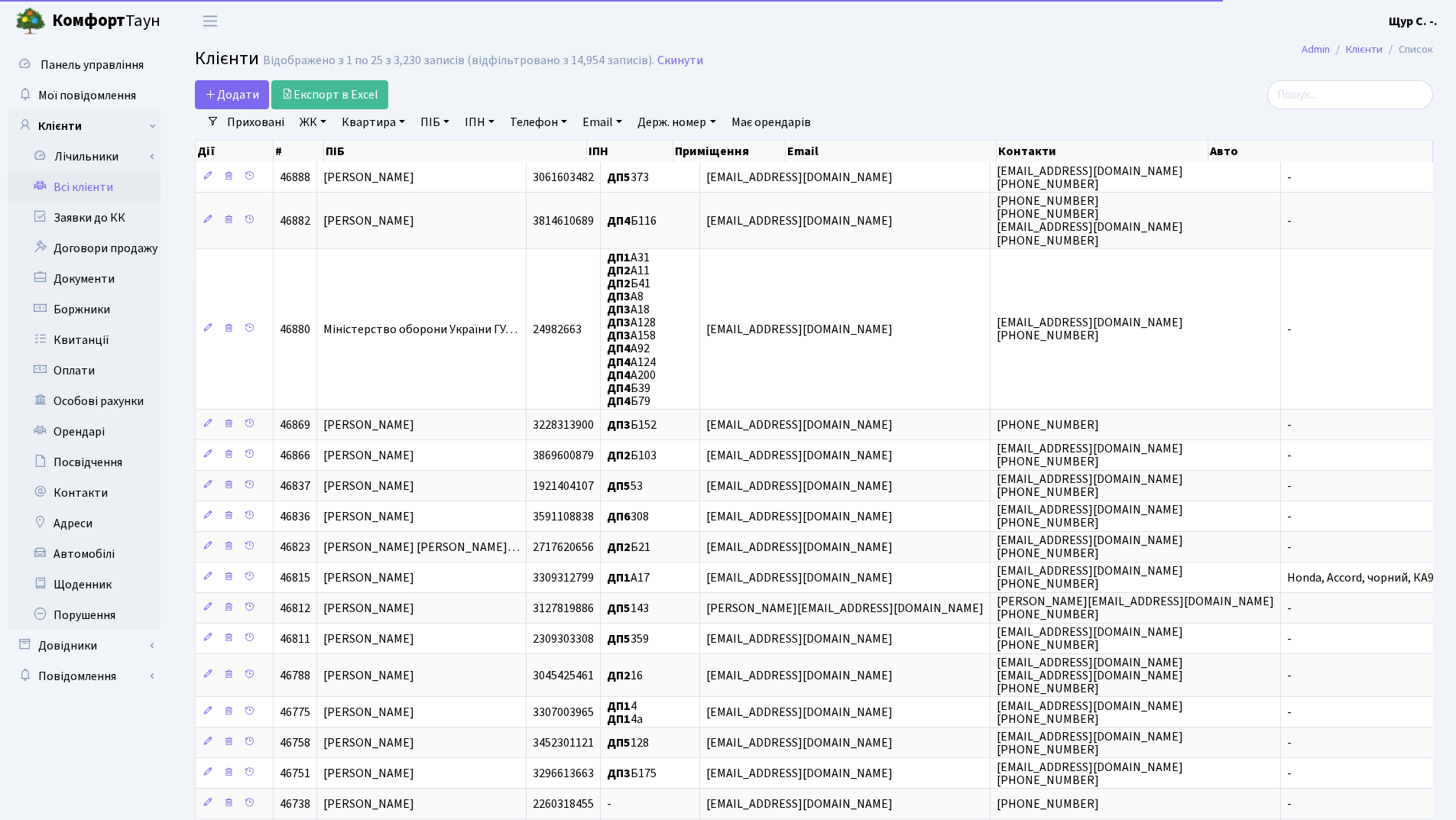
click at [372, 131] on link "Квартира" at bounding box center [373, 123] width 76 height 26
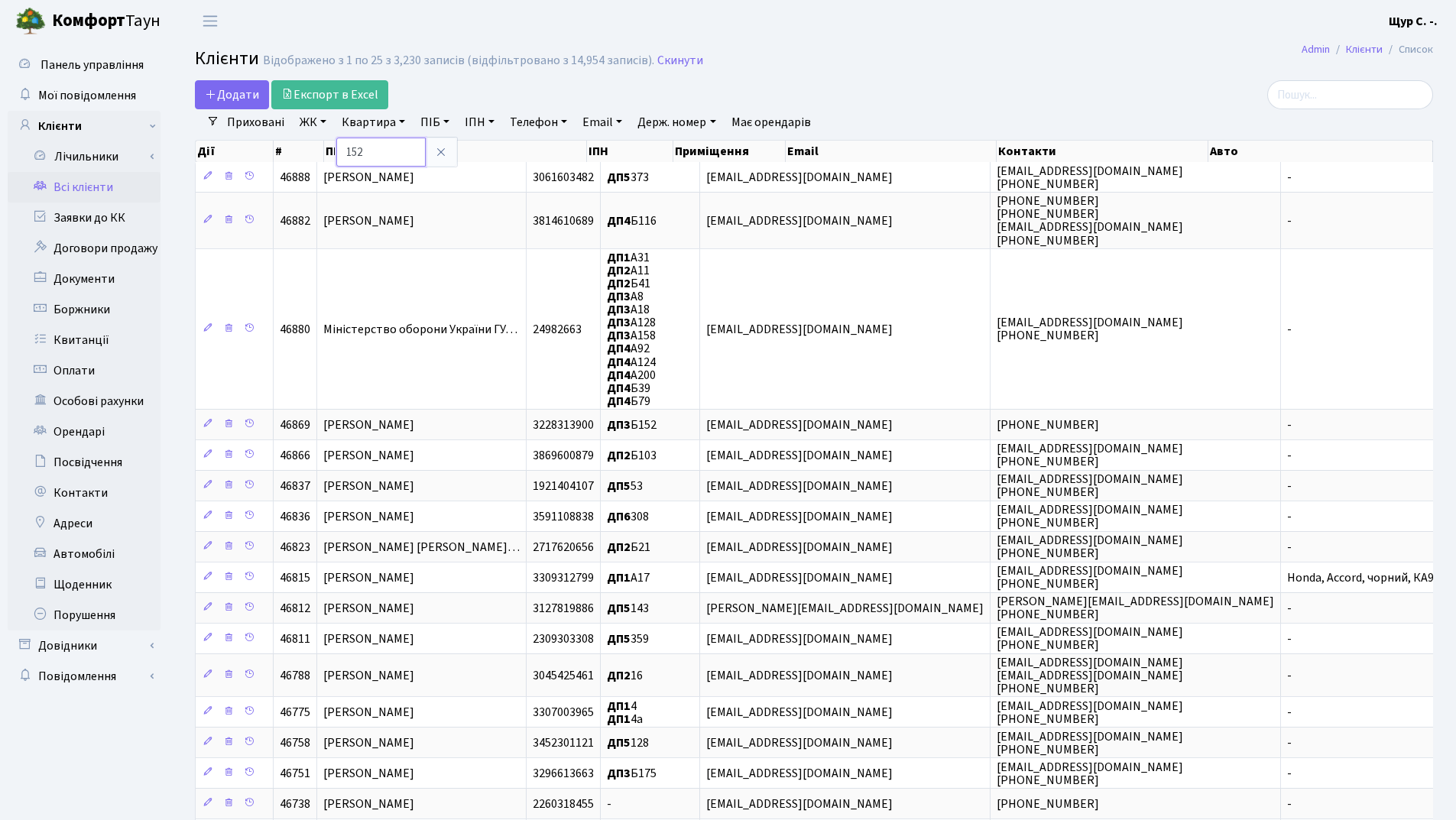
type input "152"
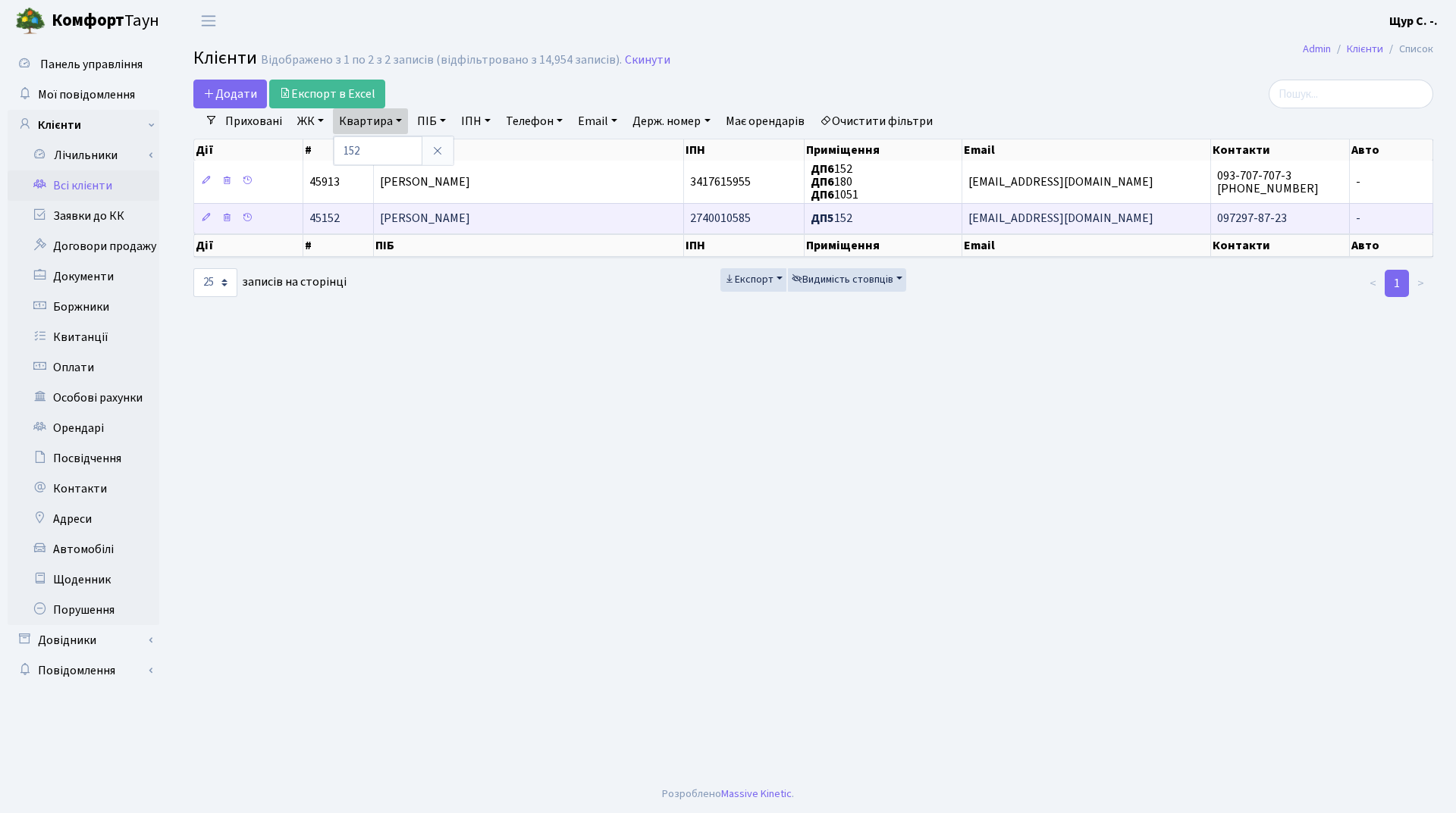
click at [452, 215] on span "Коваленко Вікторія Василівна" at bounding box center [424, 219] width 91 height 16
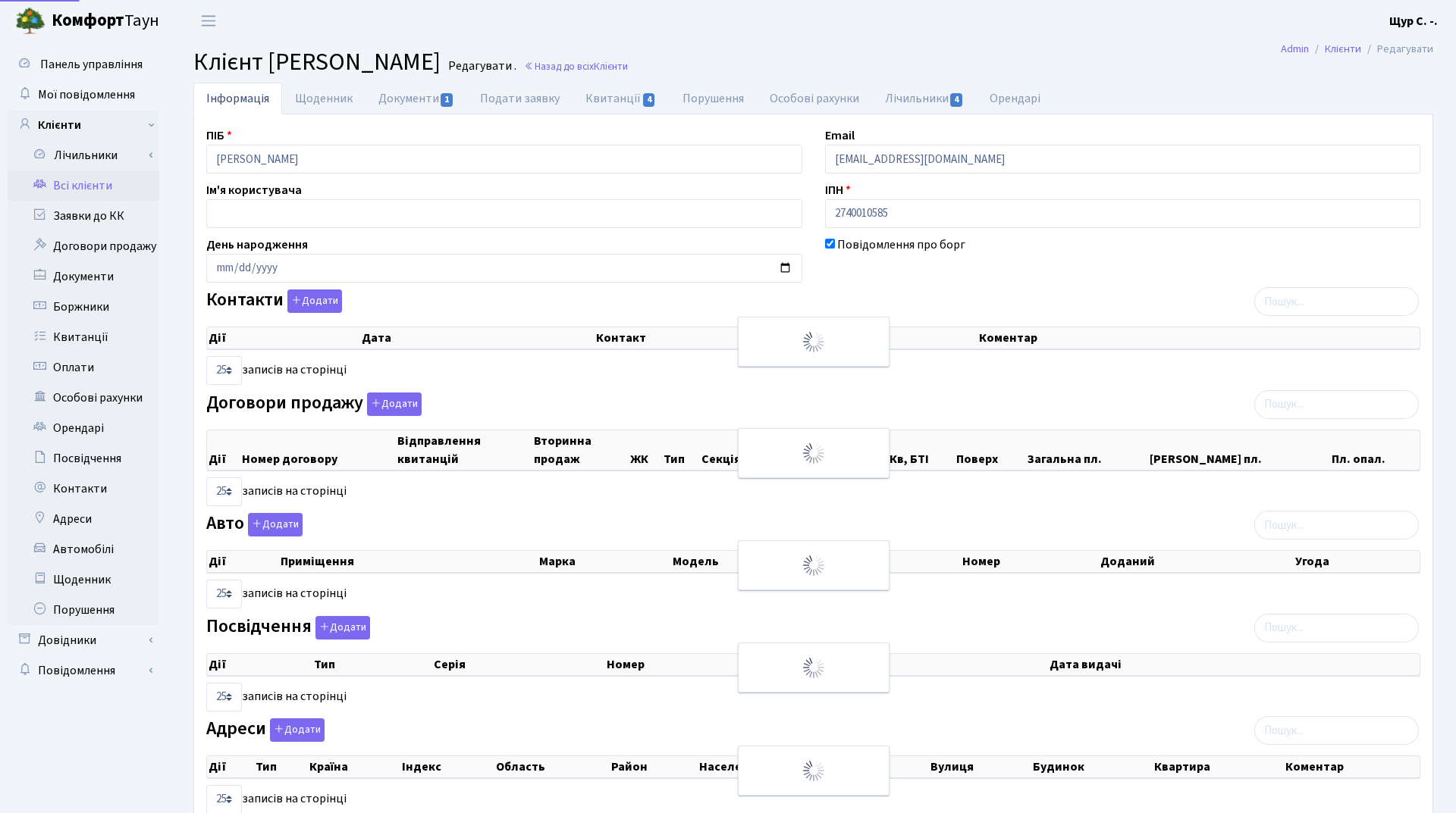
select select "25"
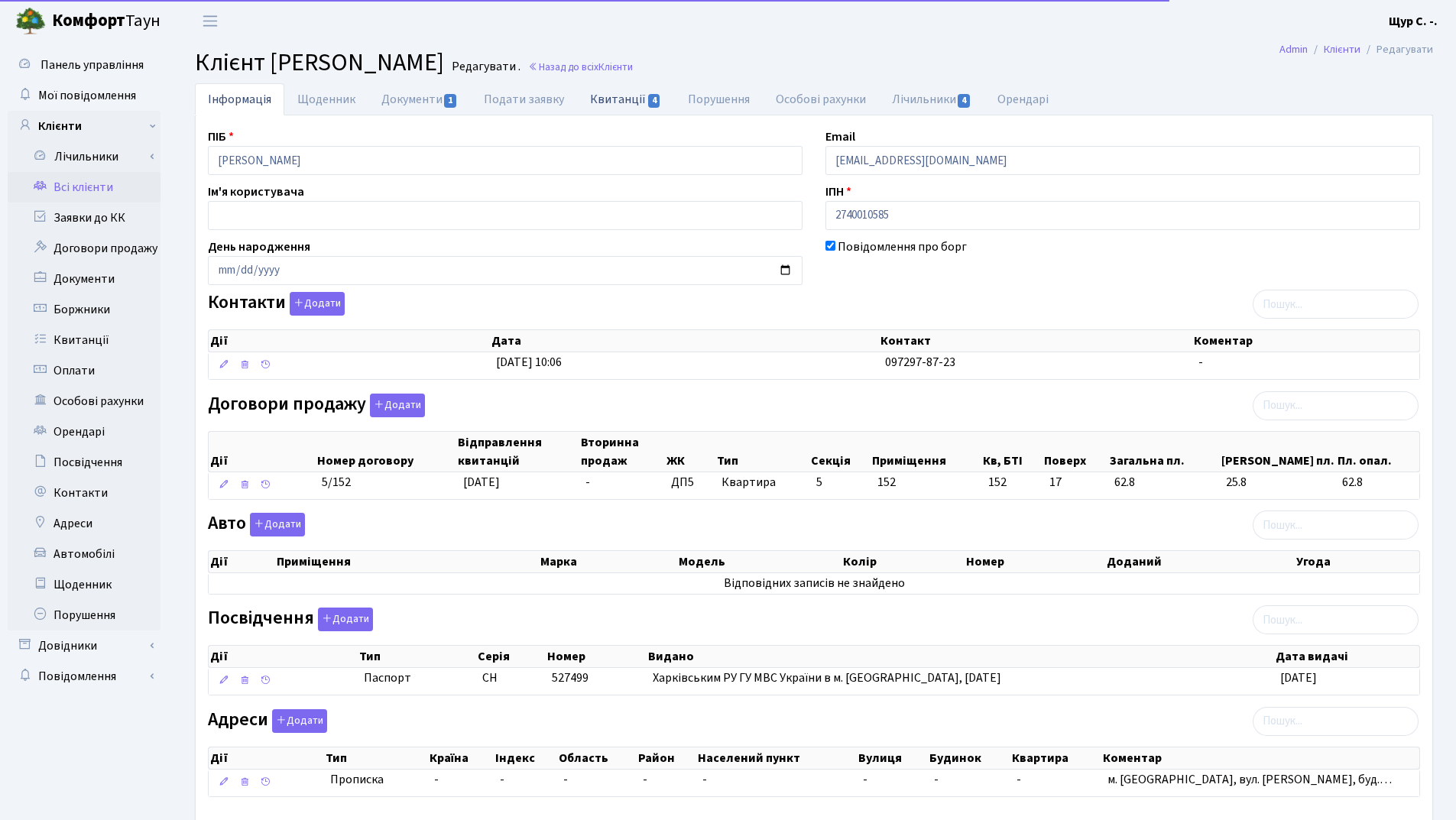
click at [620, 101] on link "Квитанції 4" at bounding box center [625, 99] width 97 height 31
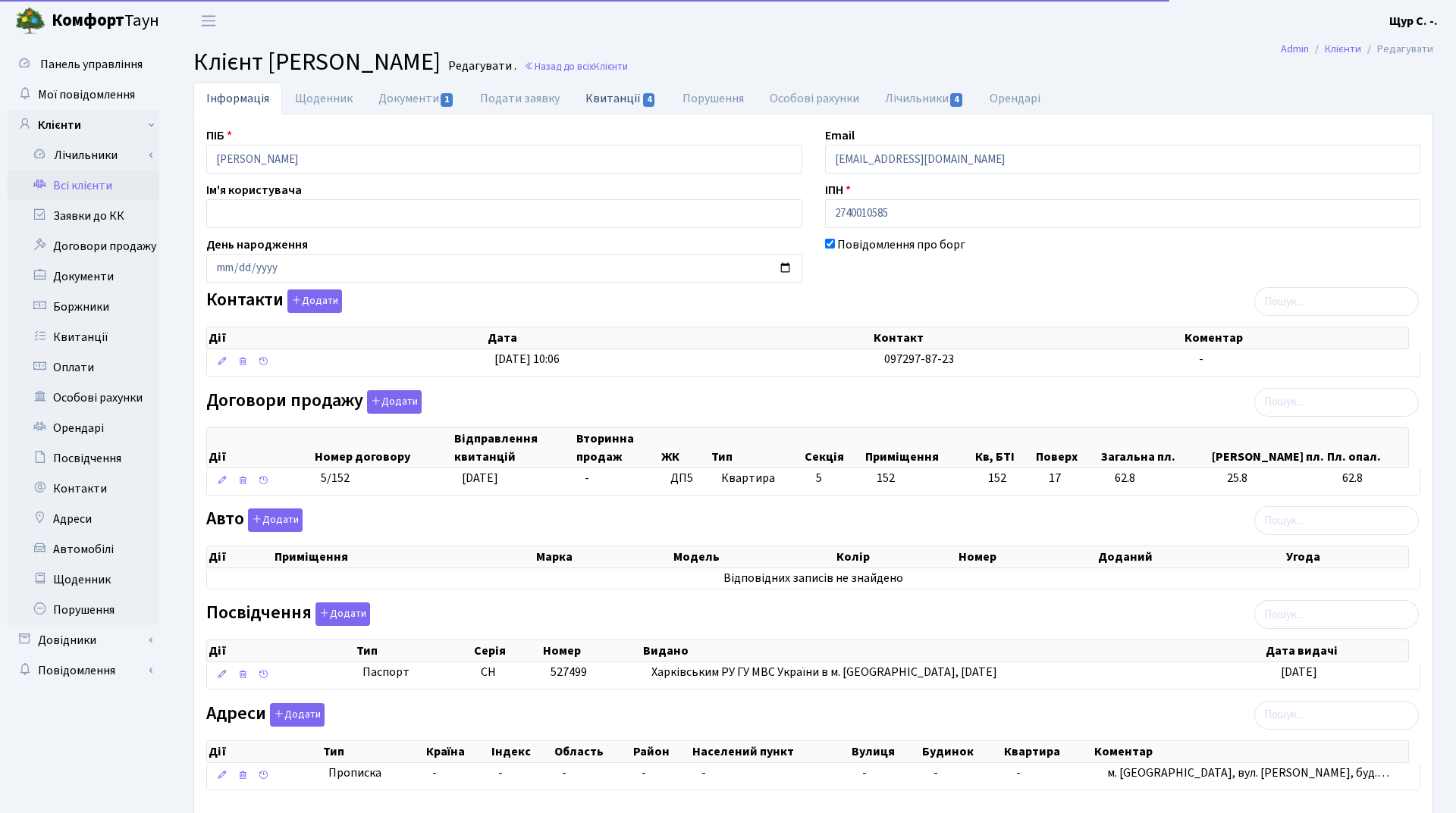
select select "25"
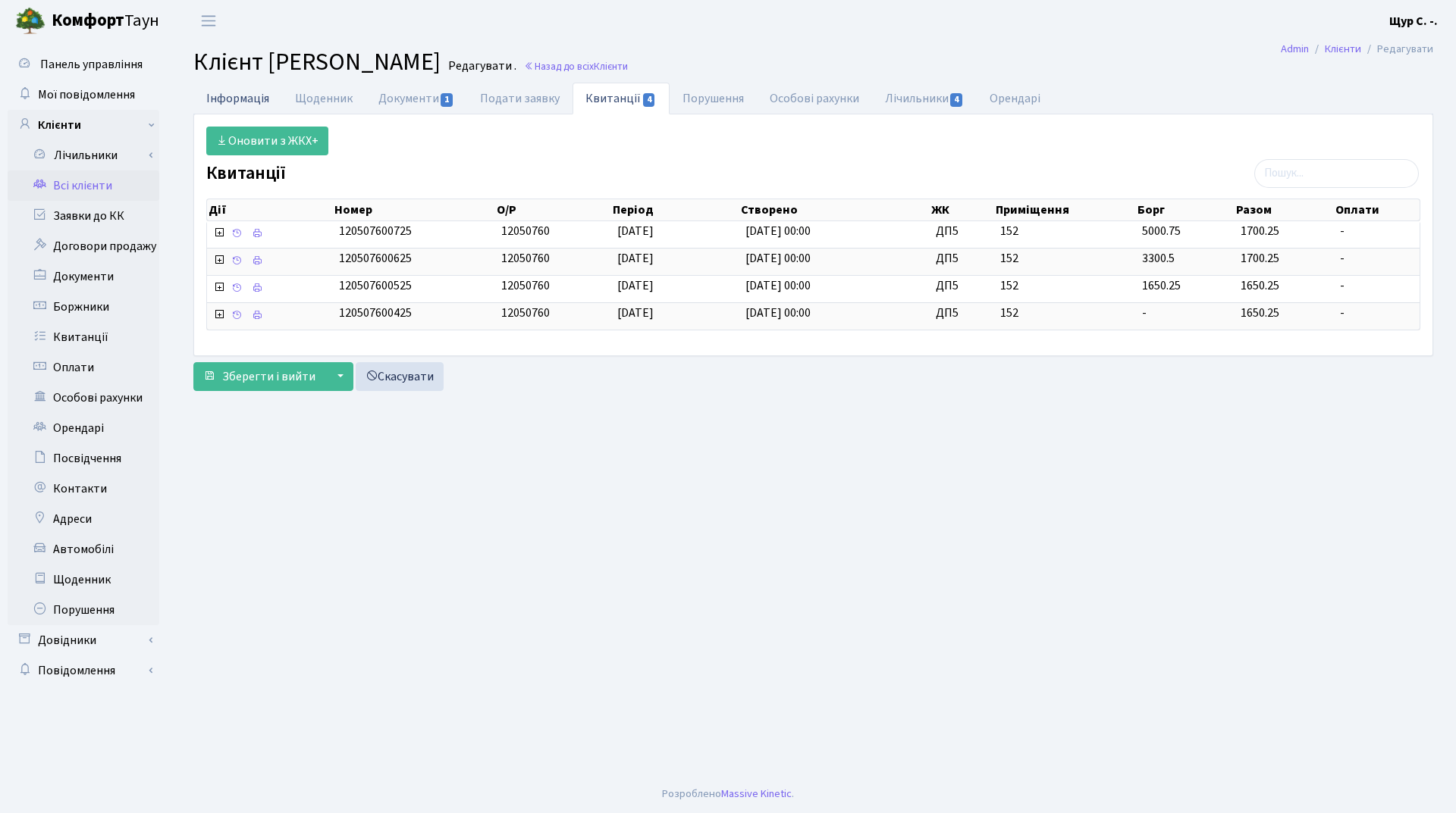
click at [233, 95] on link "Інформація" at bounding box center [237, 98] width 89 height 31
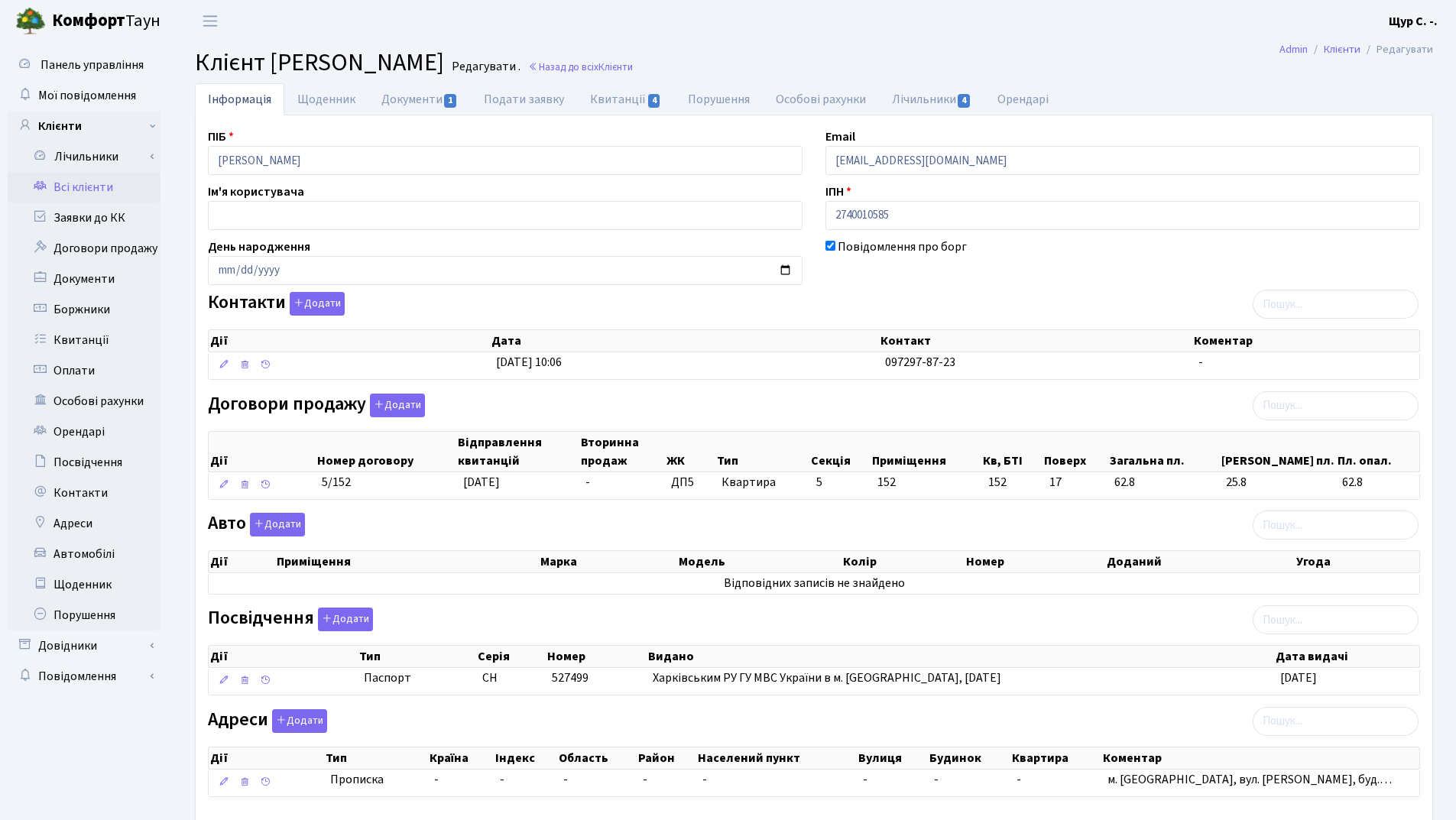
click at [810, 381] on div "Дії Дата Контакт Коментар Дії Дата Контакт Коментар 24.01.2025, 10:06 097297-87…" at bounding box center [813, 351] width 1213 height 70
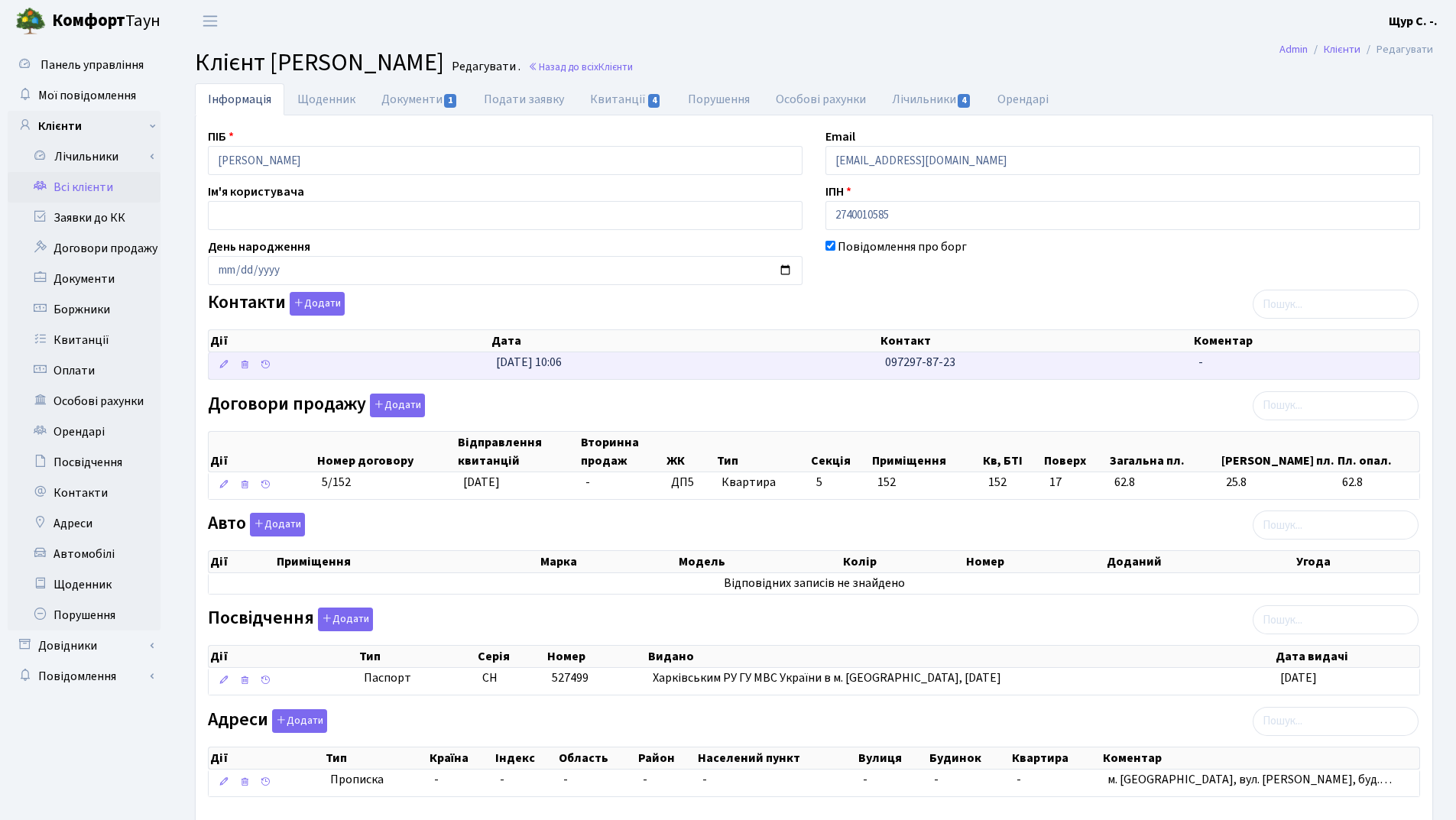
click at [810, 362] on td "24.01.2025, 10:06" at bounding box center [684, 365] width 389 height 27
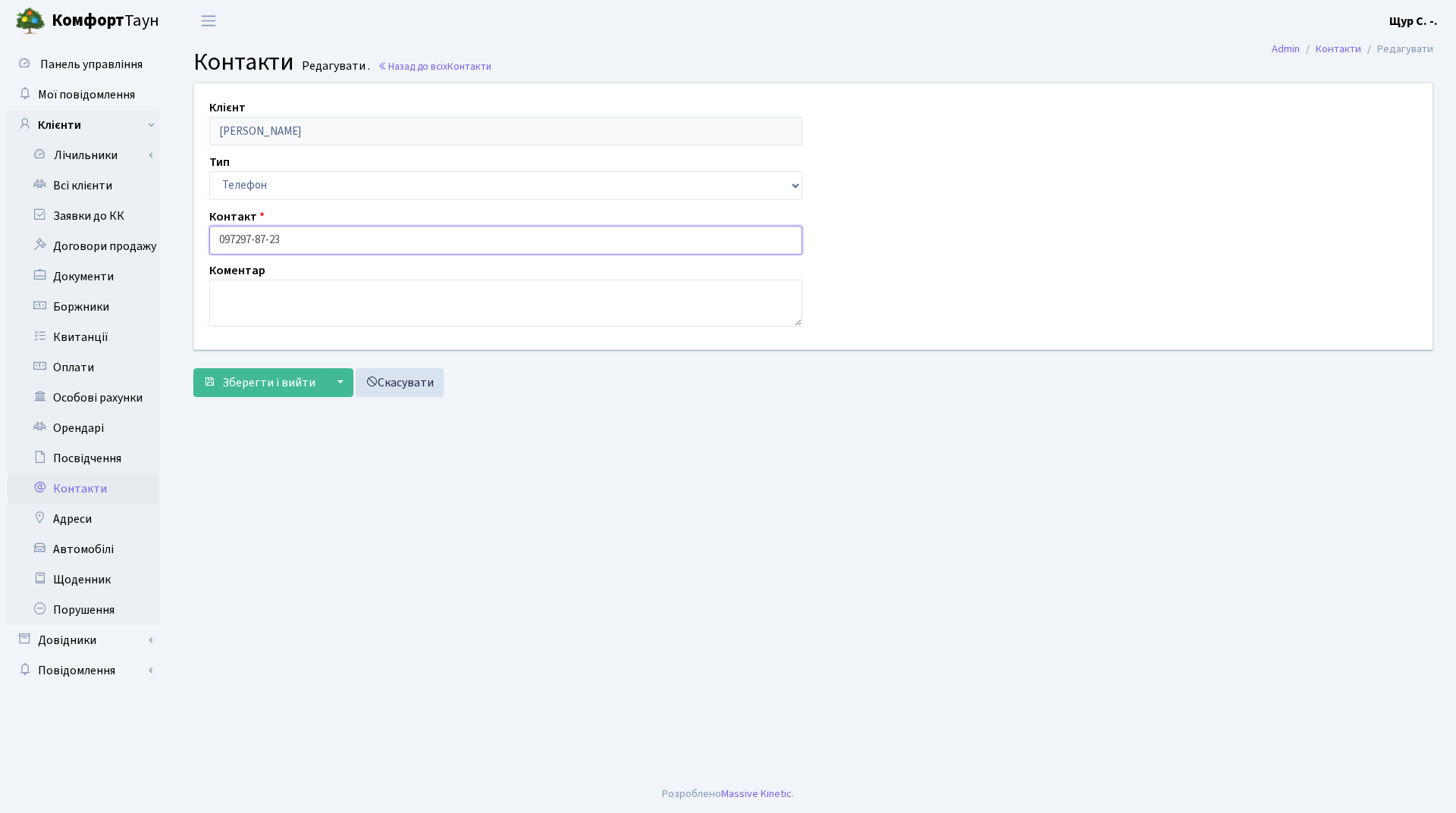
click at [234, 240] on input "097297-87-23" at bounding box center [506, 240] width 593 height 28
type input "[PHONE_NUMBER]"
click at [269, 392] on button "Зберегти і вийти" at bounding box center [259, 382] width 132 height 28
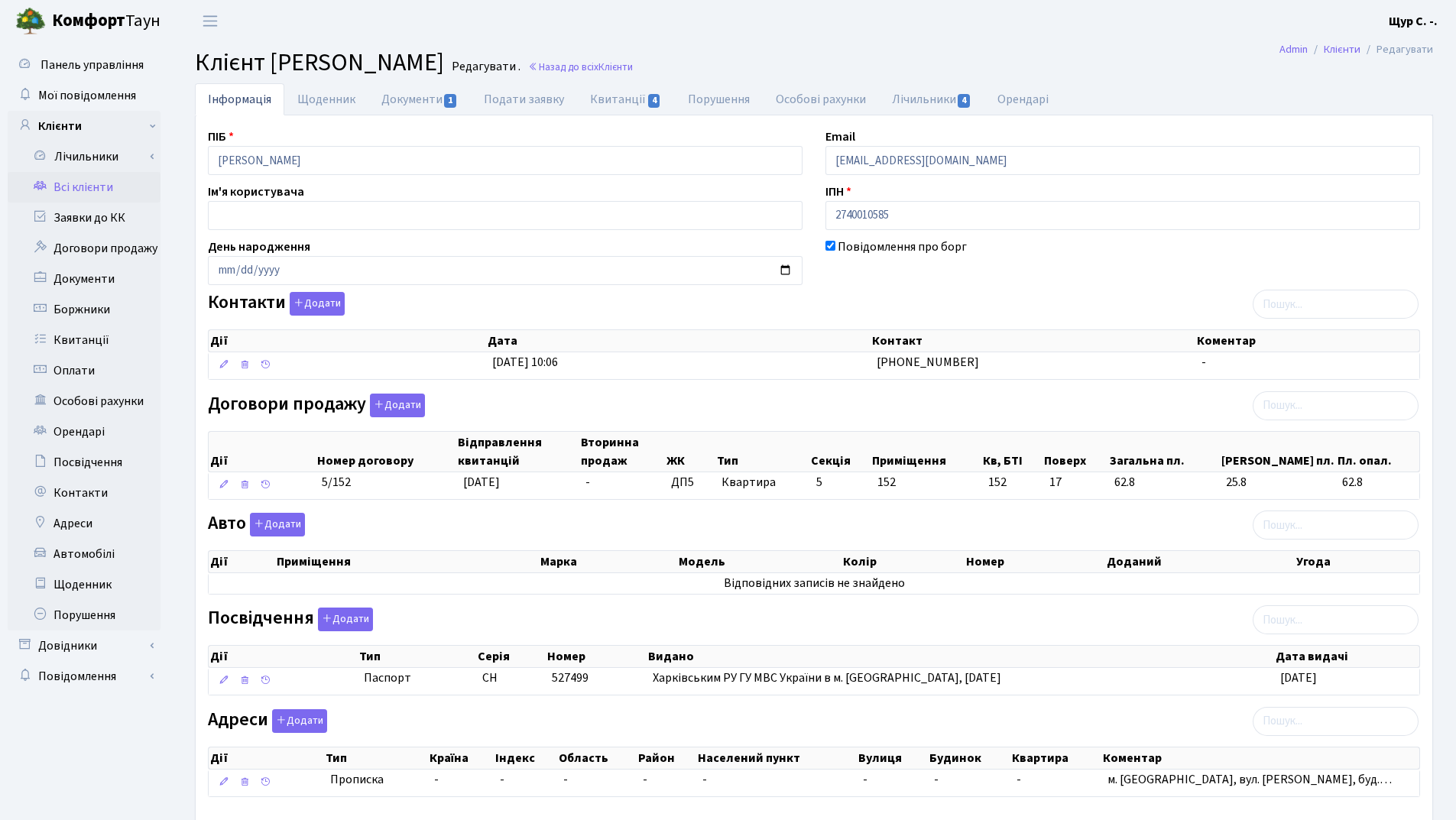
click at [116, 191] on link "Всі клієнти" at bounding box center [84, 187] width 153 height 30
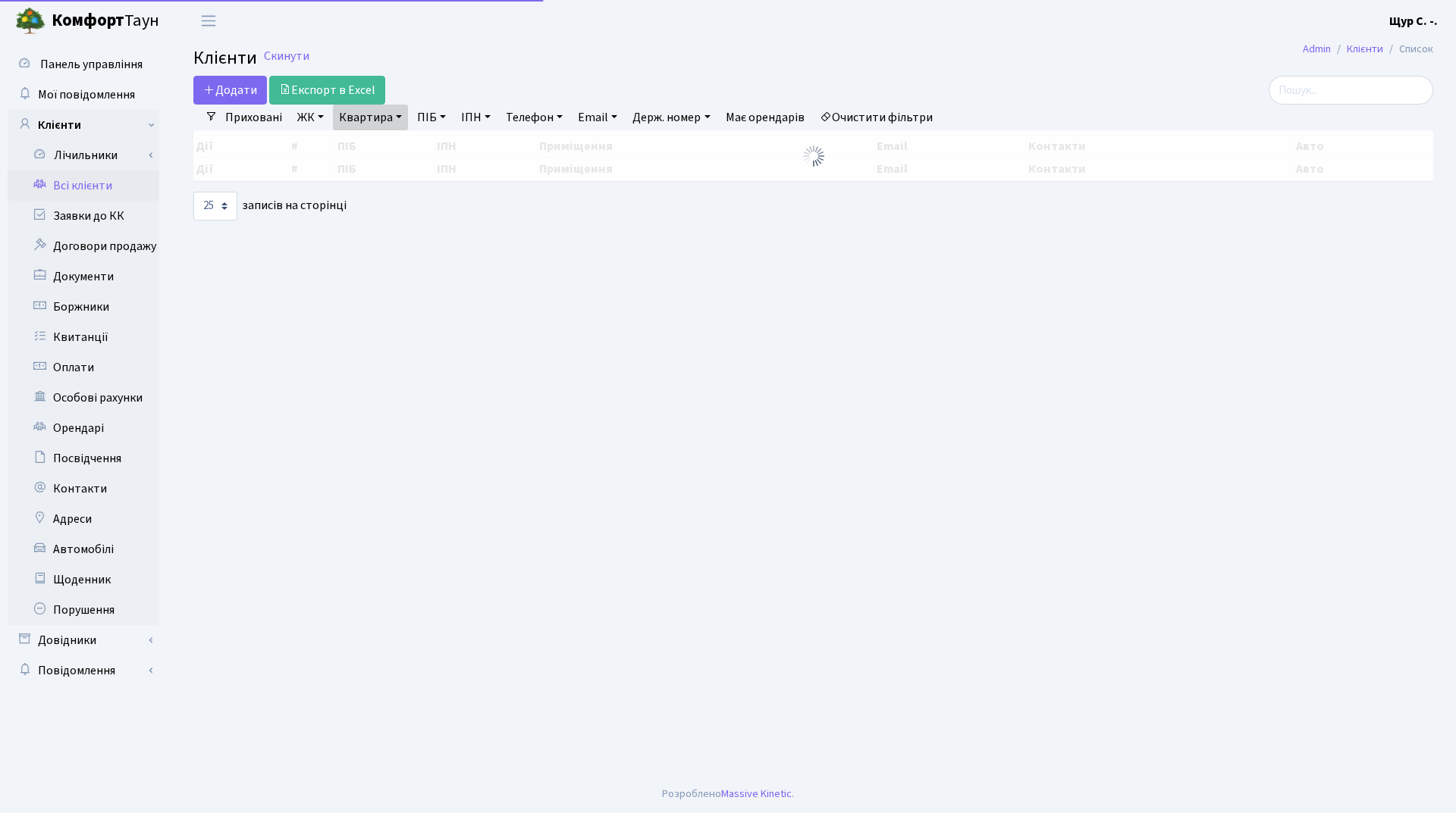
select select "25"
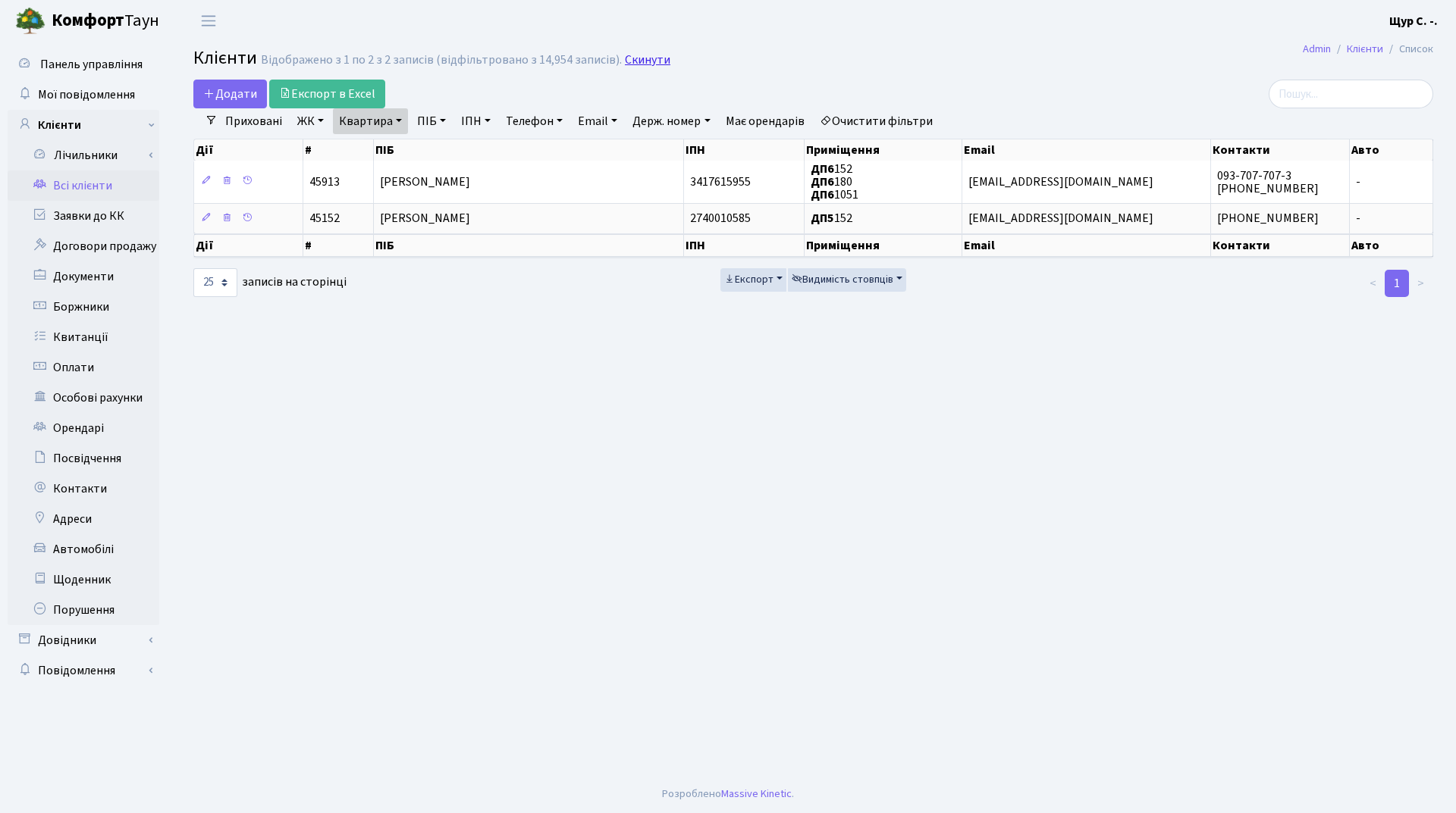
click at [648, 59] on link "Скинути" at bounding box center [648, 60] width 46 height 15
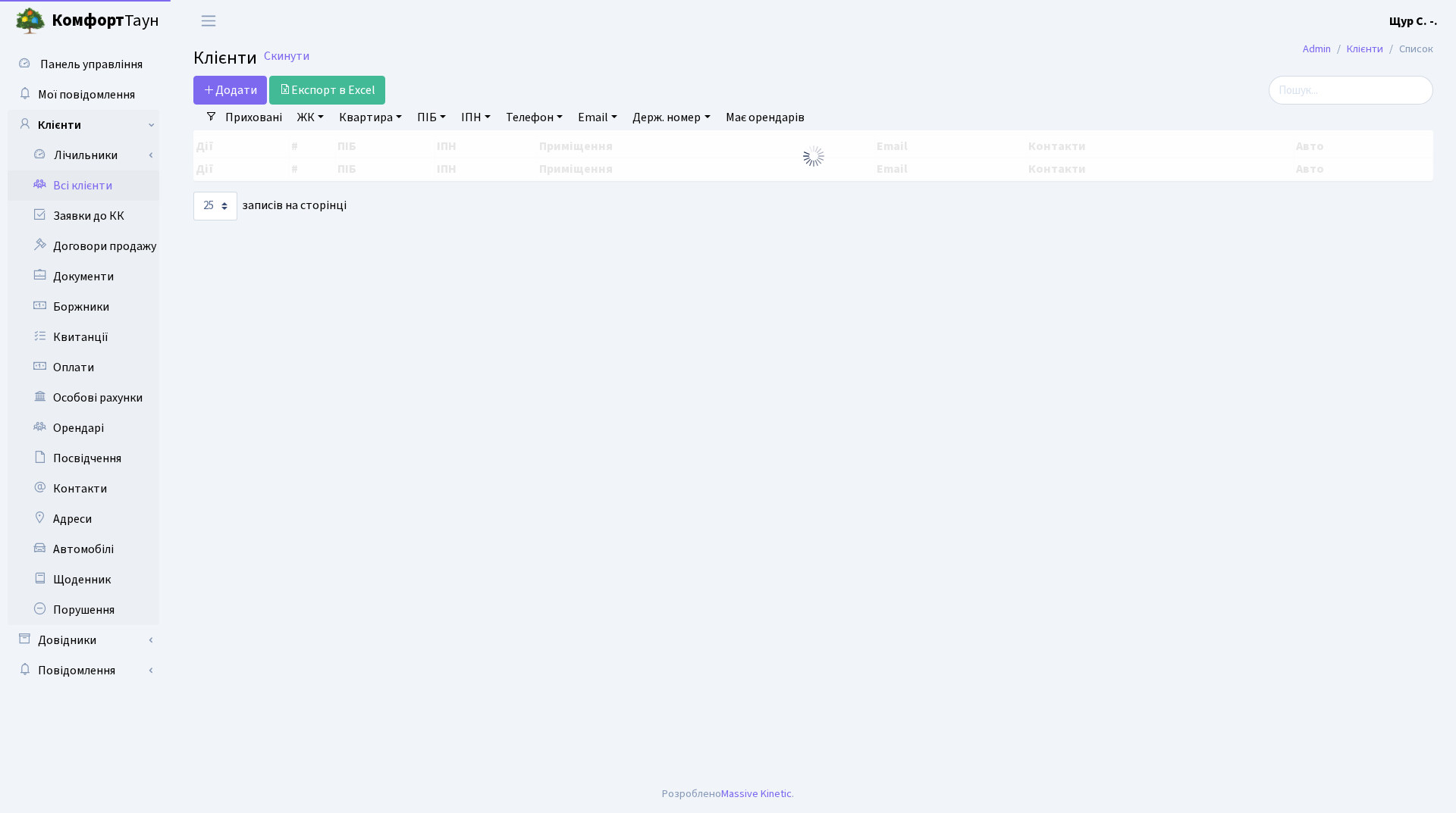
select select "25"
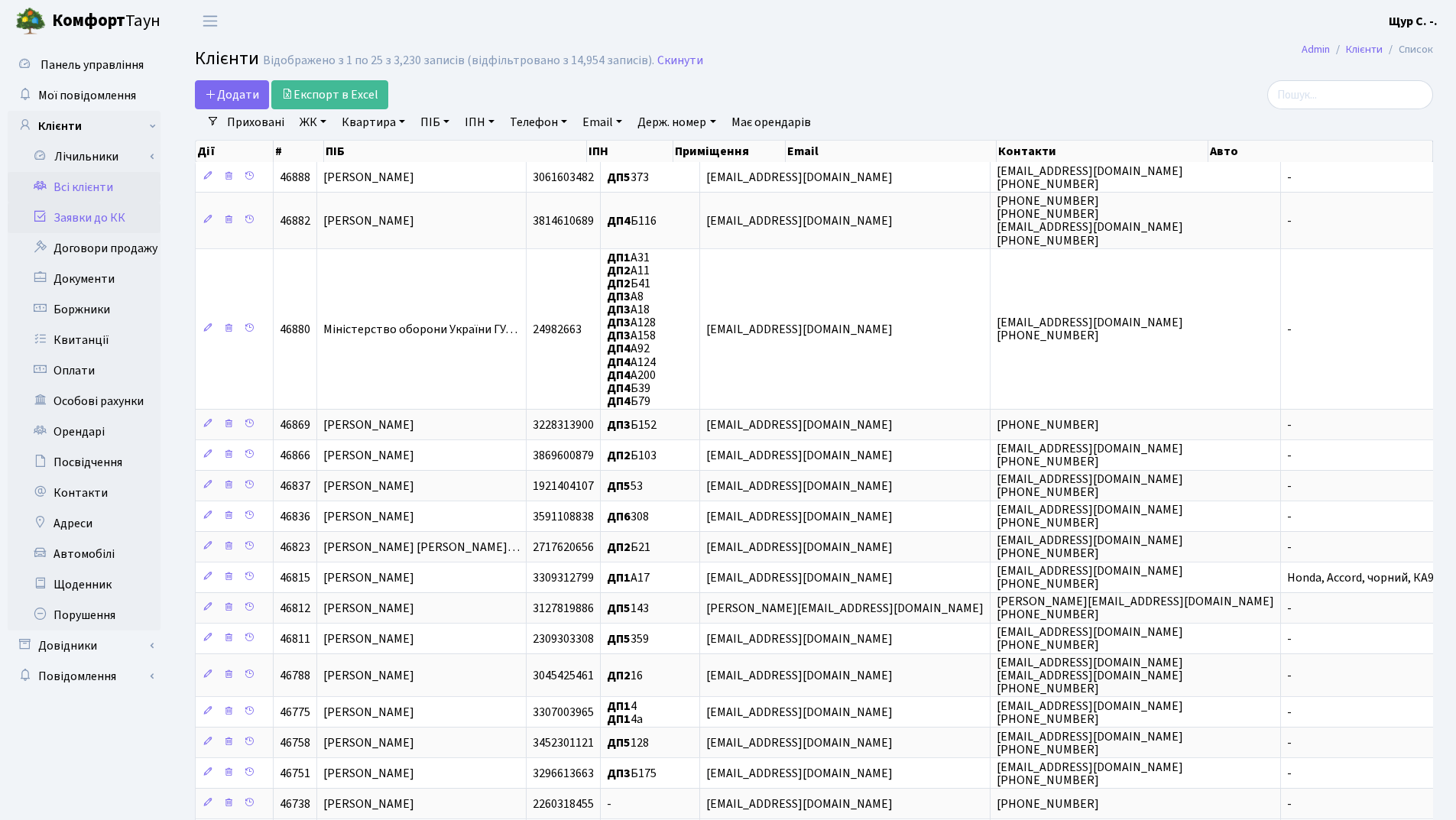
click at [131, 210] on link "Заявки до КК" at bounding box center [84, 218] width 153 height 30
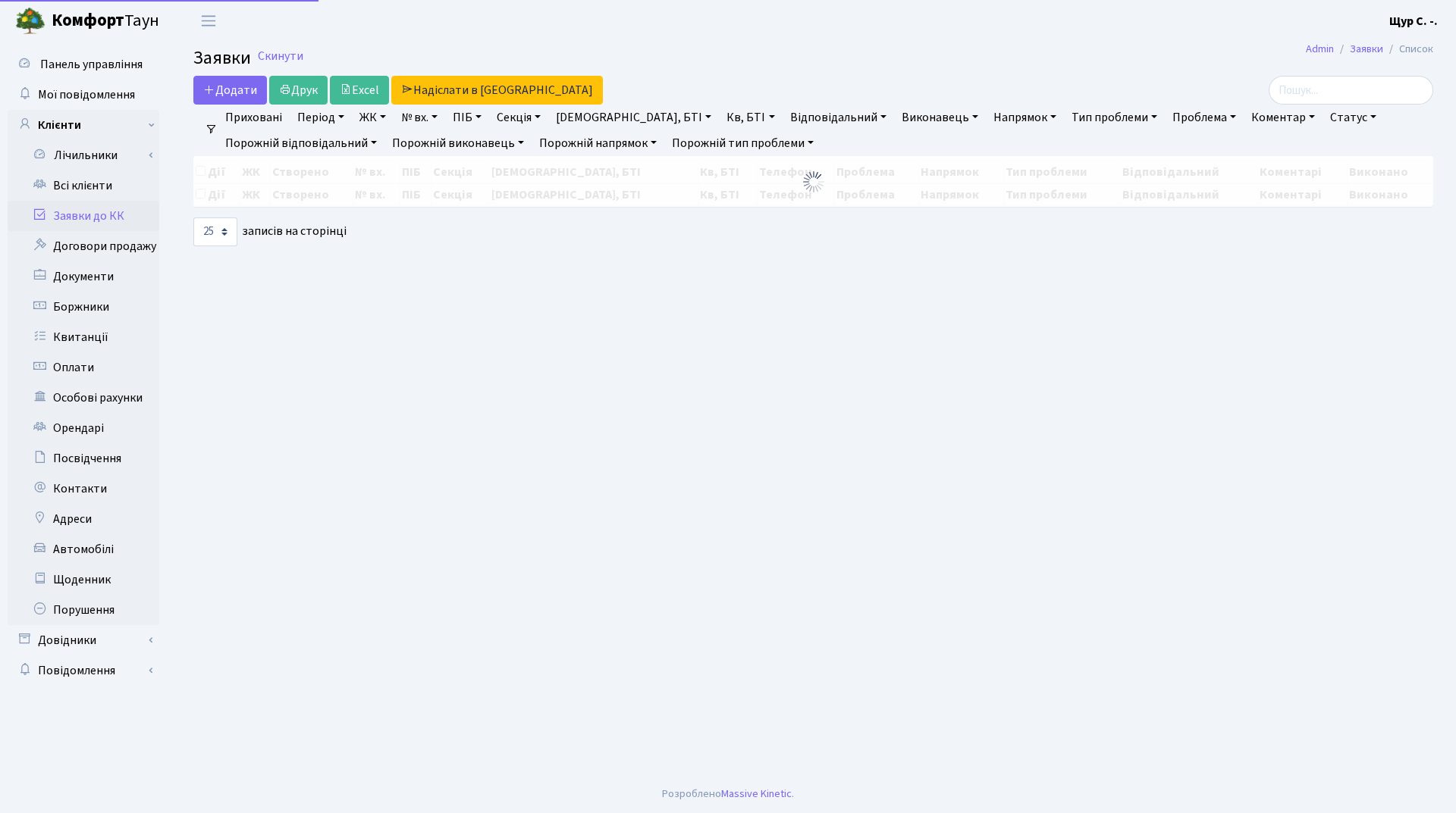
select select "25"
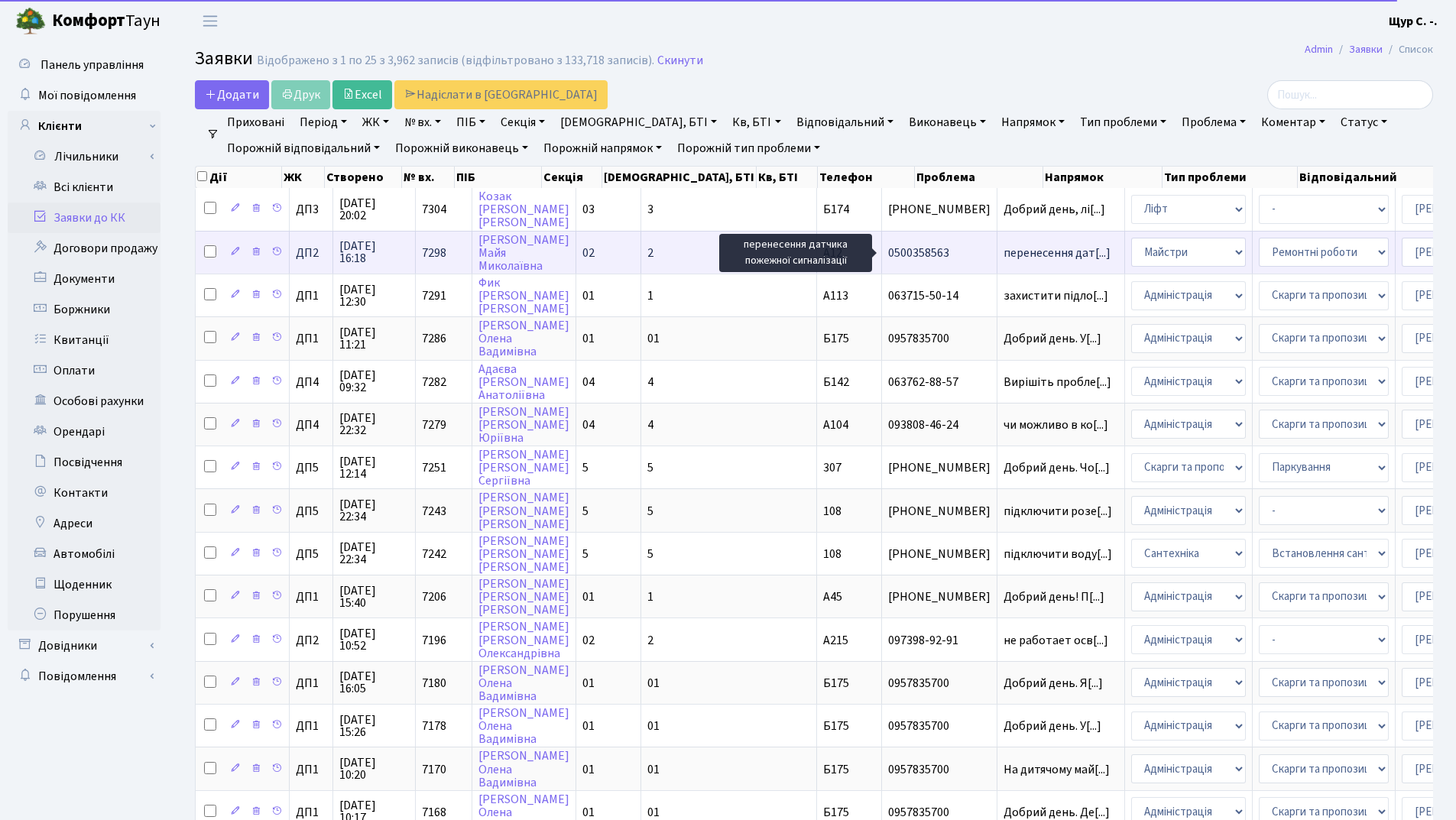
click at [1003, 255] on span "перенесення дат[...]" at bounding box center [1057, 253] width 107 height 17
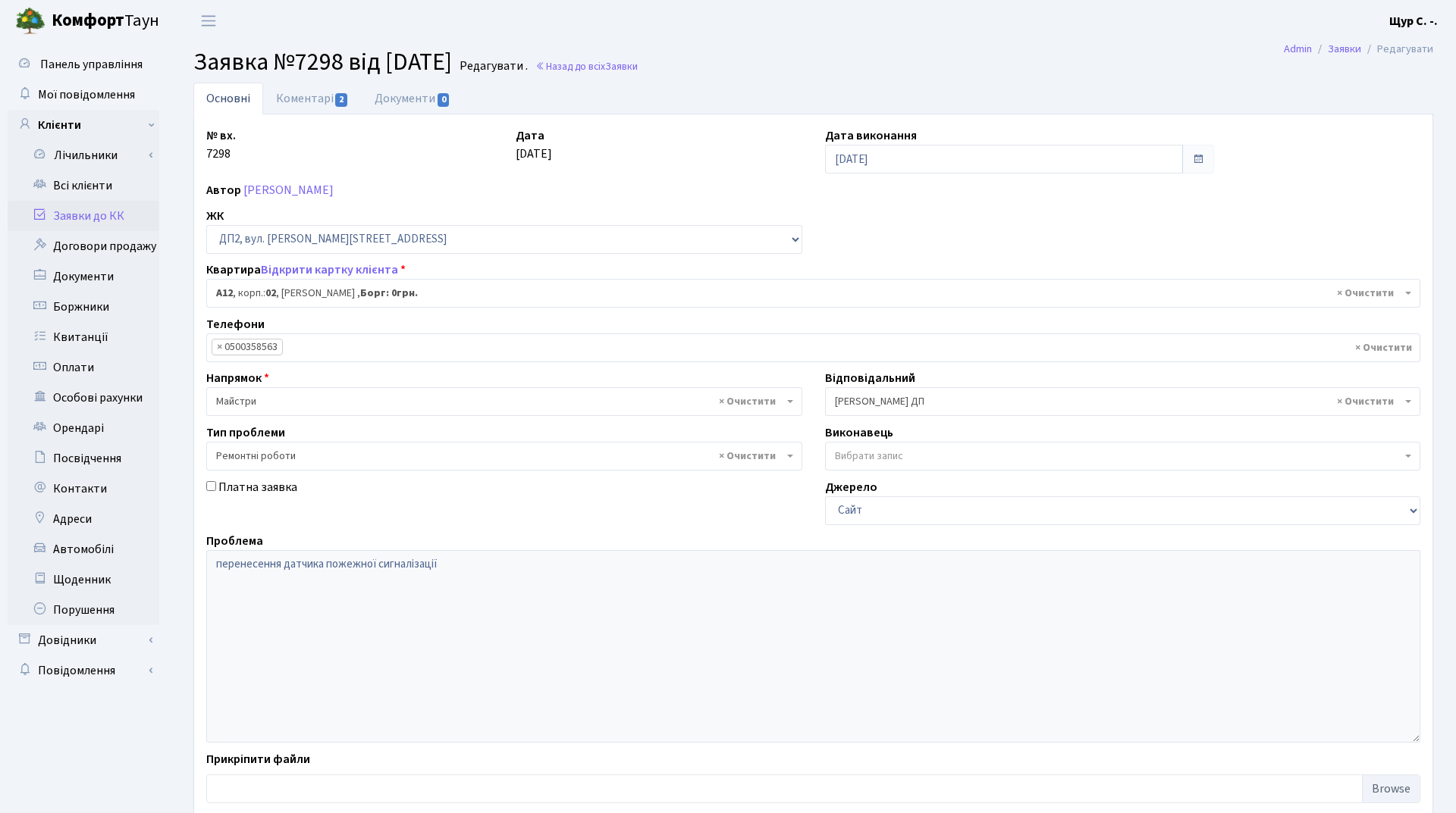
select select "30616"
select select "62"
click at [310, 99] on link "Коментарі 2" at bounding box center [313, 98] width 99 height 31
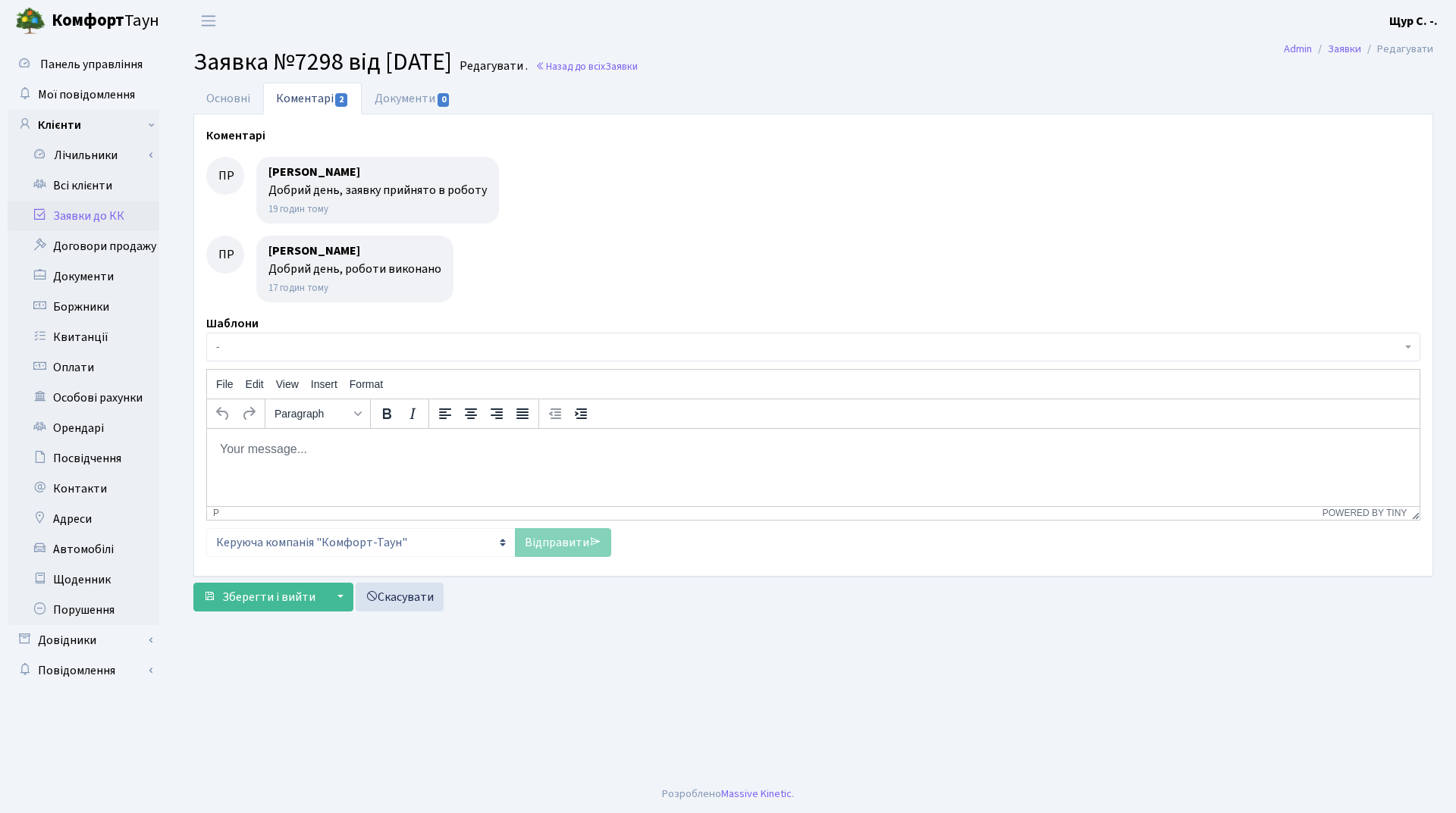
click at [101, 220] on link "Заявки до КК" at bounding box center [83, 216] width 152 height 30
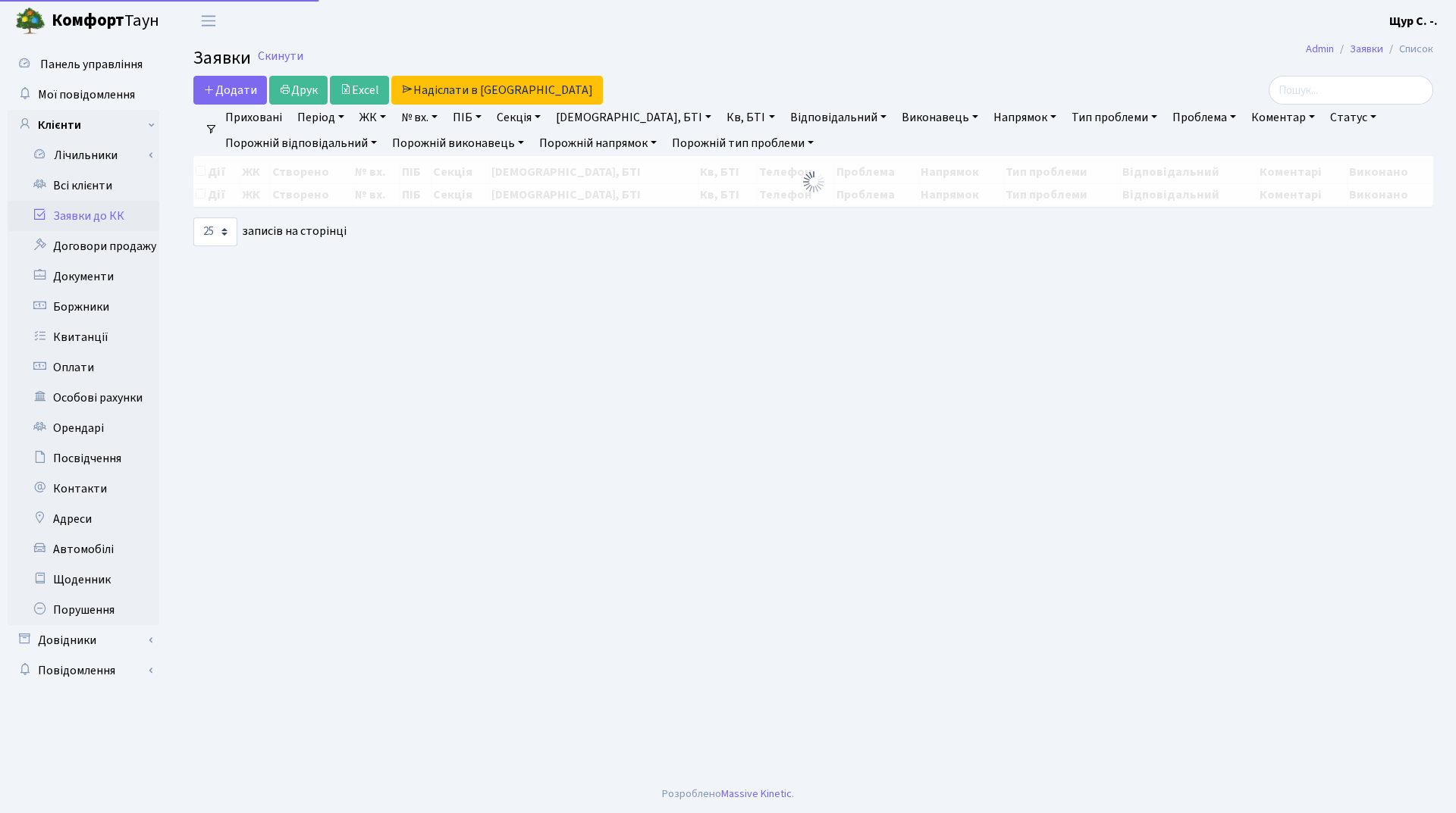
select select "25"
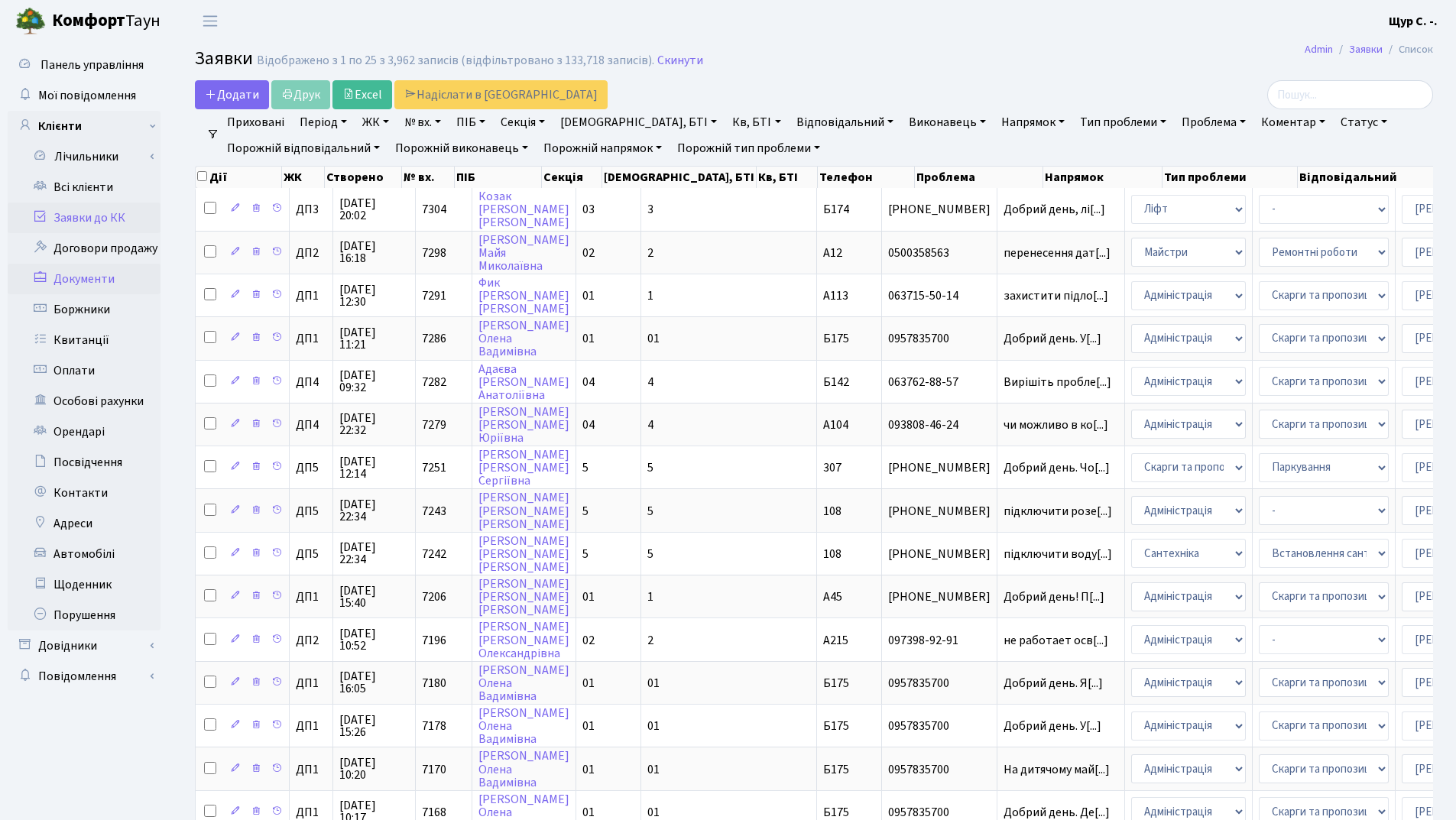
click at [111, 268] on link "Документи" at bounding box center [84, 279] width 153 height 30
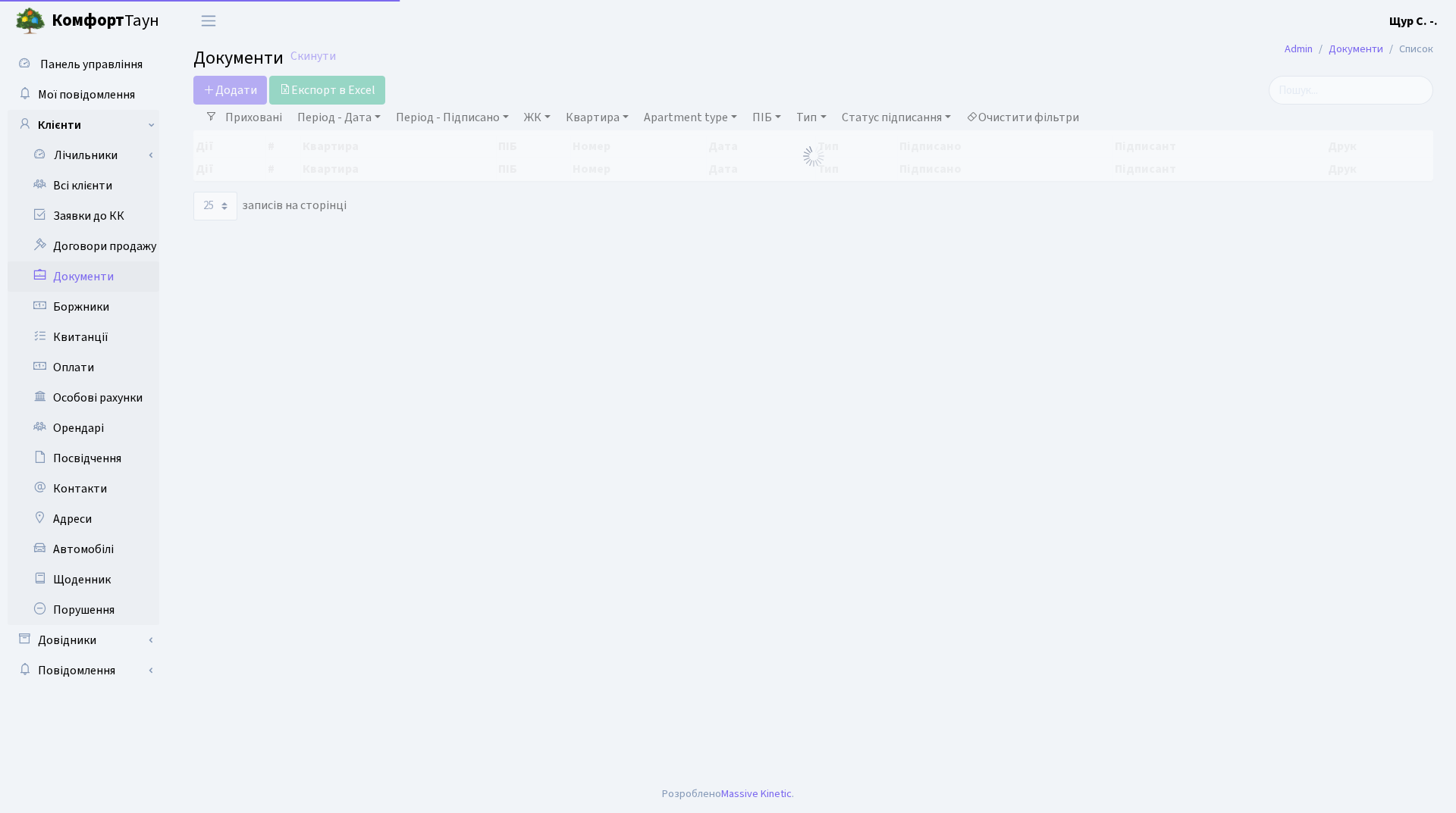
select select "25"
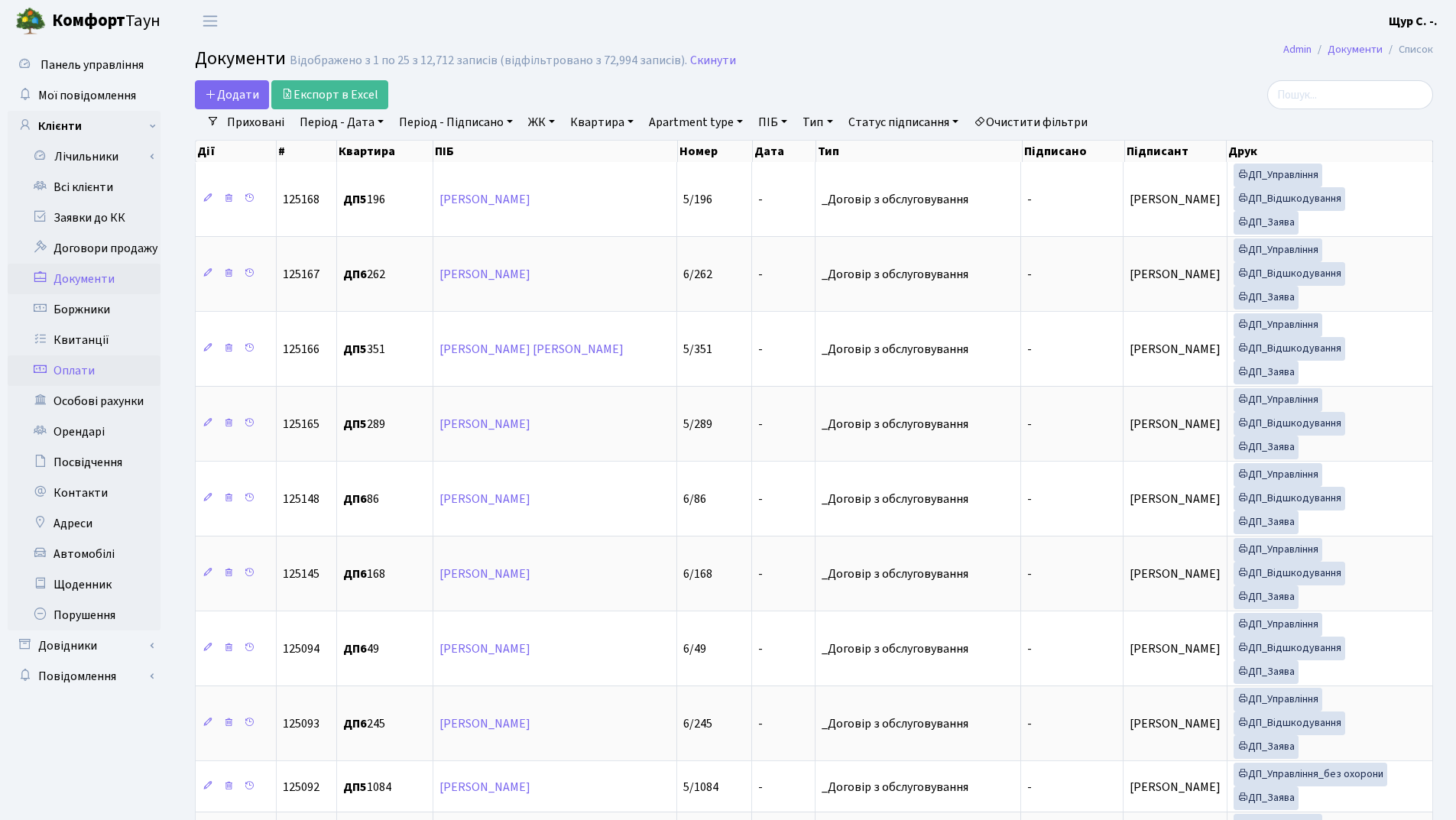
click at [101, 367] on link "Оплати" at bounding box center [84, 370] width 153 height 30
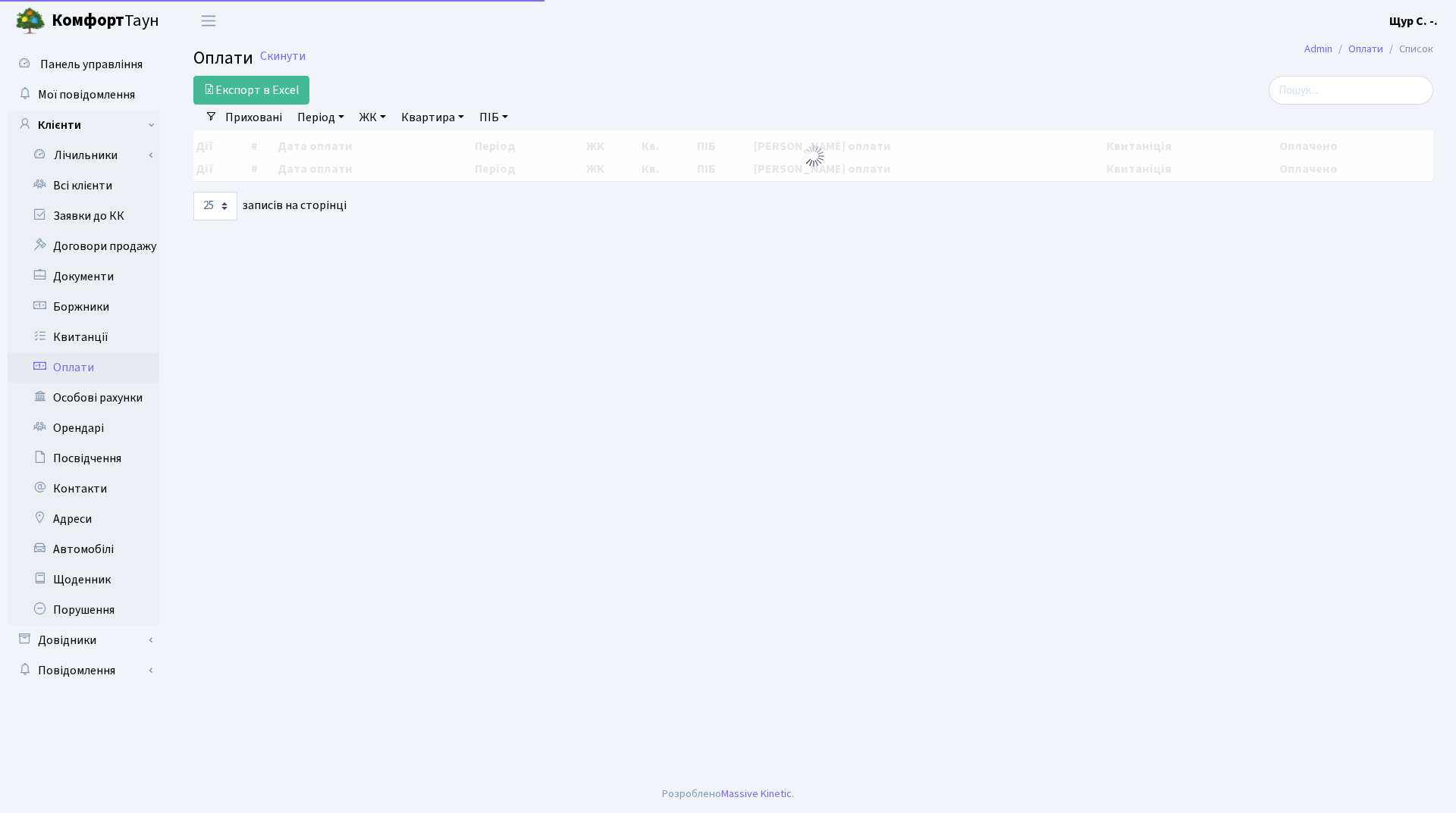
select select "25"
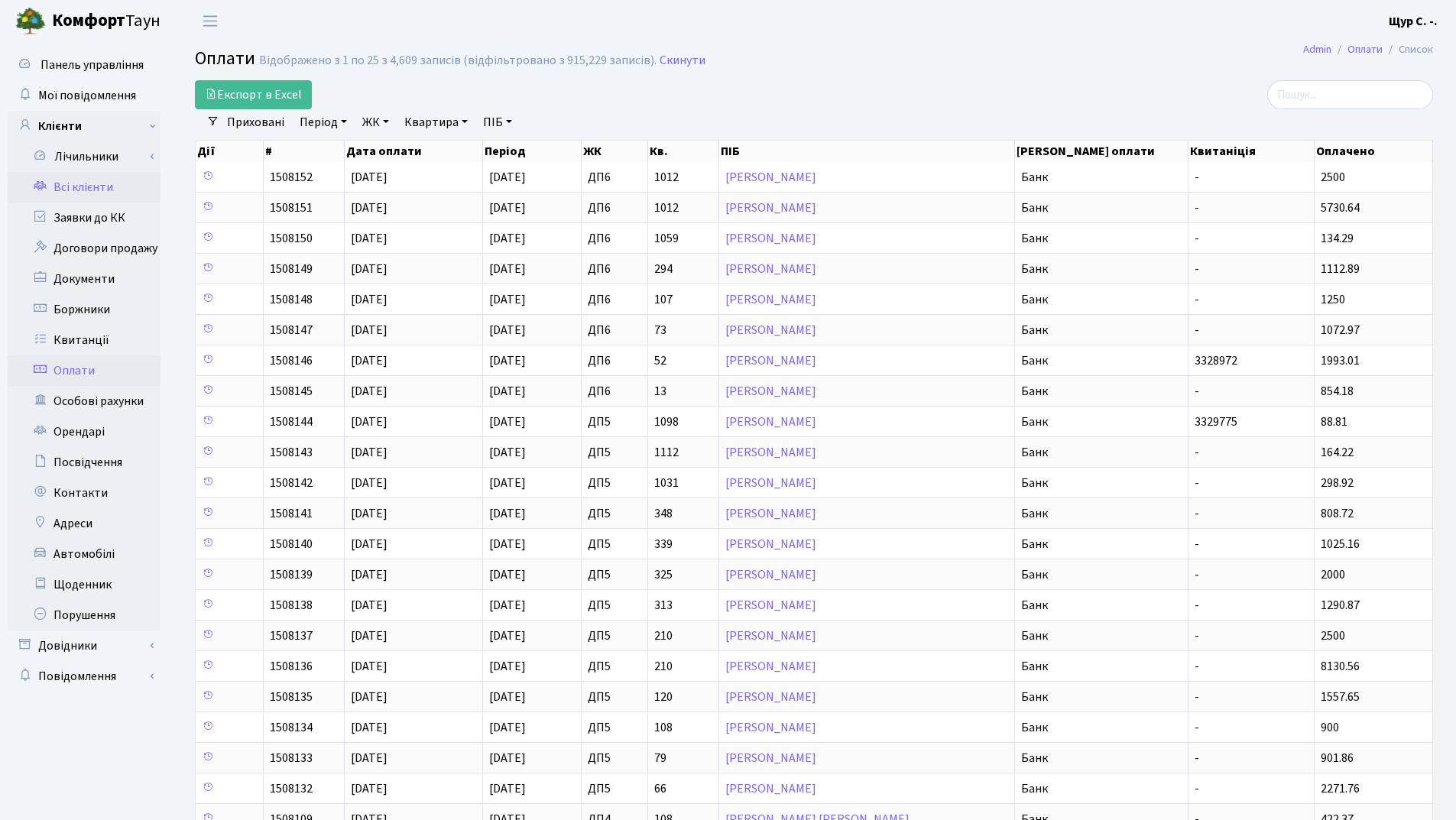
click at [97, 184] on link "Всі клієнти" at bounding box center [84, 187] width 153 height 30
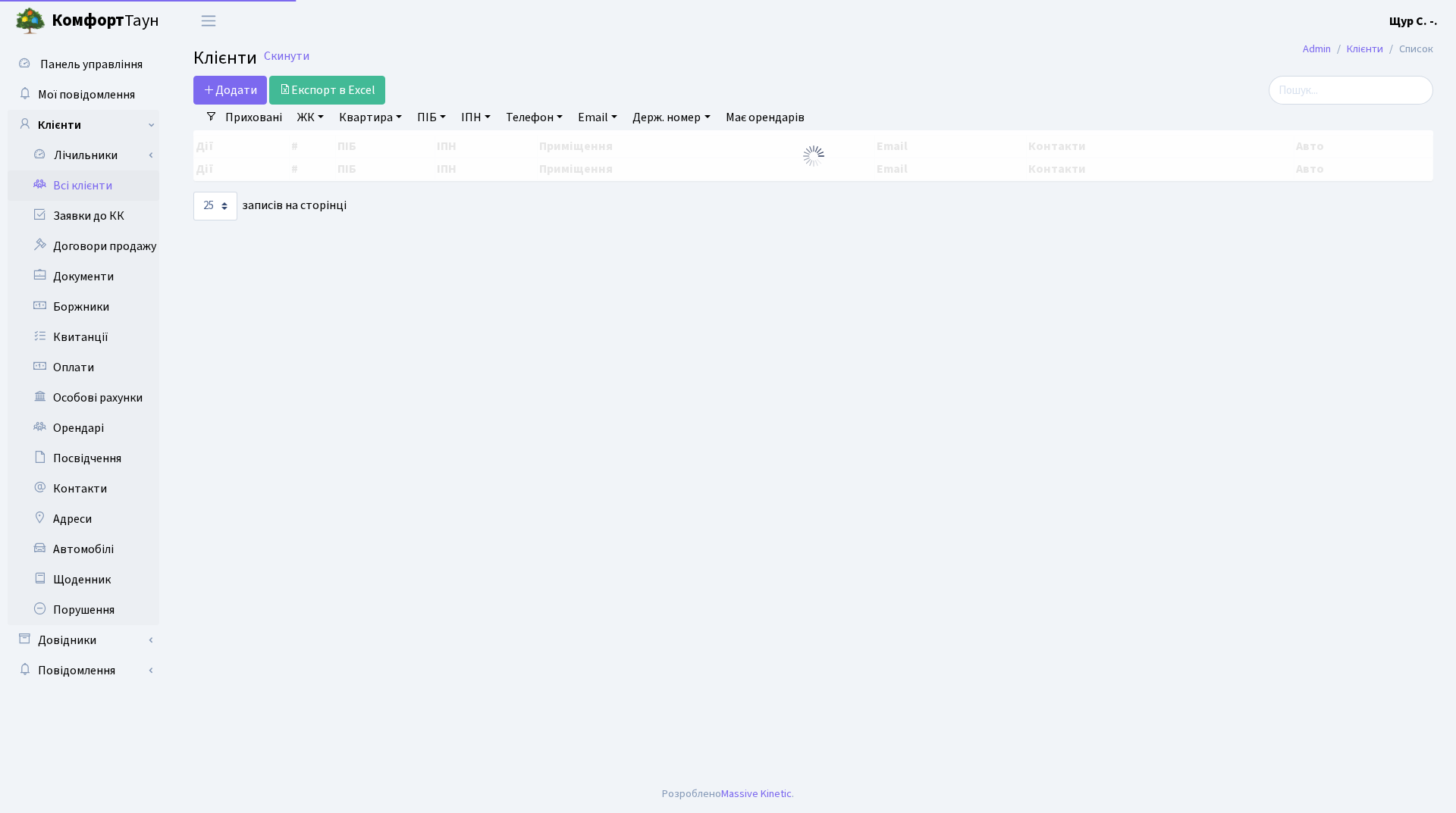
select select "25"
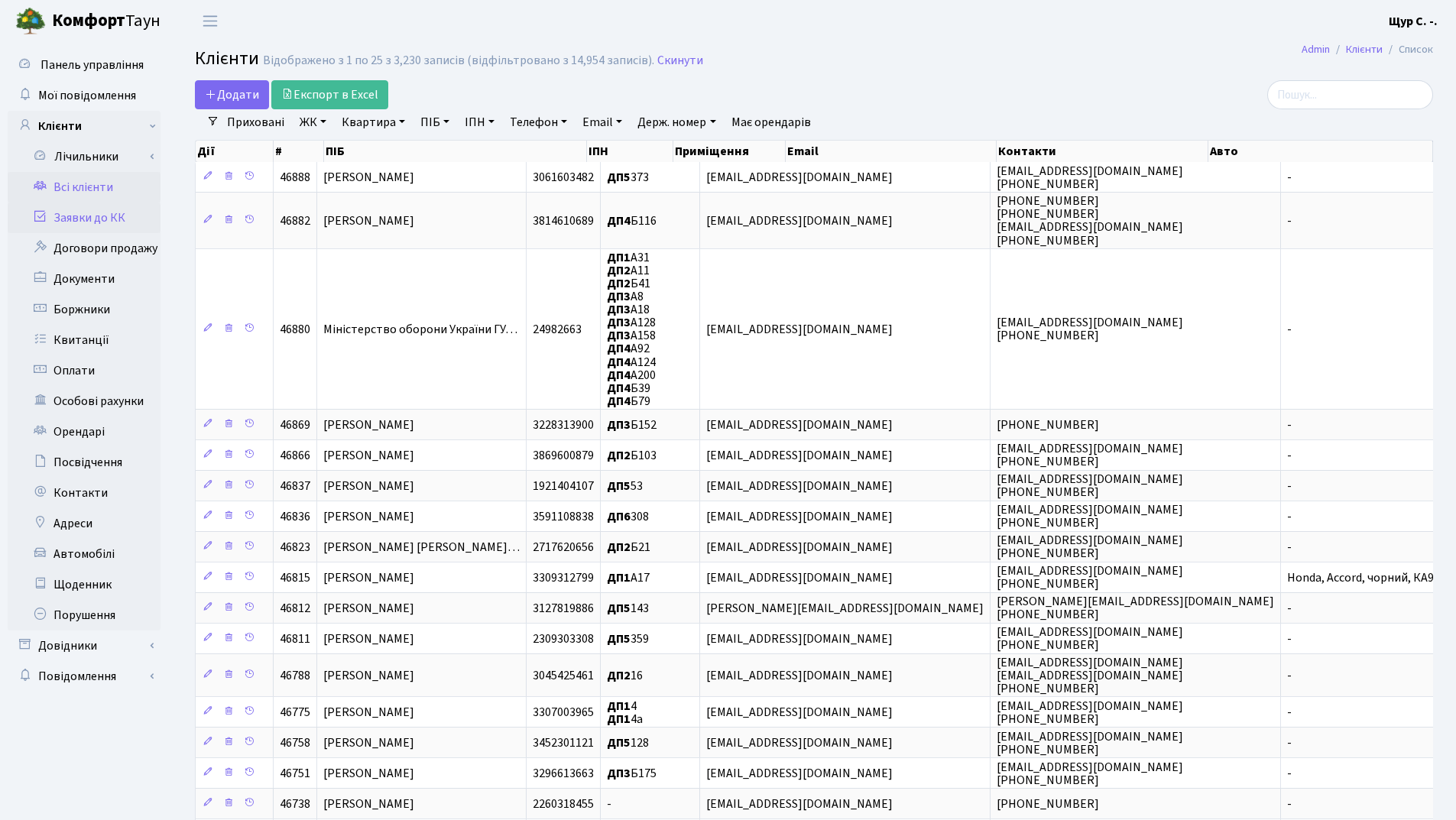
click at [78, 221] on link "Заявки до КК" at bounding box center [84, 218] width 153 height 30
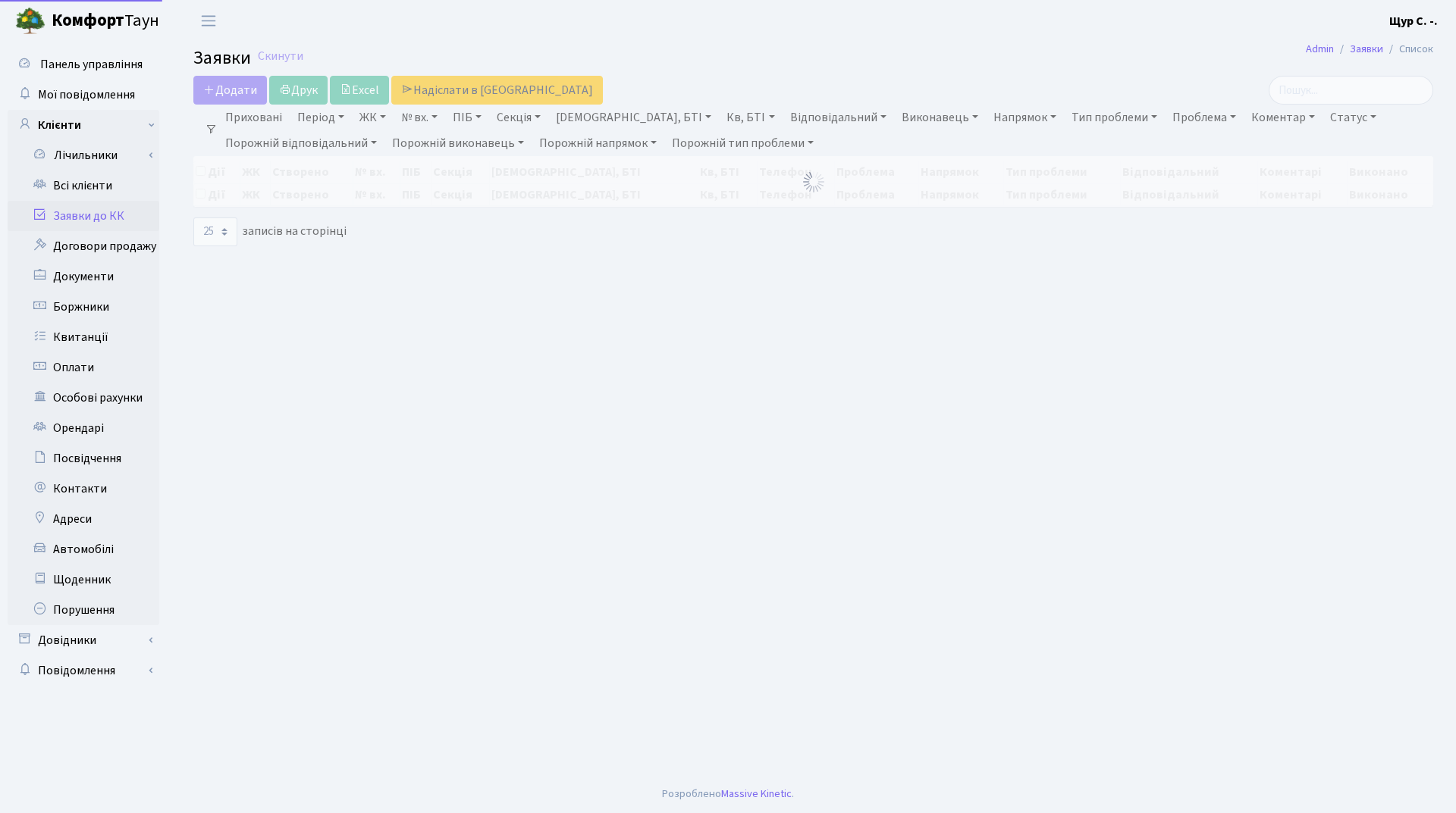
select select "25"
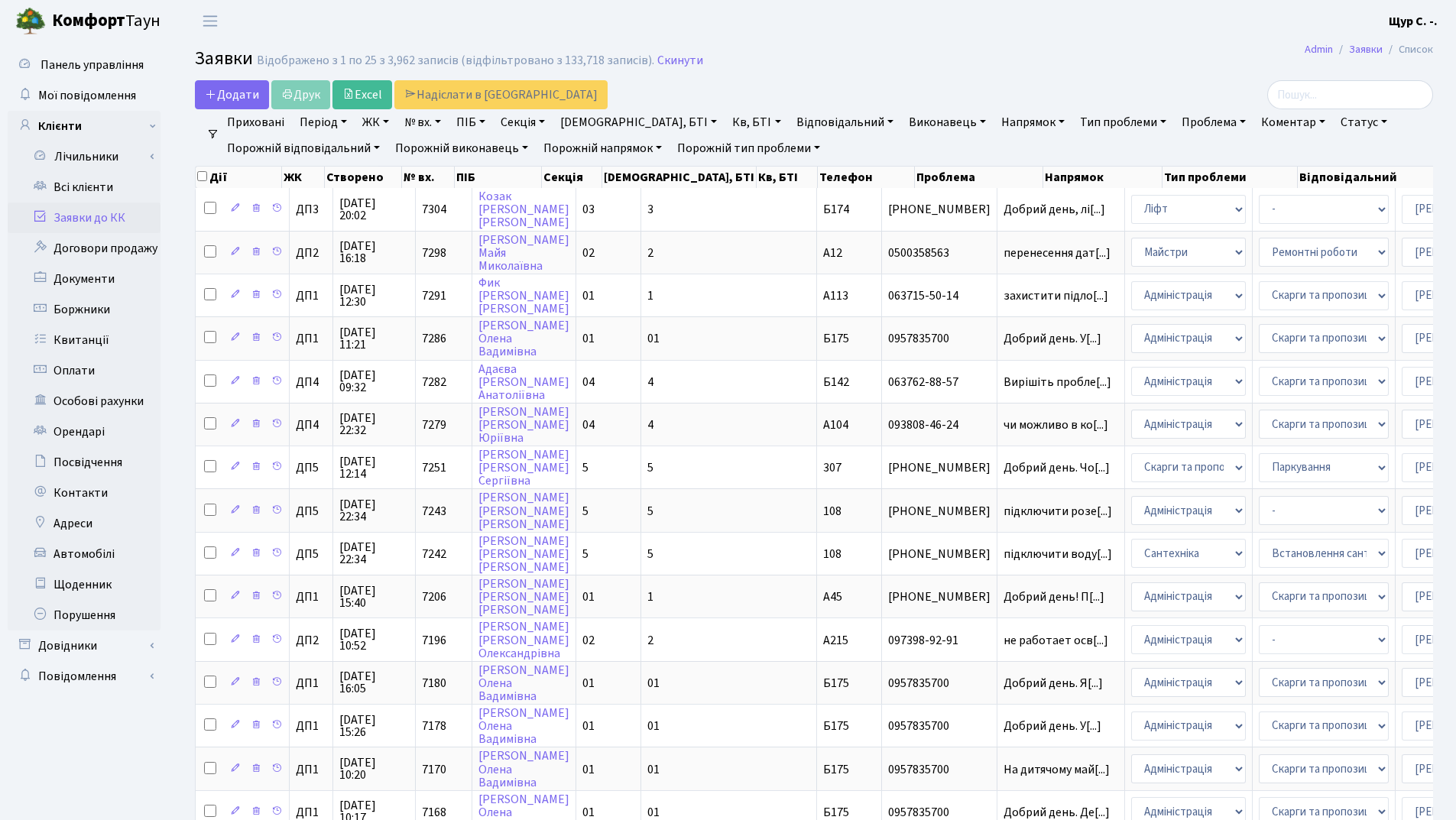
click at [432, 122] on link "№ вх." at bounding box center [422, 123] width 49 height 26
type input "7057"
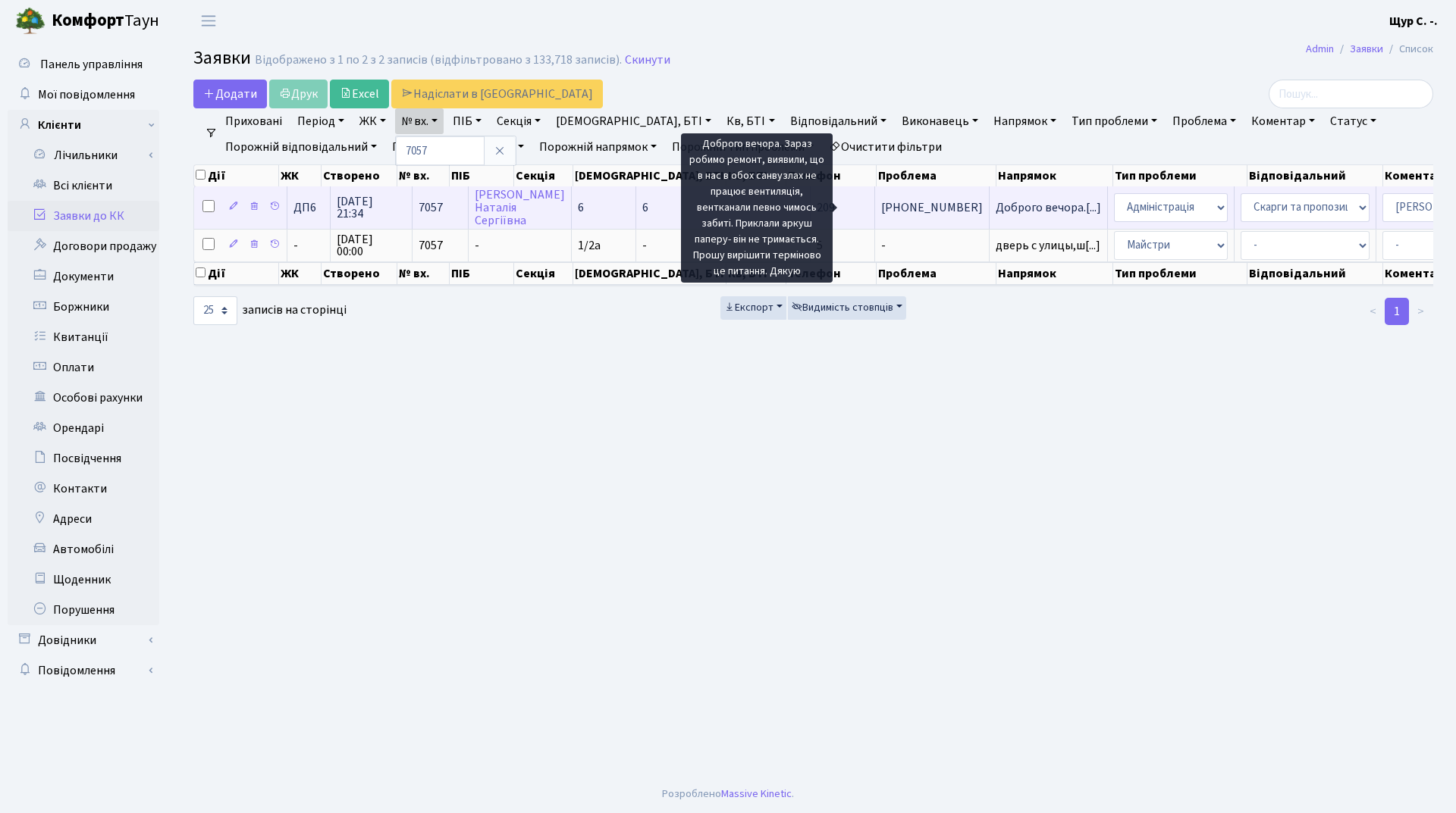
click at [995, 210] on span "Доброго вечора.[...]" at bounding box center [1047, 208] width 105 height 16
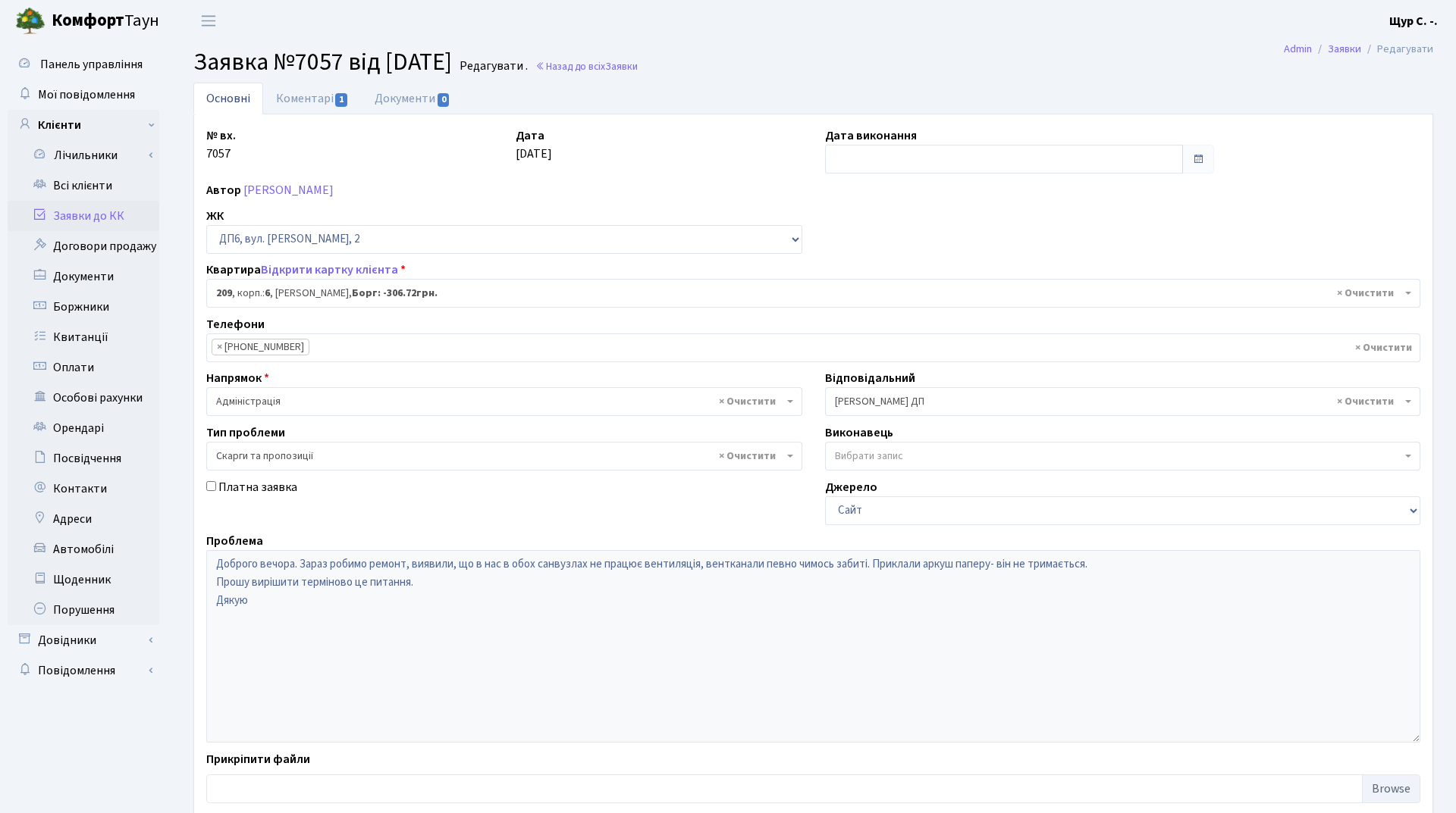
select select "46703"
select select "55"
click at [296, 89] on link "Коментарі 1" at bounding box center [313, 98] width 99 height 31
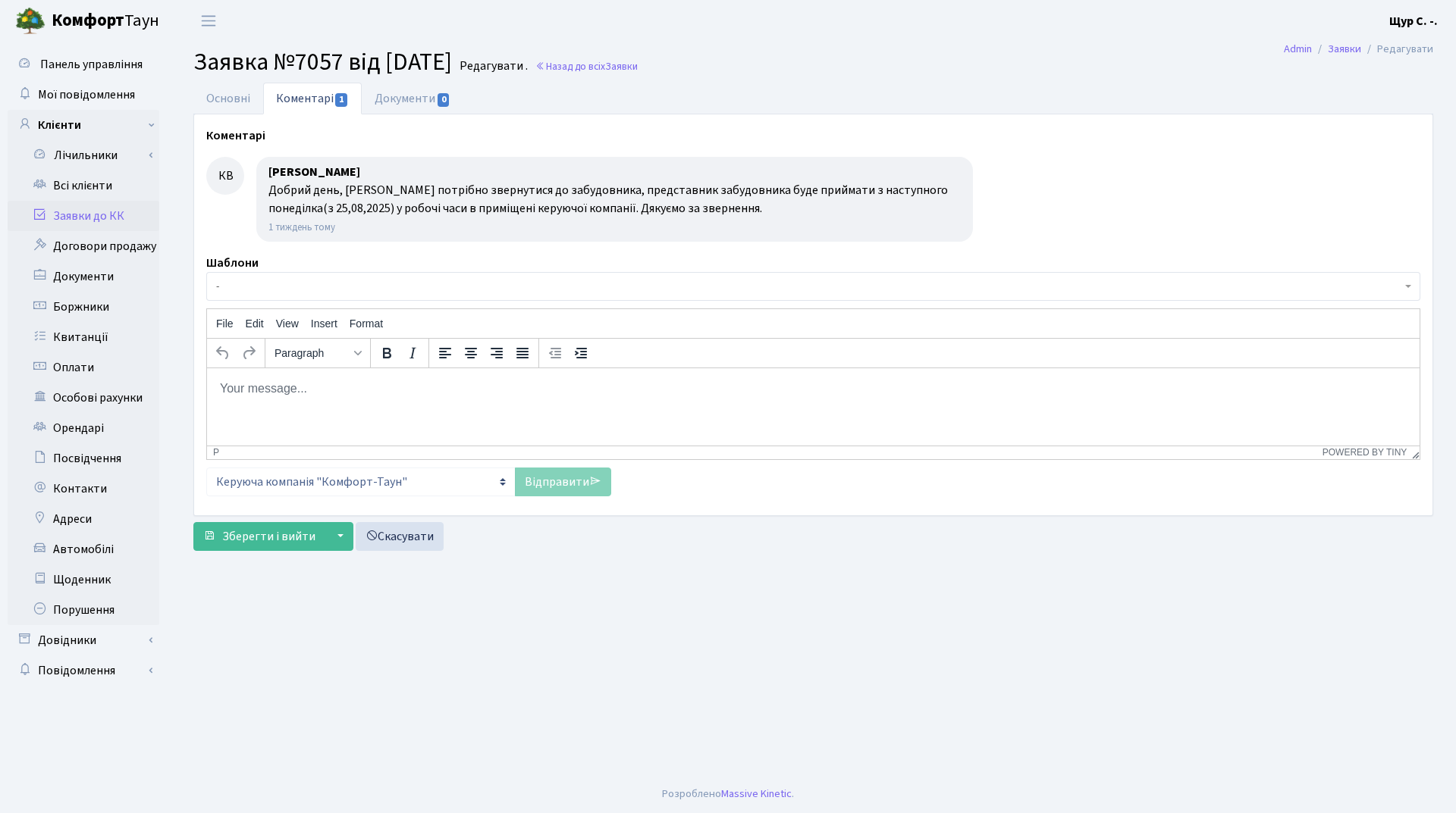
click at [248, 390] on body "Rich Text Area. Press ALT-0 for help." at bounding box center [813, 388] width 1188 height 16
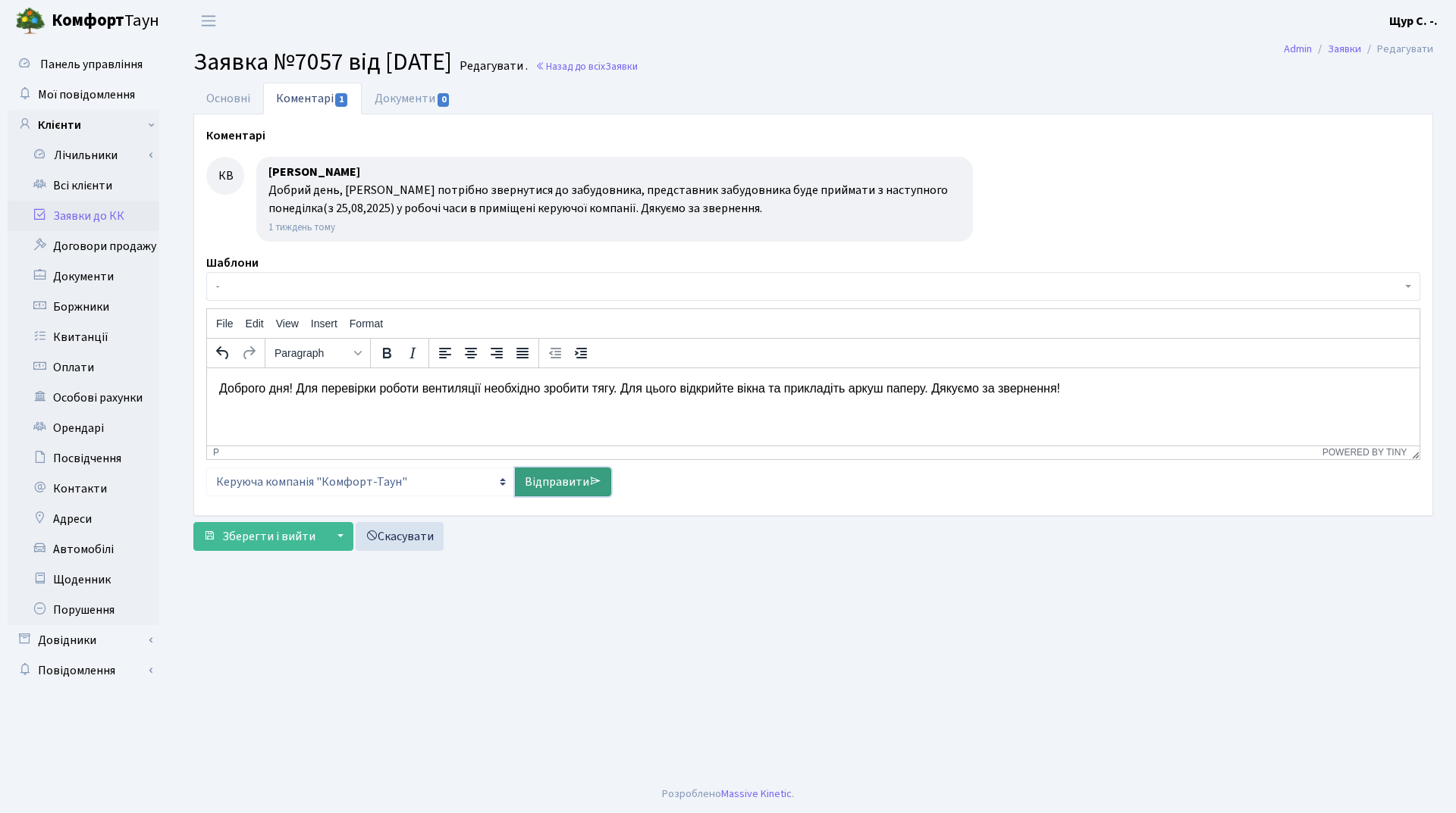
click at [560, 486] on link "Відправити" at bounding box center [562, 481] width 96 height 28
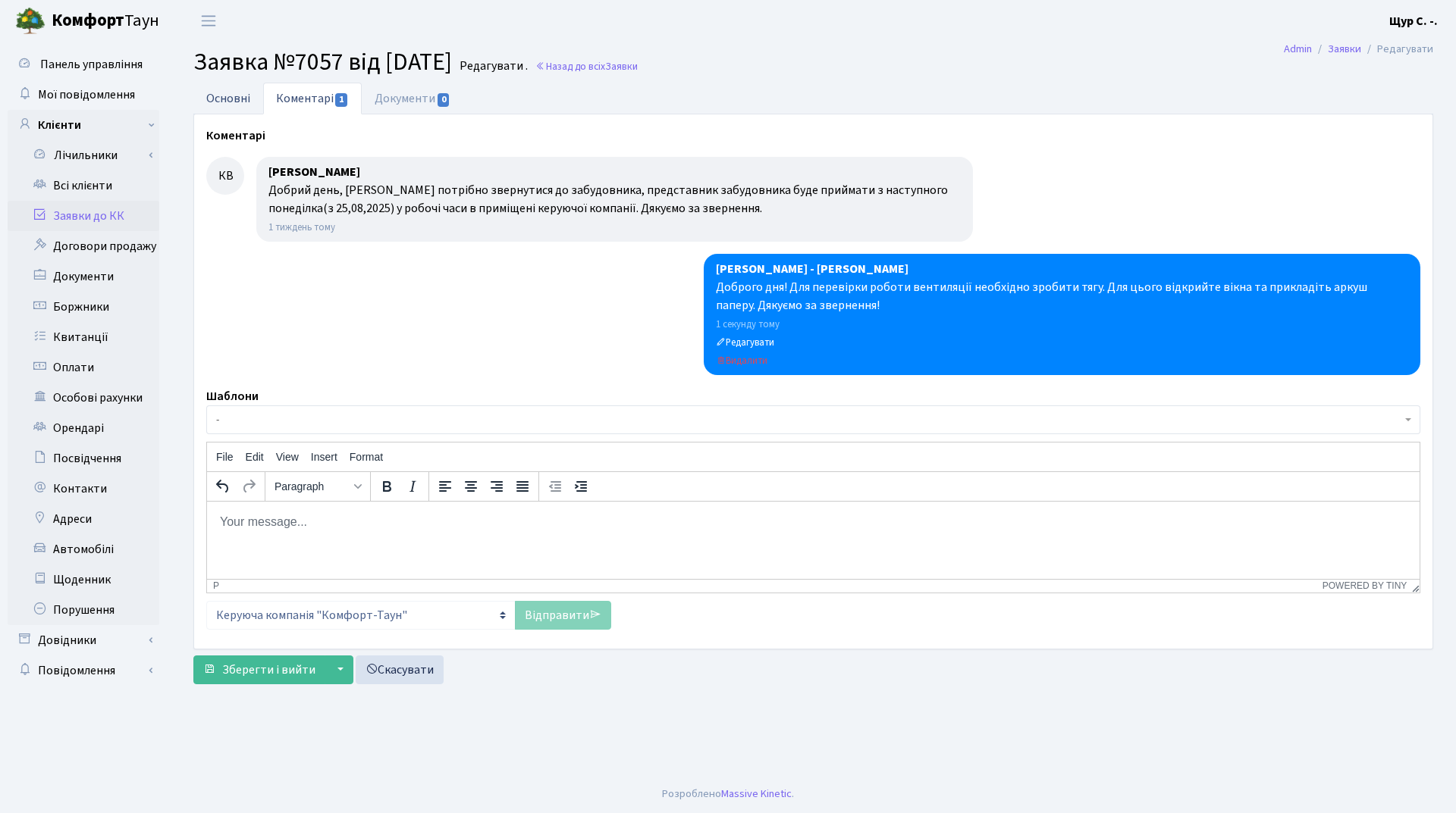
click at [223, 99] on link "Основні" at bounding box center [228, 98] width 70 height 31
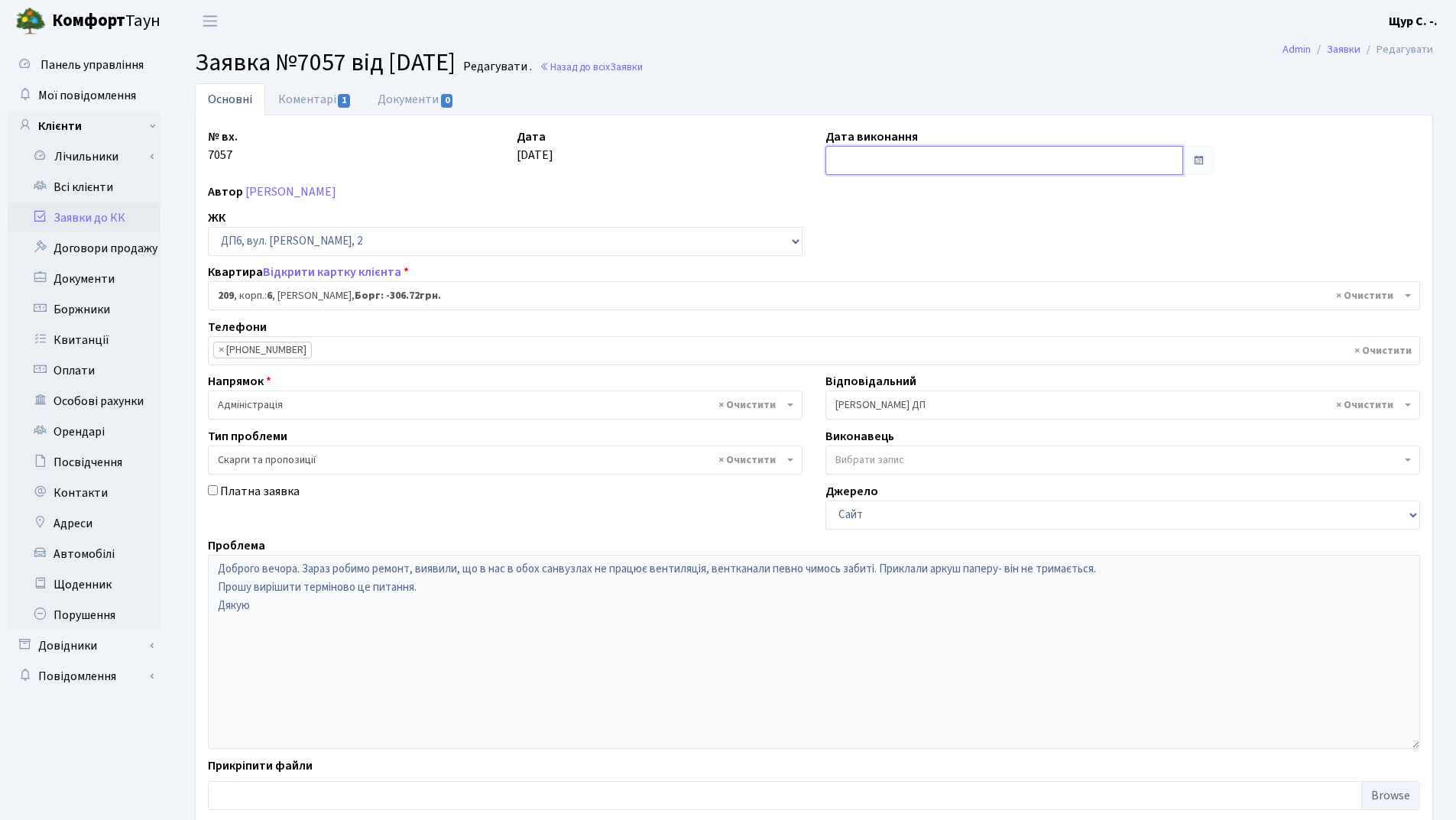
click at [906, 167] on input "text" at bounding box center [1004, 160] width 358 height 29
click at [870, 330] on td "26" at bounding box center [863, 329] width 23 height 23
type input "26.08.2025"
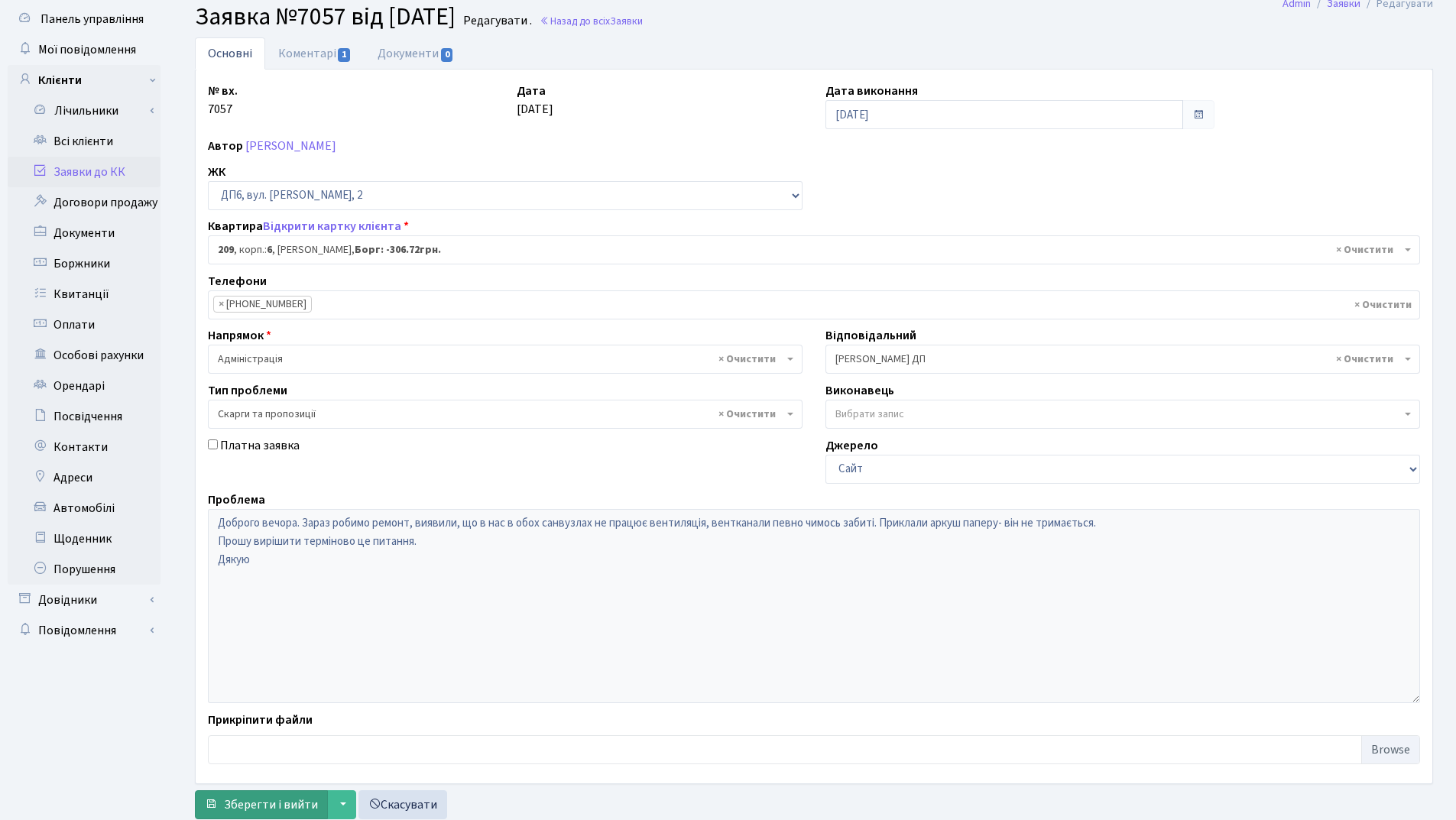
scroll to position [91, 0]
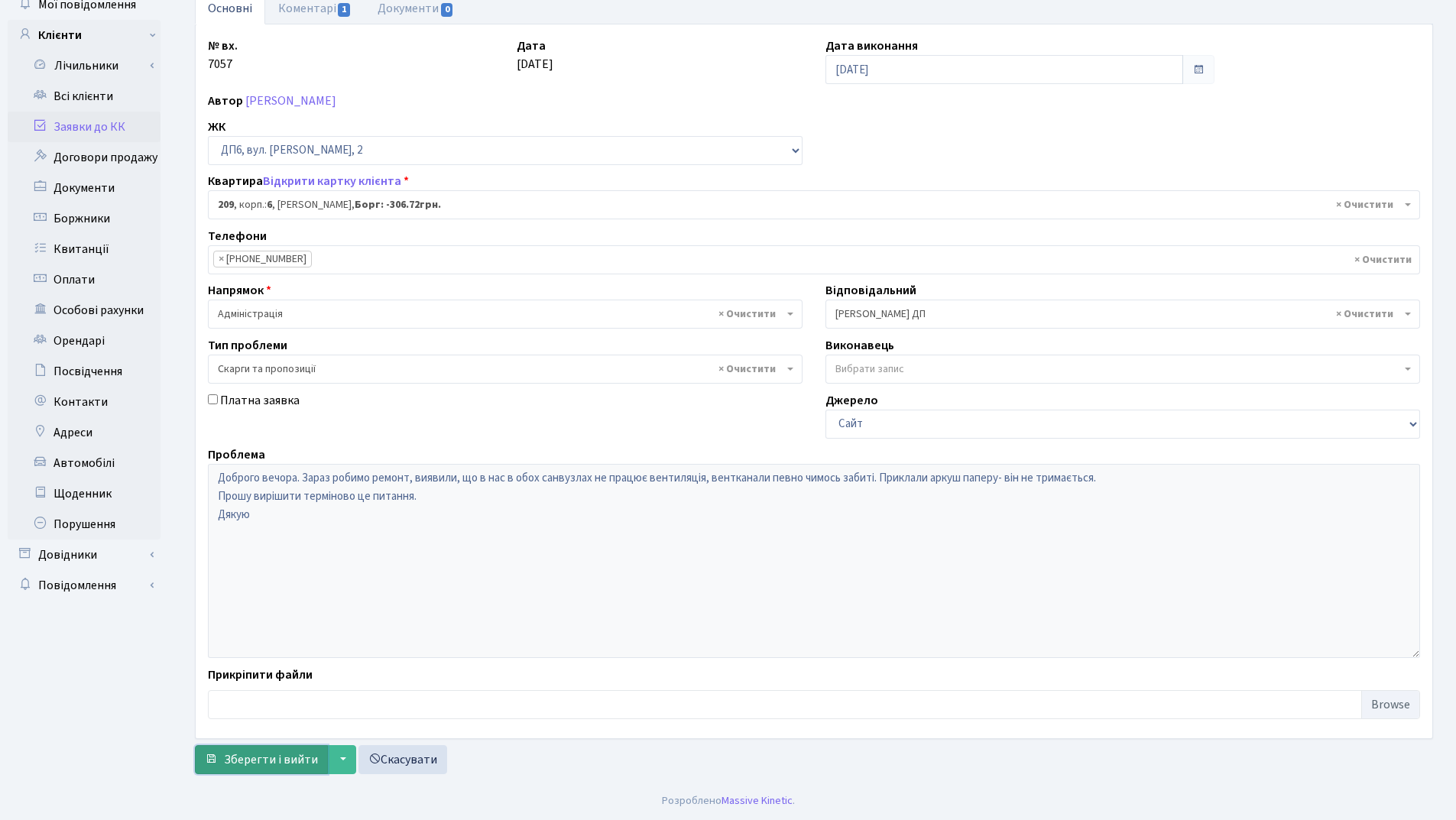
click at [268, 770] on button "Зберегти і вийти" at bounding box center [261, 759] width 133 height 29
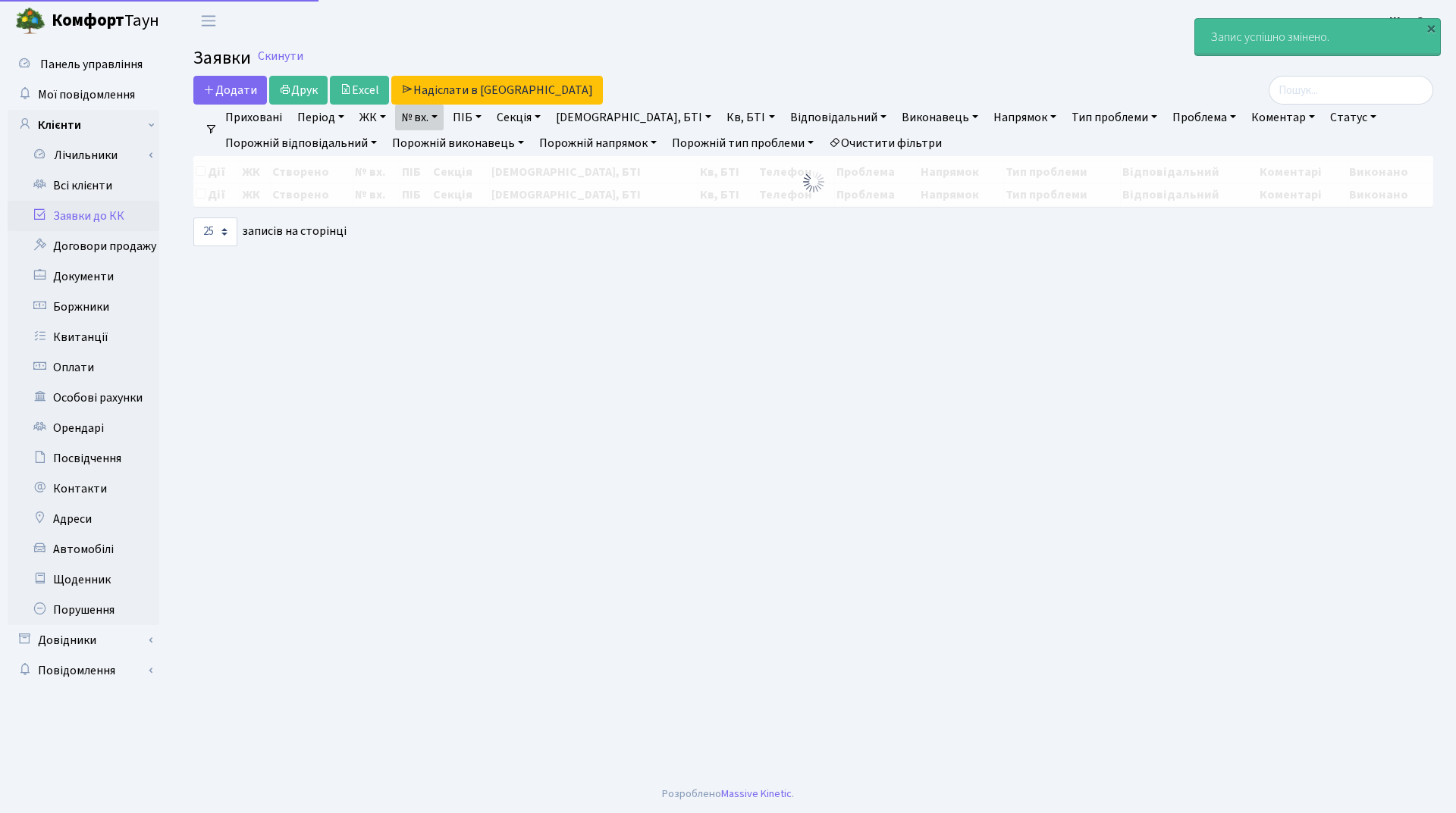
select select "25"
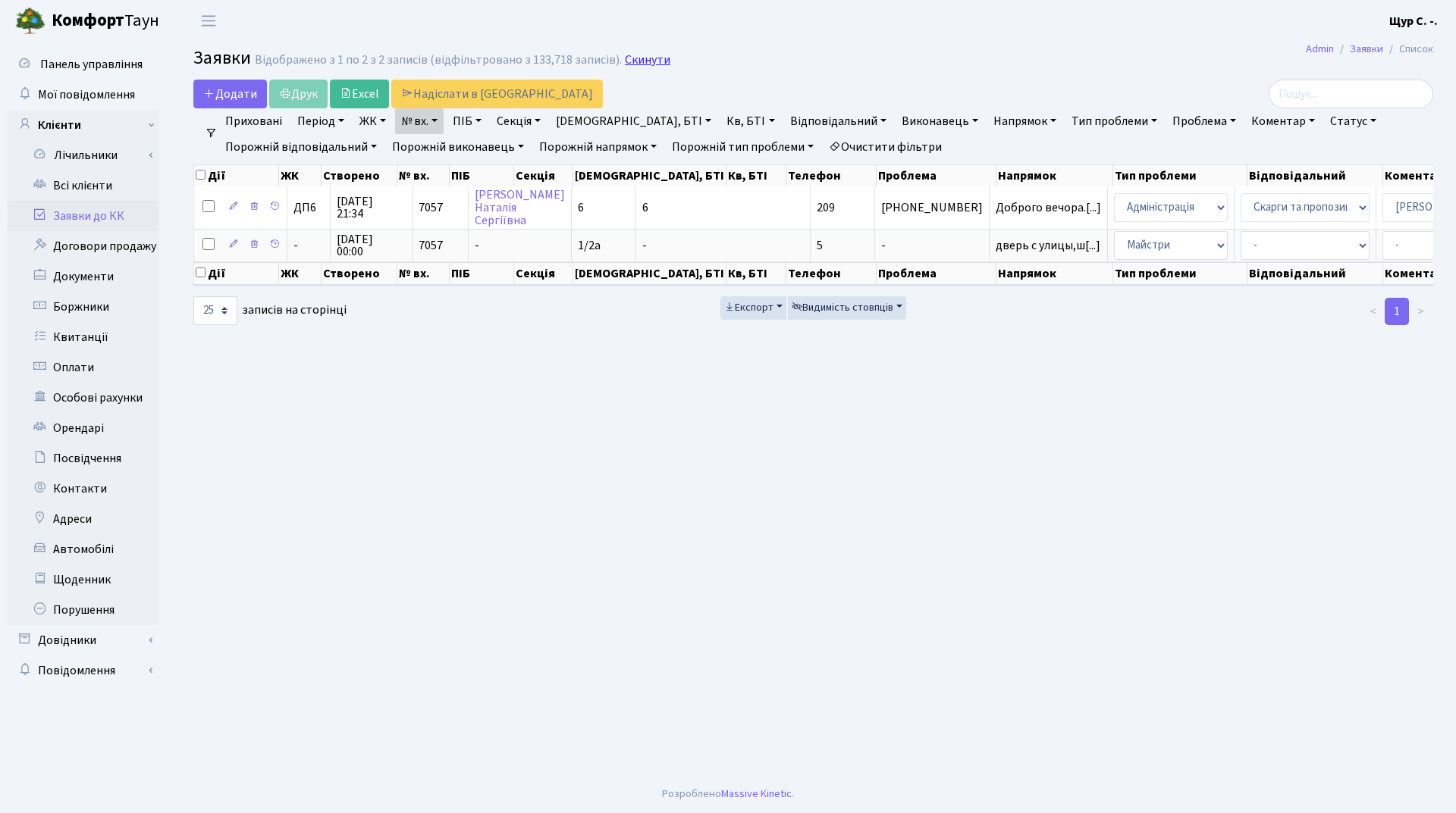
click at [637, 60] on link "Скинути" at bounding box center [648, 60] width 46 height 15
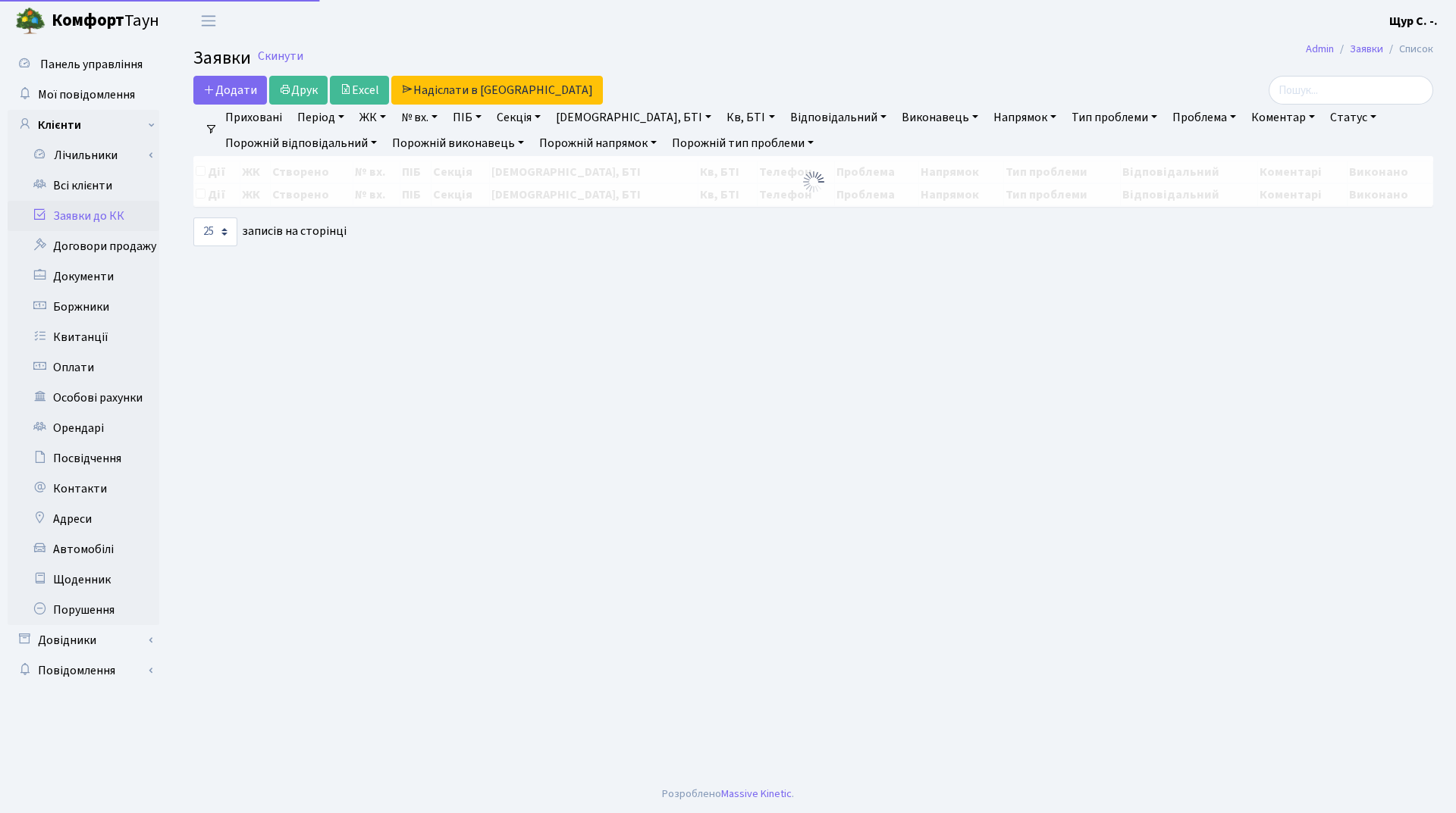
select select "25"
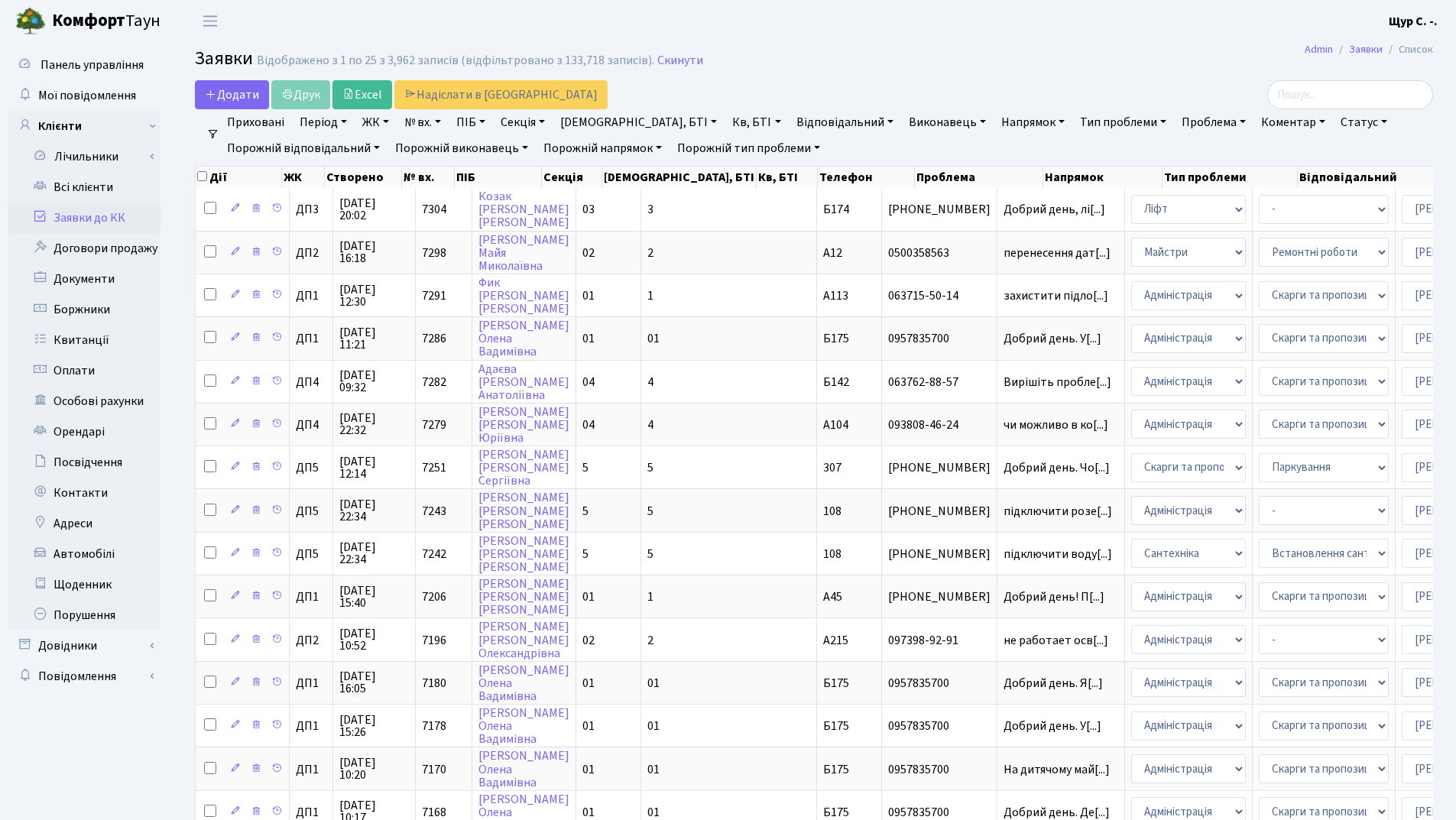
click at [410, 123] on link "№ вх." at bounding box center [422, 123] width 49 height 26
type input "7178"
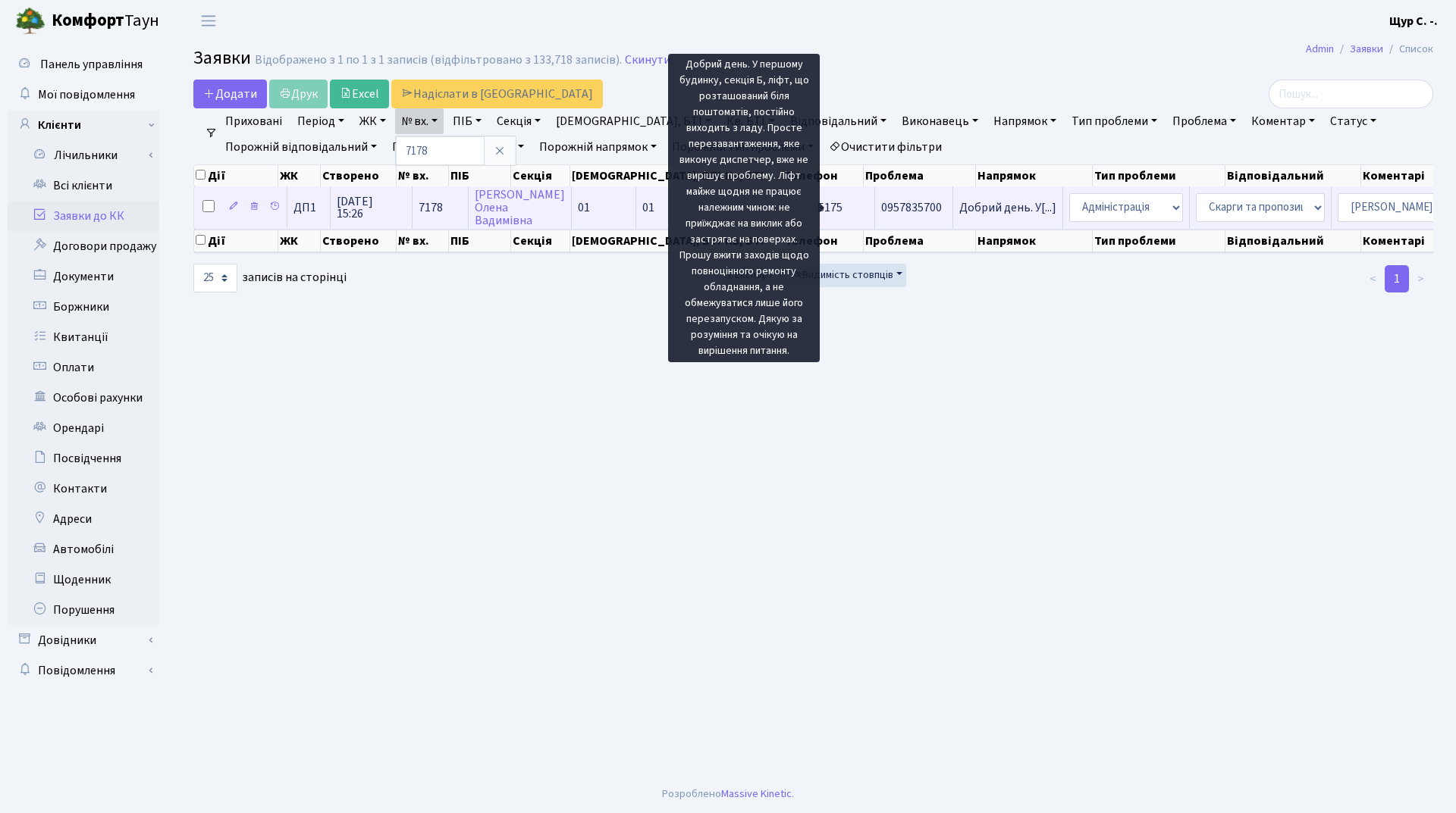
click at [959, 208] on span "Добрий день. У[...]" at bounding box center [1008, 208] width 97 height 16
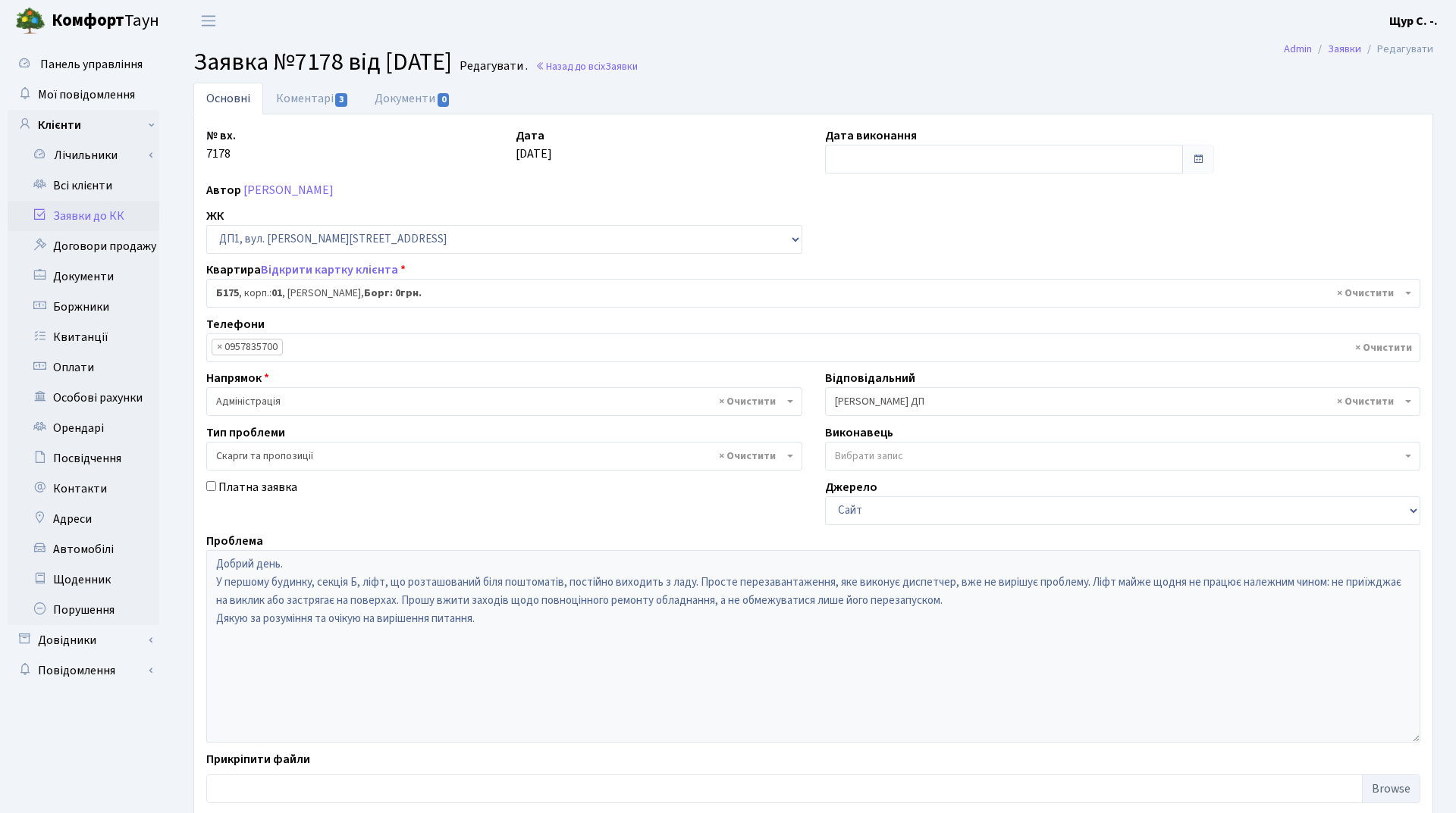
select select "30586"
select select "55"
click at [313, 100] on link "Коментарі 3" at bounding box center [313, 98] width 99 height 31
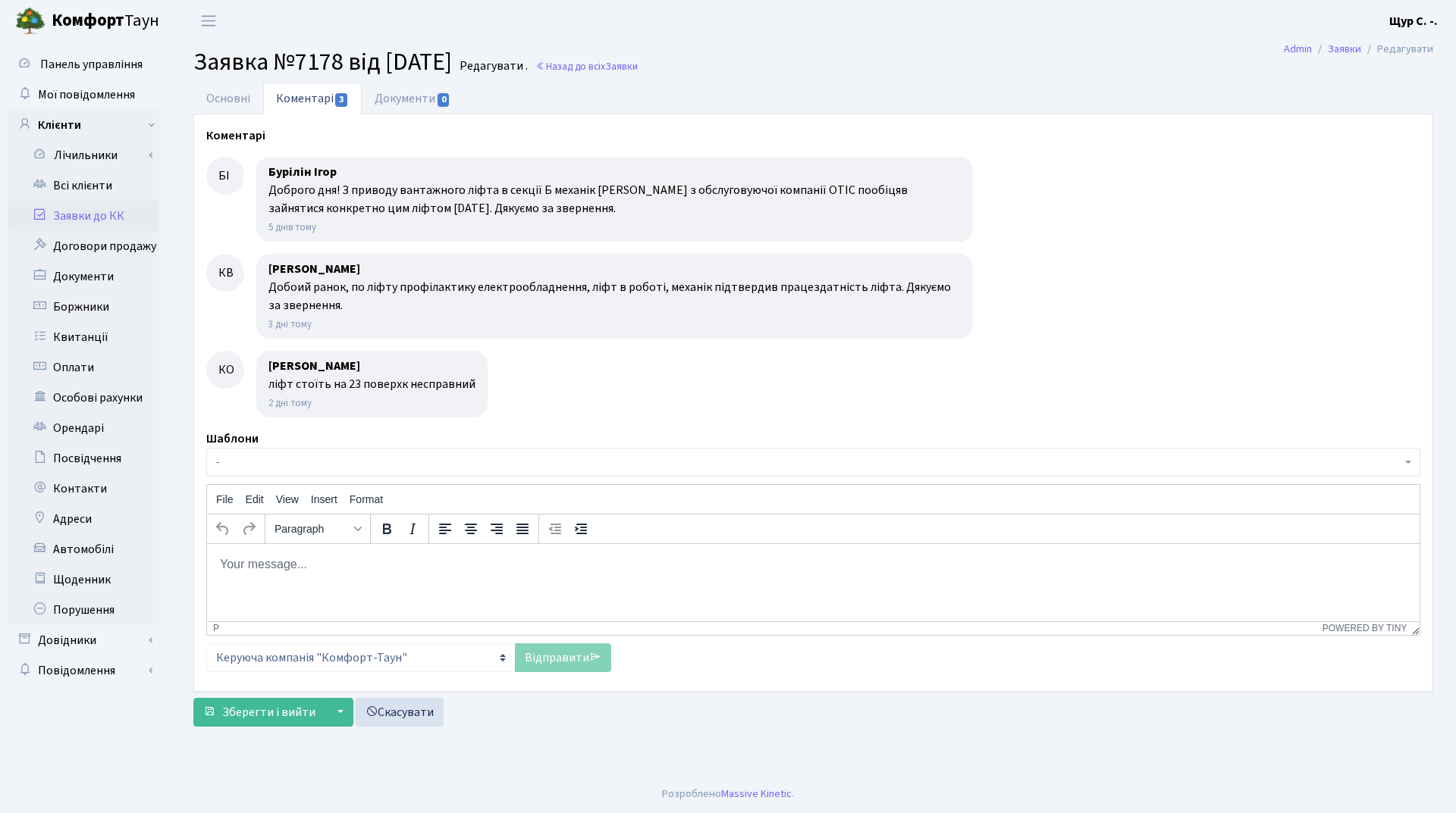
click at [86, 215] on link "Заявки до КК" at bounding box center [83, 216] width 152 height 30
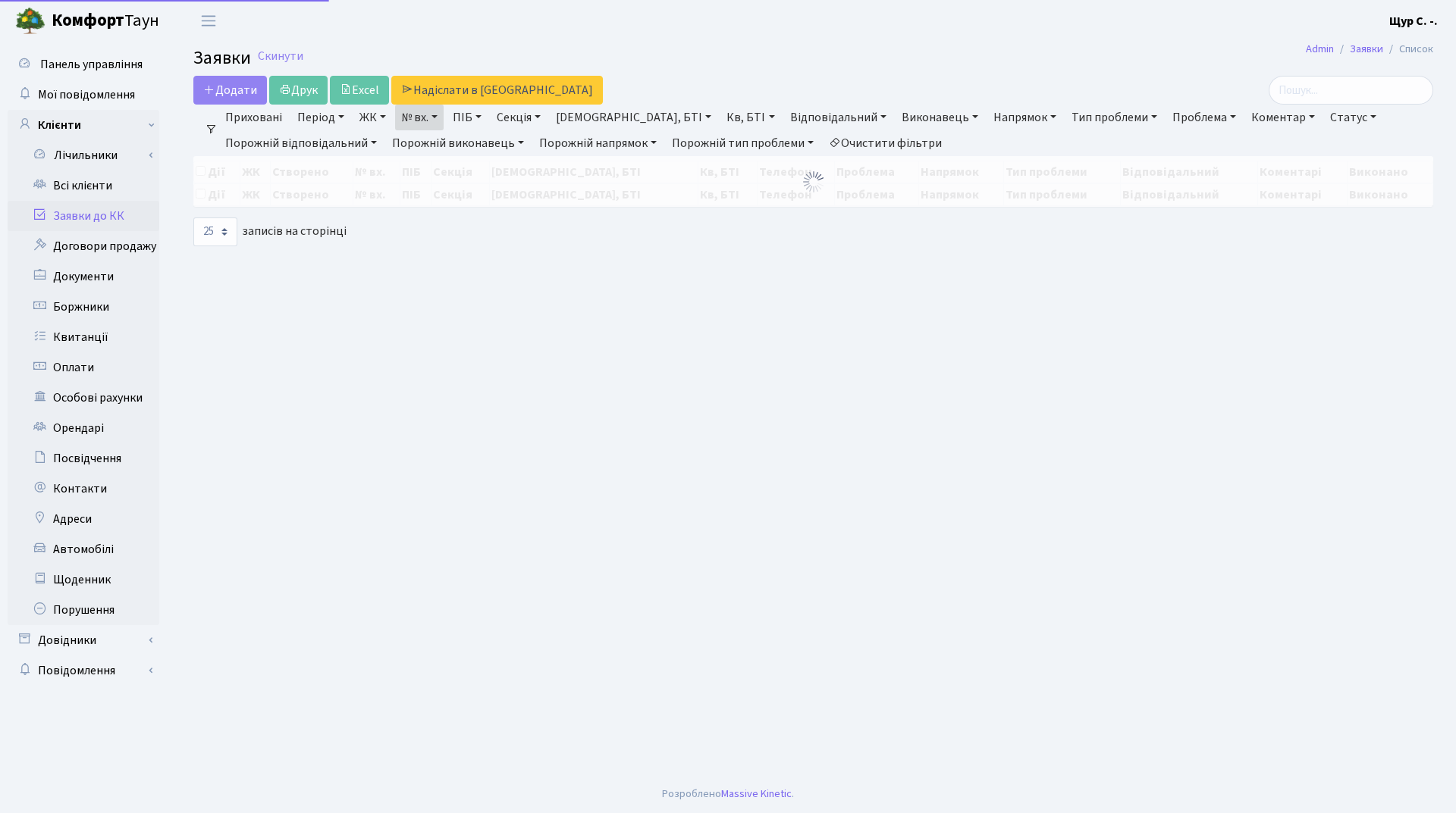
select select "25"
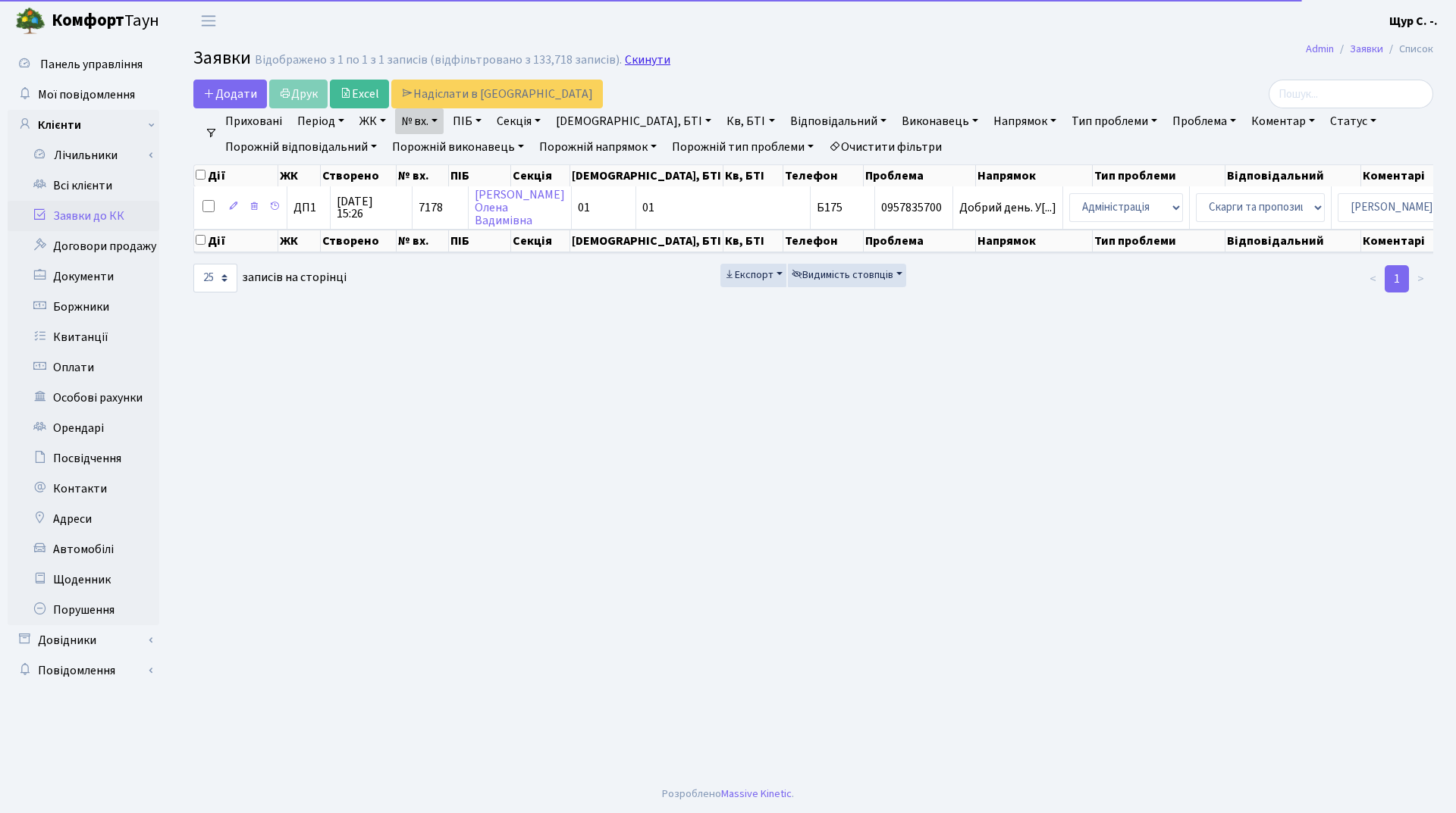
click at [635, 55] on link "Скинути" at bounding box center [648, 60] width 46 height 15
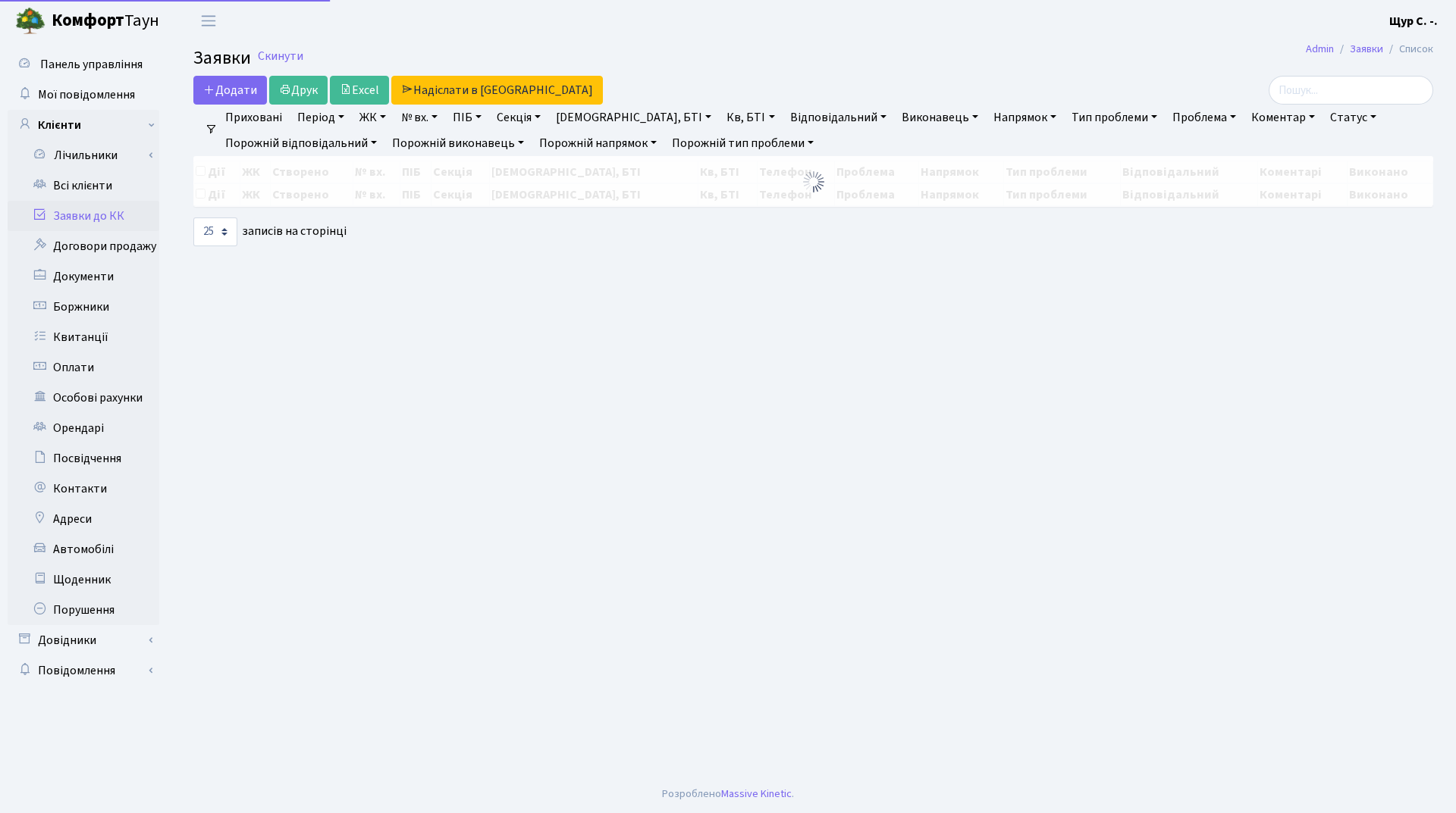
select select "25"
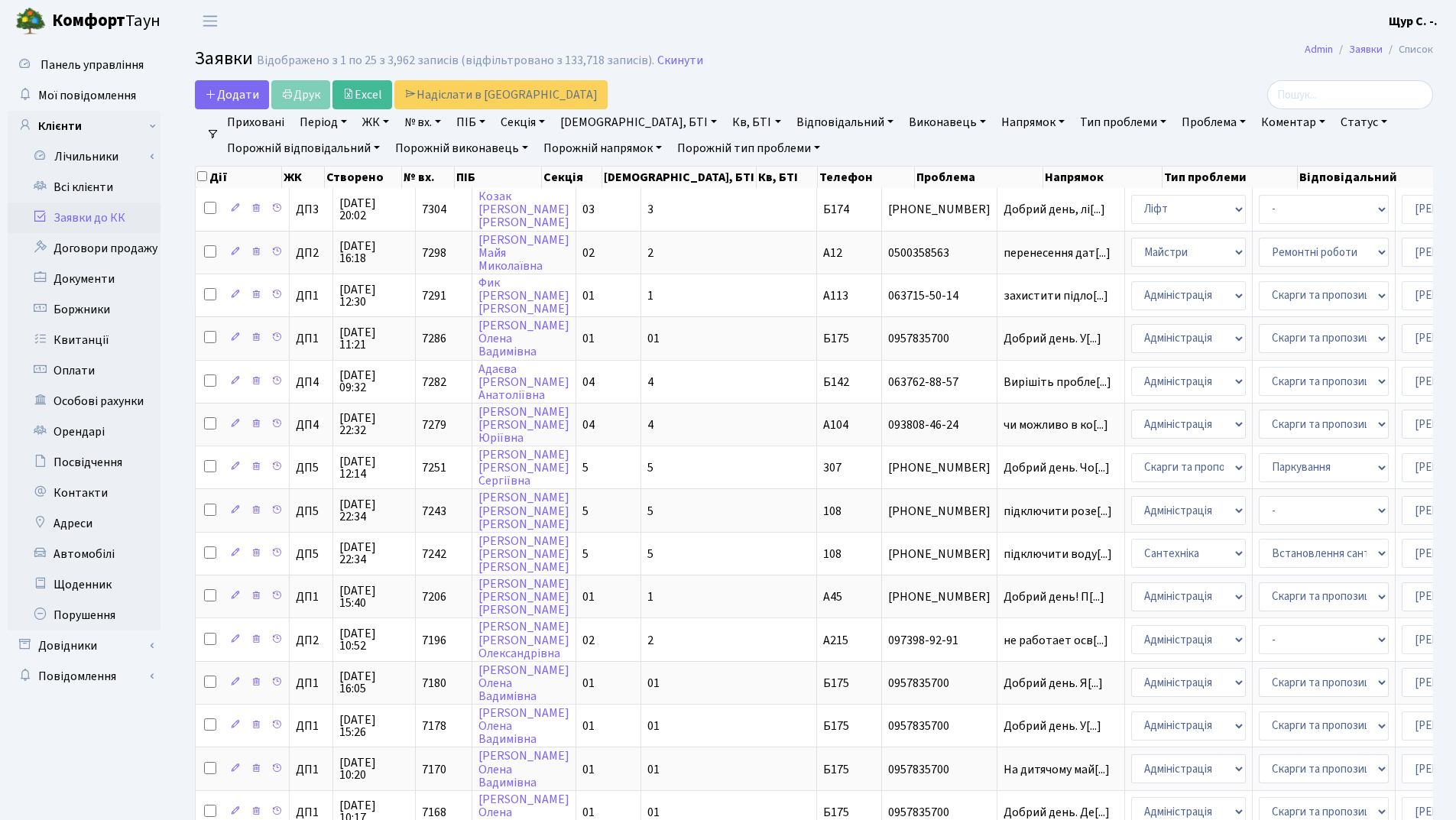
click at [1334, 119] on link "Статус" at bounding box center [1364, 123] width 59 height 26
click at [1335, 206] on link "Не виконано" at bounding box center [1395, 215] width 121 height 24
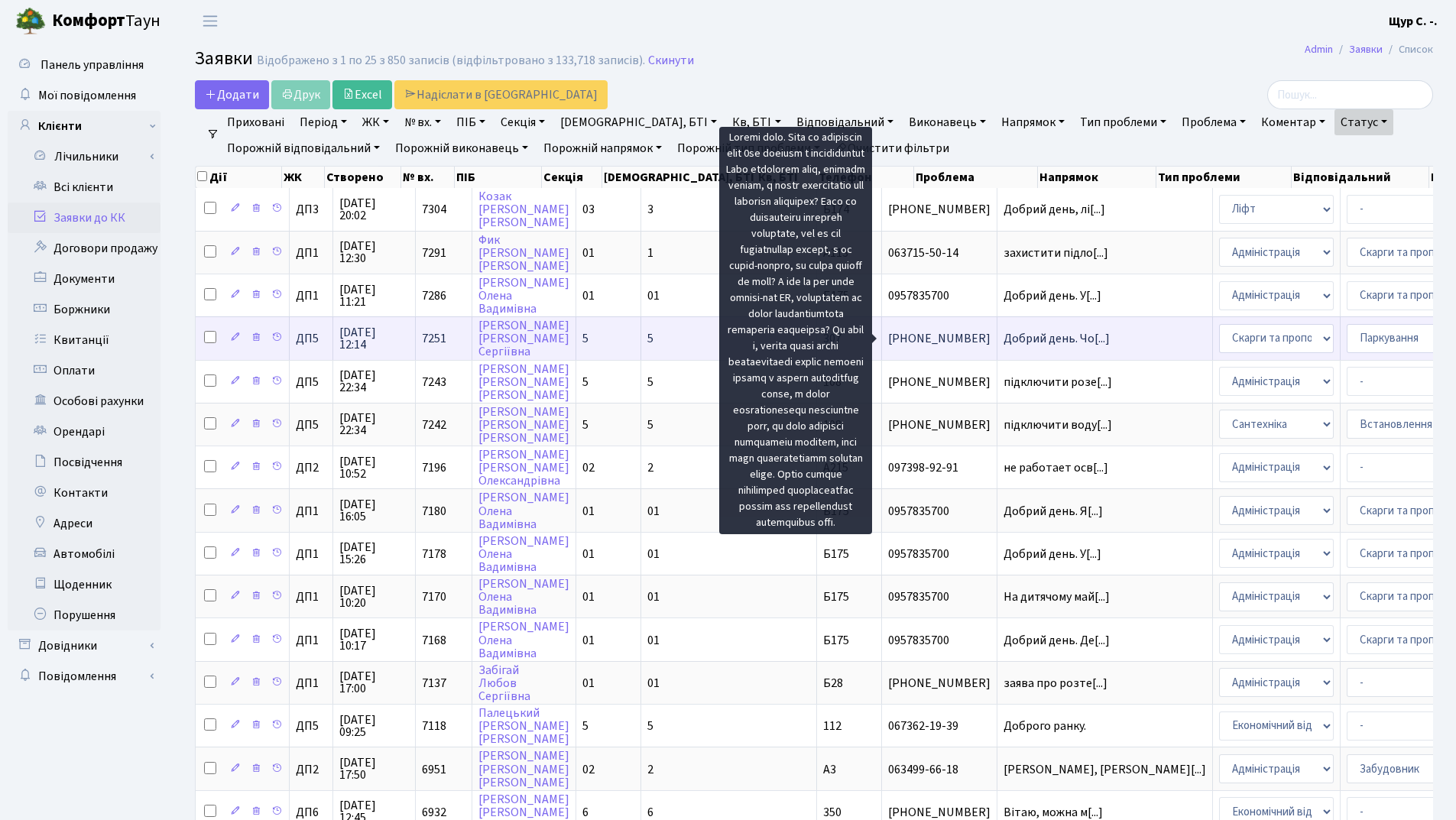
click at [1003, 338] on span "Добрий день. Чо[...]" at bounding box center [1056, 339] width 106 height 17
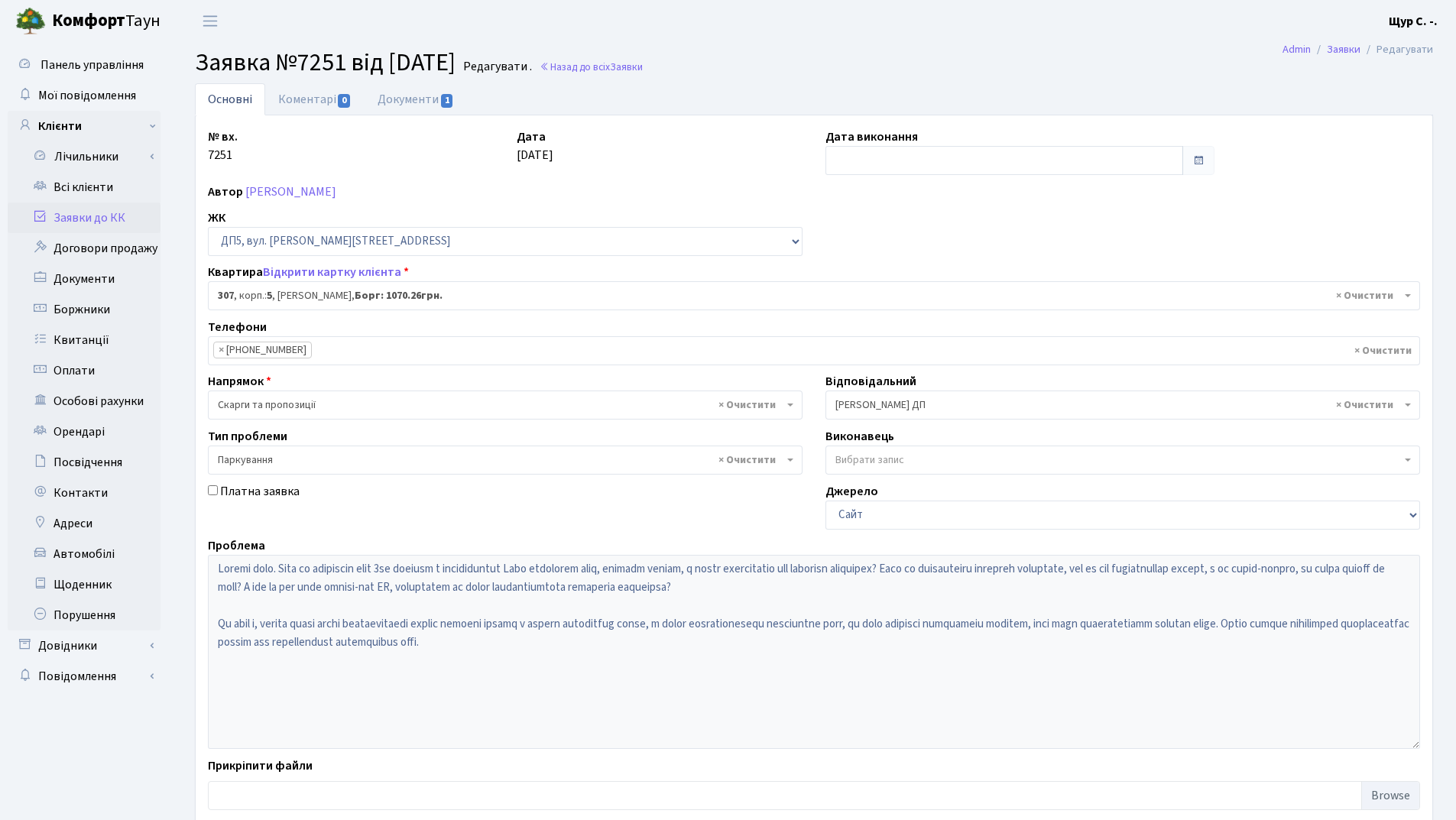
select select "45905"
select select "66"
click at [91, 208] on link "Заявки до КК" at bounding box center [84, 218] width 153 height 30
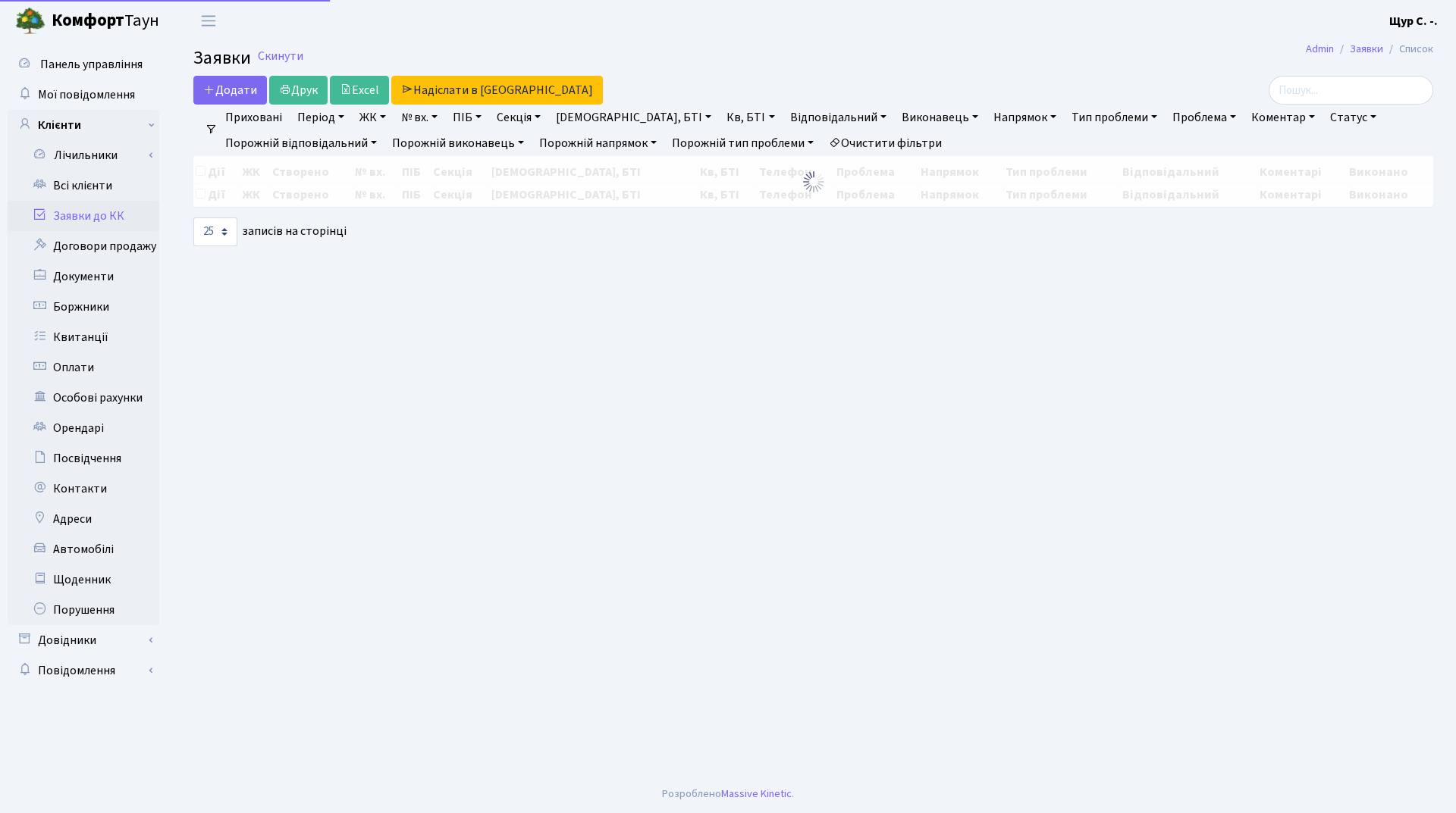
select select "25"
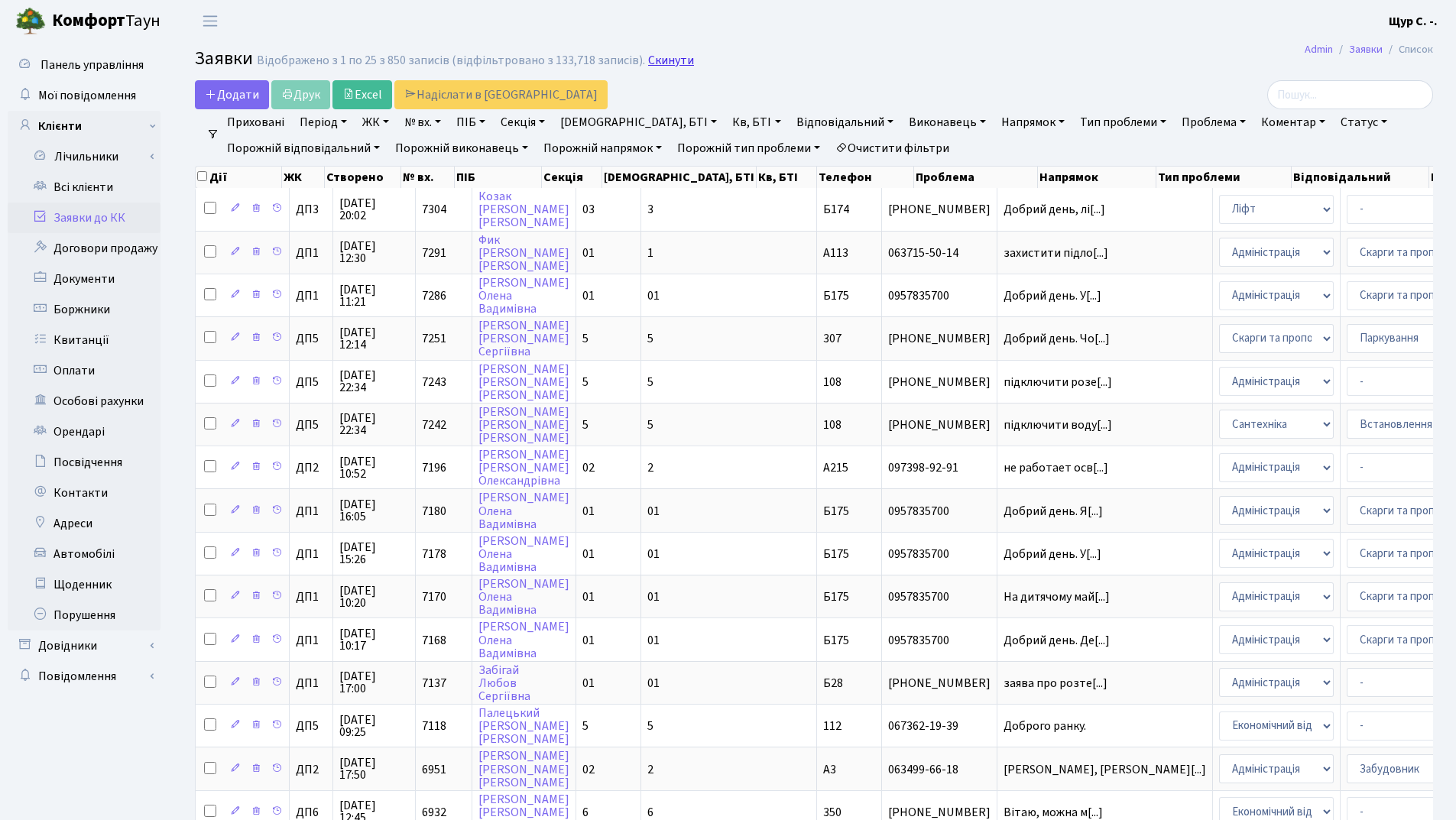
click at [668, 64] on link "Скинути" at bounding box center [671, 61] width 46 height 15
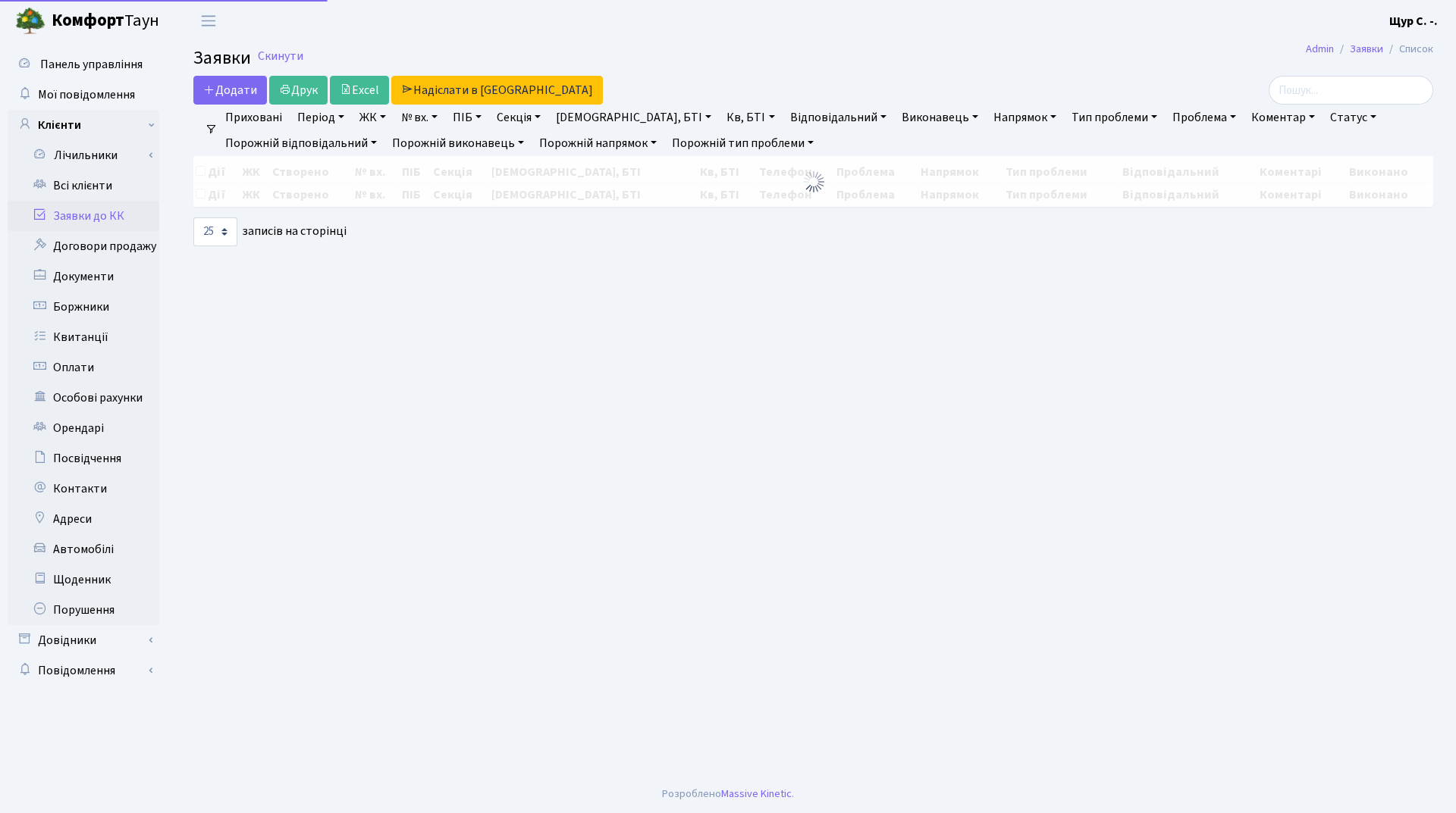
select select "25"
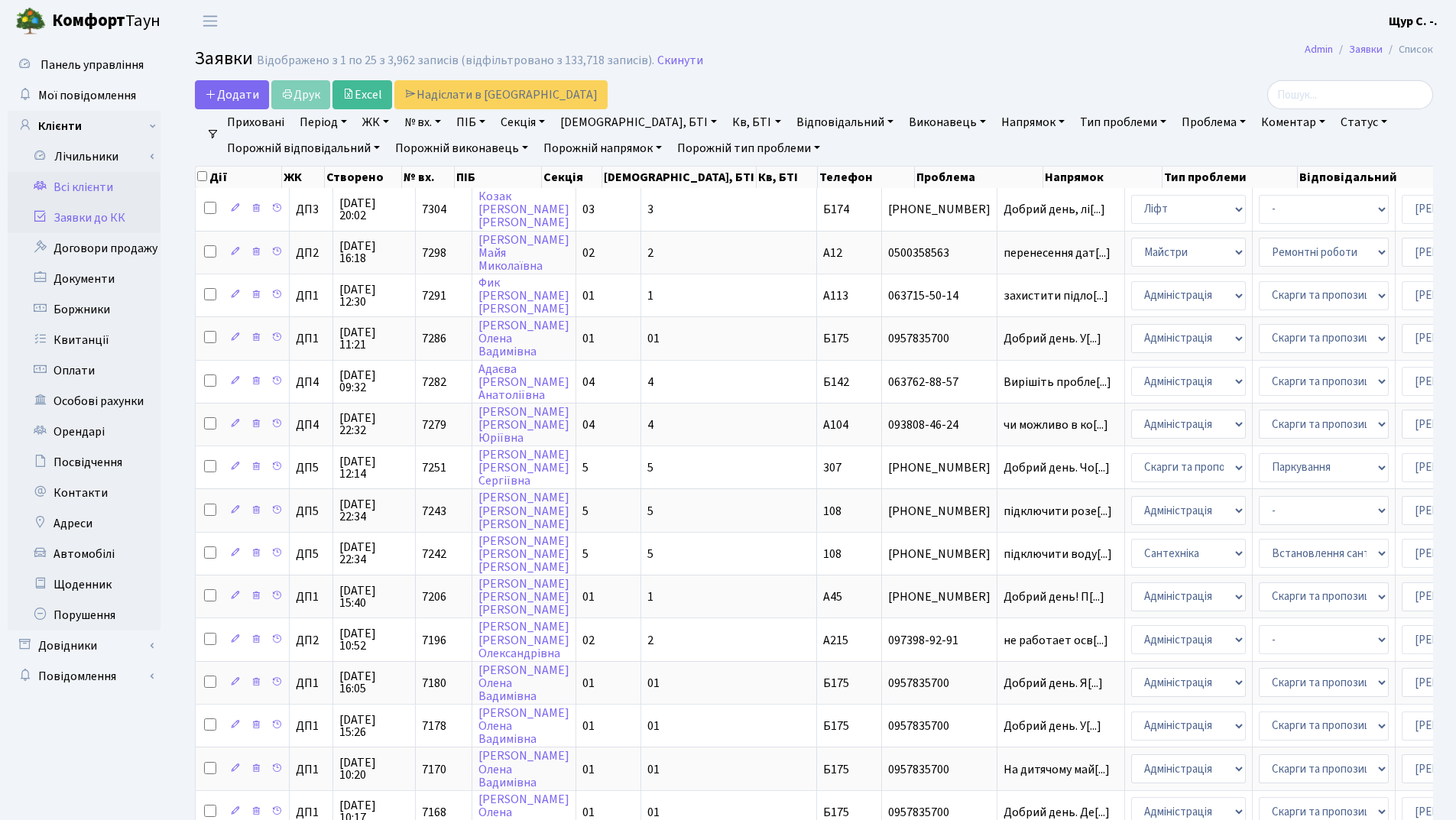
click at [83, 196] on link "Всі клієнти" at bounding box center [84, 187] width 153 height 30
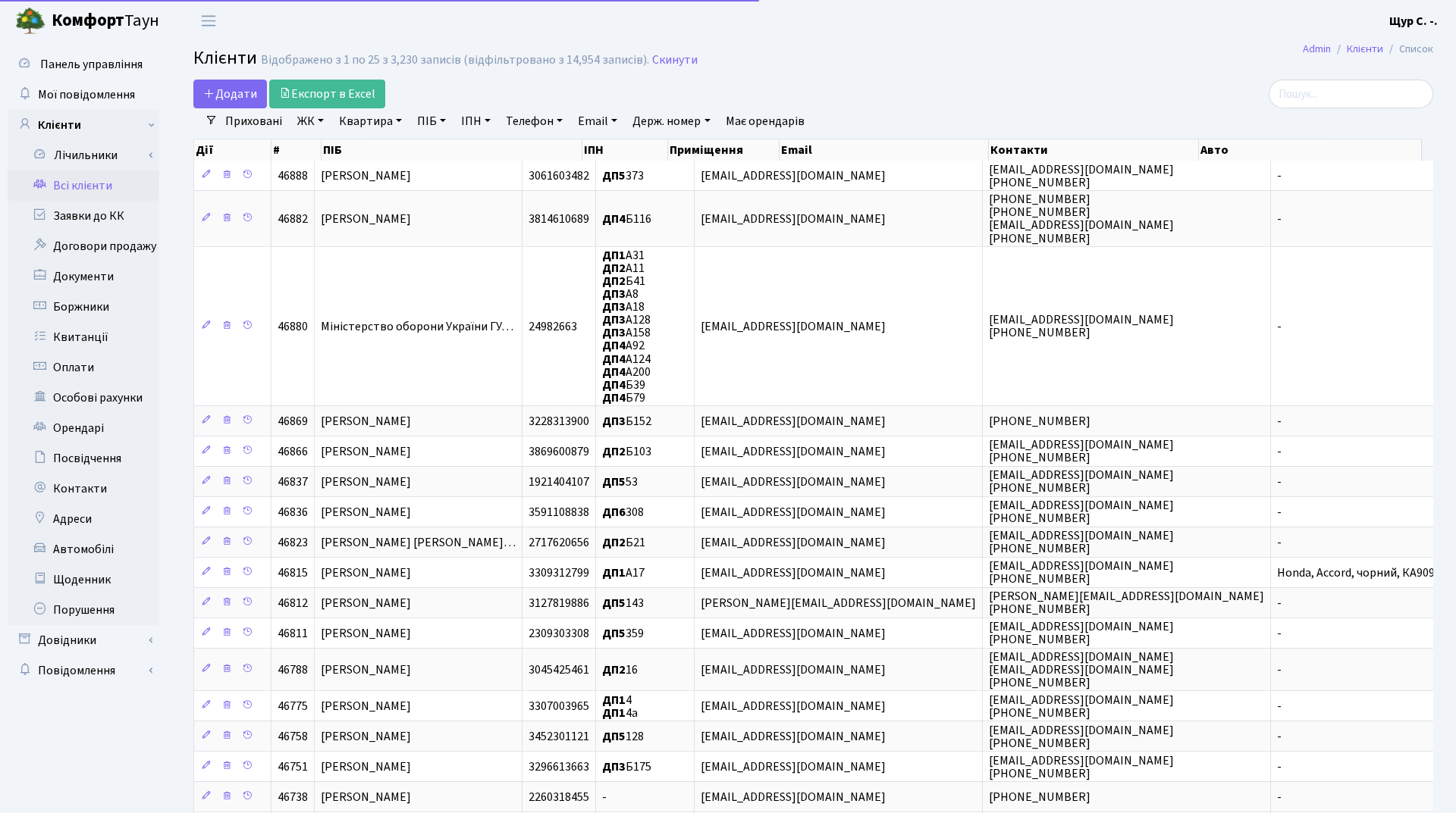
select select "25"
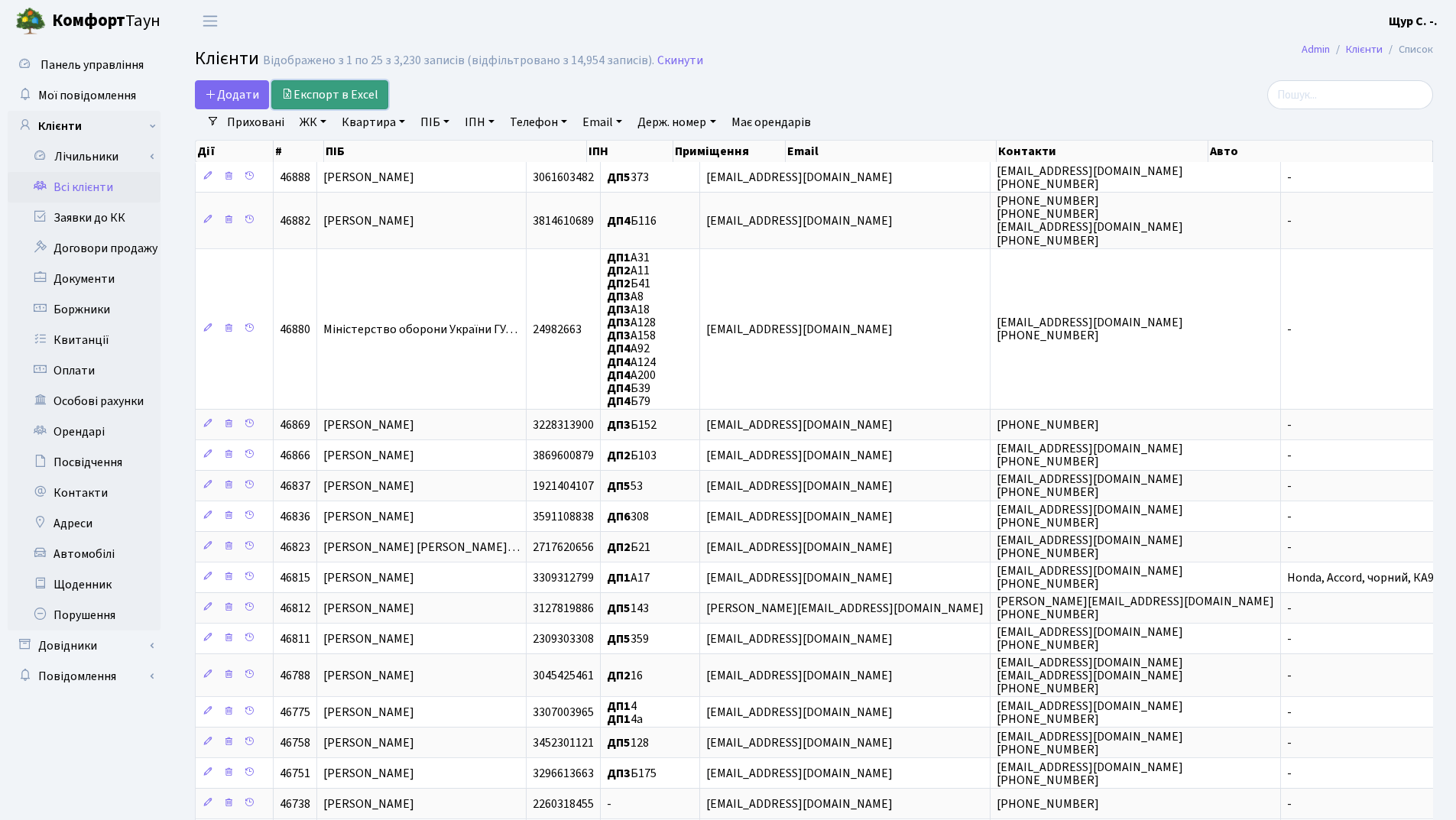
click at [369, 107] on link "Експорт в Excel" at bounding box center [329, 94] width 117 height 29
click at [371, 124] on link "Квартира" at bounding box center [373, 123] width 76 height 26
type input "а198"
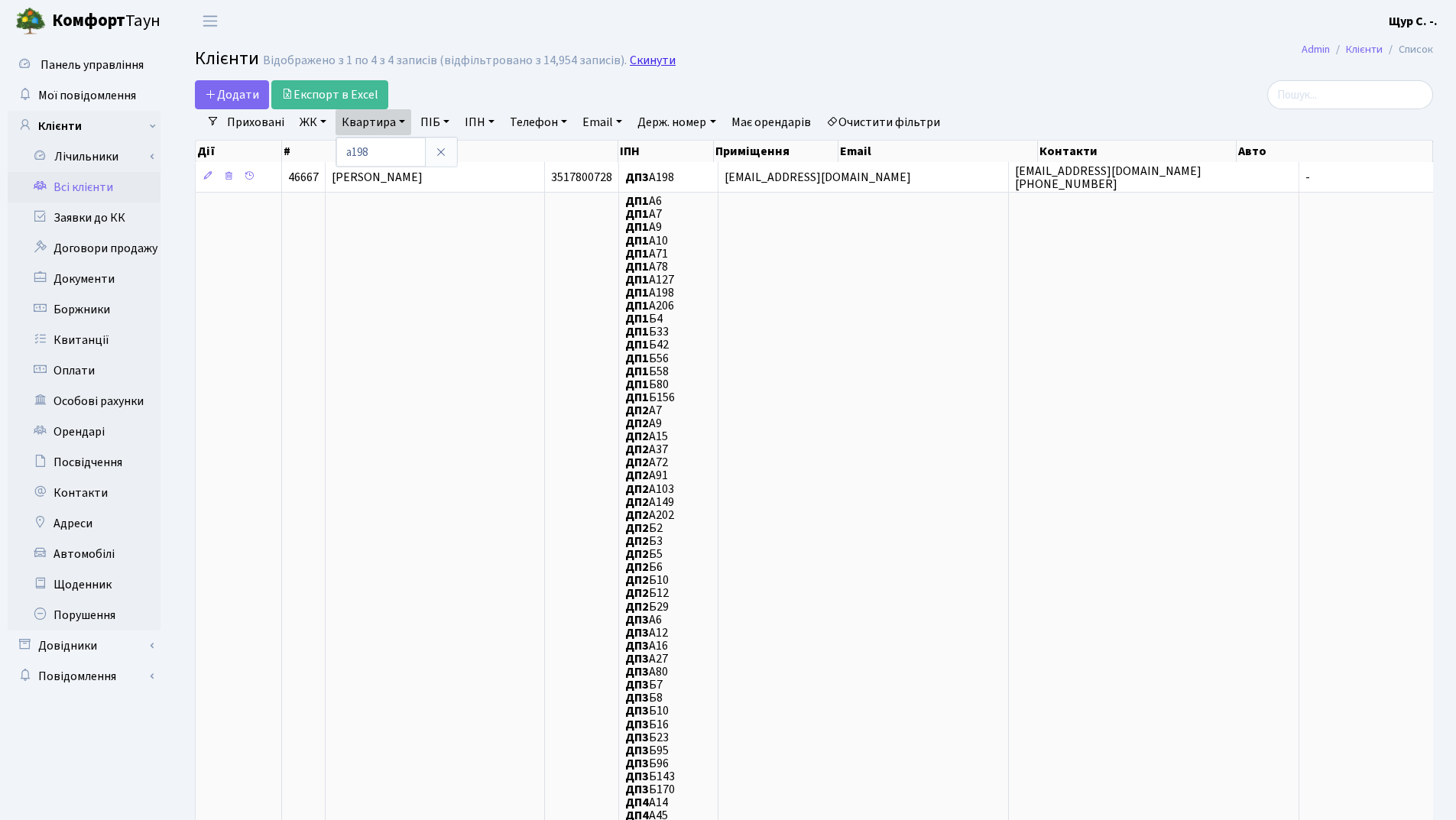
click at [633, 59] on link "Скинути" at bounding box center [653, 61] width 46 height 15
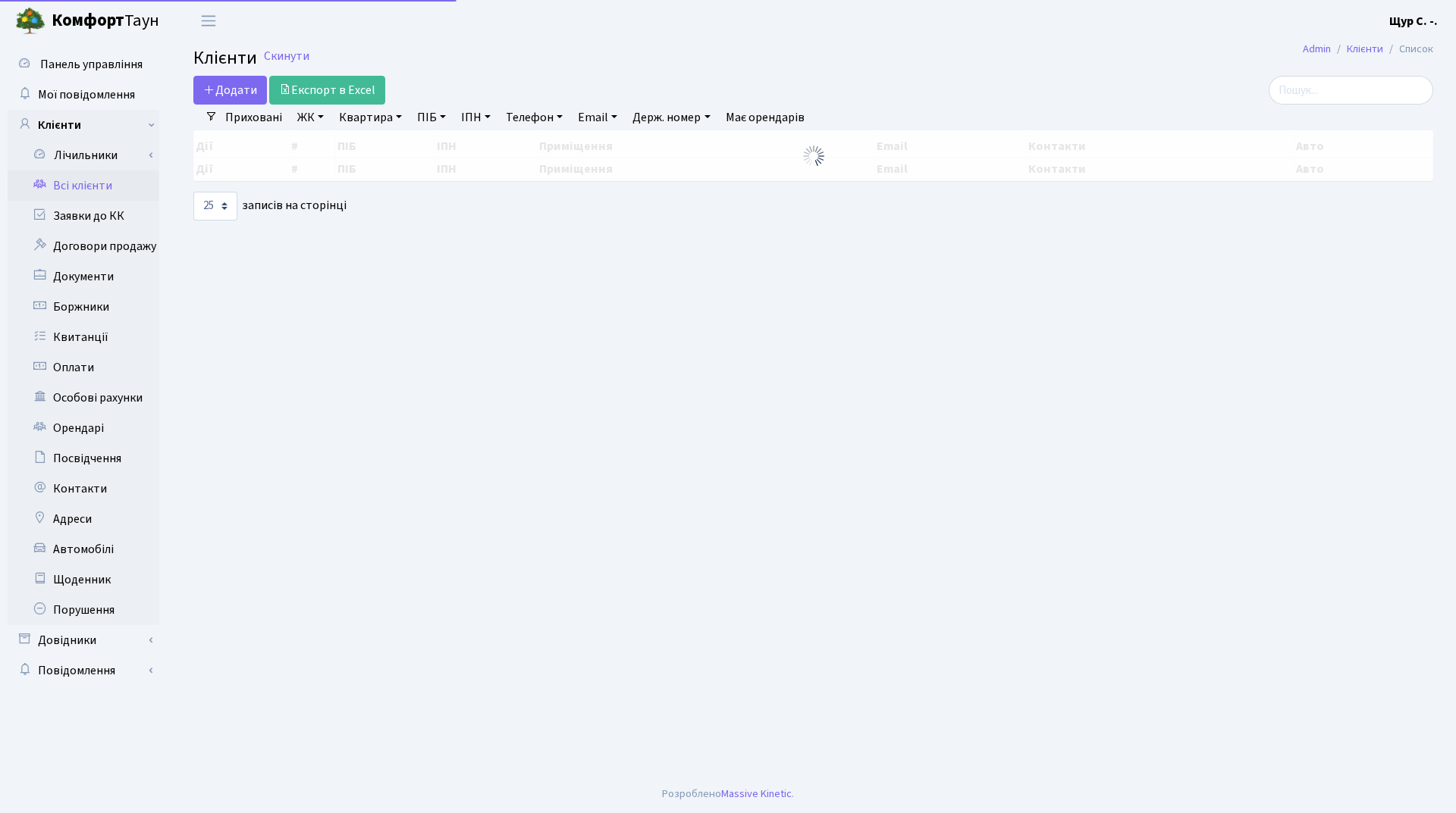
select select "25"
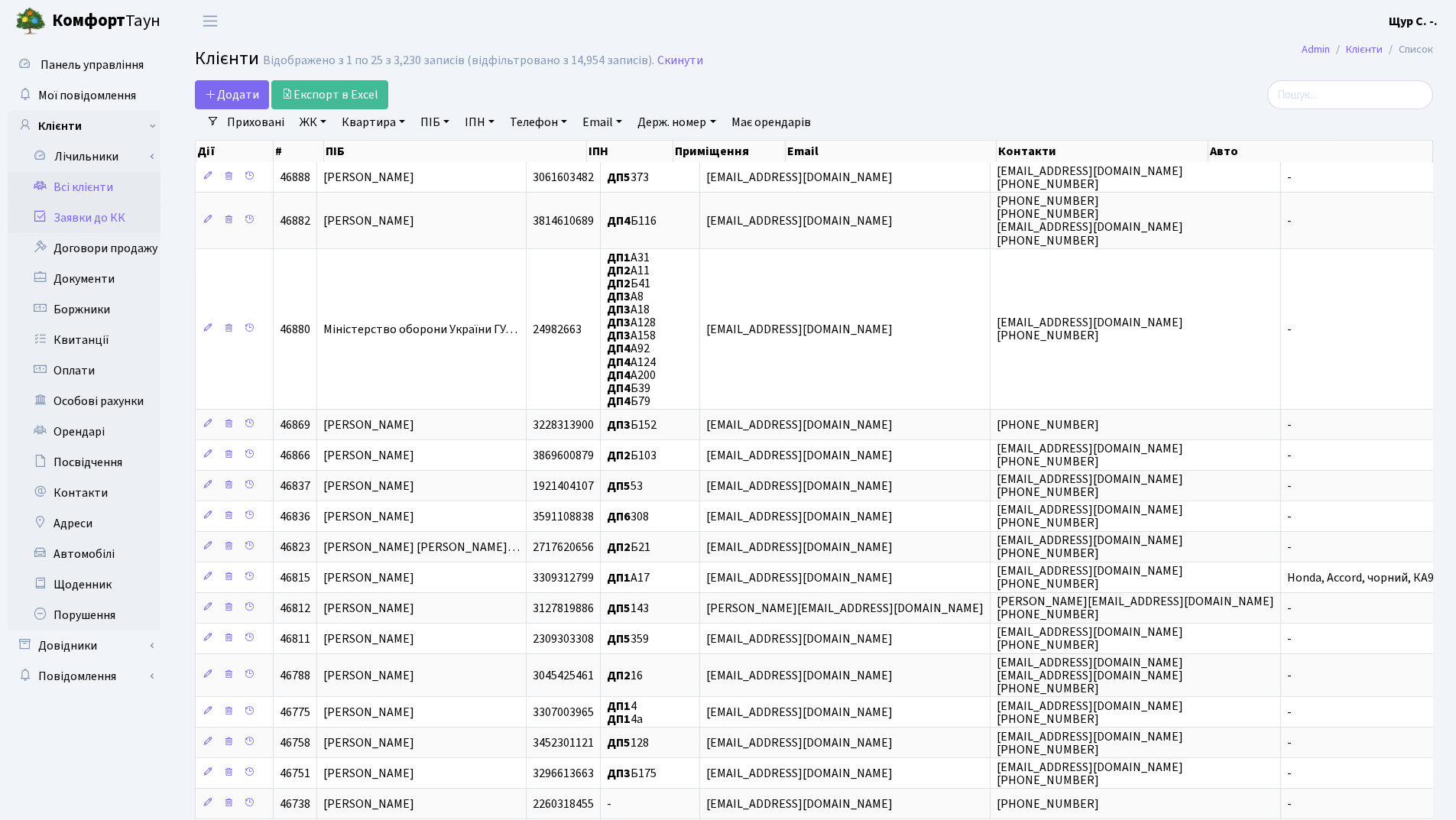
click at [95, 221] on link "Заявки до КК" at bounding box center [84, 218] width 153 height 30
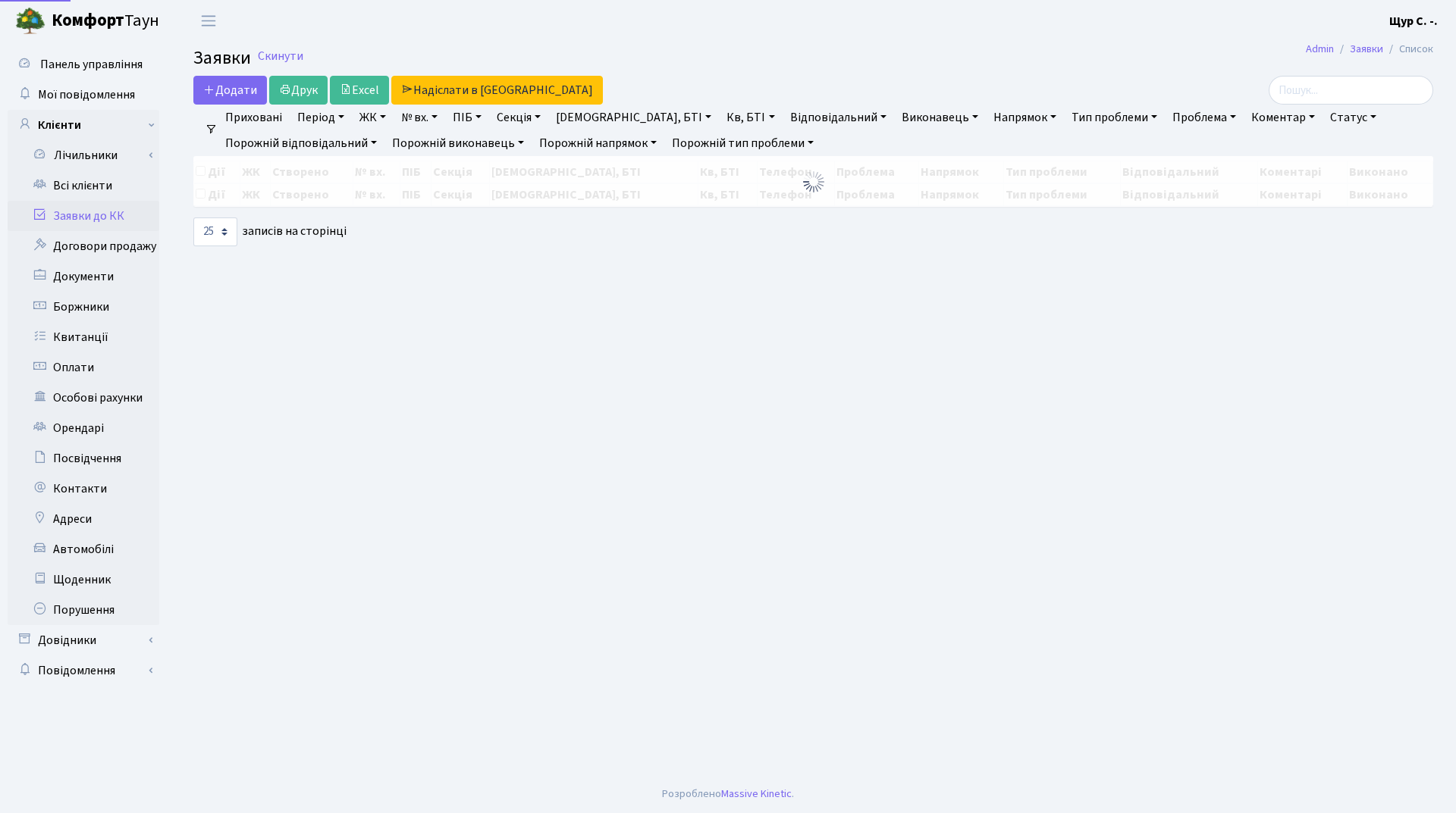
select select "25"
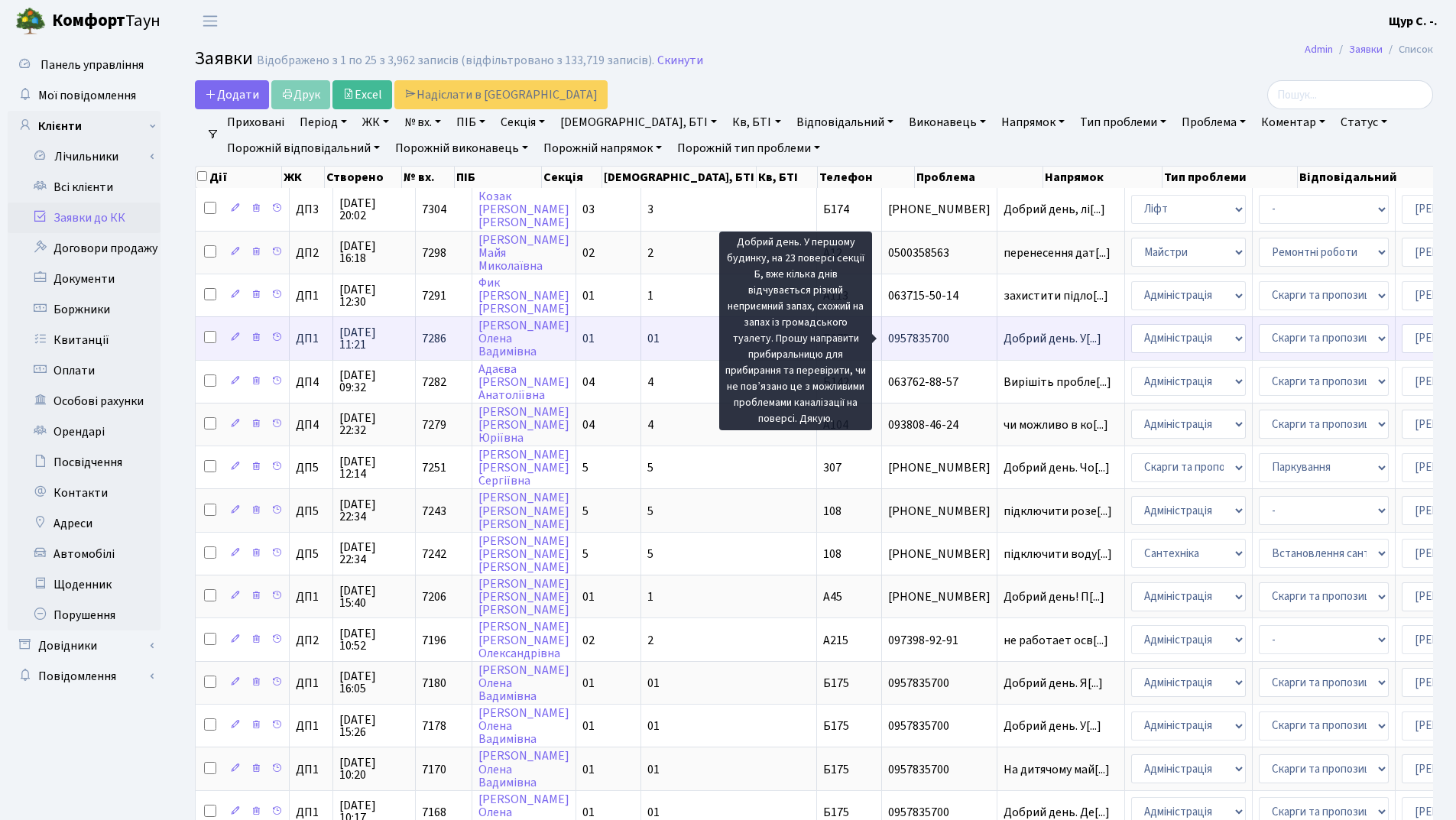
click at [1003, 338] on span "Добрий день. У[...]" at bounding box center [1052, 339] width 98 height 17
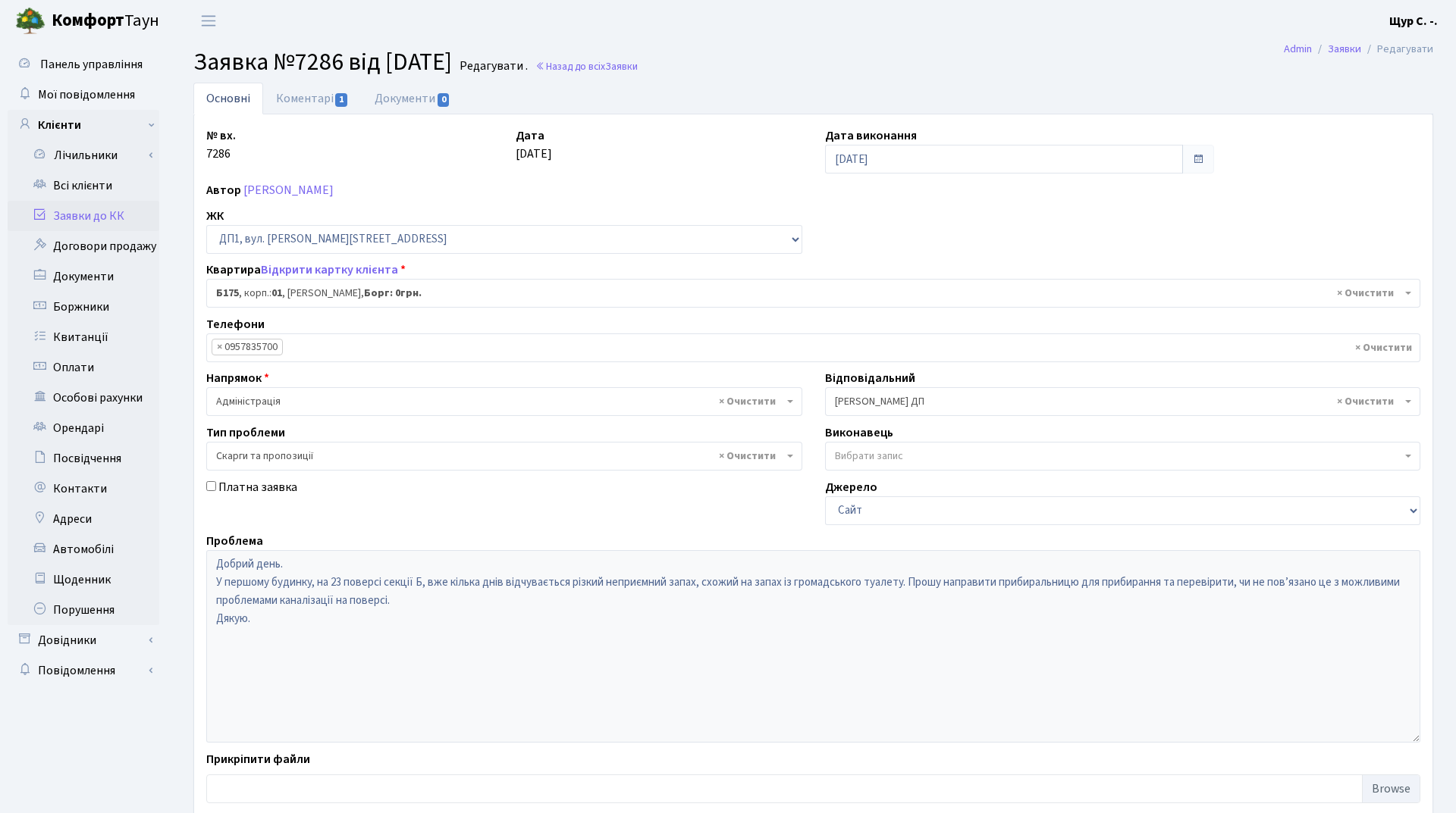
select select "30586"
select select "55"
click at [304, 102] on link "Коментарі 1" at bounding box center [313, 98] width 99 height 31
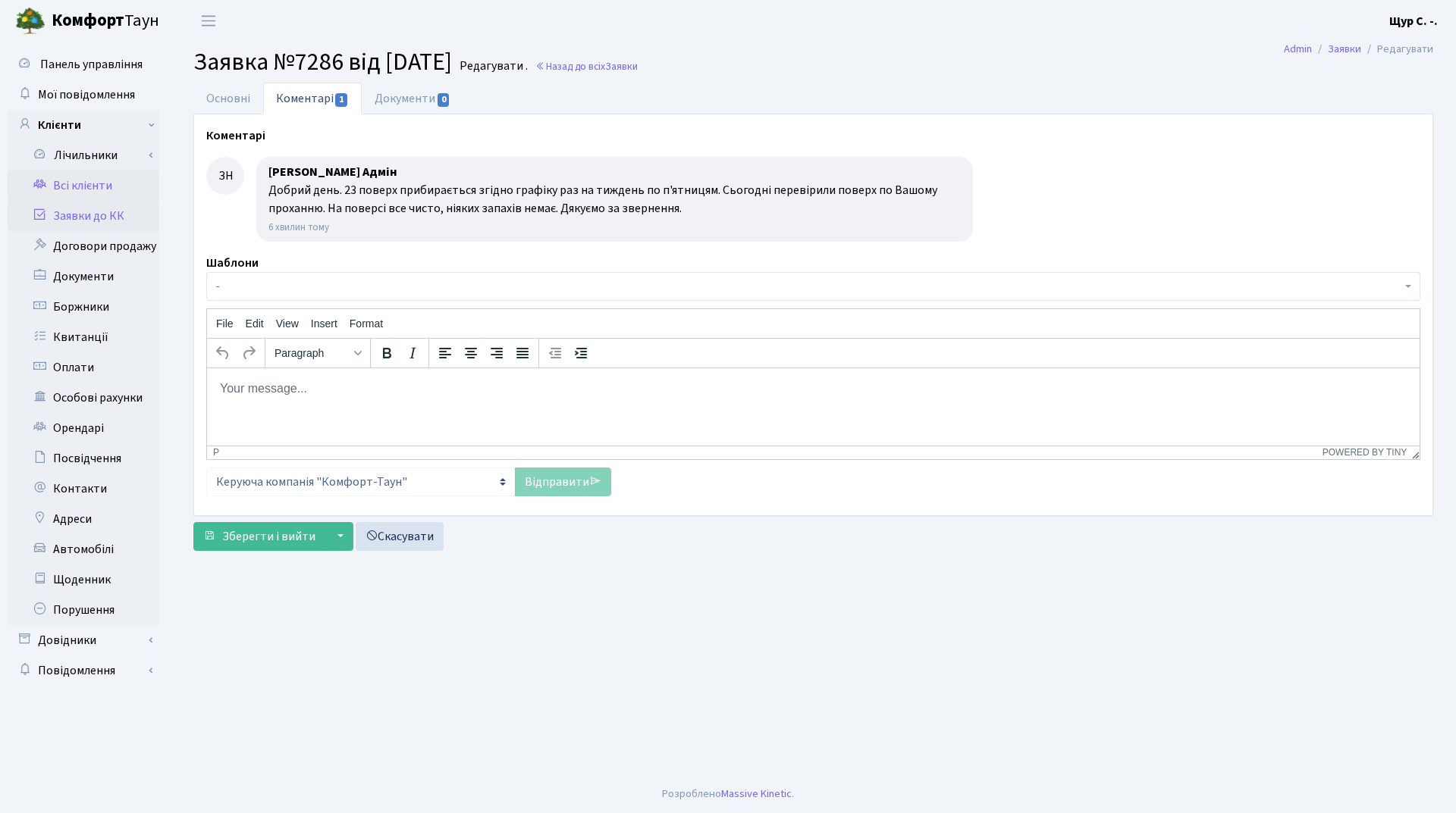
click at [100, 185] on link "Всі клієнти" at bounding box center [83, 186] width 152 height 30
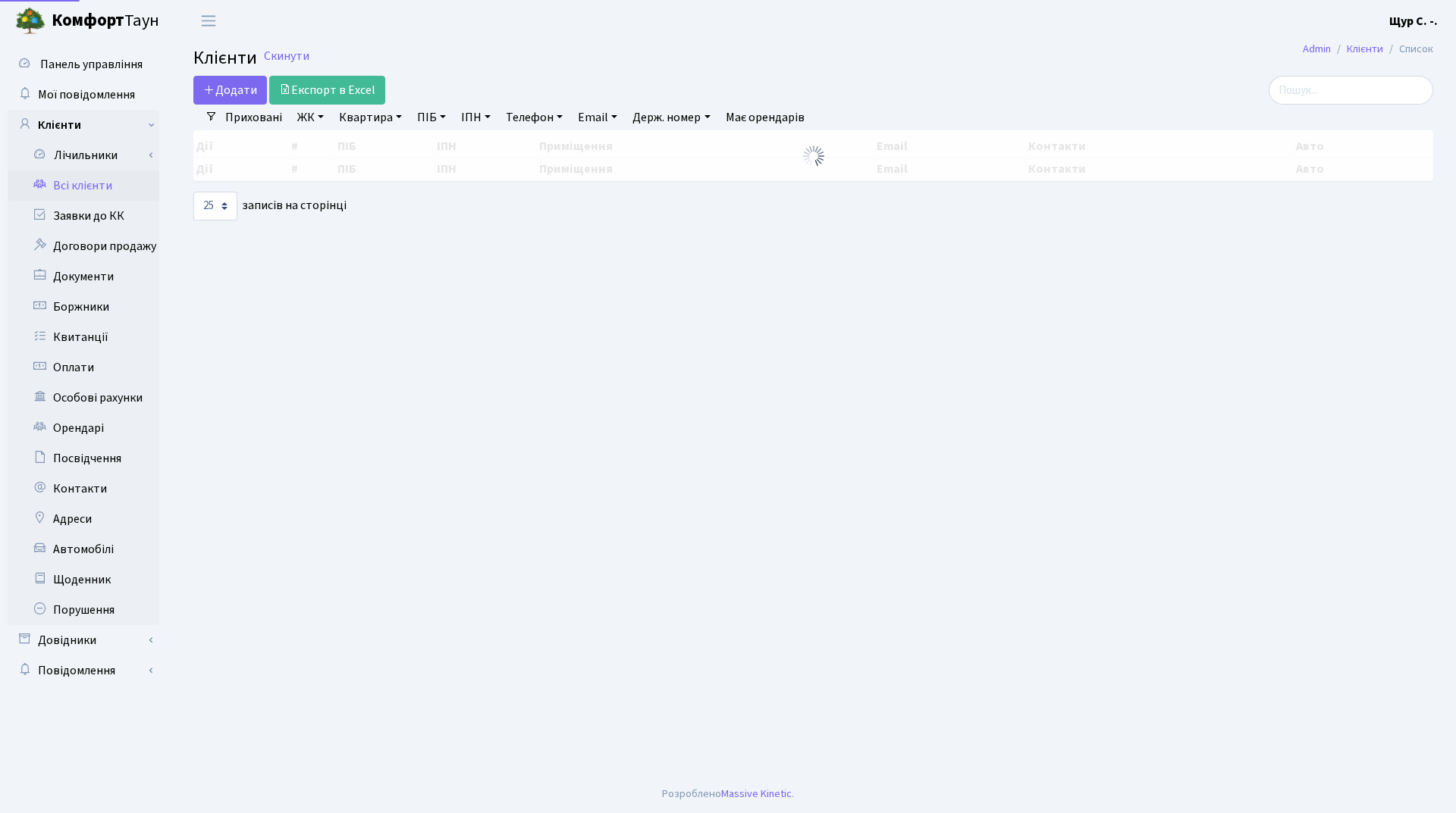
select select "25"
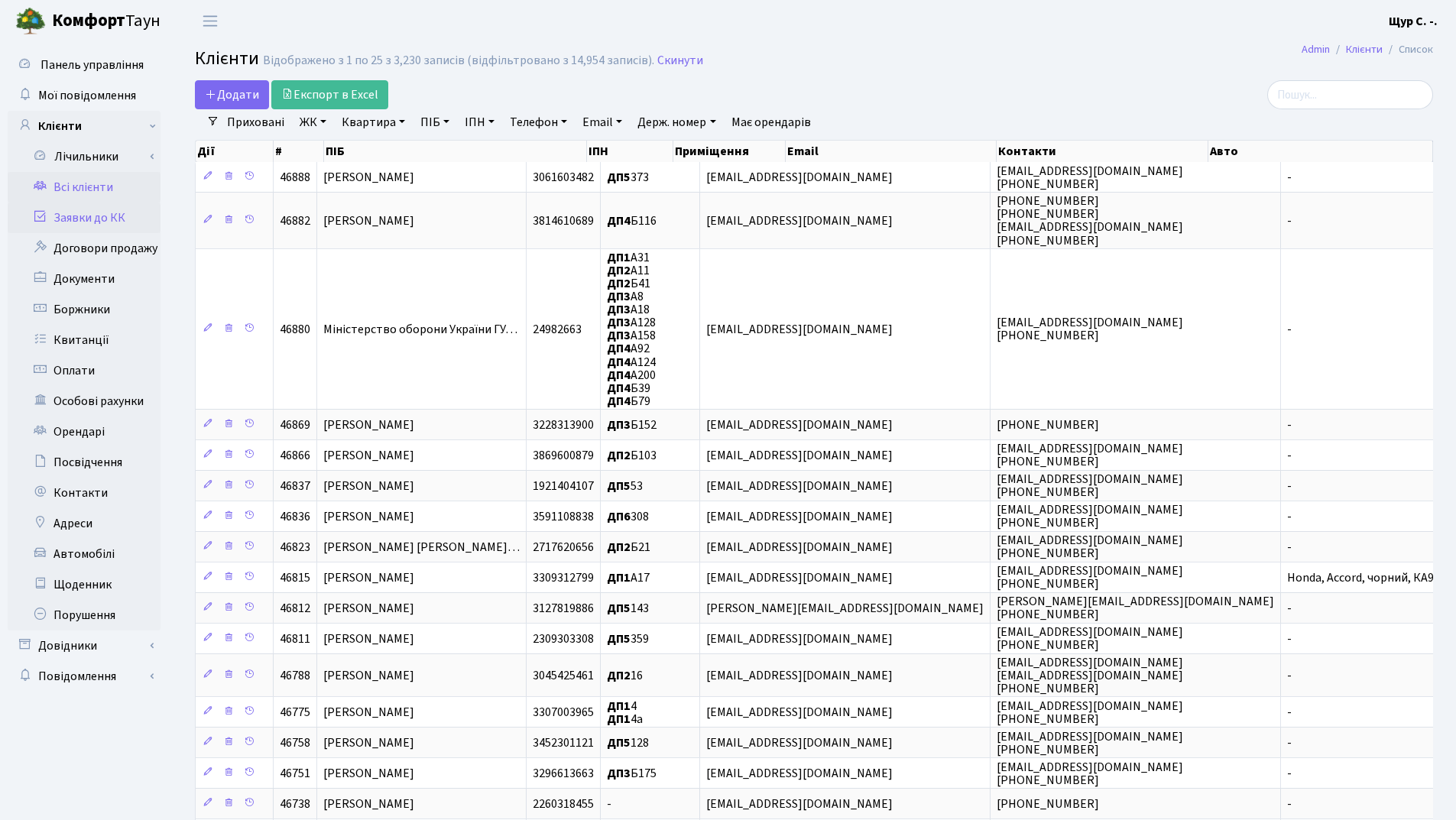
click at [101, 225] on link "Заявки до КК" at bounding box center [84, 218] width 153 height 30
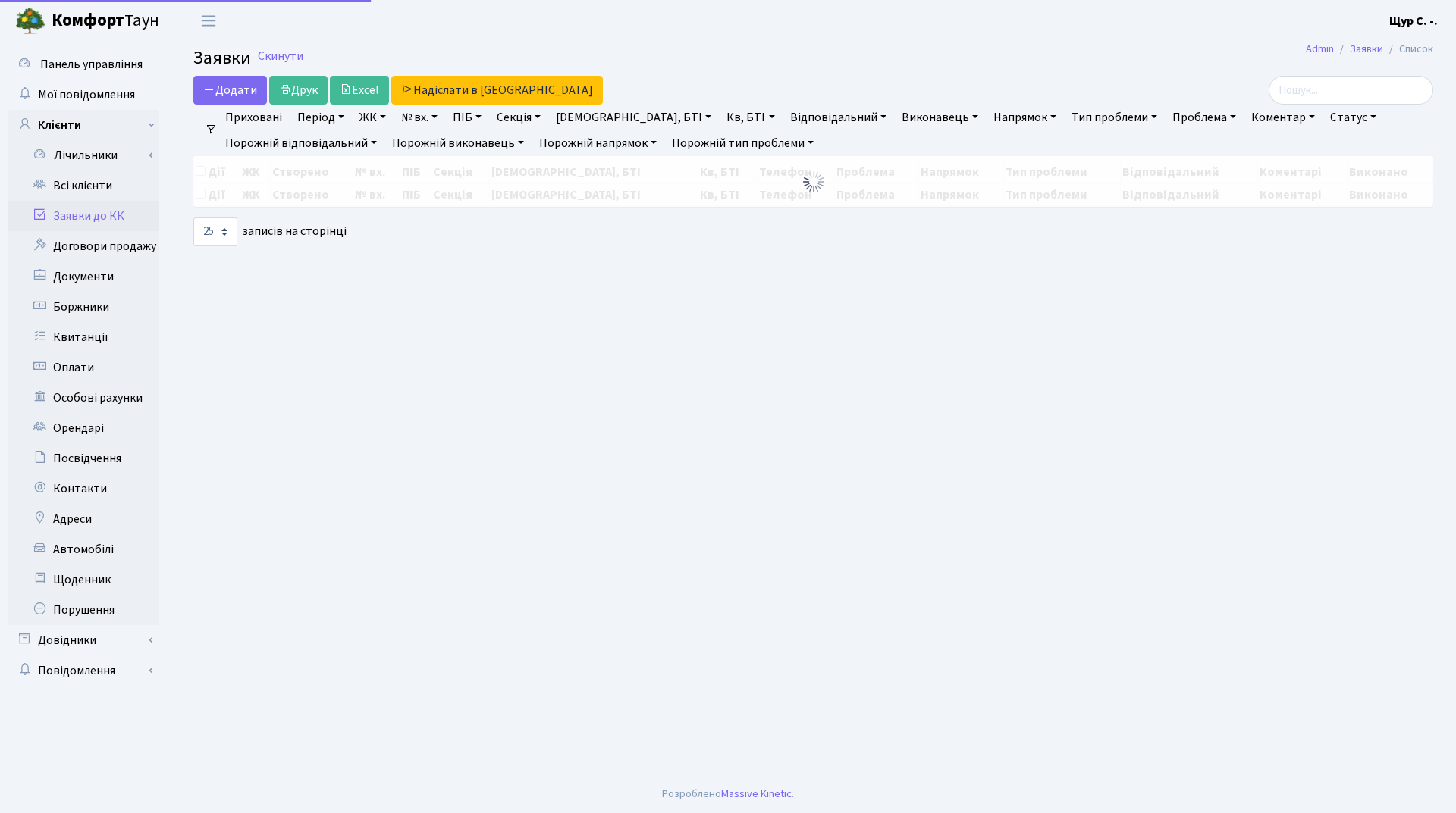
select select "25"
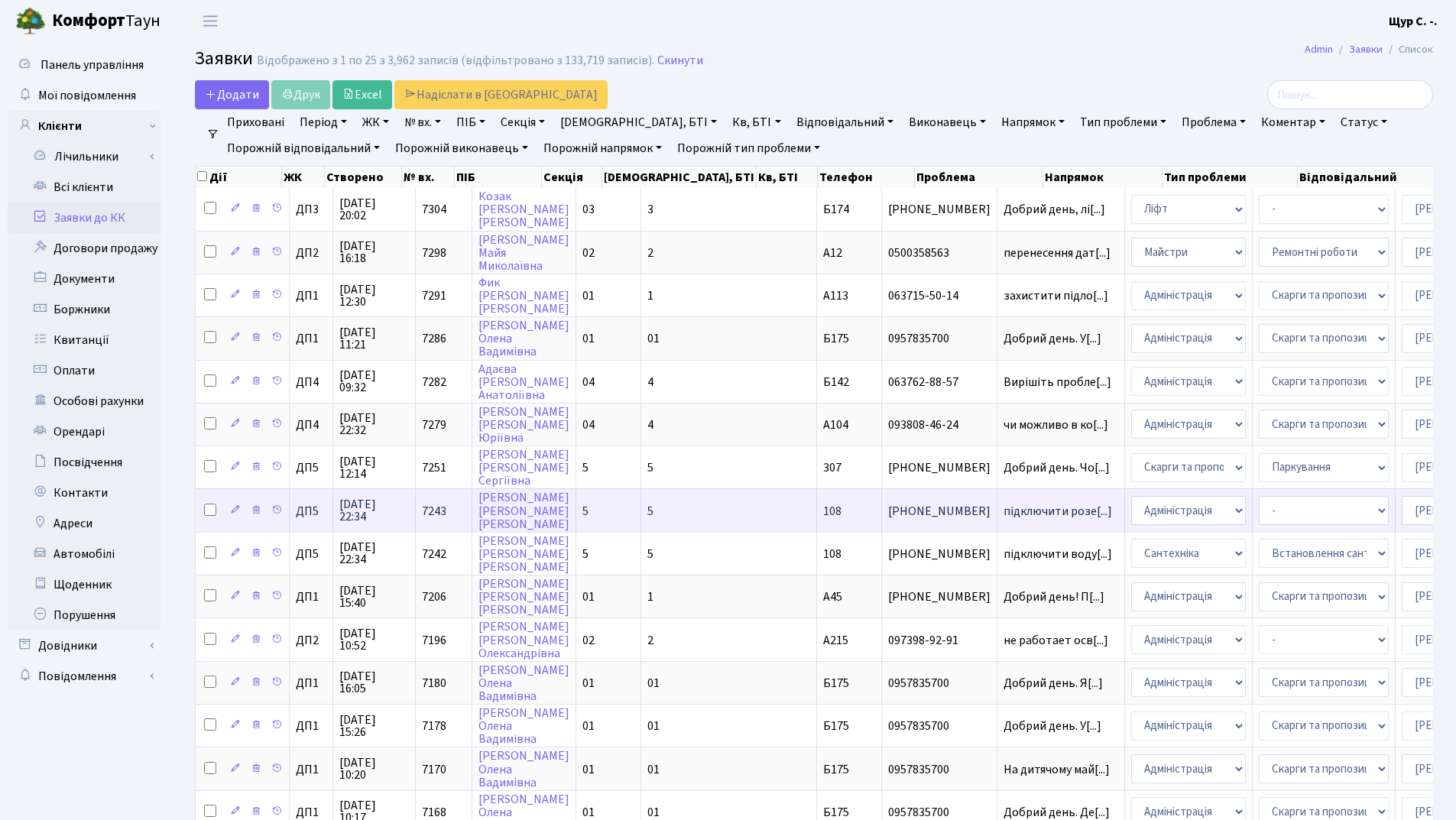
click at [998, 518] on td "підключити розе[...]" at bounding box center [1061, 510] width 127 height 42
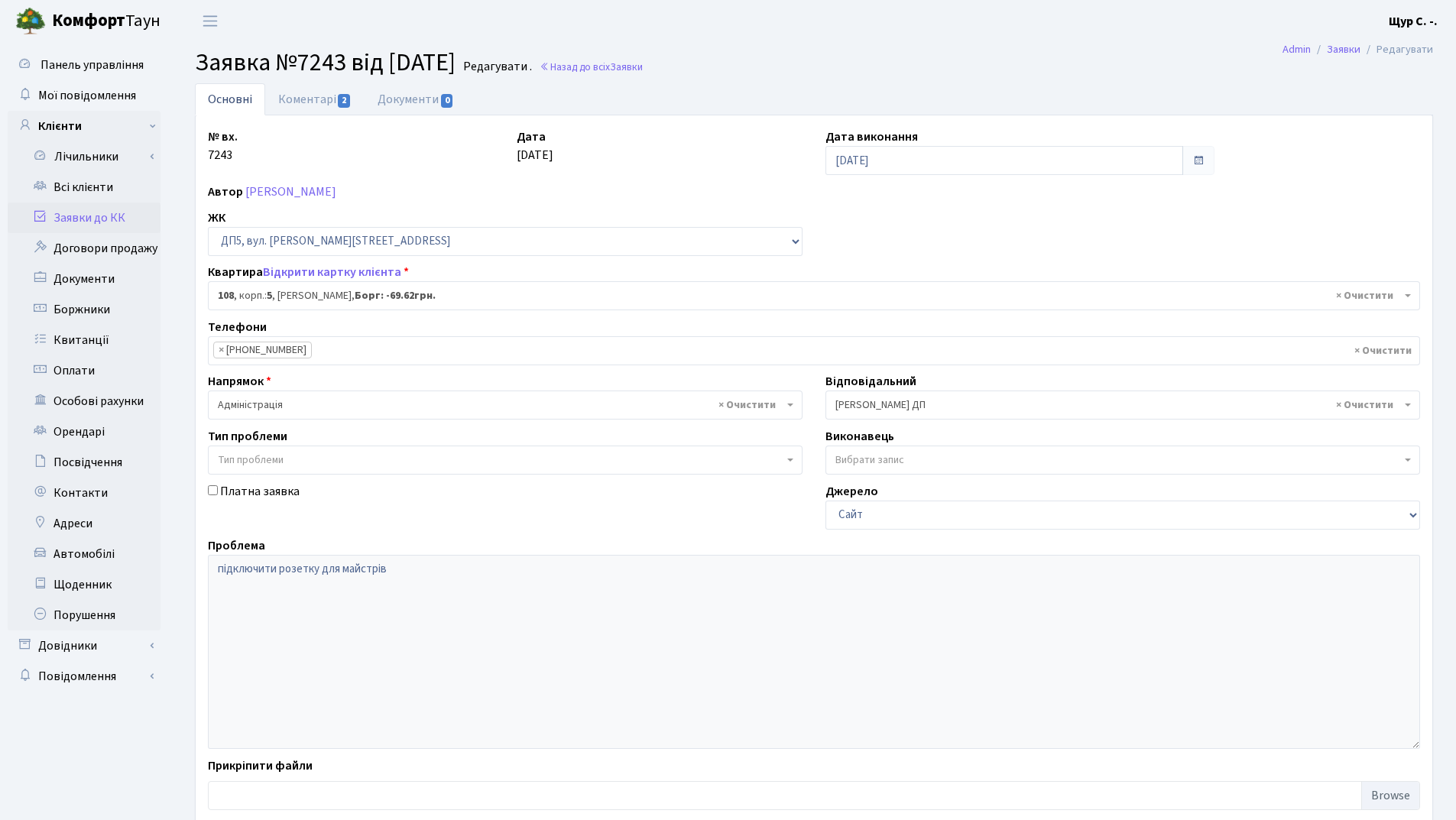
select select "45706"
click at [299, 98] on link "Коментарі 2" at bounding box center [315, 99] width 100 height 31
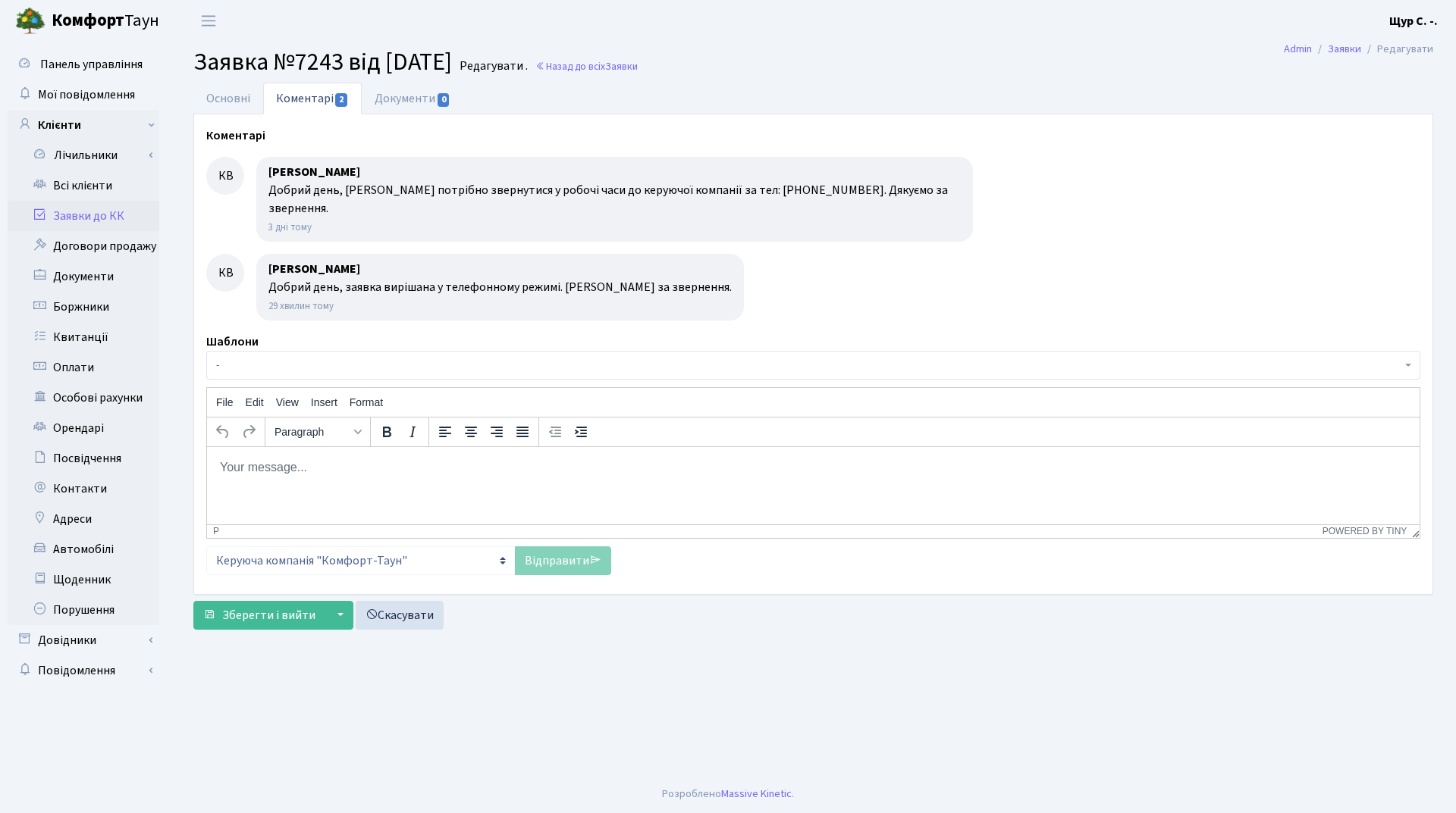
click at [91, 213] on link "Заявки до КК" at bounding box center [83, 216] width 152 height 30
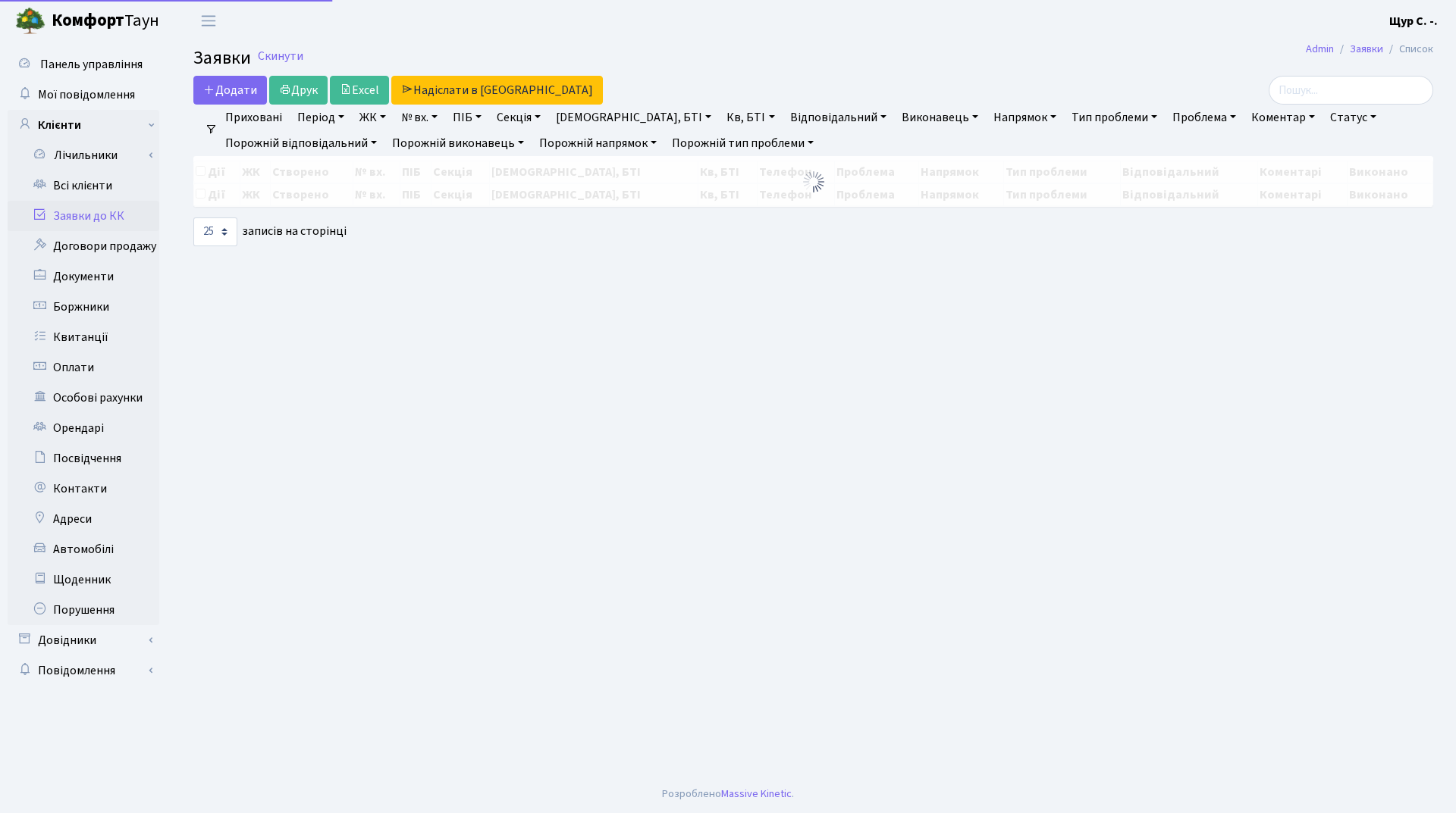
select select "25"
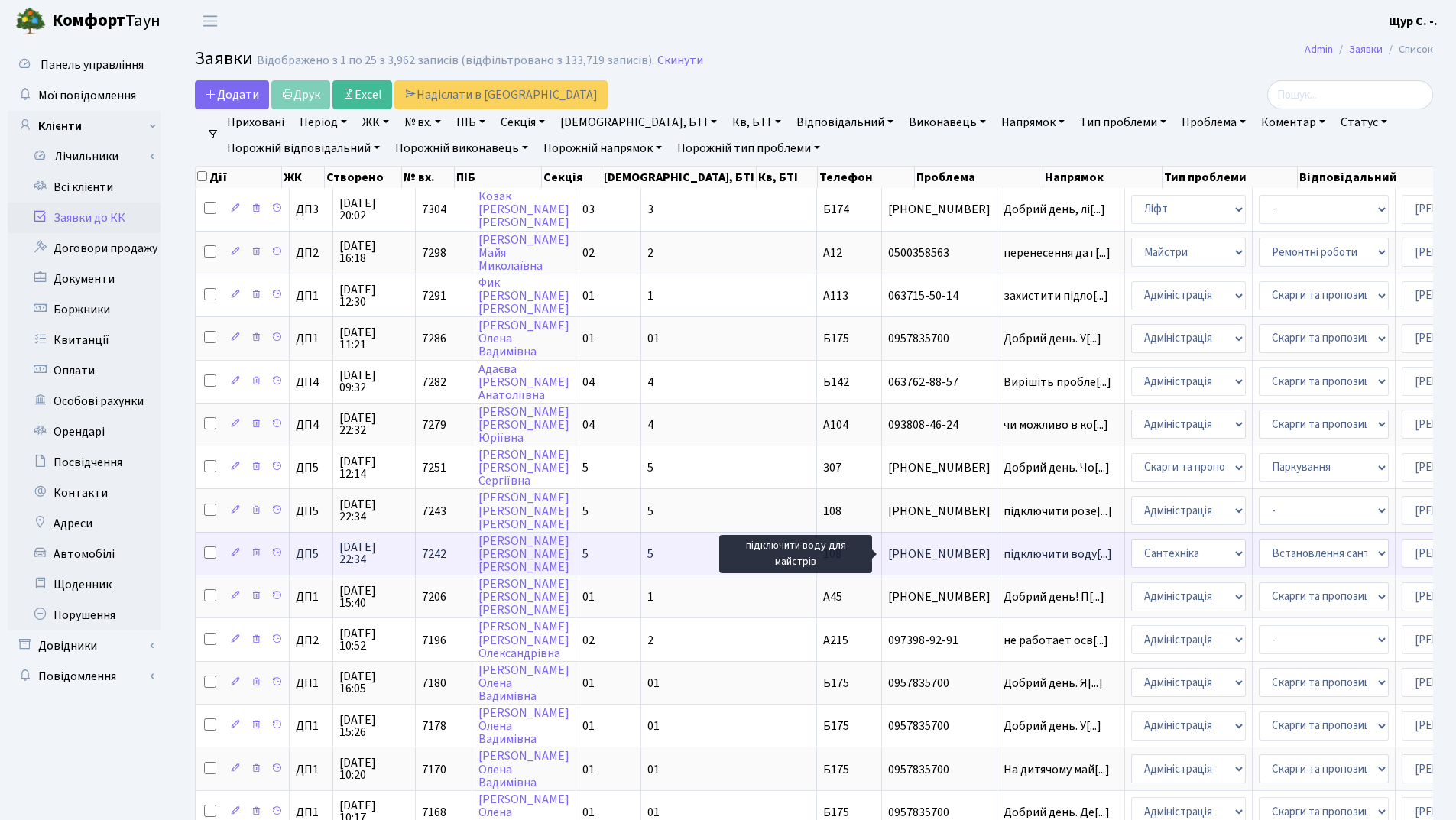
click at [1003, 553] on span "підключити воду[...]" at bounding box center [1058, 554] width 109 height 17
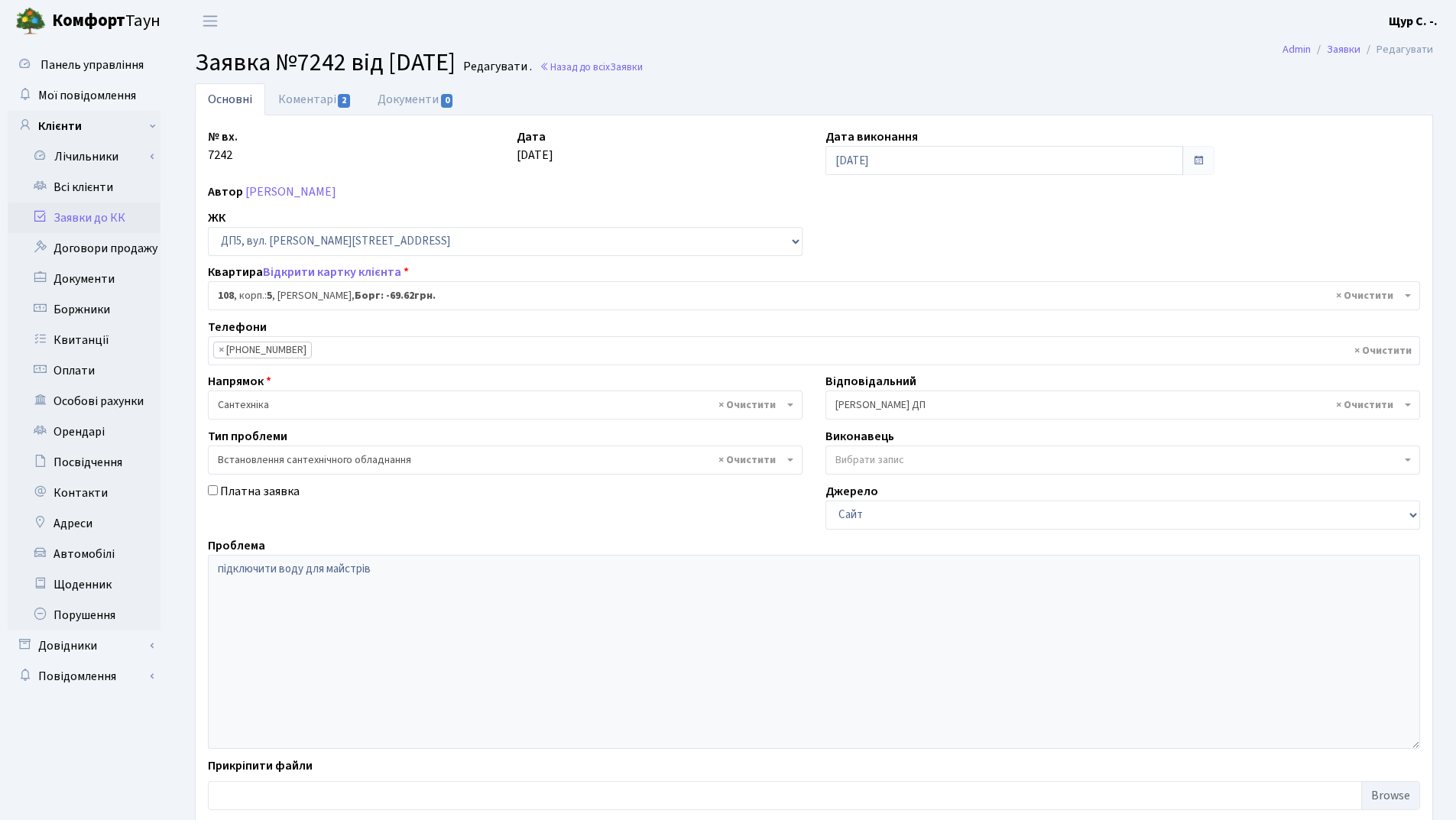
select select "45706"
select select "39"
click at [311, 100] on link "Коментарі 2" at bounding box center [315, 99] width 100 height 31
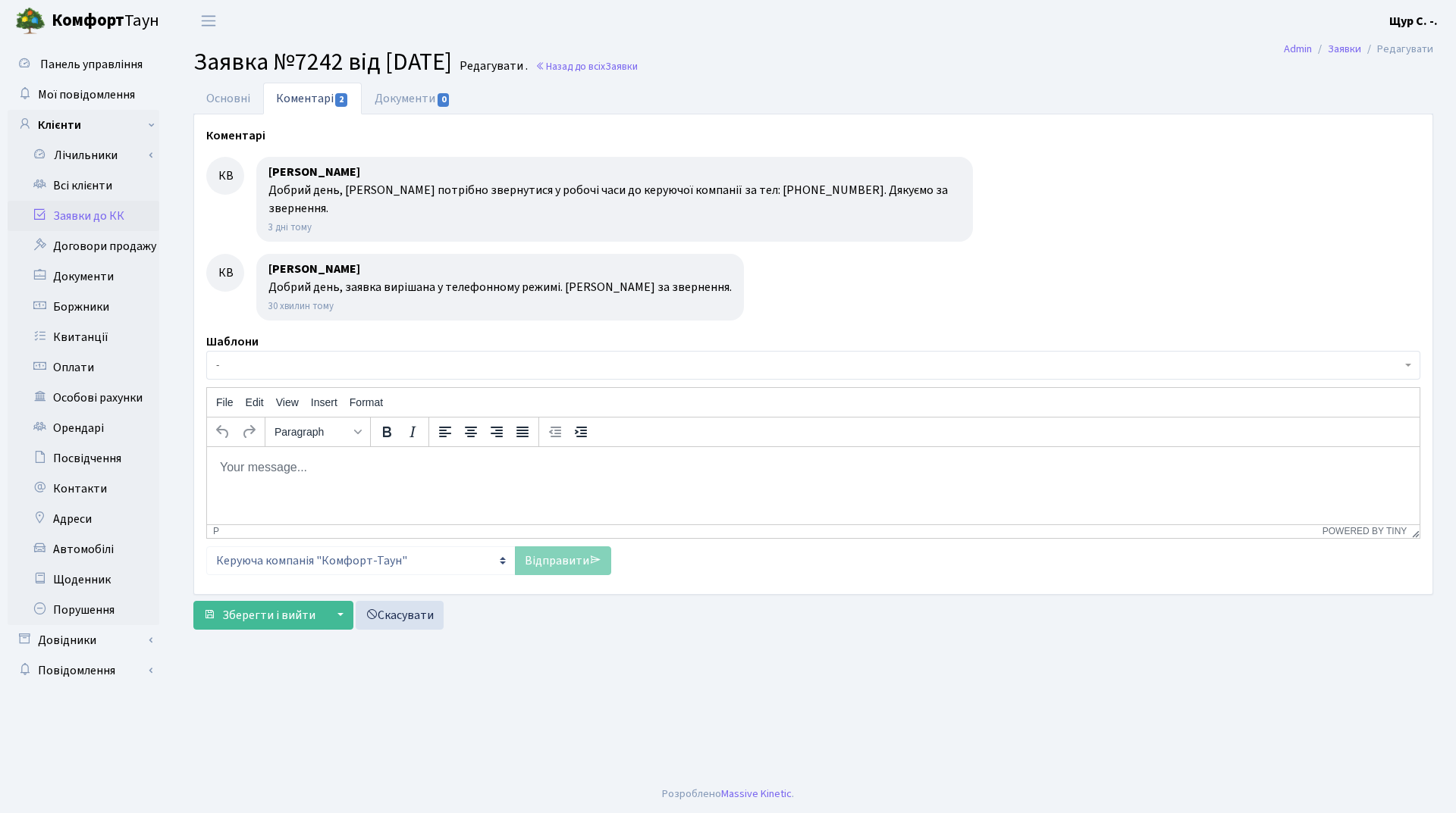
click at [77, 221] on link "Заявки до КК" at bounding box center [83, 216] width 152 height 30
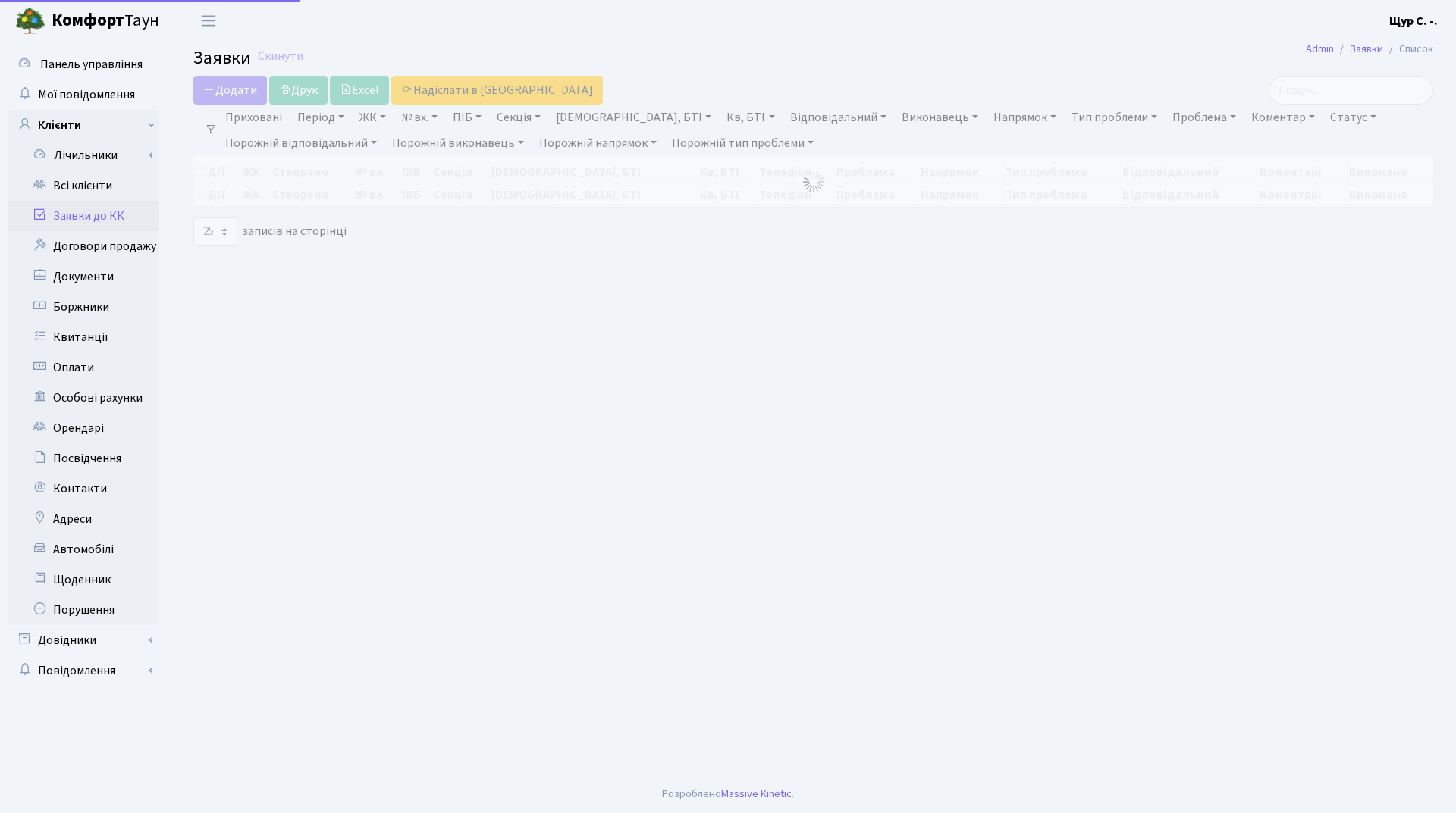
select select "25"
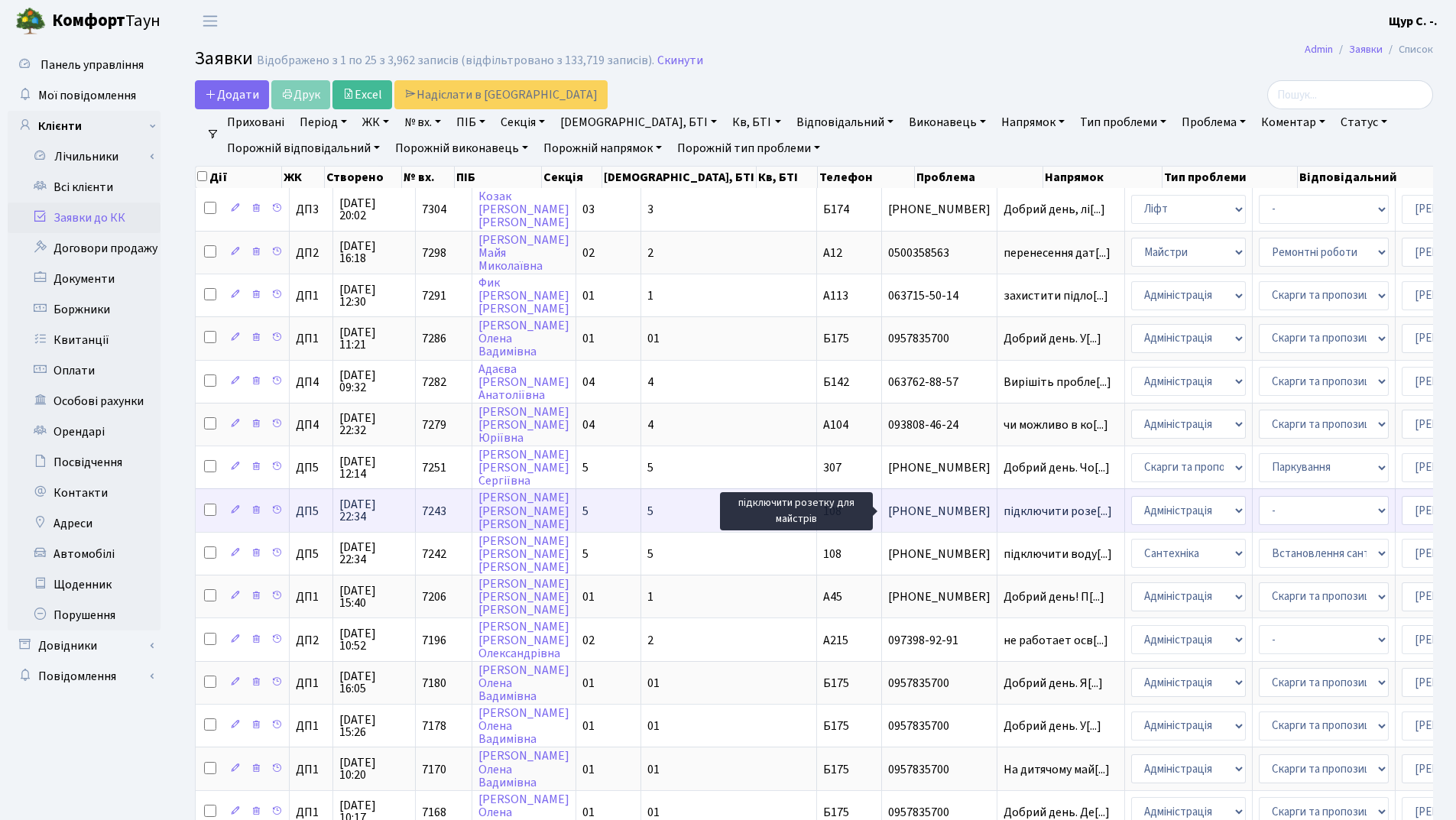
click at [1003, 508] on span "підключити розе[...]" at bounding box center [1058, 511] width 109 height 17
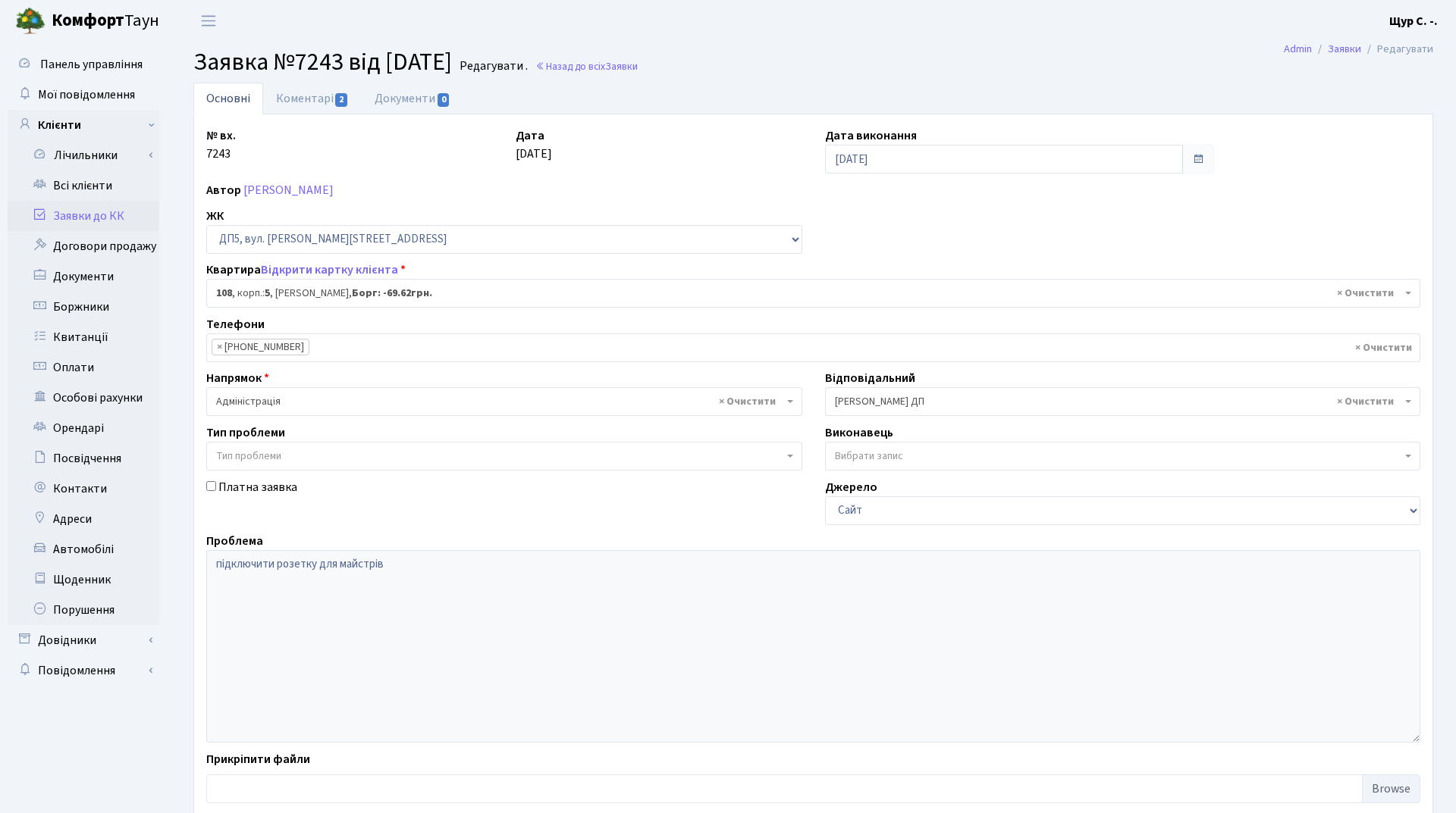
select select "45706"
click at [298, 94] on link "Коментарі 2" at bounding box center [313, 98] width 99 height 31
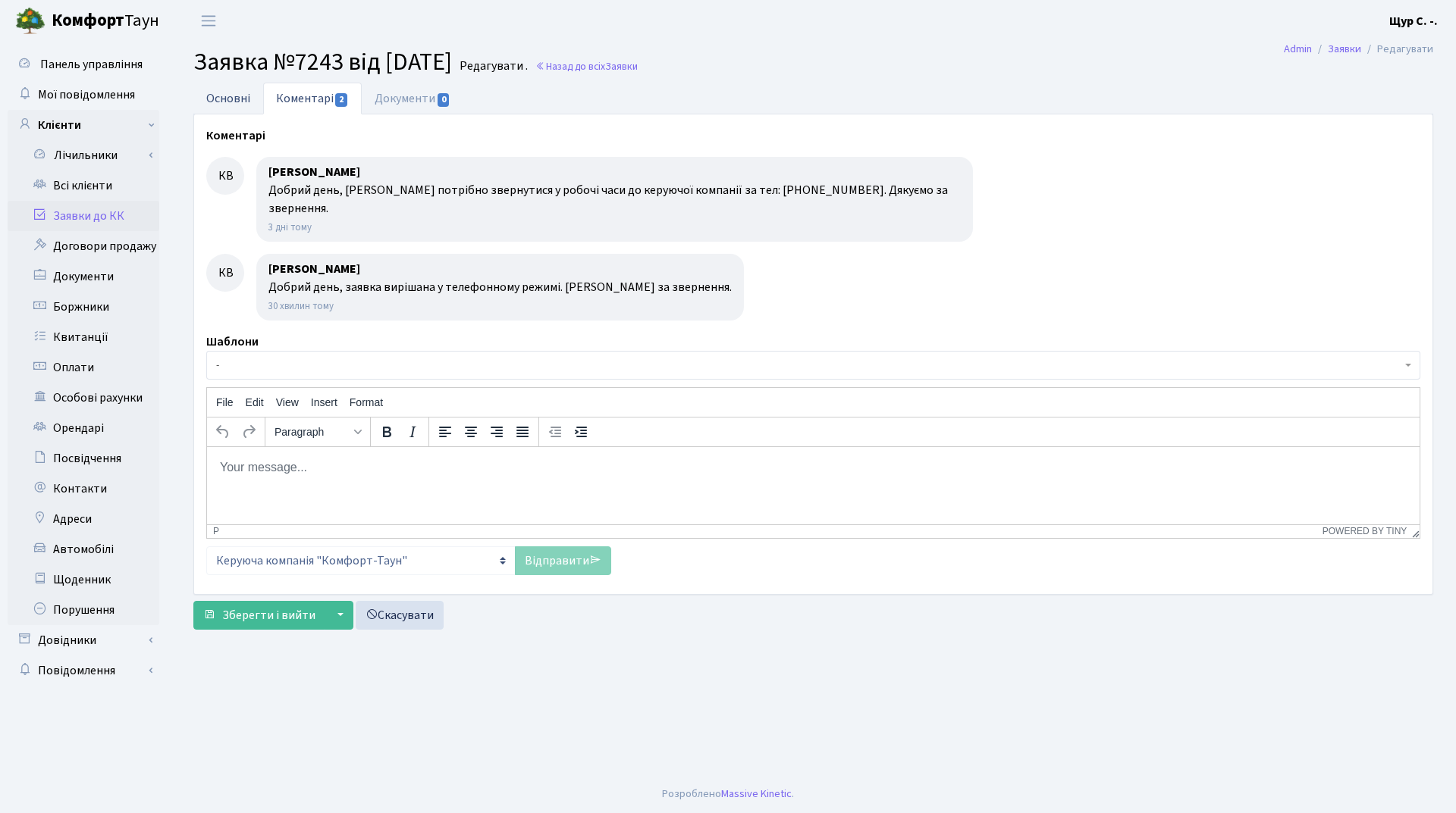
click at [223, 99] on link "Основні" at bounding box center [228, 98] width 70 height 31
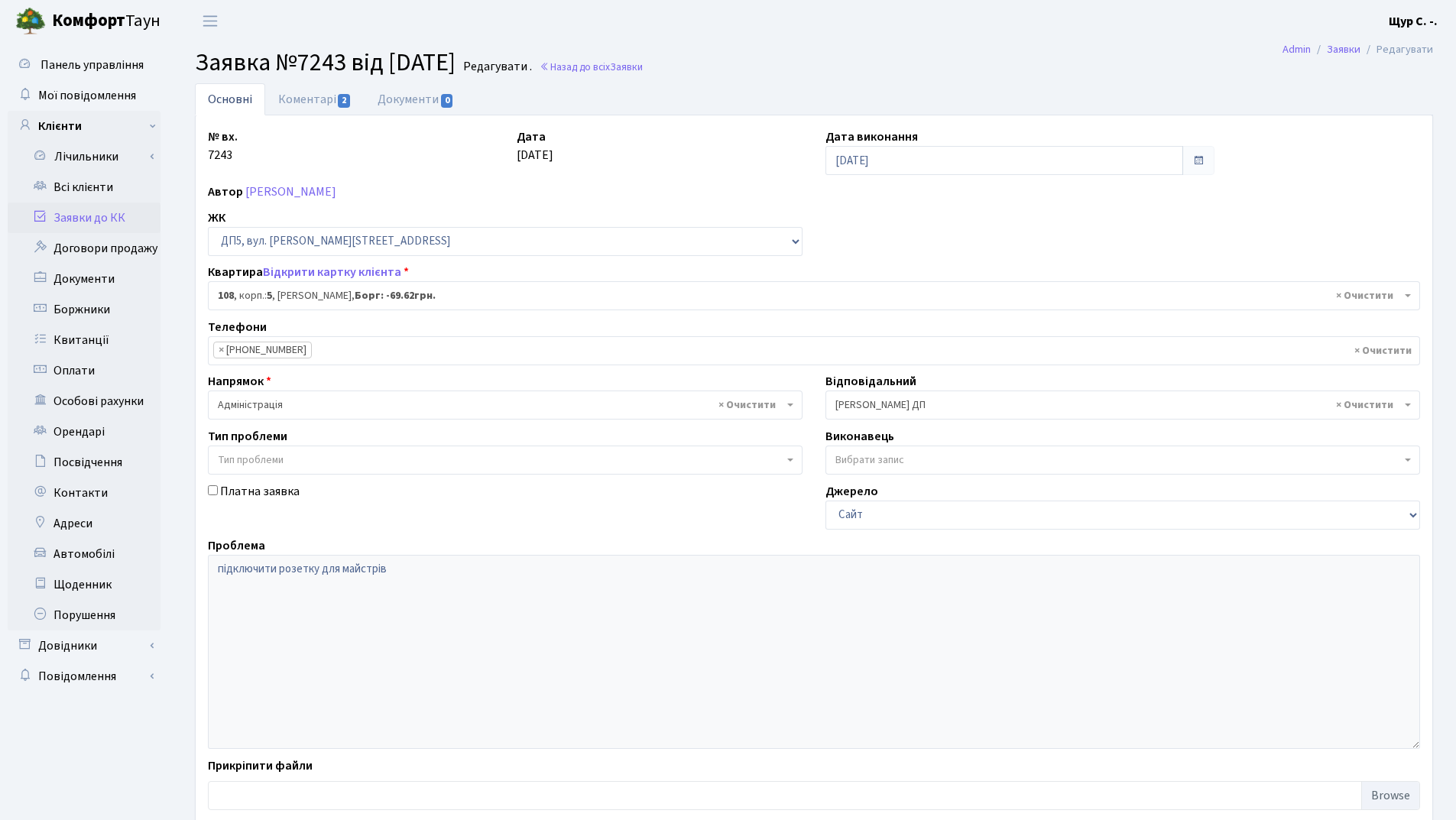
click at [103, 221] on link "Заявки до КК" at bounding box center [84, 218] width 153 height 30
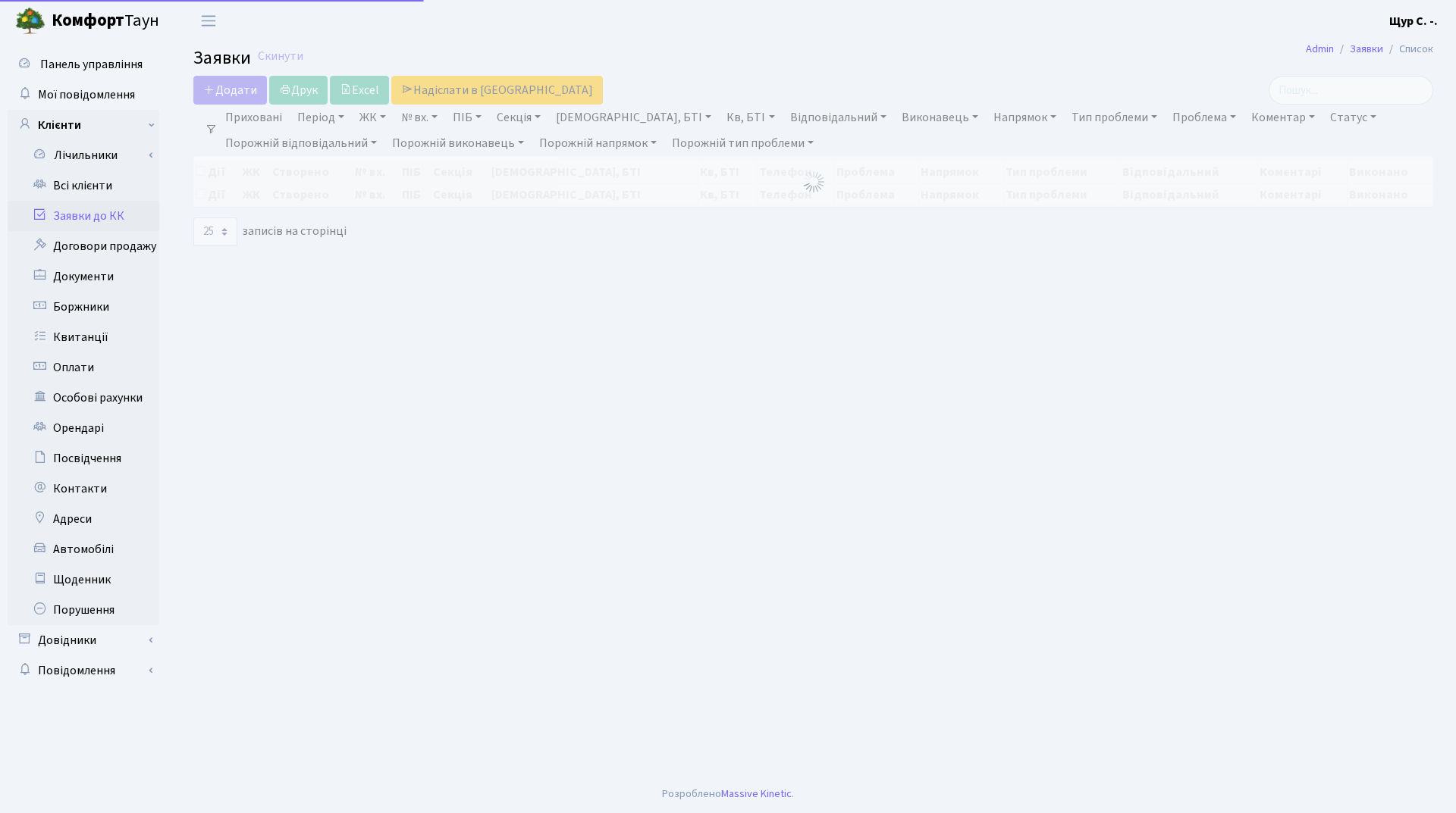
select select "25"
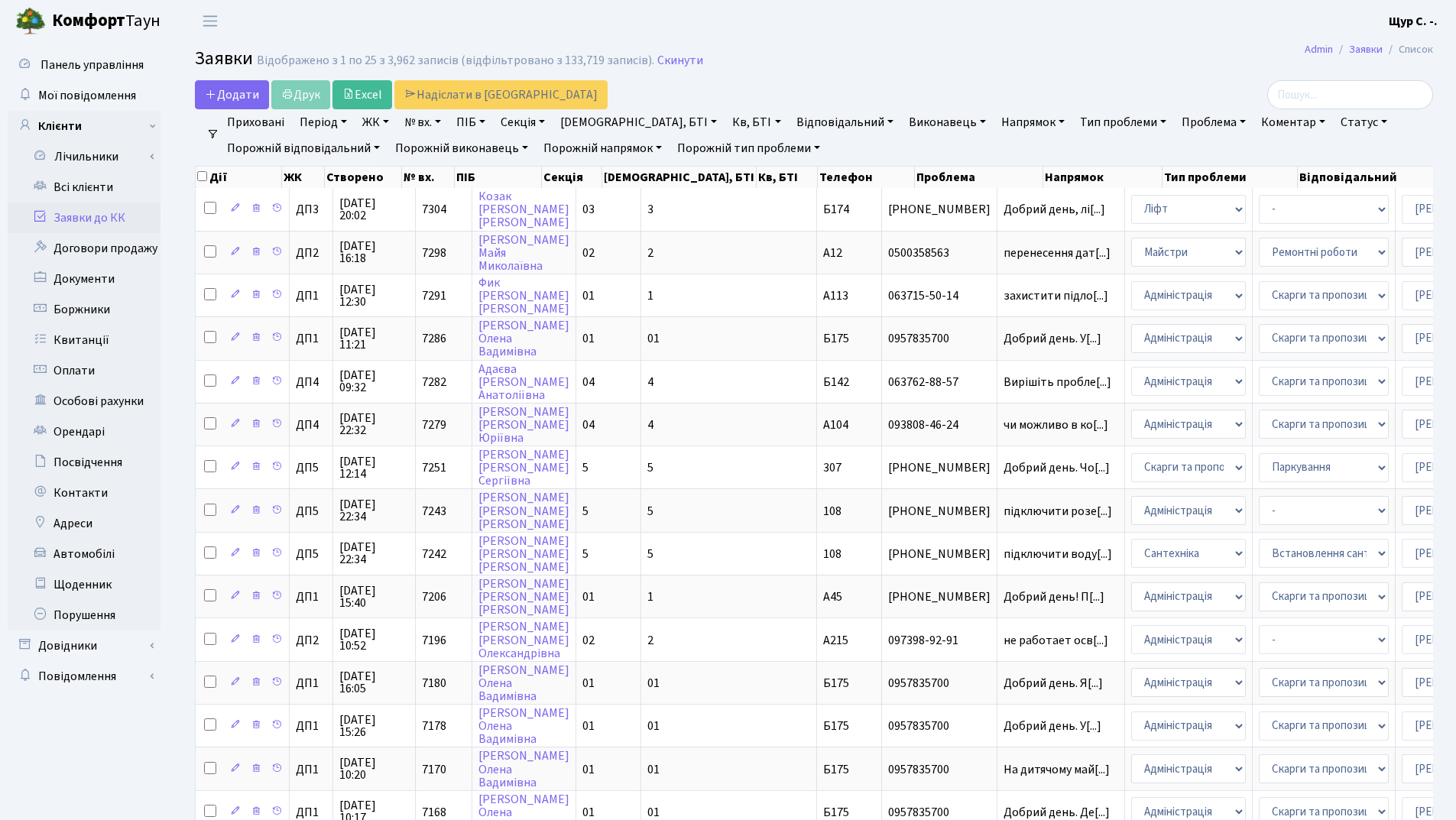
click at [93, 223] on link "Заявки до КК" at bounding box center [84, 218] width 153 height 30
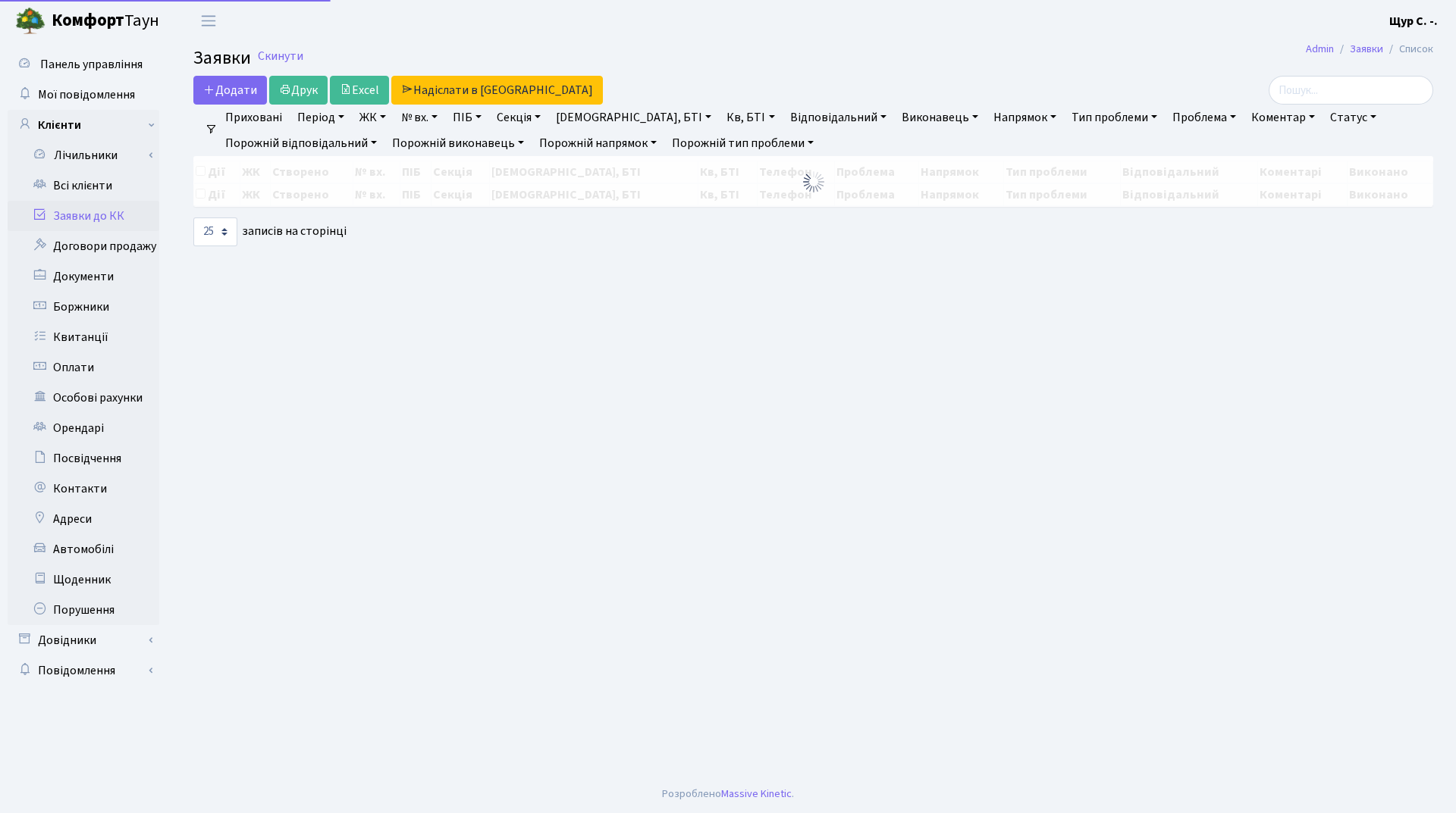
select select "25"
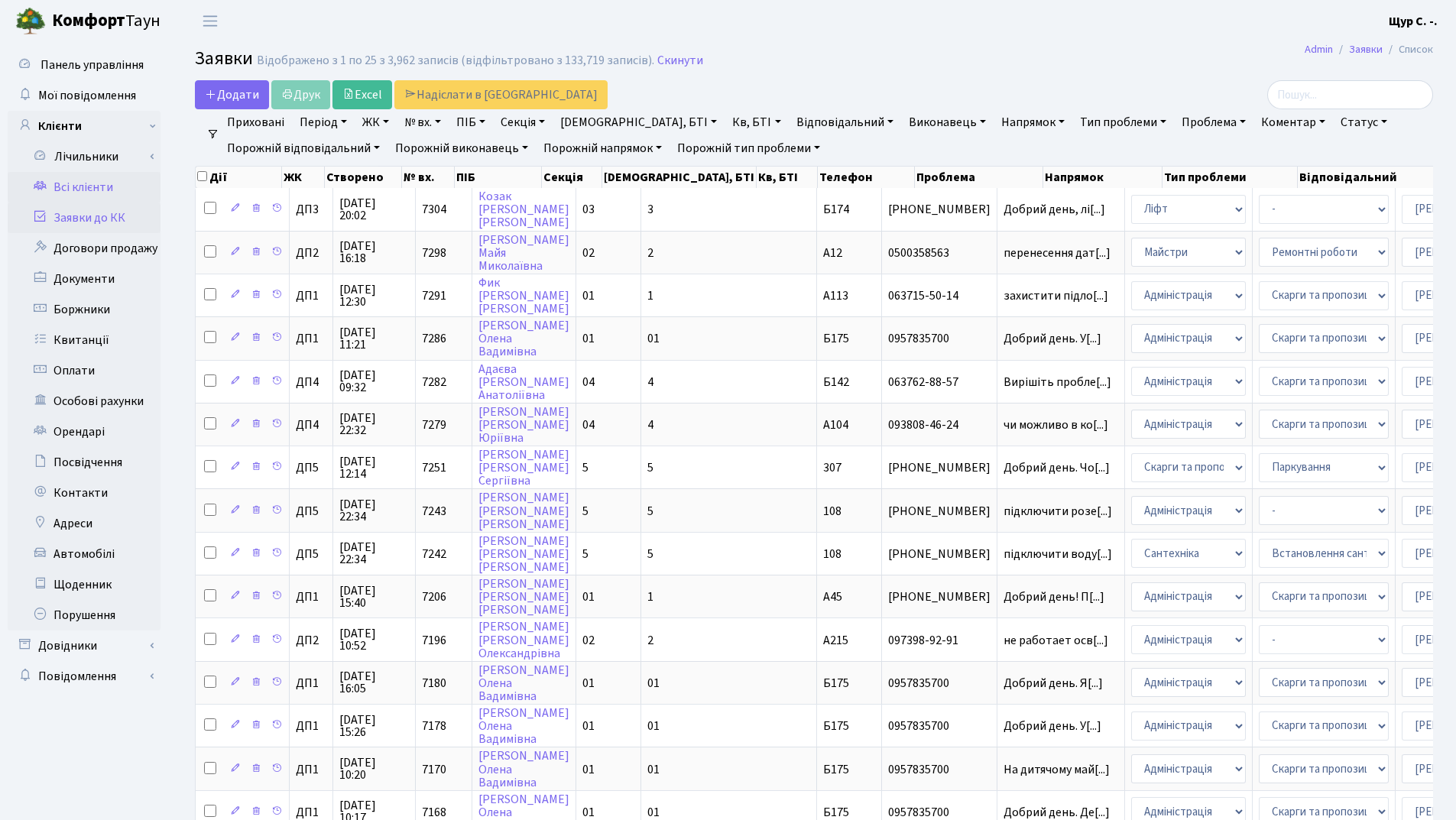
click at [87, 192] on link "Всі клієнти" at bounding box center [84, 187] width 153 height 30
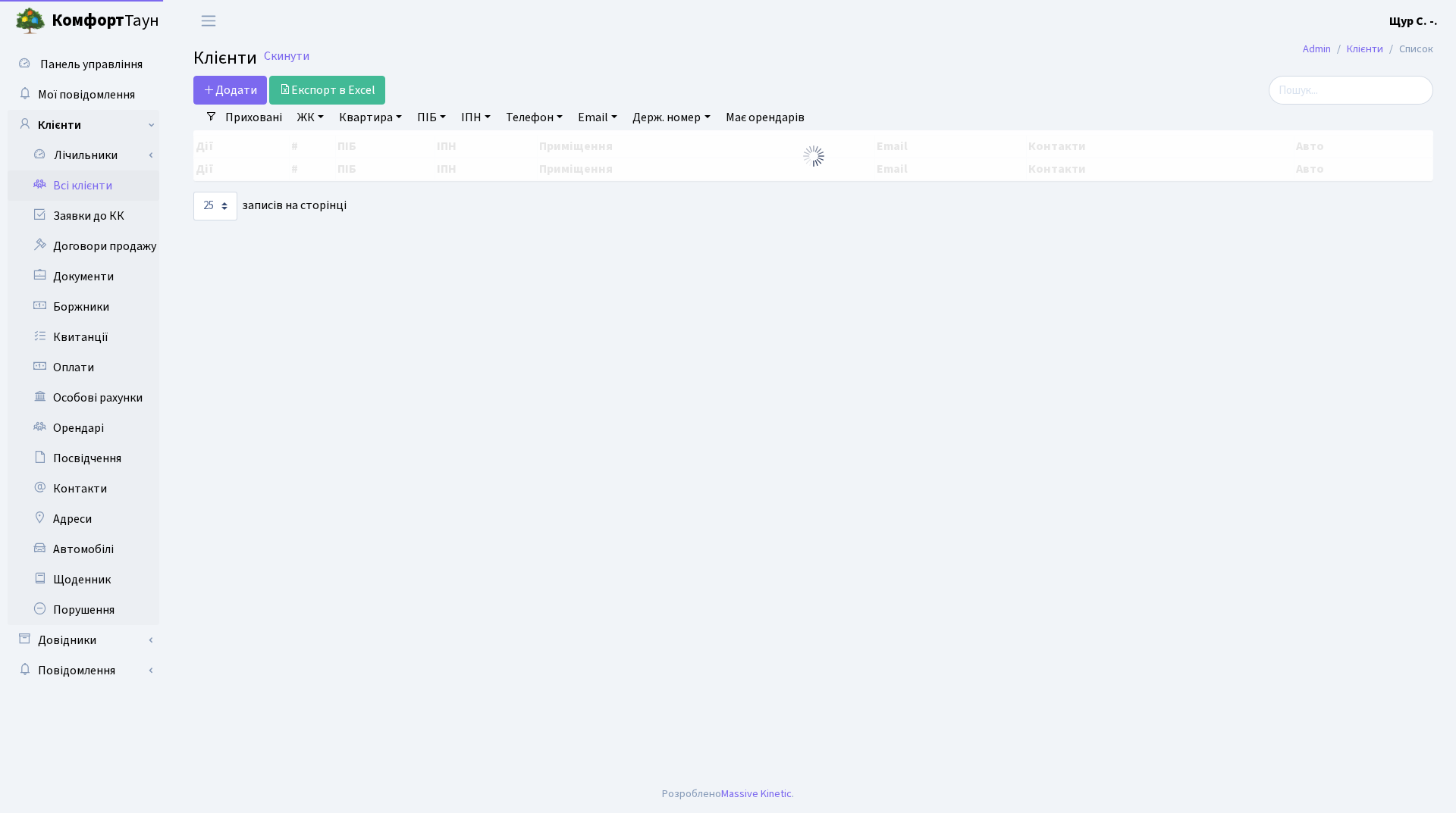
select select "25"
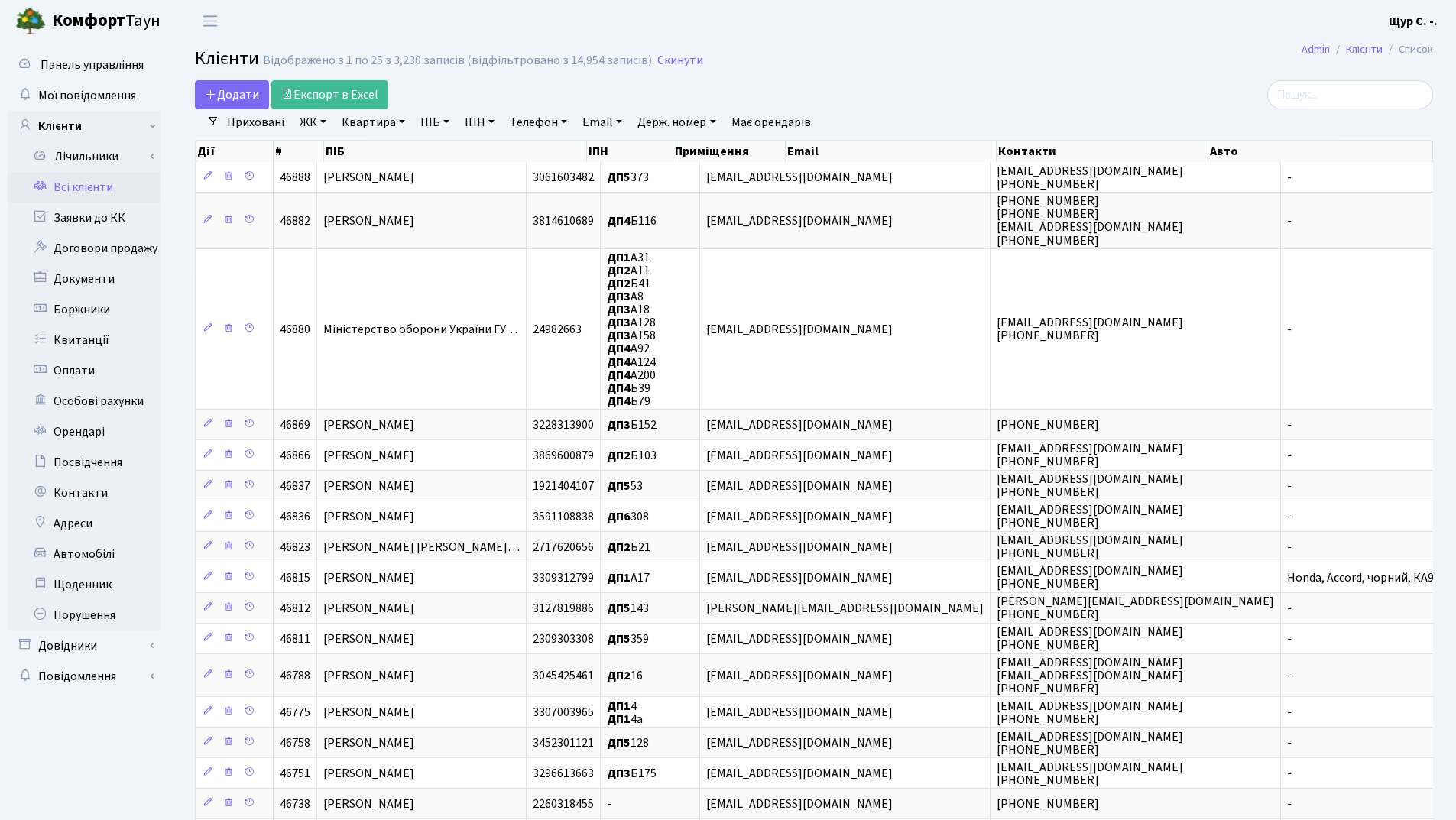
click at [378, 123] on link "Квартира" at bounding box center [373, 123] width 76 height 26
type input "182"
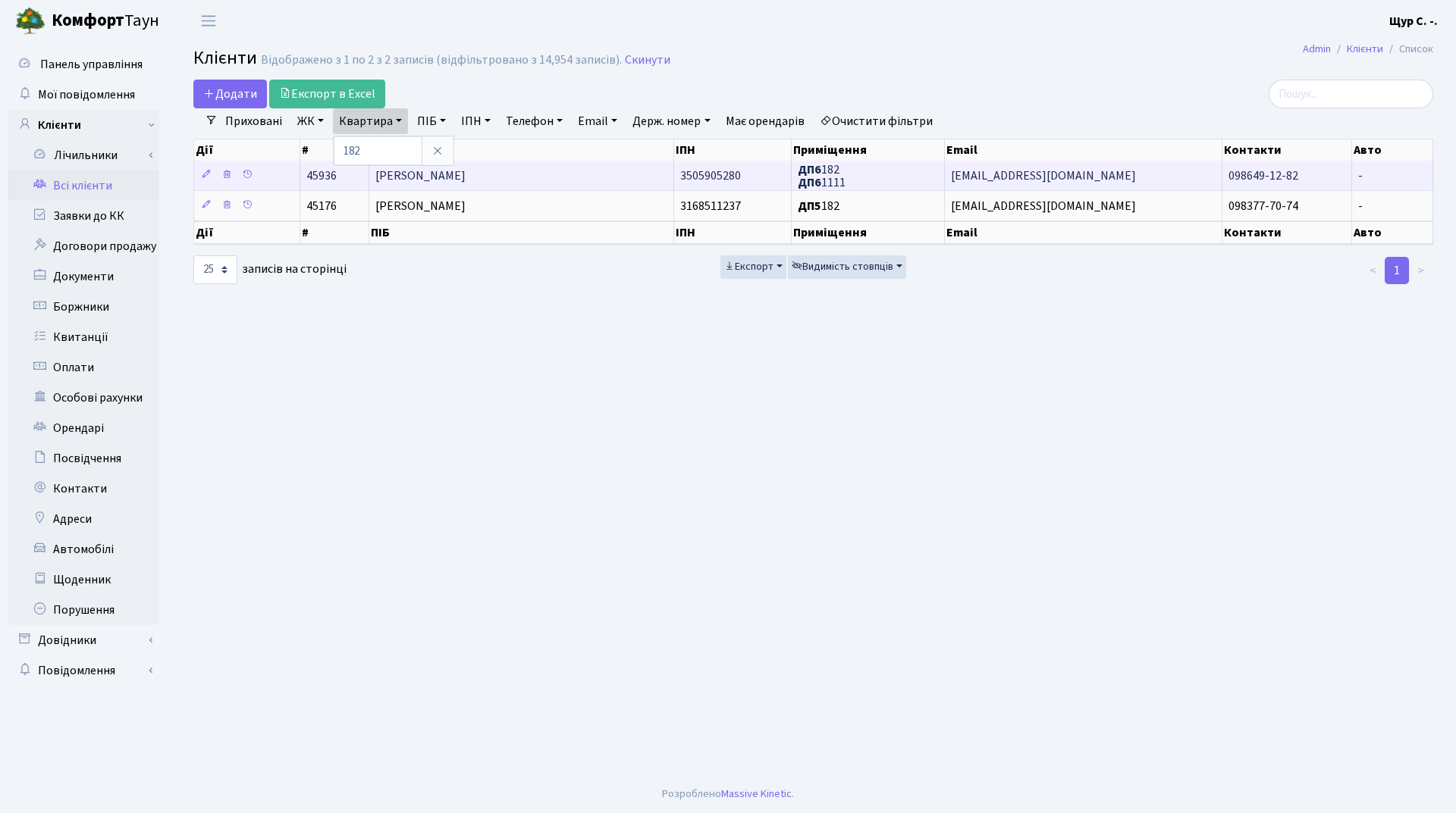
click at [466, 183] on span "[PERSON_NAME]" at bounding box center [420, 176] width 91 height 16
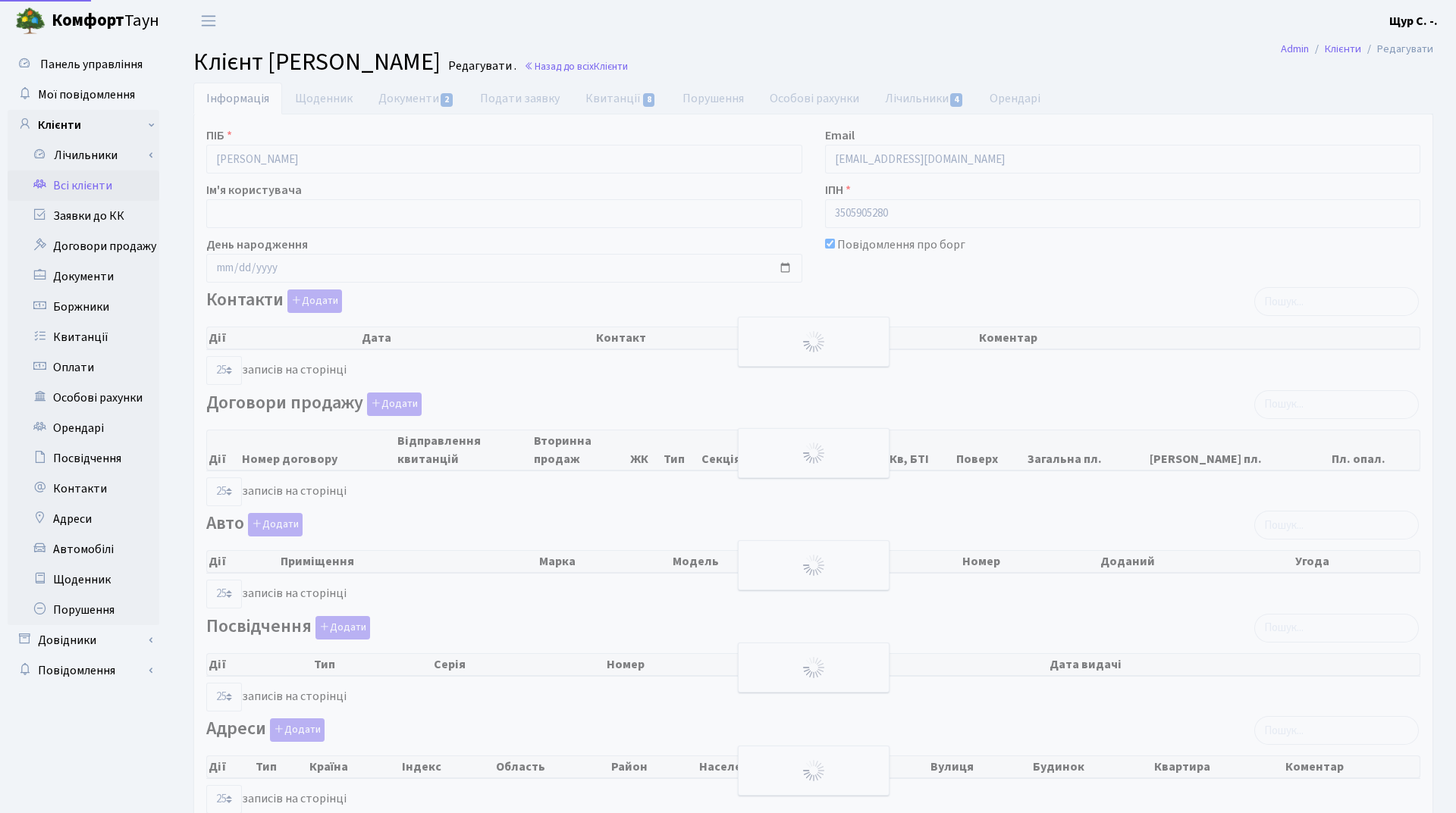
select select "25"
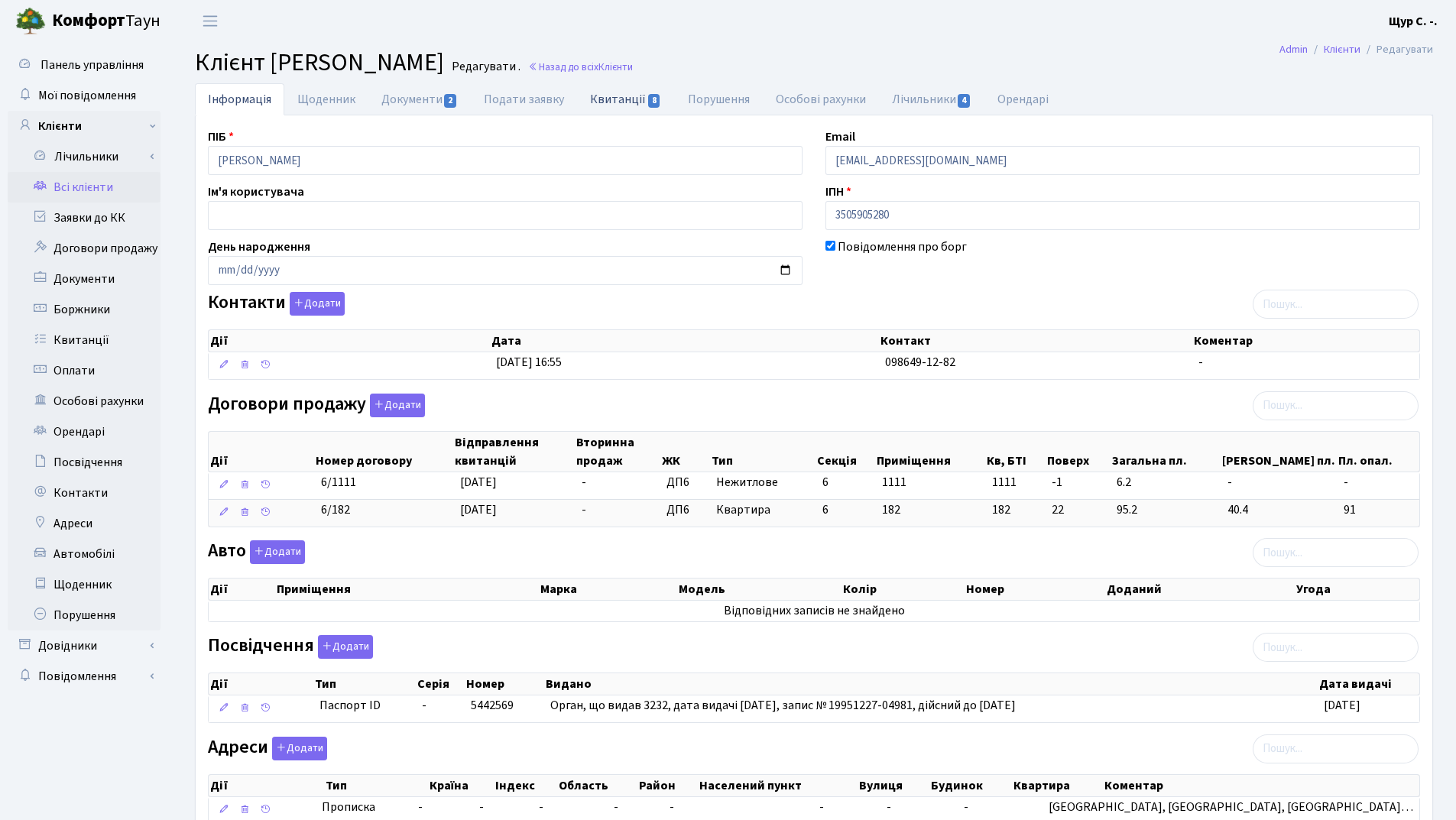
click at [613, 95] on link "Квитанції 8" at bounding box center [625, 99] width 97 height 31
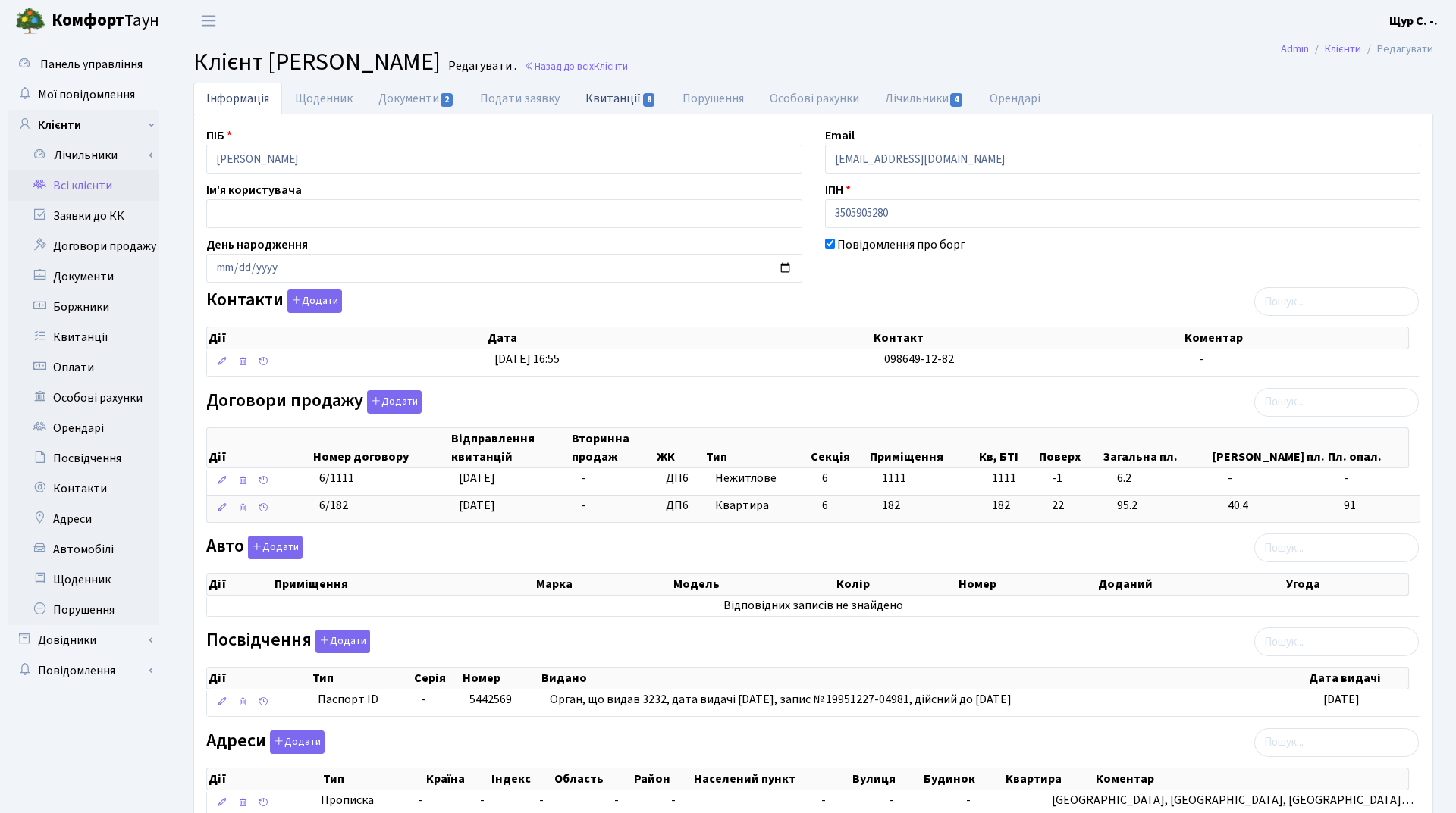
select select "25"
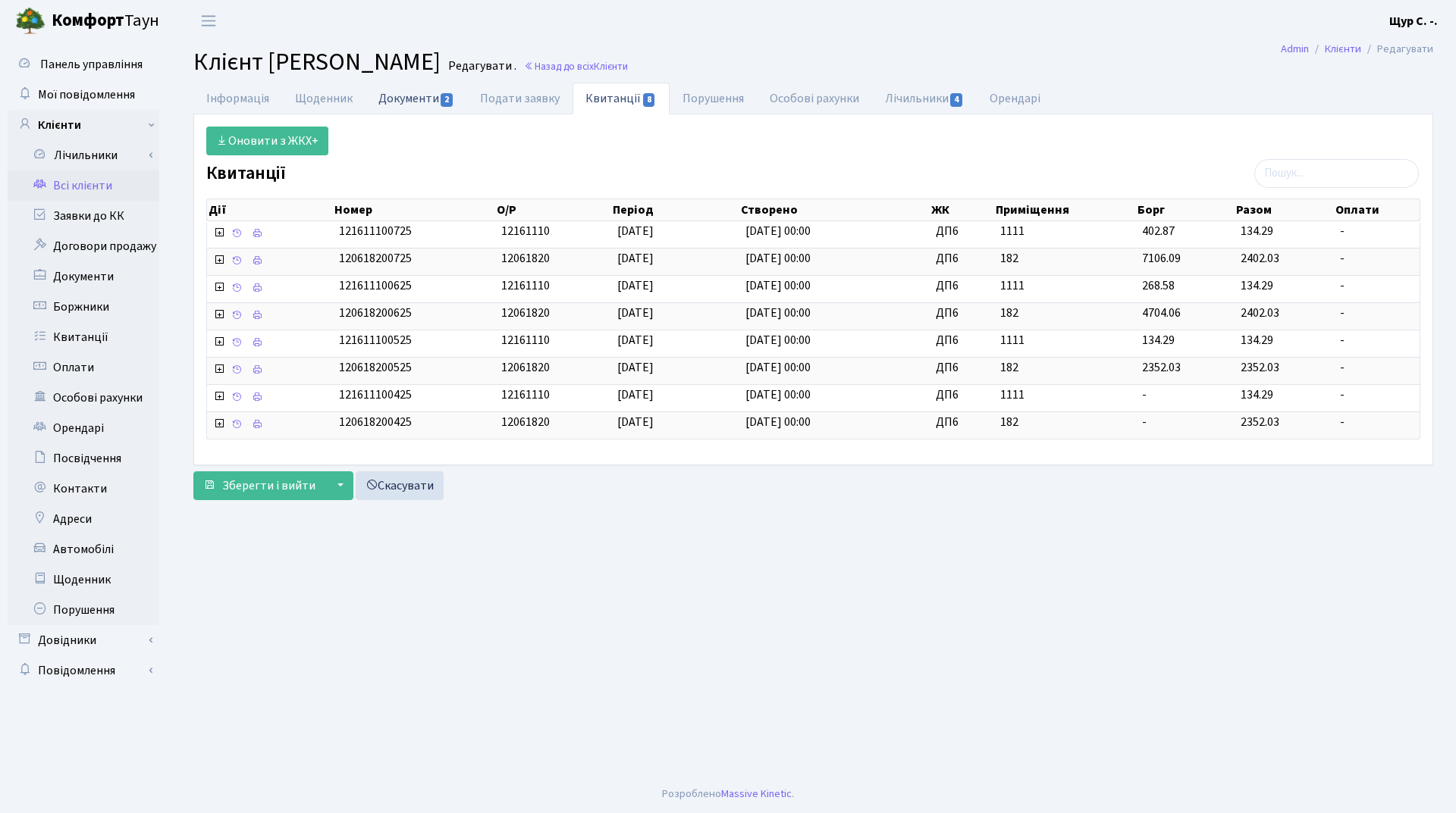
click at [401, 91] on link "Документи 2" at bounding box center [416, 98] width 102 height 31
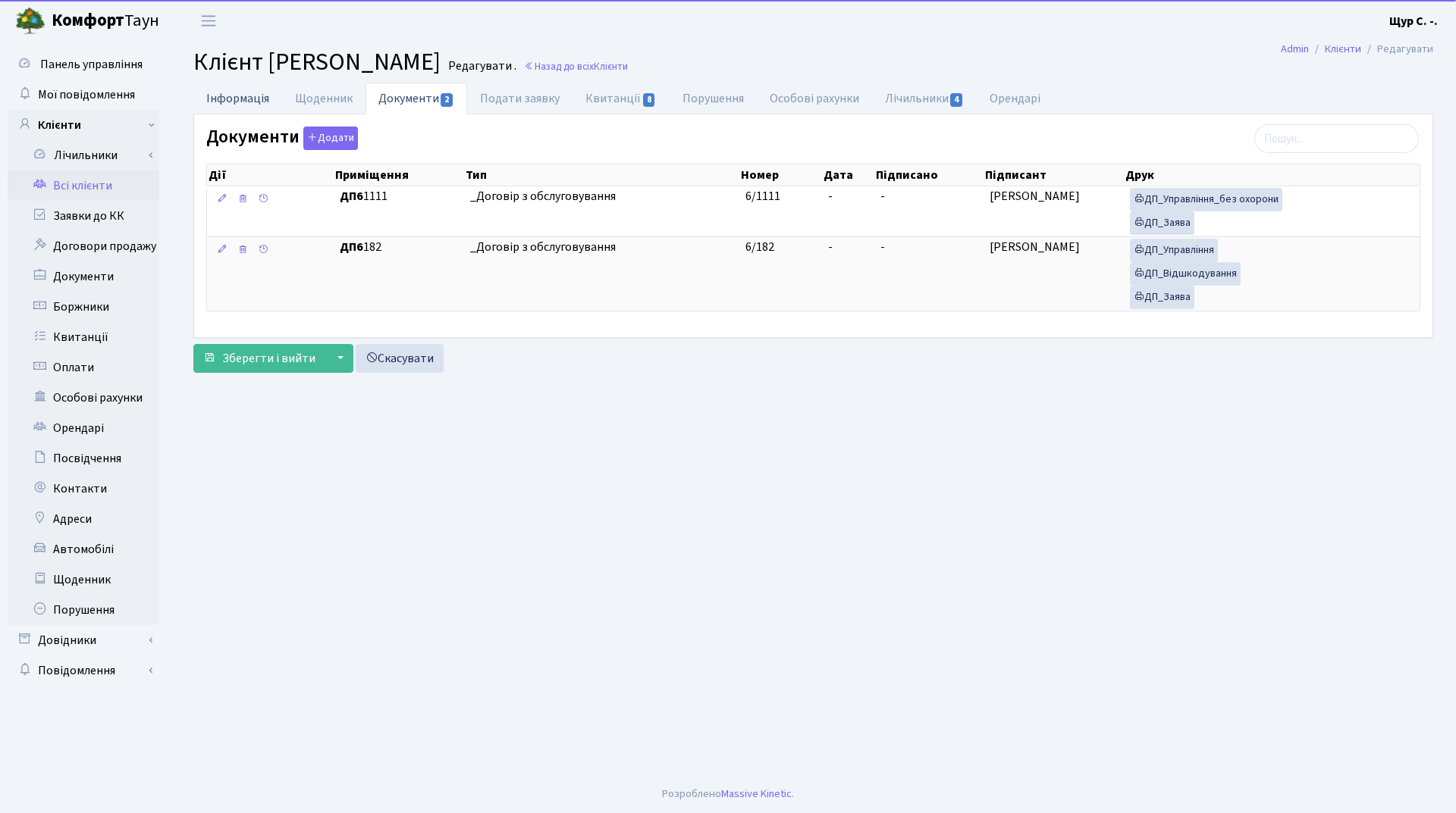
click at [229, 91] on link "Інформація" at bounding box center [237, 98] width 89 height 31
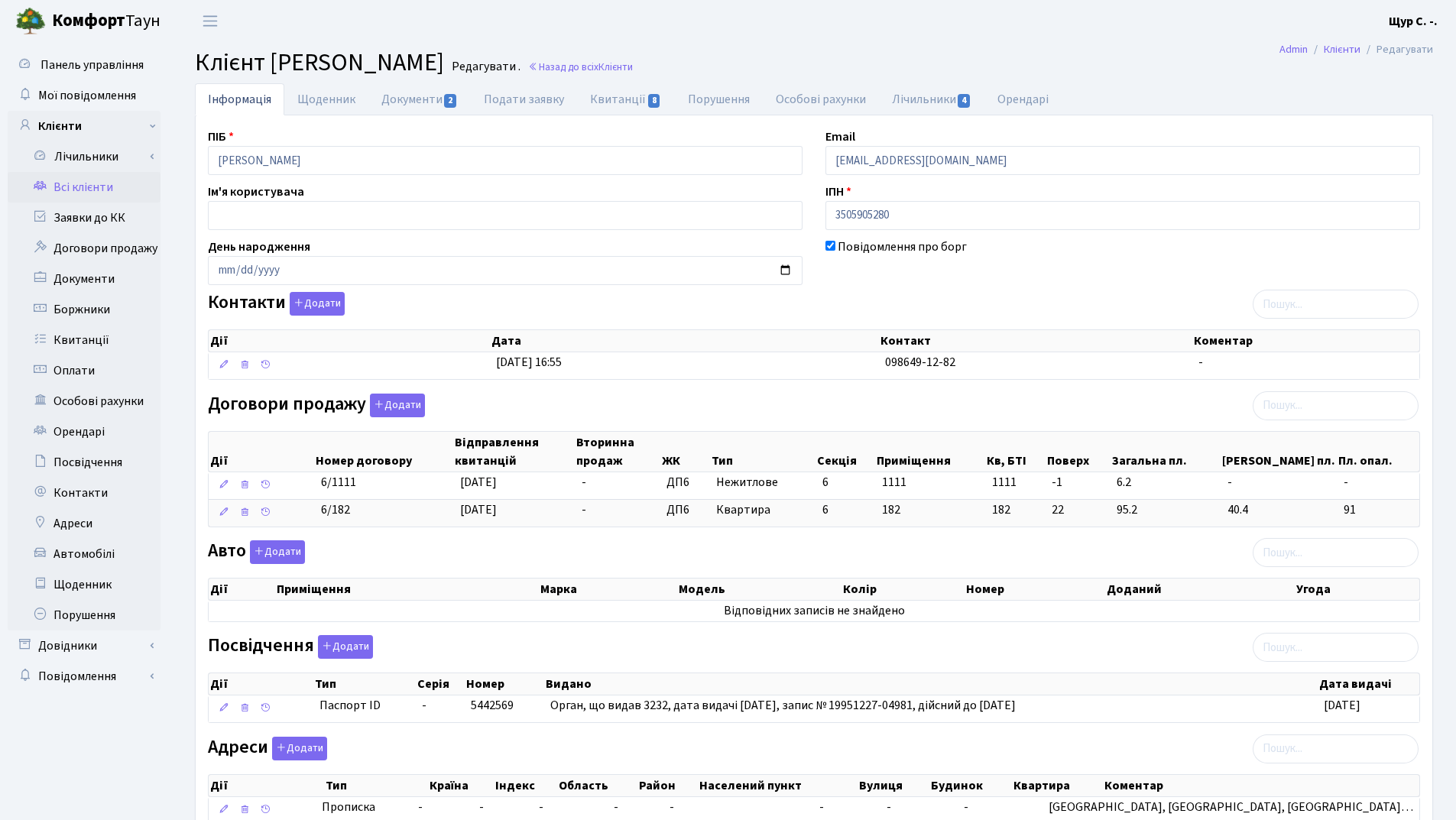
click at [103, 184] on link "Всі клієнти" at bounding box center [84, 187] width 153 height 30
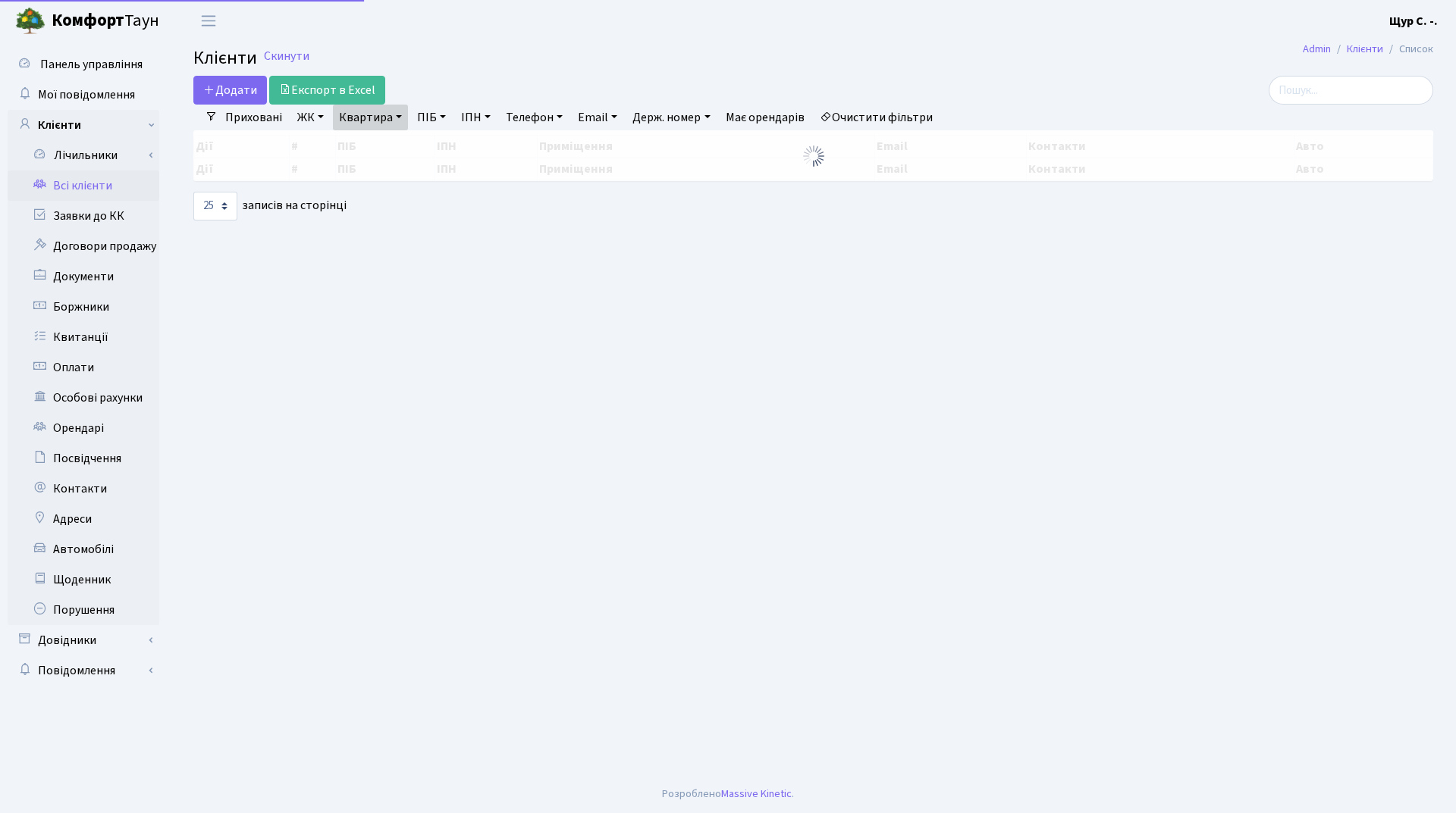
select select "25"
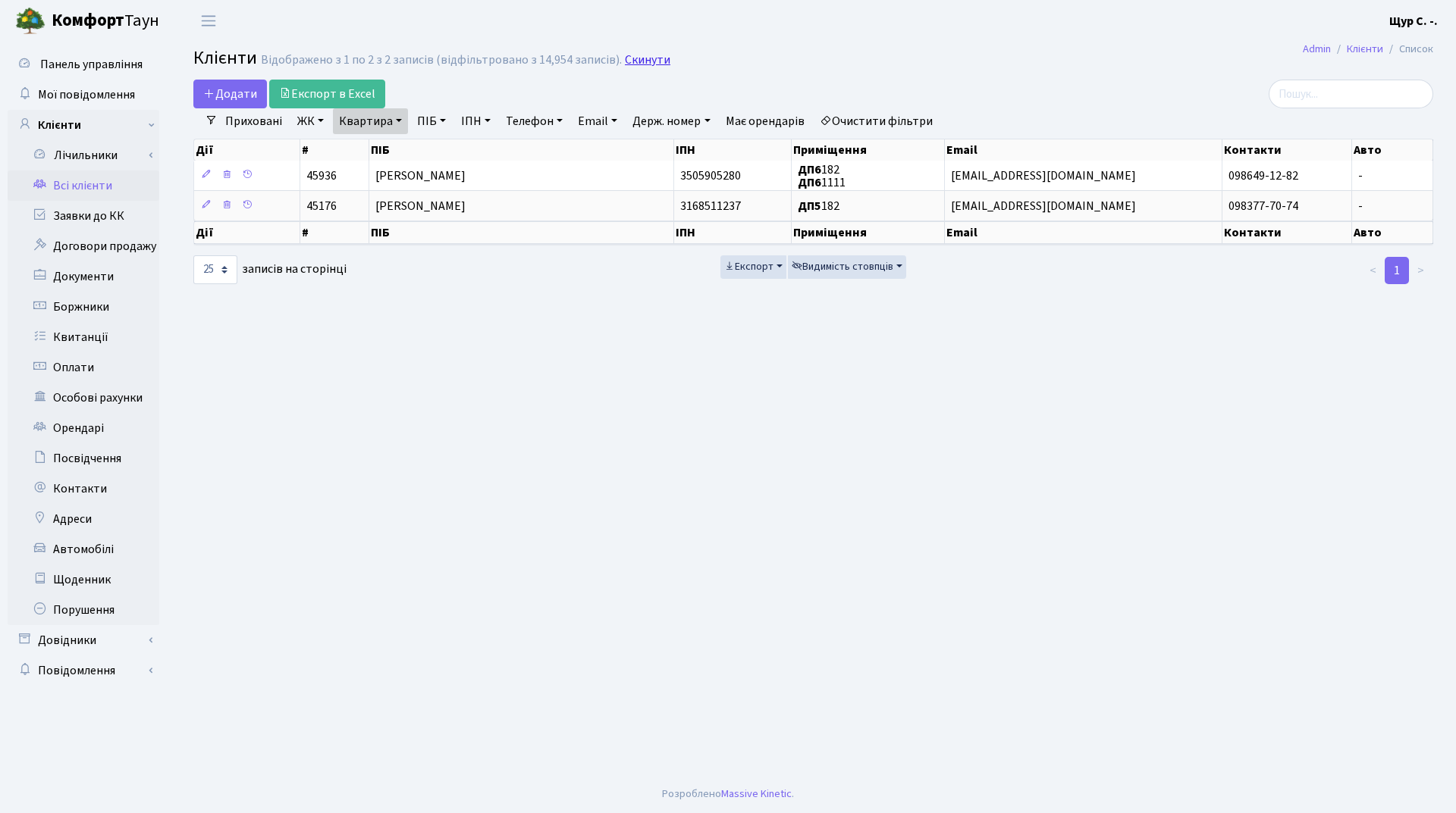
click at [646, 57] on link "Скинути" at bounding box center [648, 60] width 46 height 15
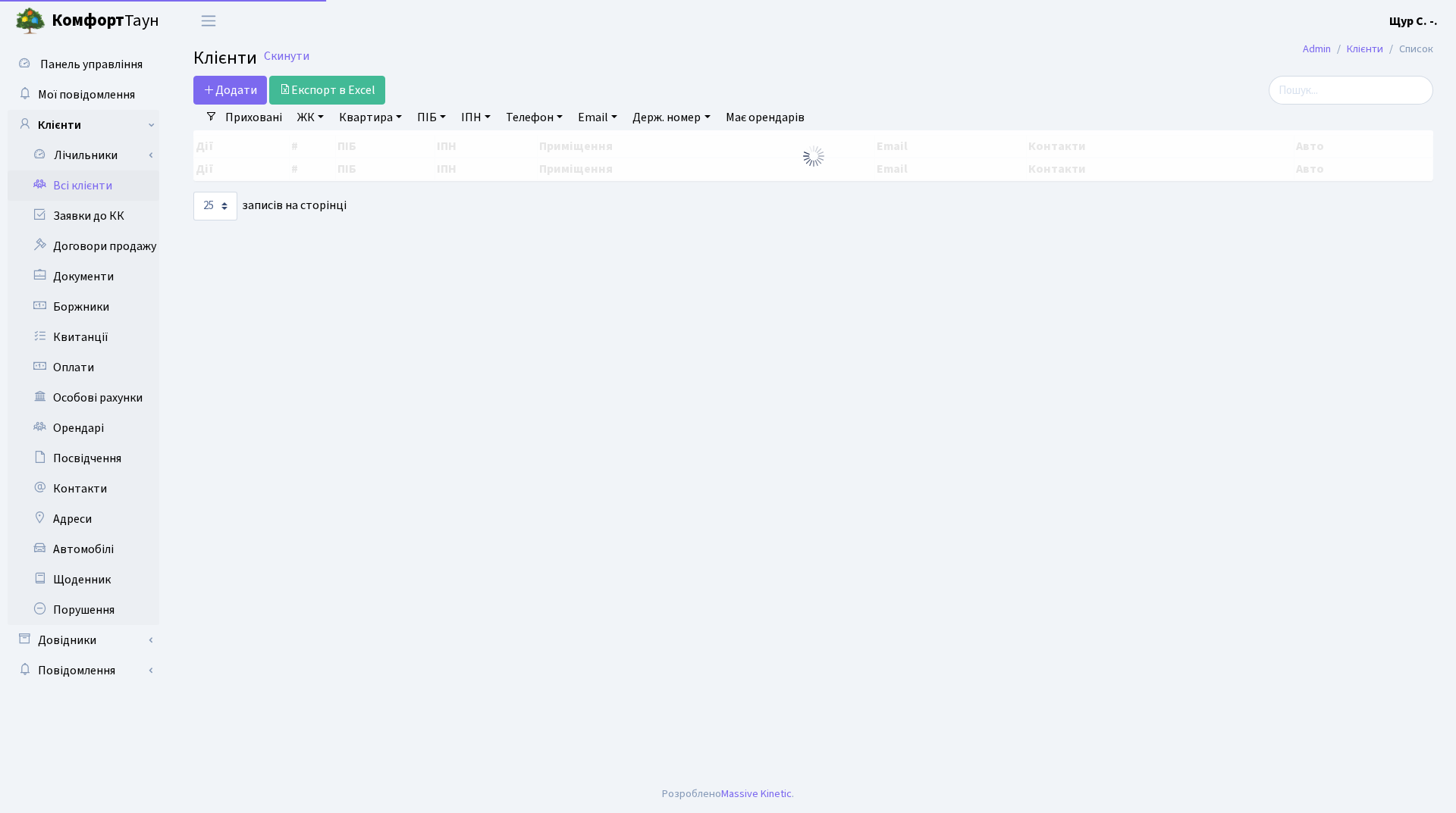
select select "25"
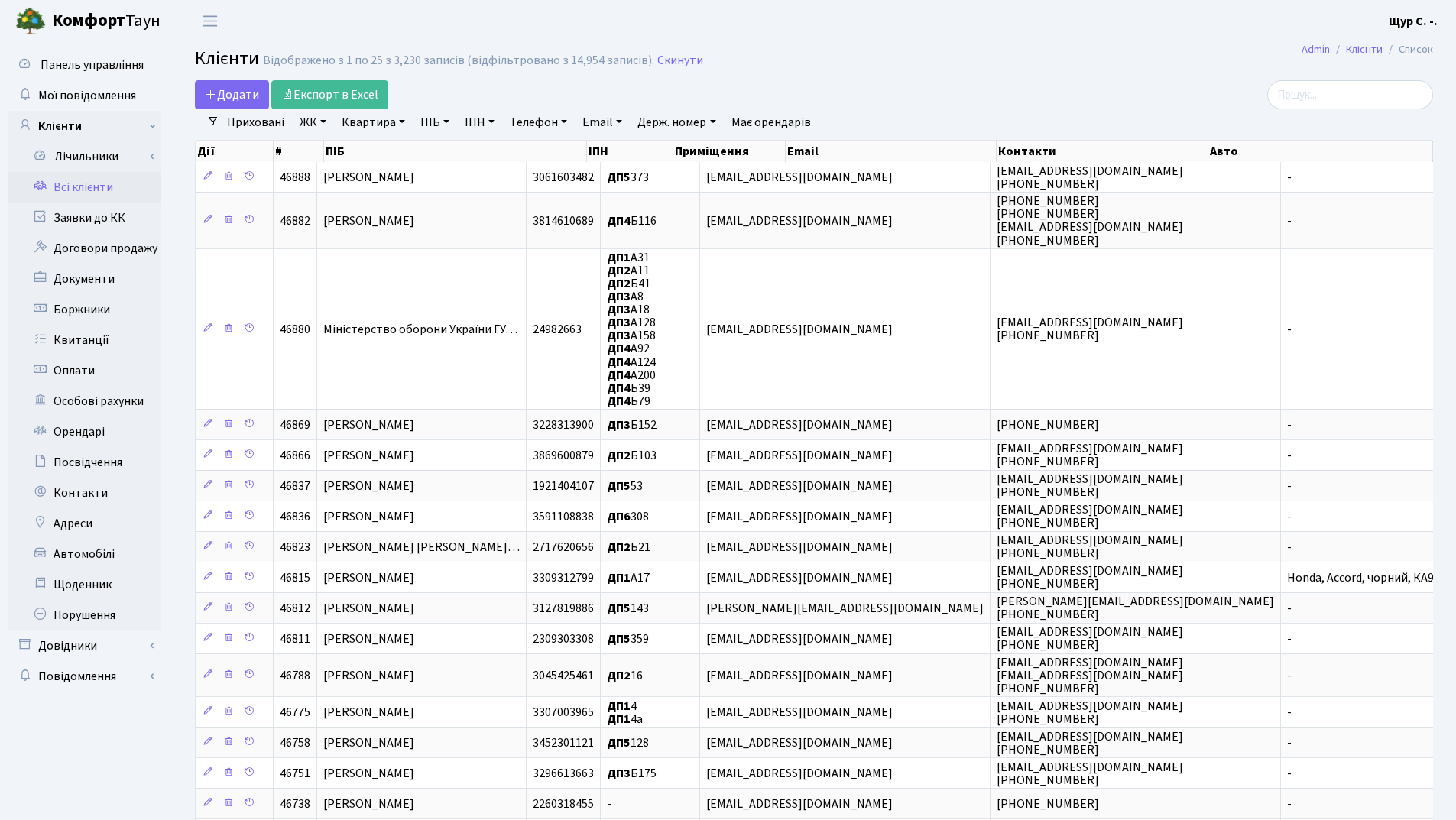
click at [373, 125] on link "Квартира" at bounding box center [373, 123] width 76 height 26
type input "22"
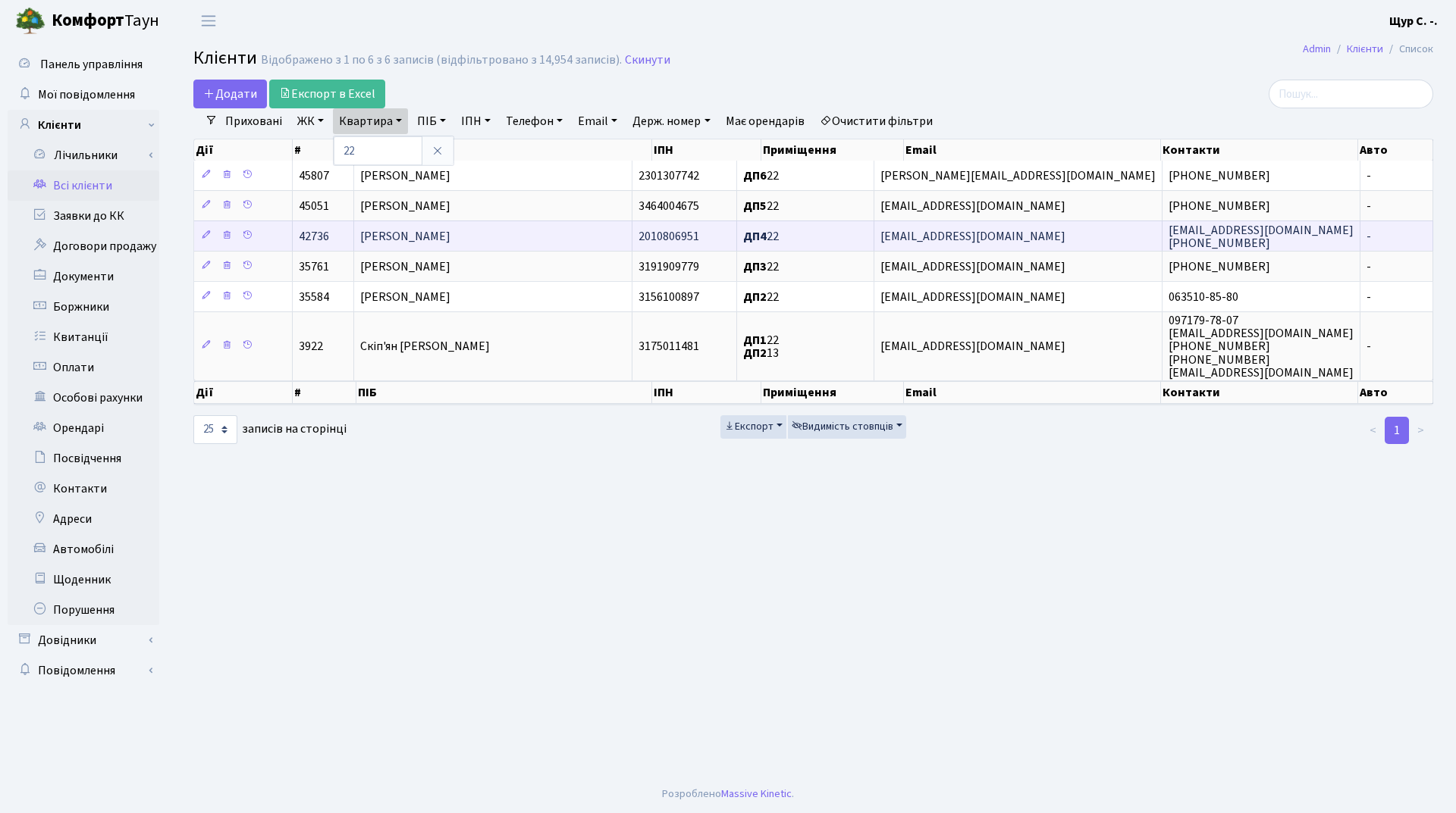
click at [450, 238] on span "[PERSON_NAME]" at bounding box center [405, 237] width 91 height 16
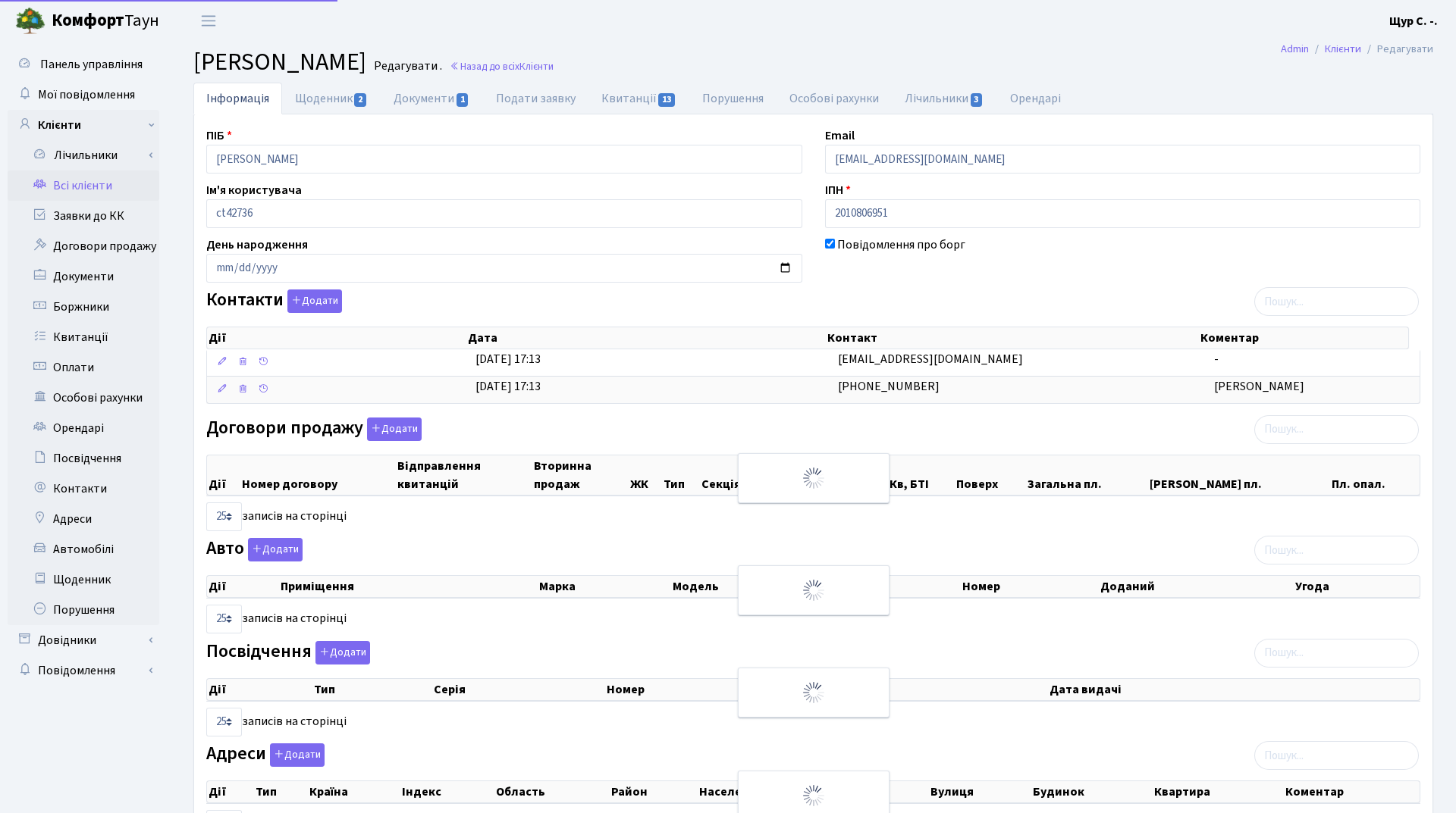
select select "25"
